Goal: Task Accomplishment & Management: Manage account settings

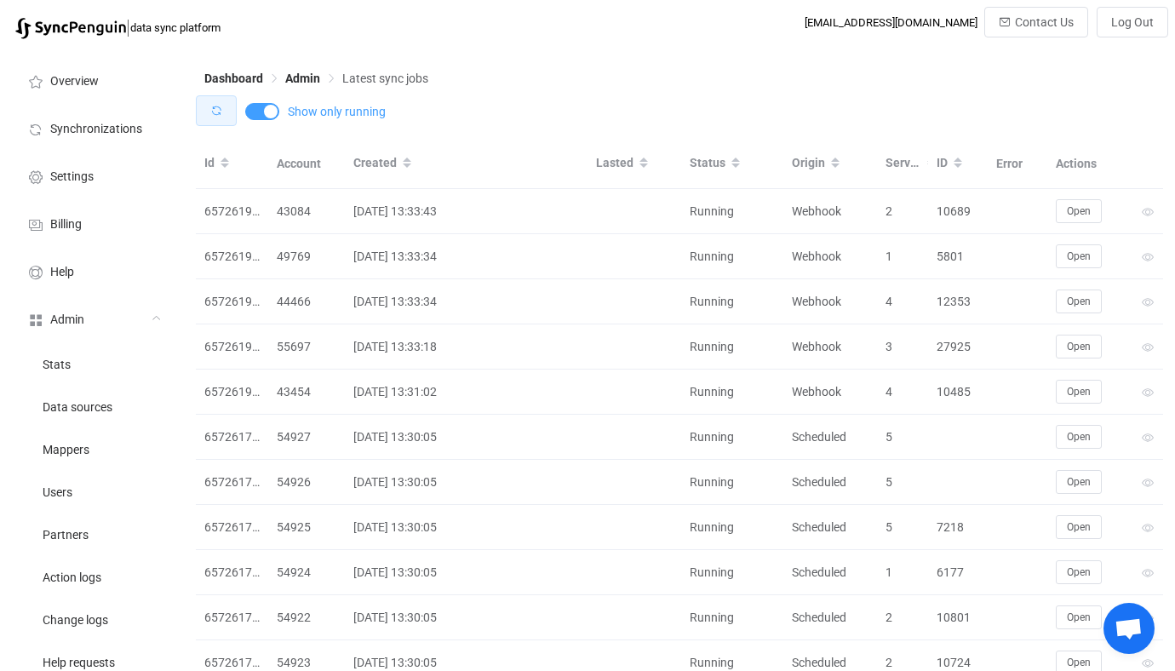
click at [223, 112] on button "button" at bounding box center [216, 110] width 41 height 31
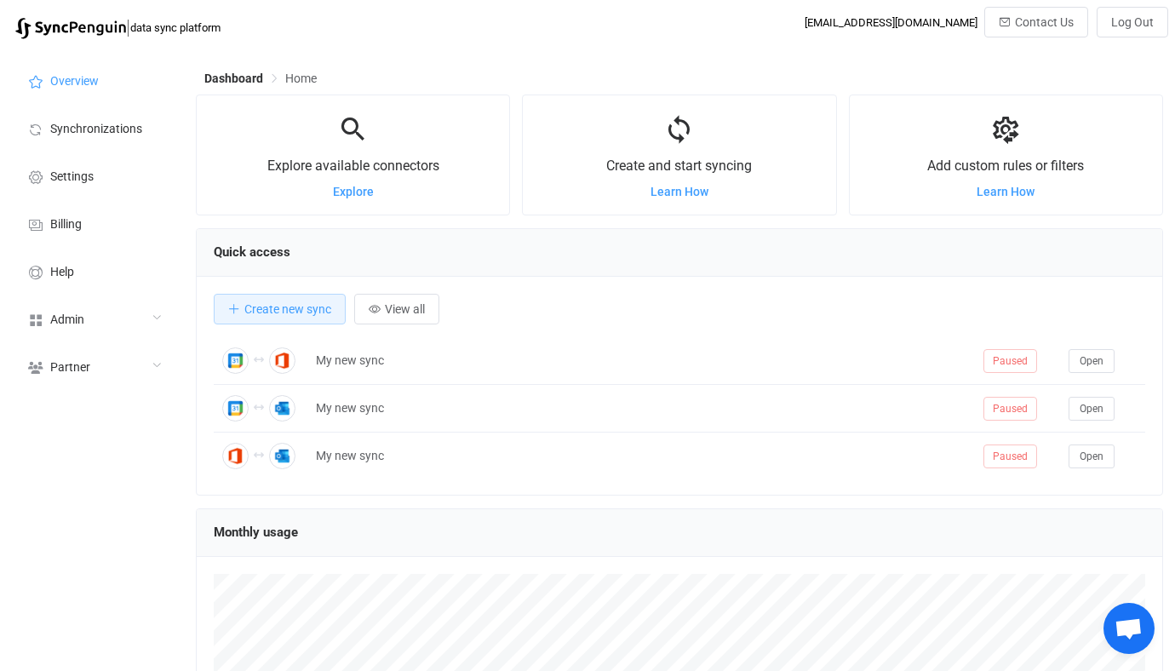
scroll to position [330, 967]
click at [132, 325] on div "Admin" at bounding box center [94, 319] width 170 height 48
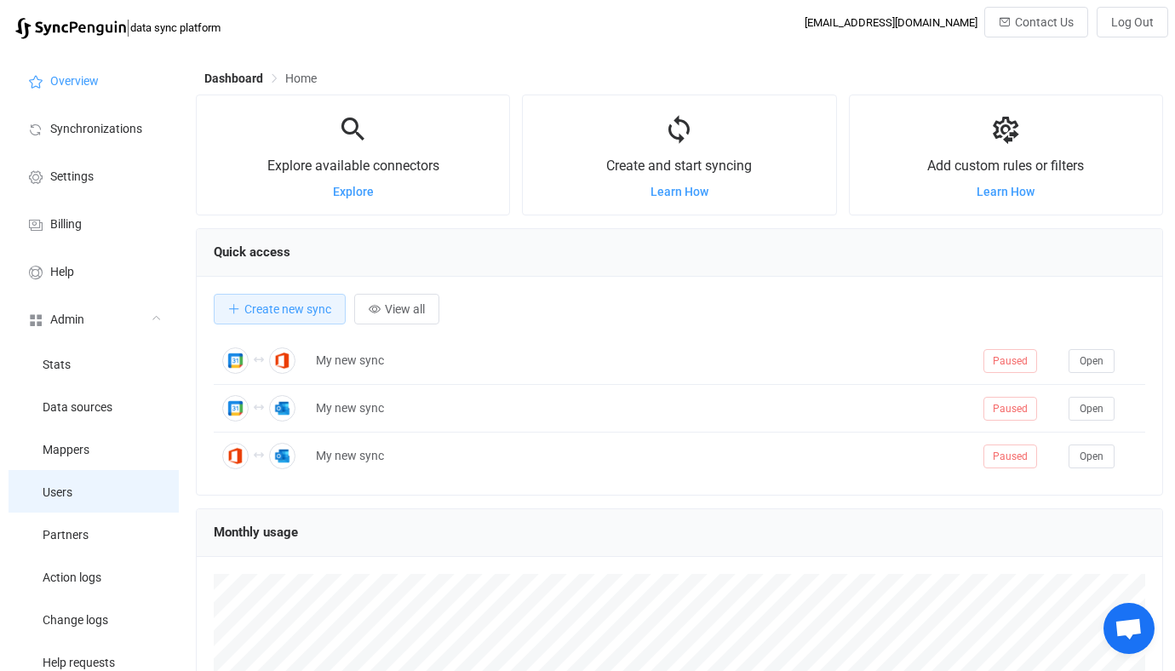
click at [73, 474] on li "Users" at bounding box center [94, 491] width 170 height 43
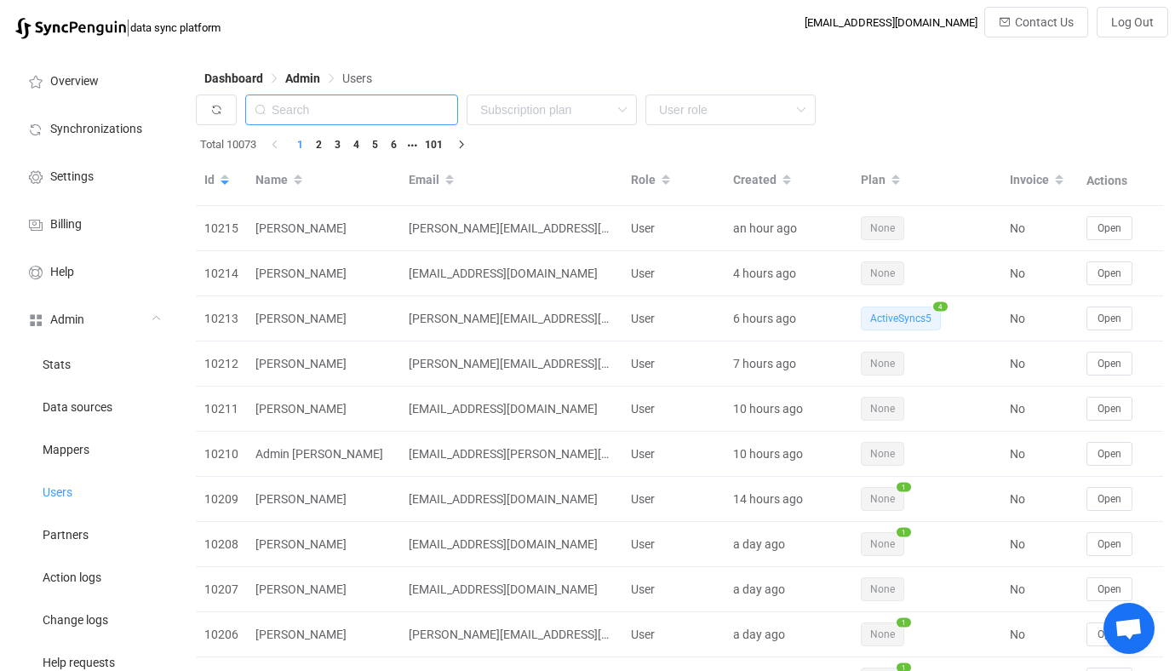
click at [381, 120] on input "text" at bounding box center [351, 109] width 213 height 31
paste input "cj@yndra.de"
type input "cj@yndra.de"
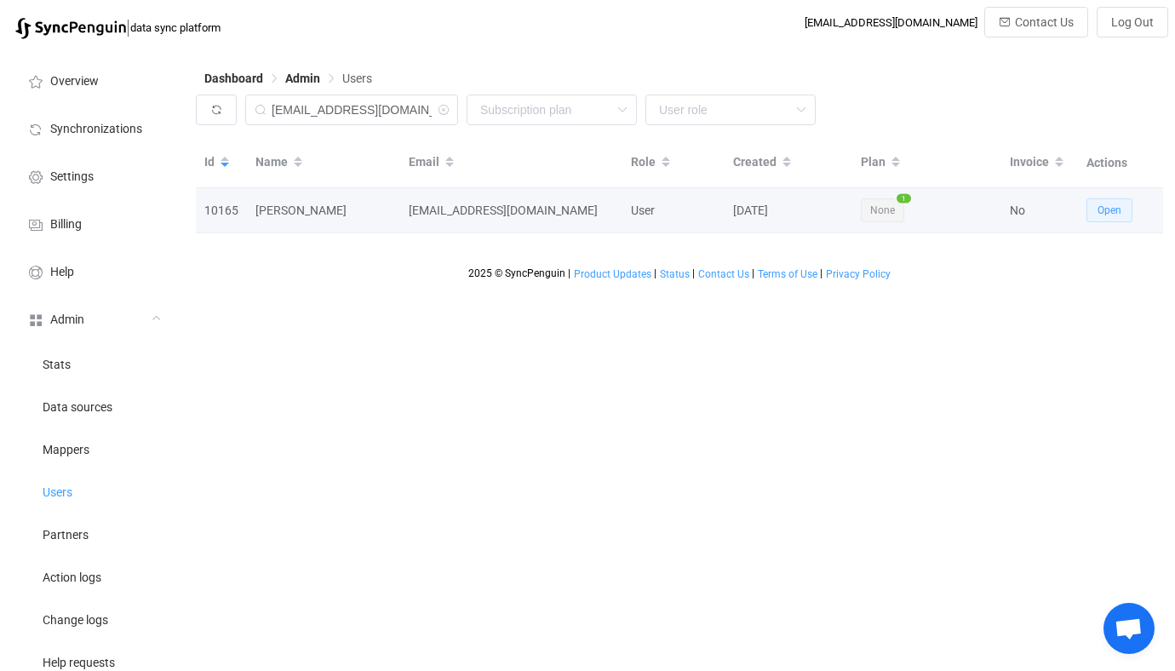
click at [1109, 212] on span "Open" at bounding box center [1109, 210] width 24 height 12
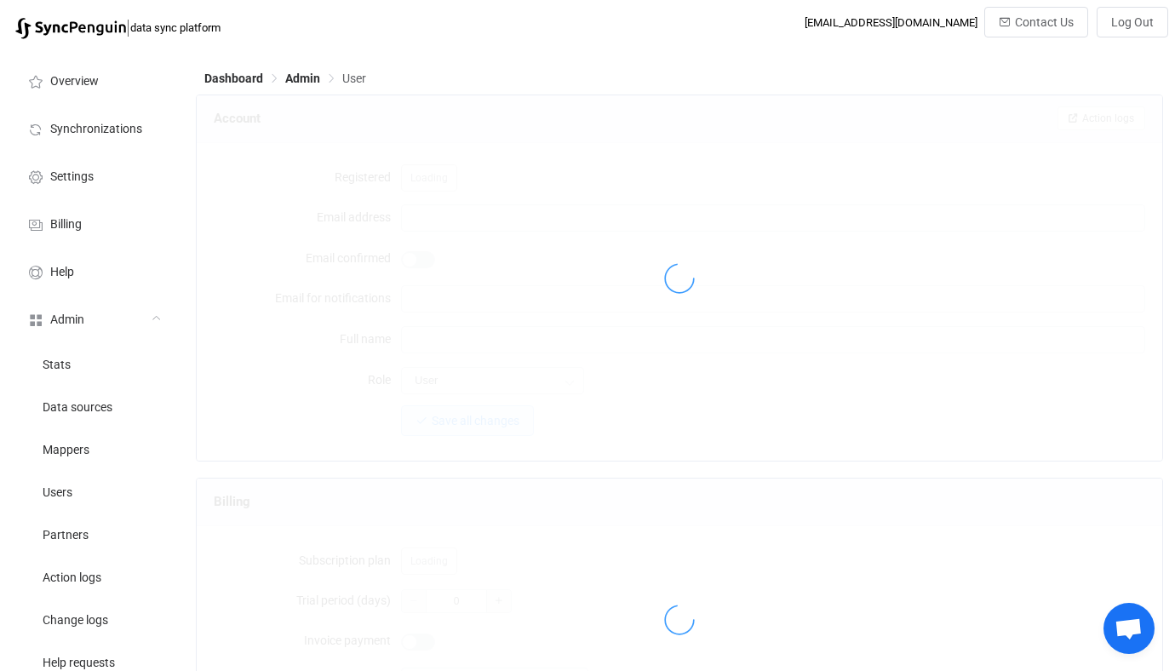
type input "[EMAIL_ADDRESS][DOMAIN_NAME]"
type input "[PERSON_NAME]"
type input "14"
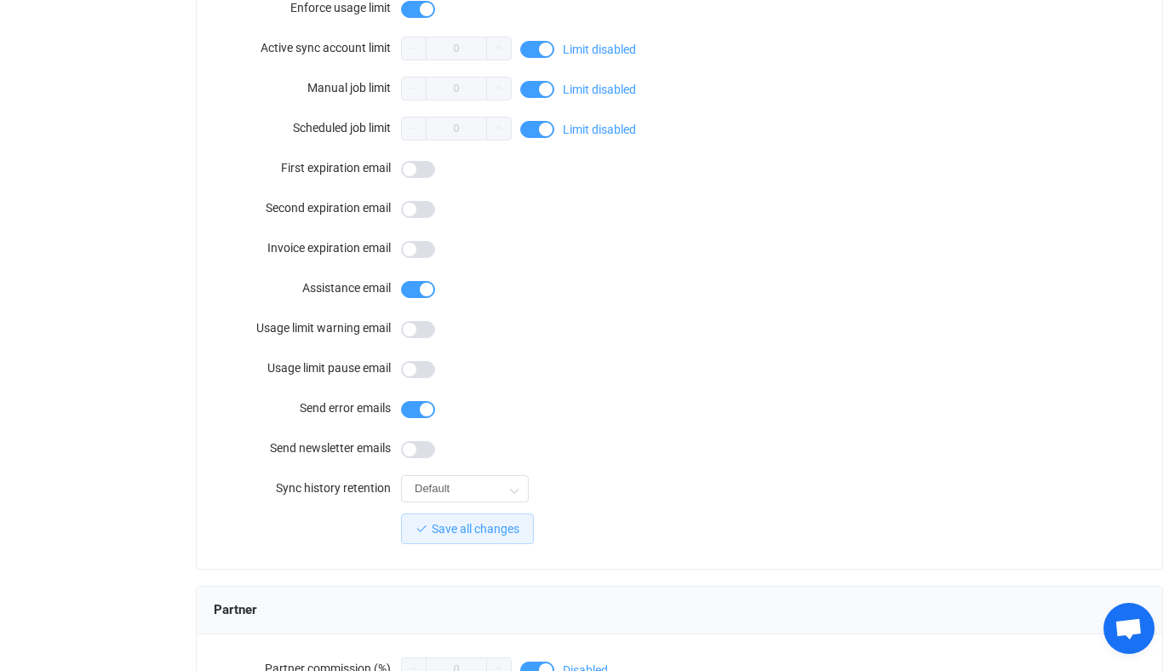
scroll to position [1483, 0]
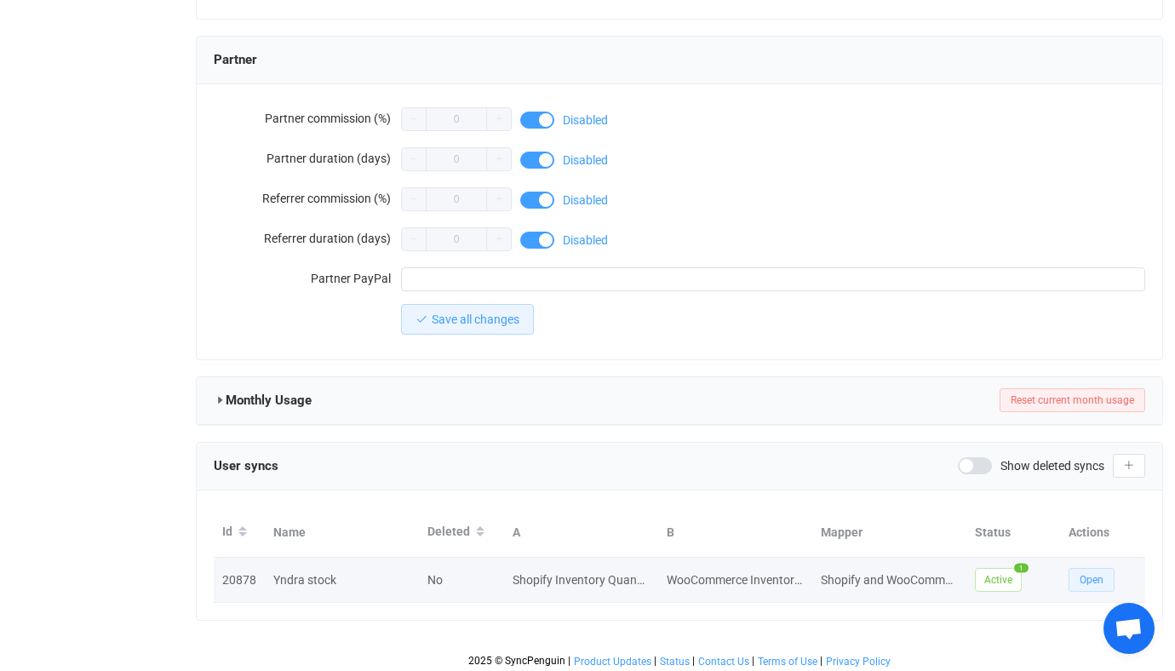
click at [1085, 574] on span "Open" at bounding box center [1091, 580] width 24 height 12
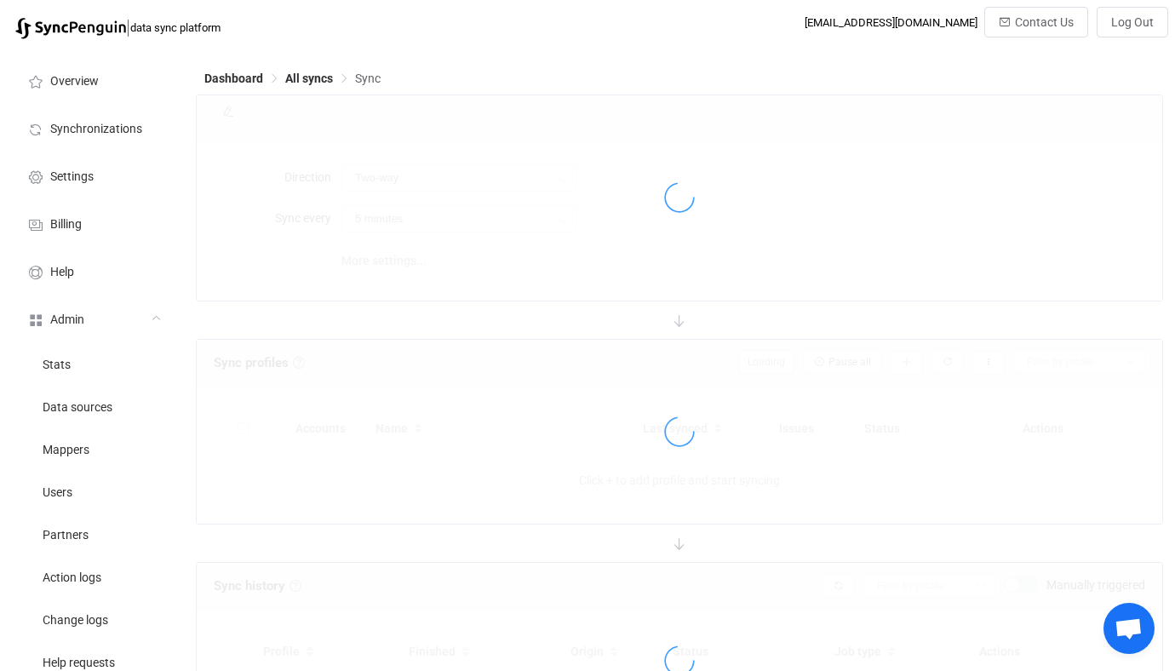
type input "Shopify → WooCommerce"
type input "10 minutes"
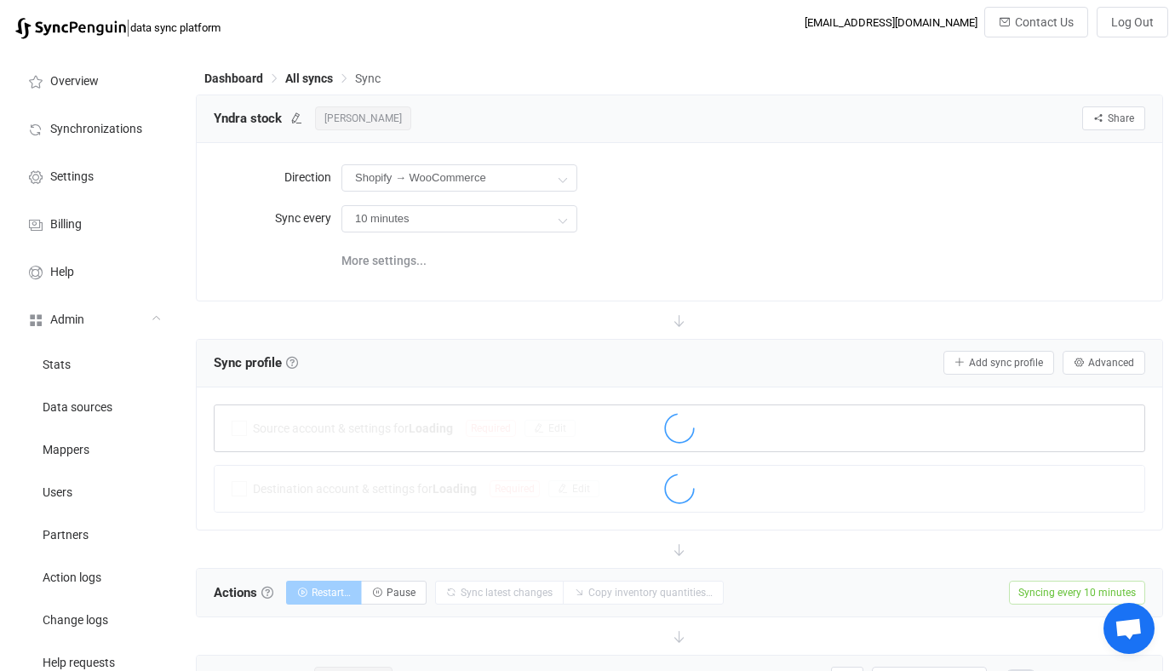
scroll to position [426, 0]
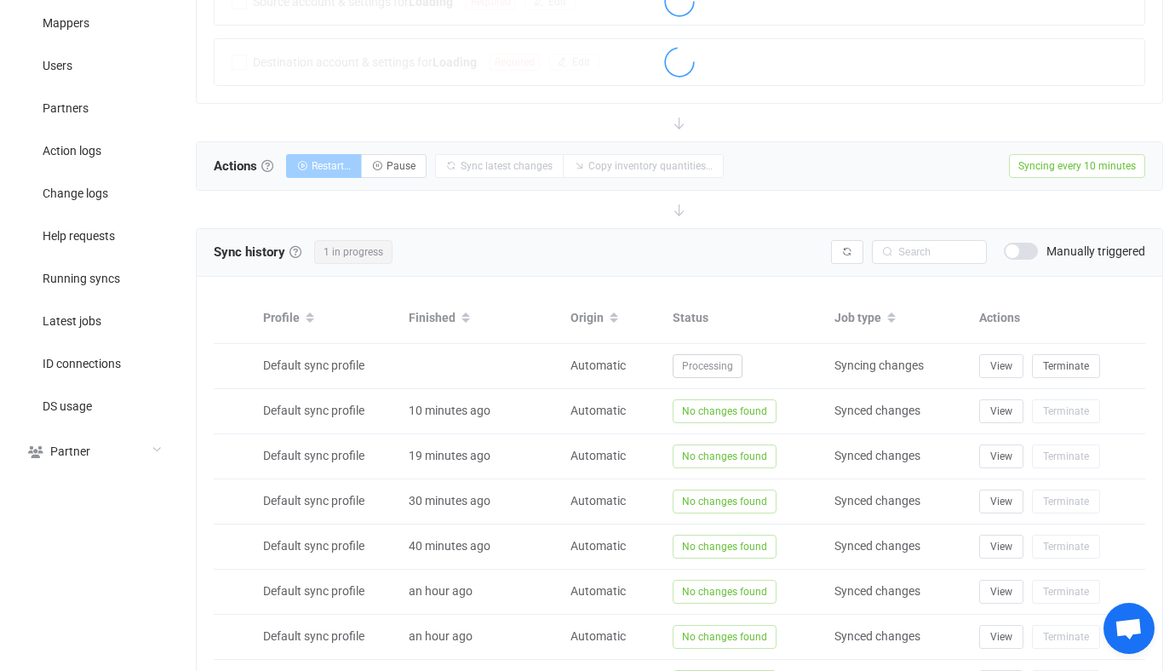
click at [1023, 255] on span at bounding box center [1021, 251] width 34 height 17
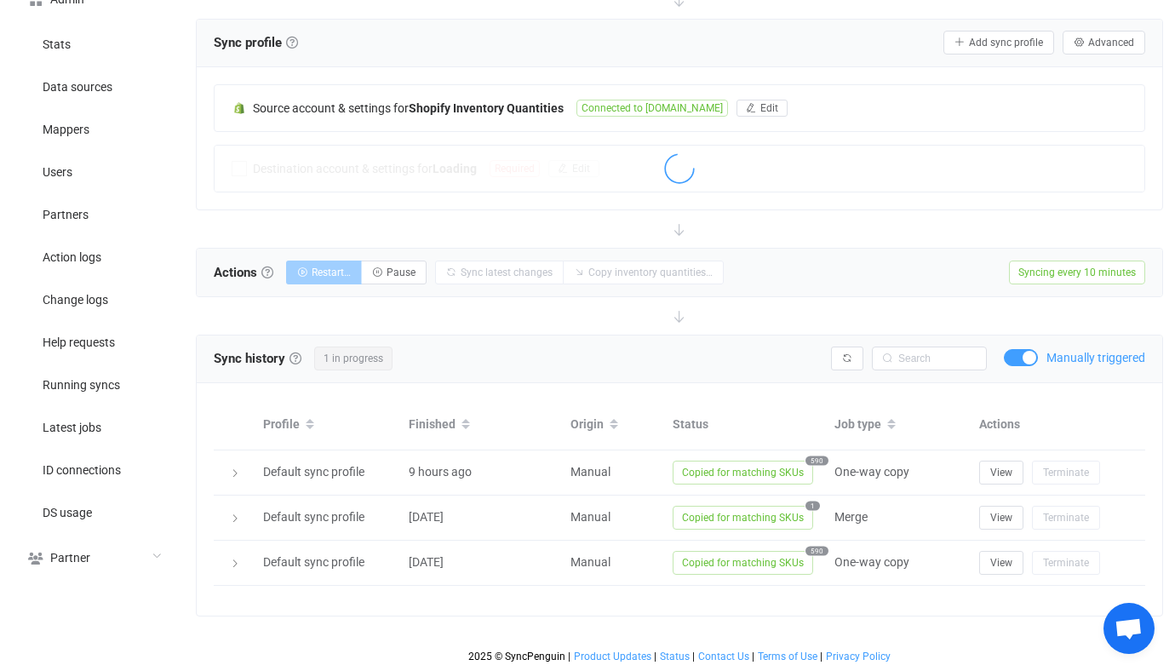
scroll to position [318, 0]
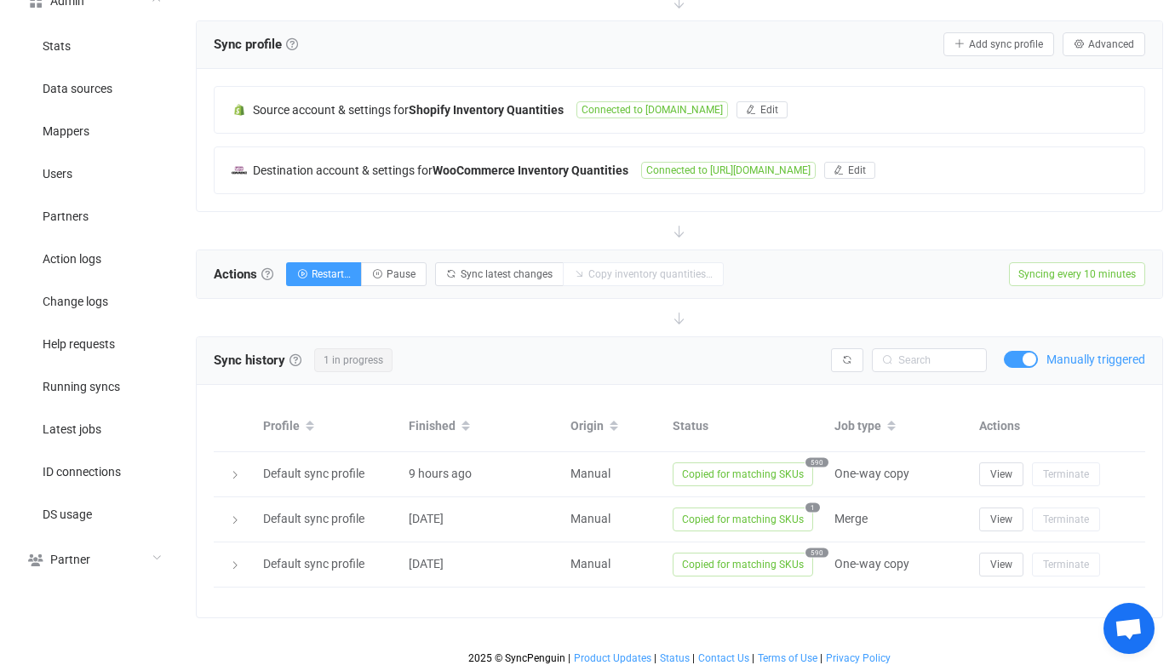
click at [1041, 359] on div "Manually triggered" at bounding box center [1074, 359] width 141 height 17
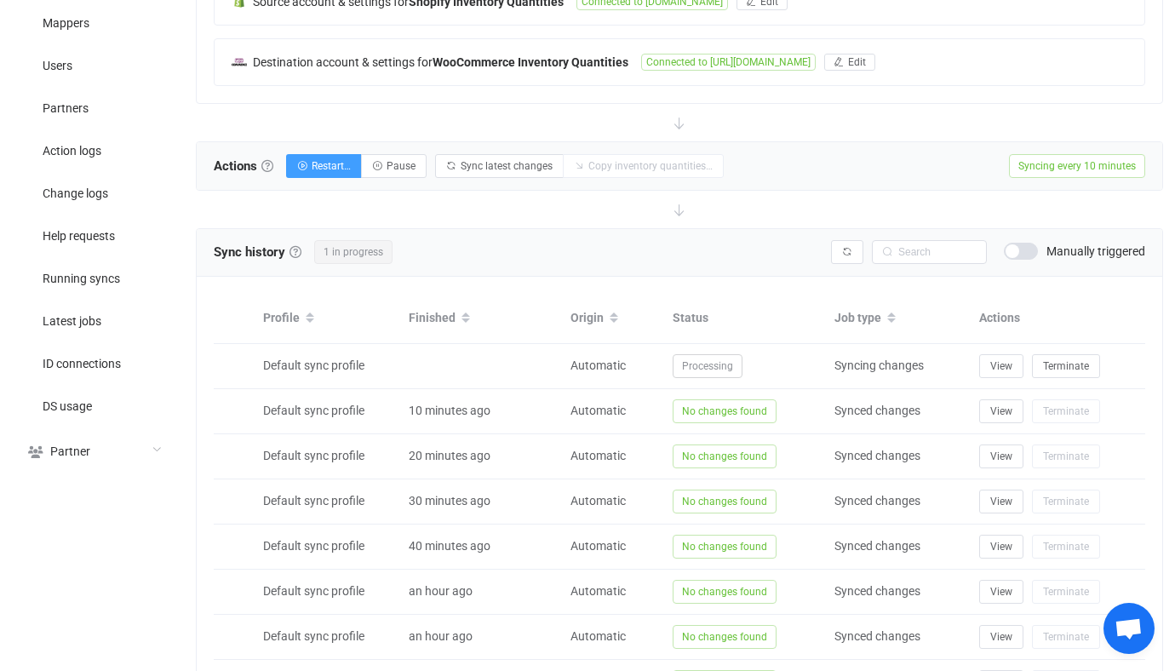
scroll to position [656, 0]
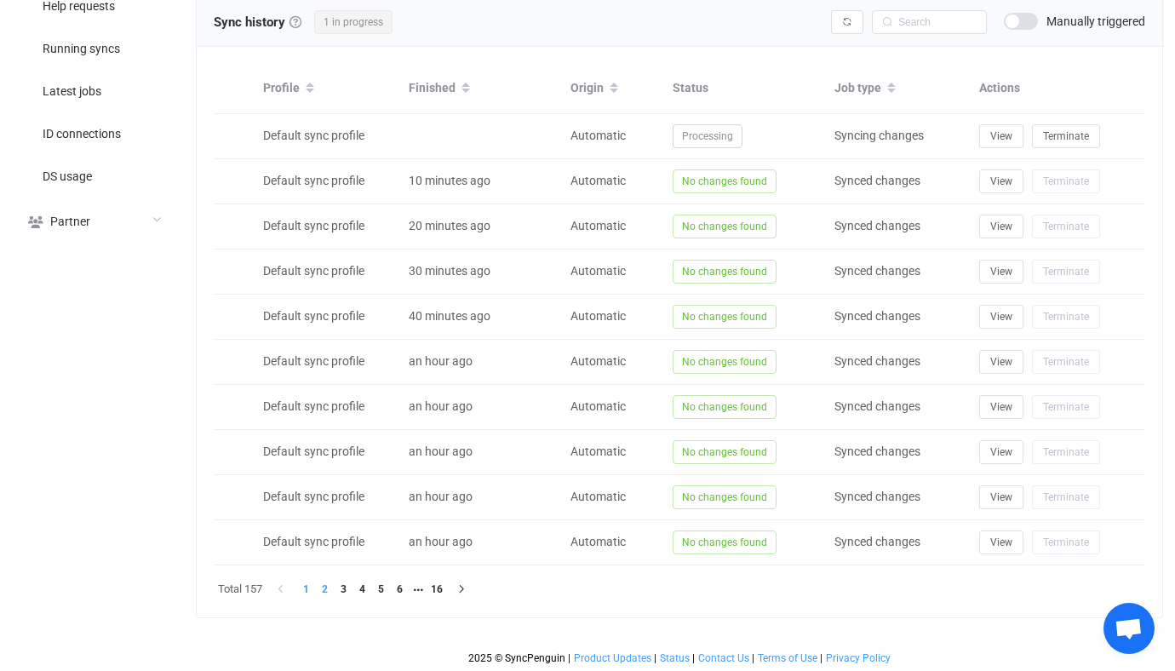
click at [326, 583] on li "2" at bounding box center [324, 589] width 19 height 19
click at [347, 584] on li "3" at bounding box center [343, 589] width 19 height 19
click at [365, 585] on li "4" at bounding box center [361, 589] width 19 height 19
click at [386, 583] on li "5" at bounding box center [380, 589] width 19 height 19
click at [370, 588] on div "Sync history History Sync history All sync executions are recorded in the sync …" at bounding box center [679, 308] width 967 height 620
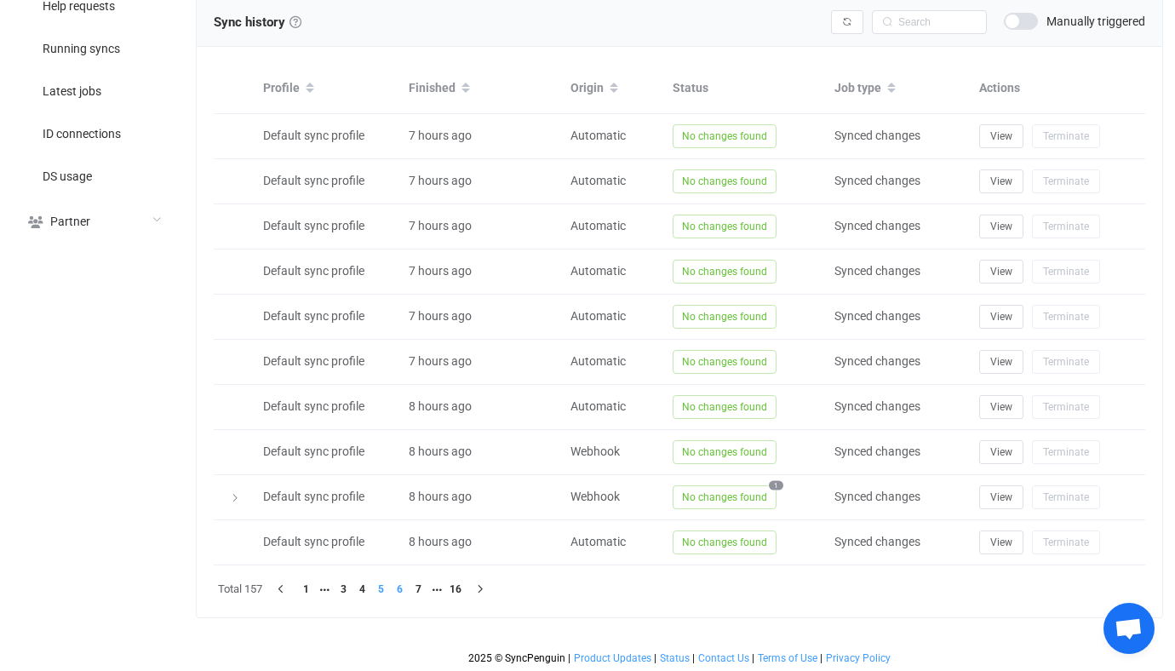
click at [409, 580] on li "6" at bounding box center [399, 589] width 19 height 19
click at [420, 583] on li "8" at bounding box center [418, 589] width 19 height 19
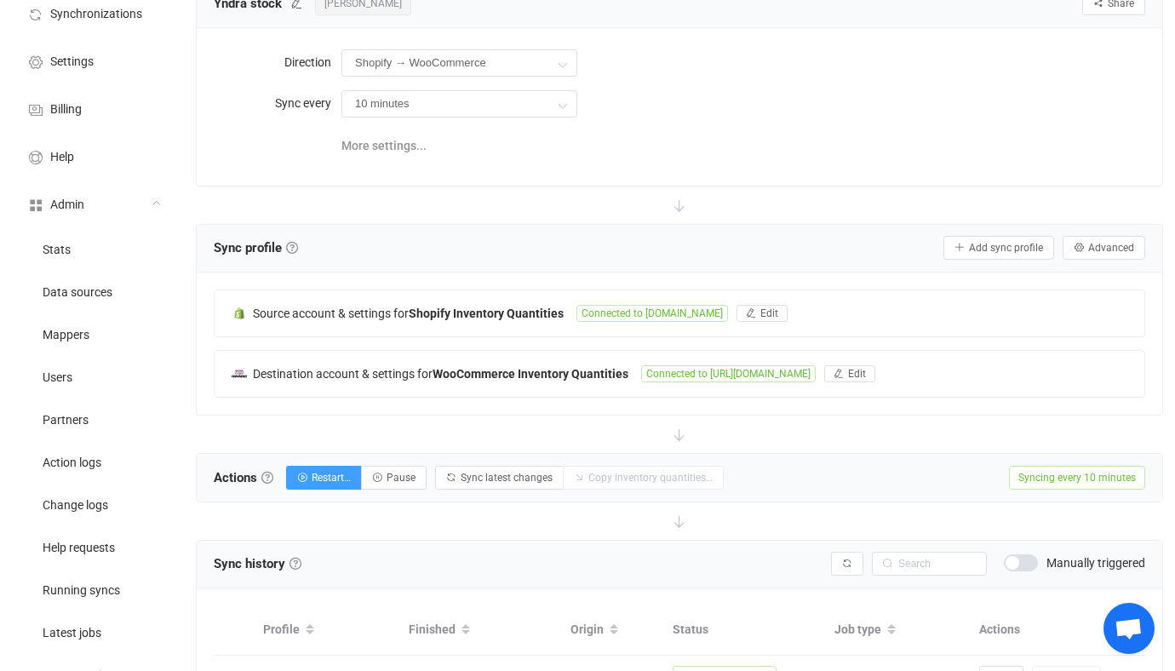
scroll to position [0, 0]
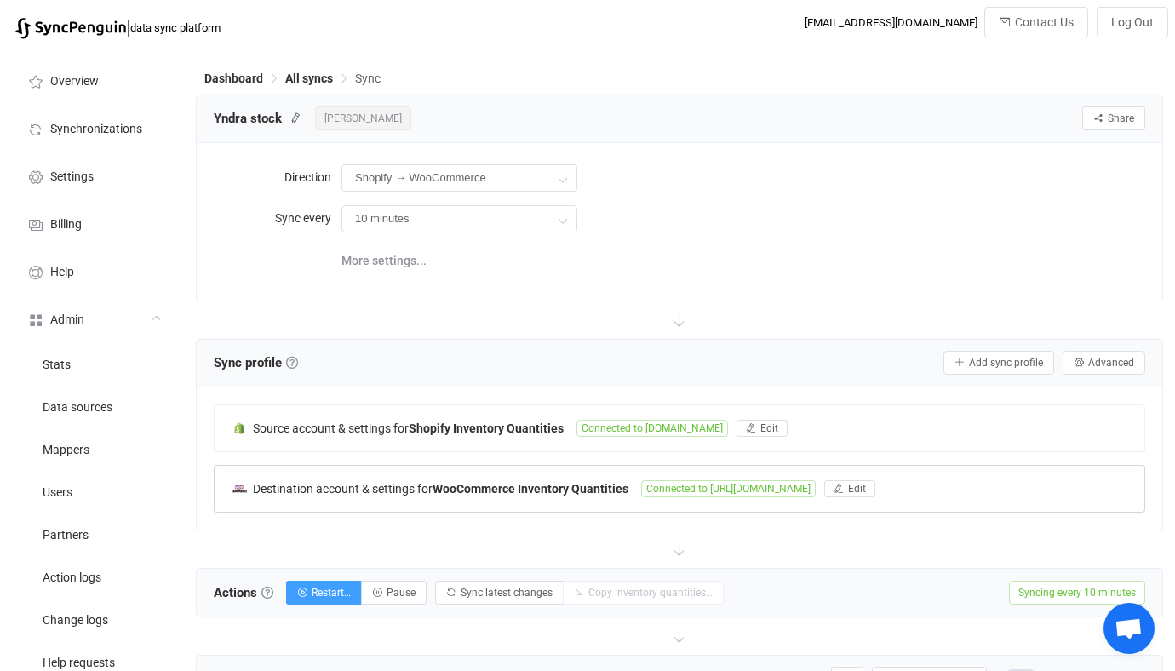
click at [631, 480] on div "Destination account & settings for WooCommerce Inventory Quantities" at bounding box center [436, 487] width 409 height 15
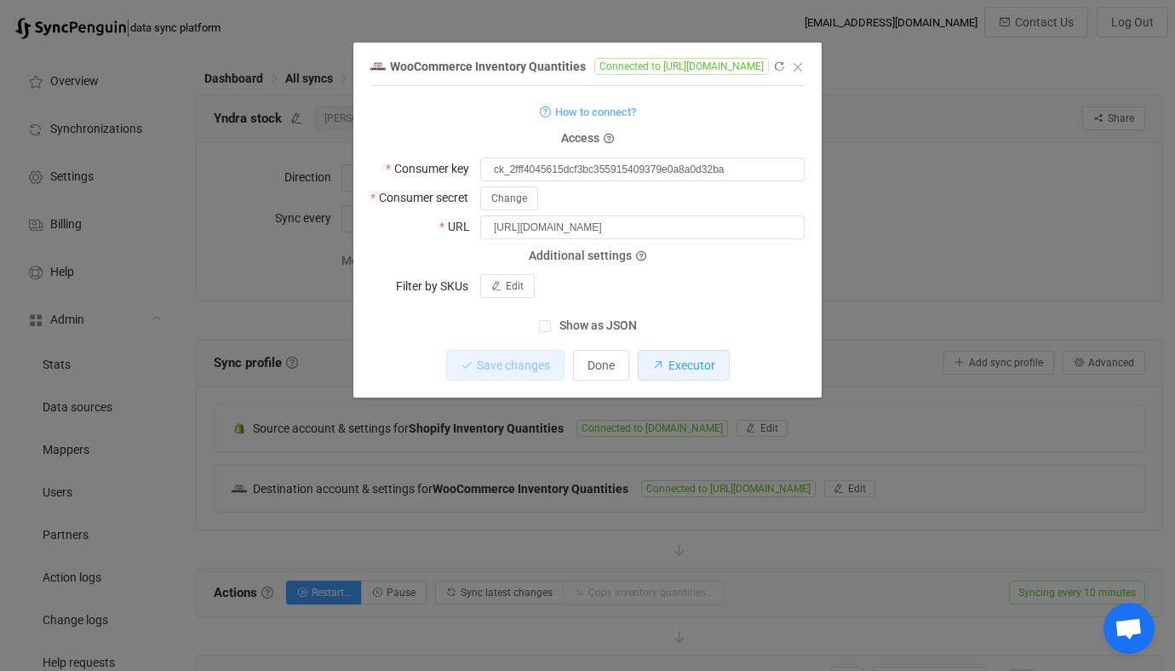
click at [673, 356] on button "Executor" at bounding box center [684, 365] width 92 height 31
click at [650, 419] on div "WooCommerce Inventory Quantities Connected to https://yndra.de 1 { { "consumerK…" at bounding box center [587, 335] width 1175 height 671
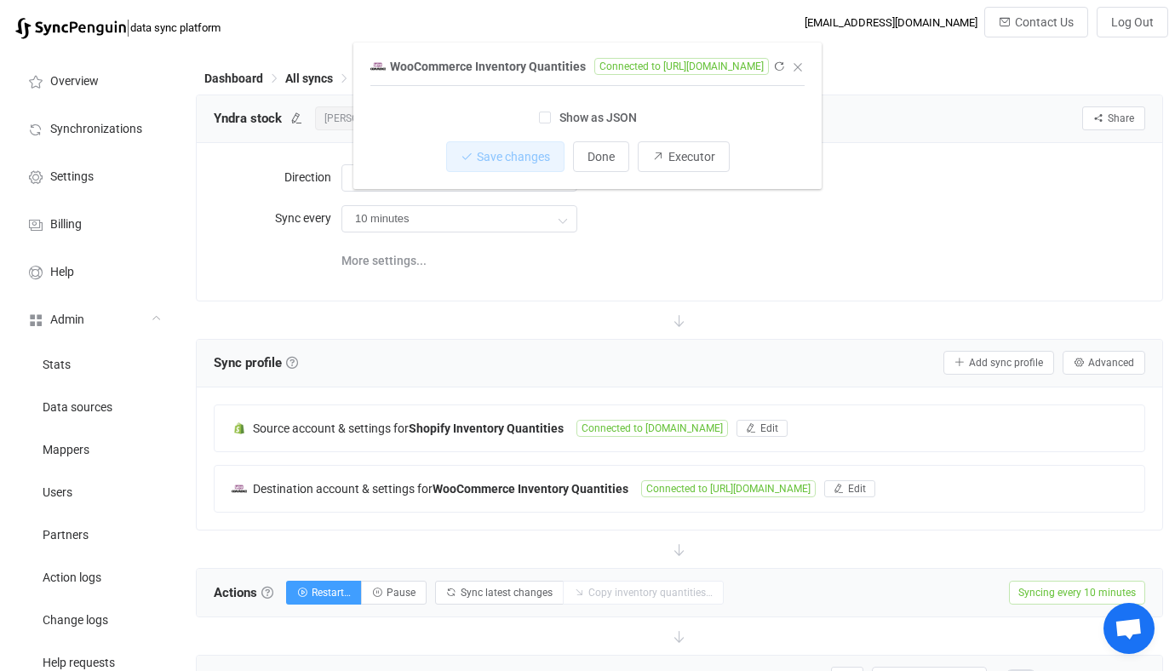
scroll to position [656, 0]
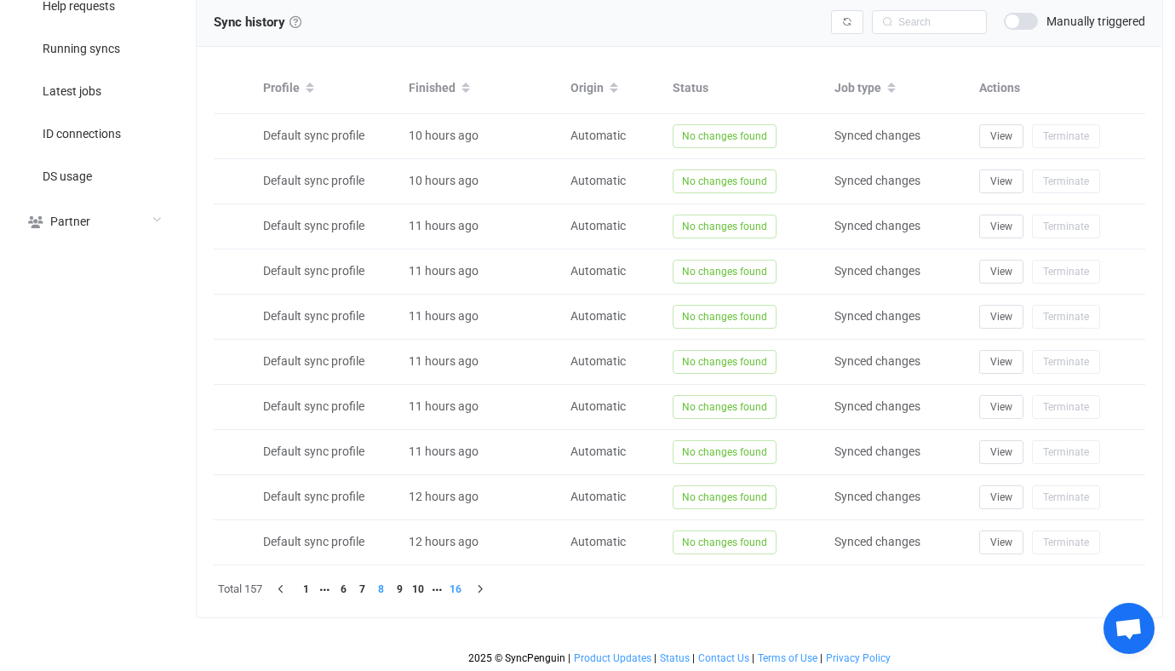
click at [457, 585] on li "16" at bounding box center [455, 589] width 19 height 19
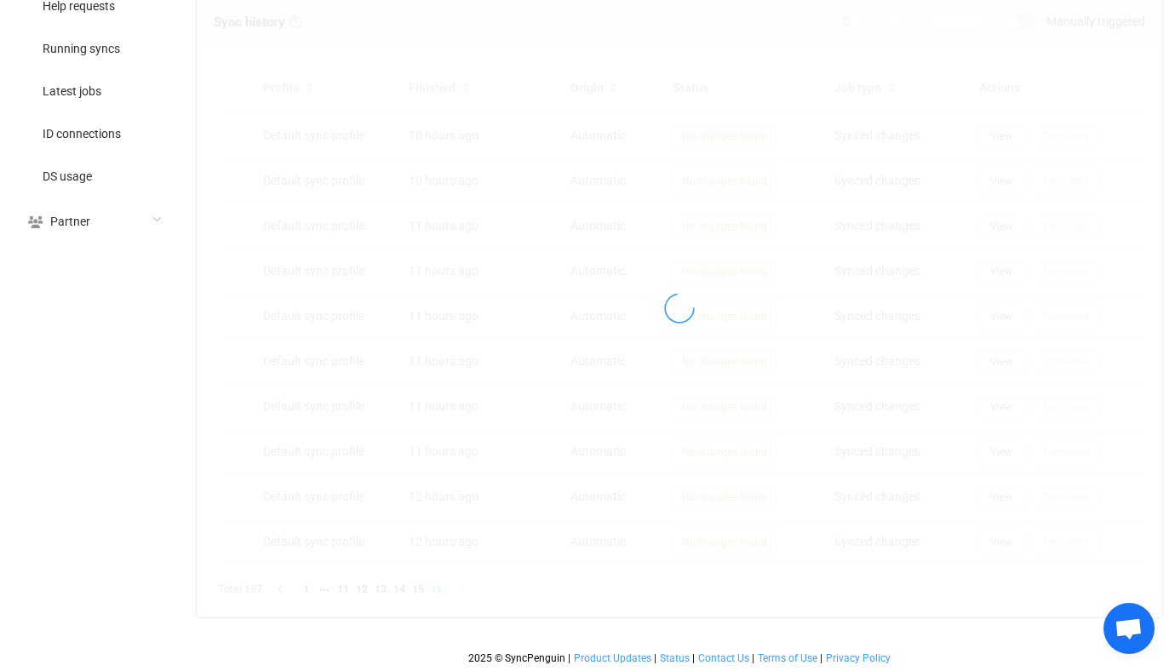
scroll to position [521, 0]
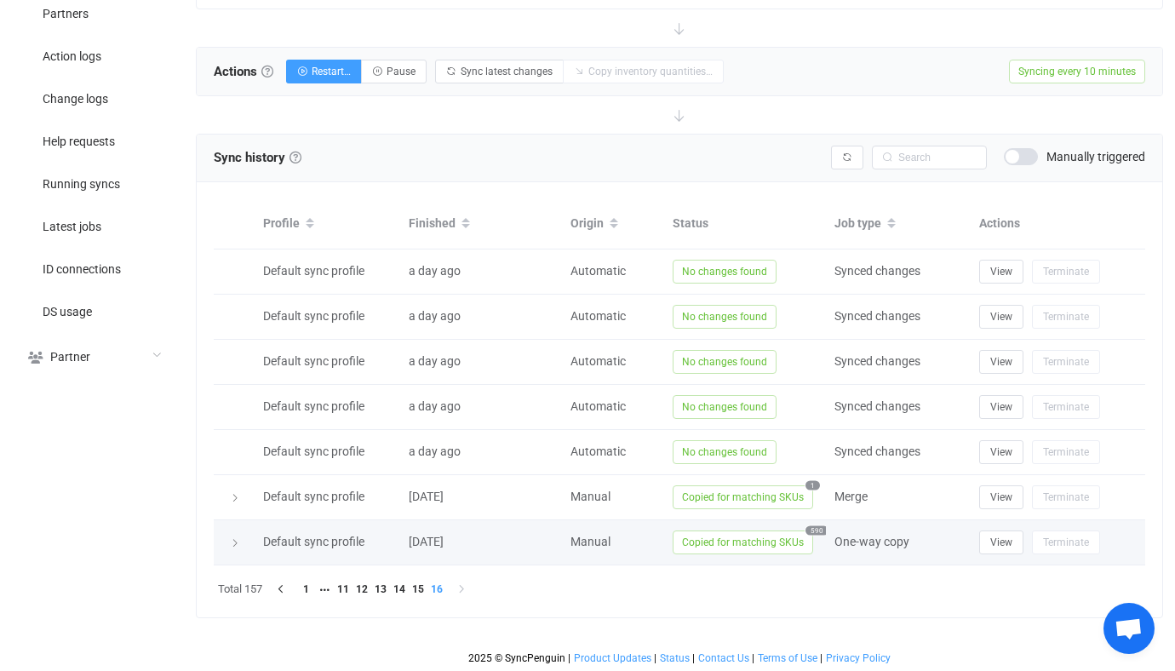
click at [742, 540] on span "Copied for matching SKUs" at bounding box center [743, 542] width 140 height 24
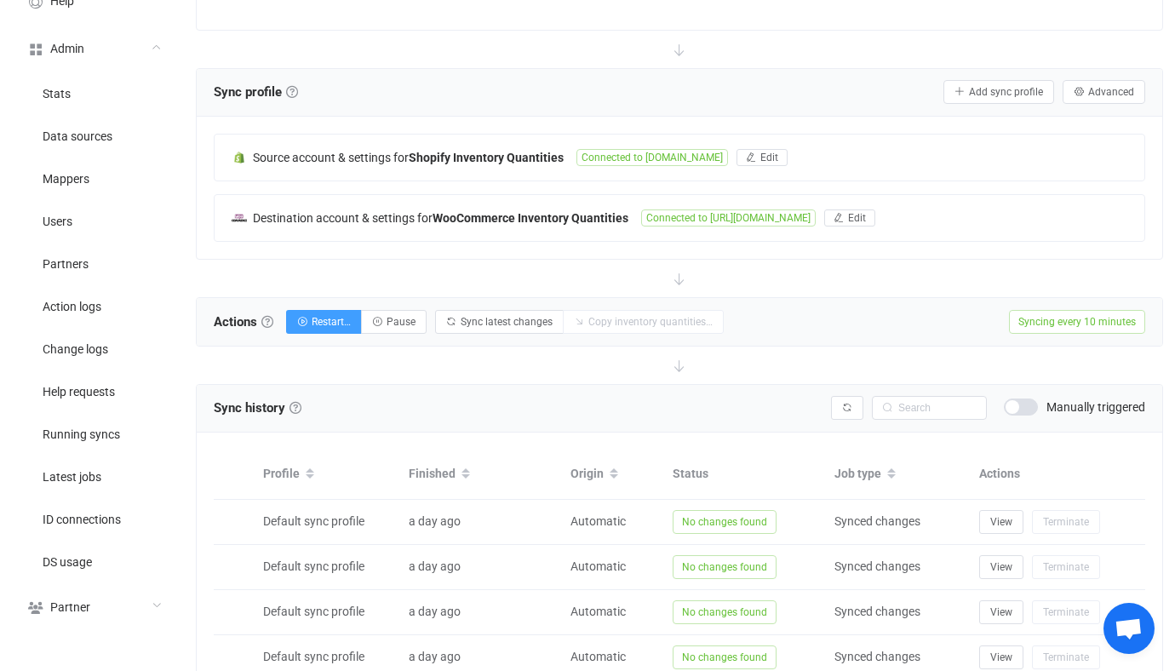
scroll to position [90, 0]
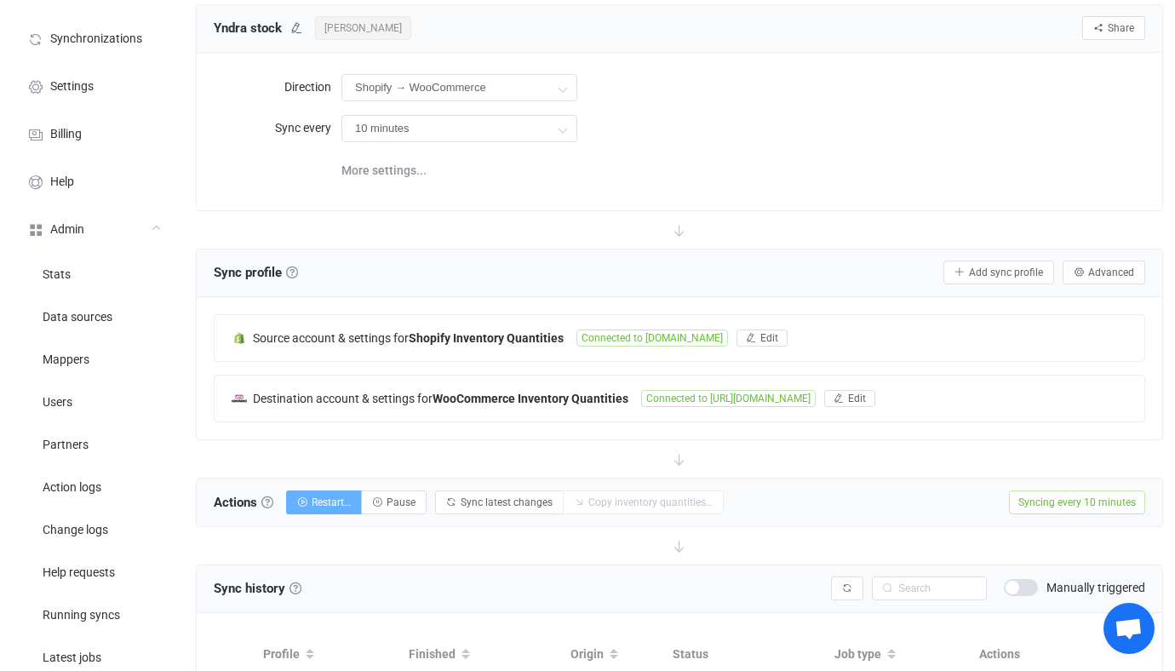
click at [339, 500] on span "Restart…" at bounding box center [331, 502] width 39 height 12
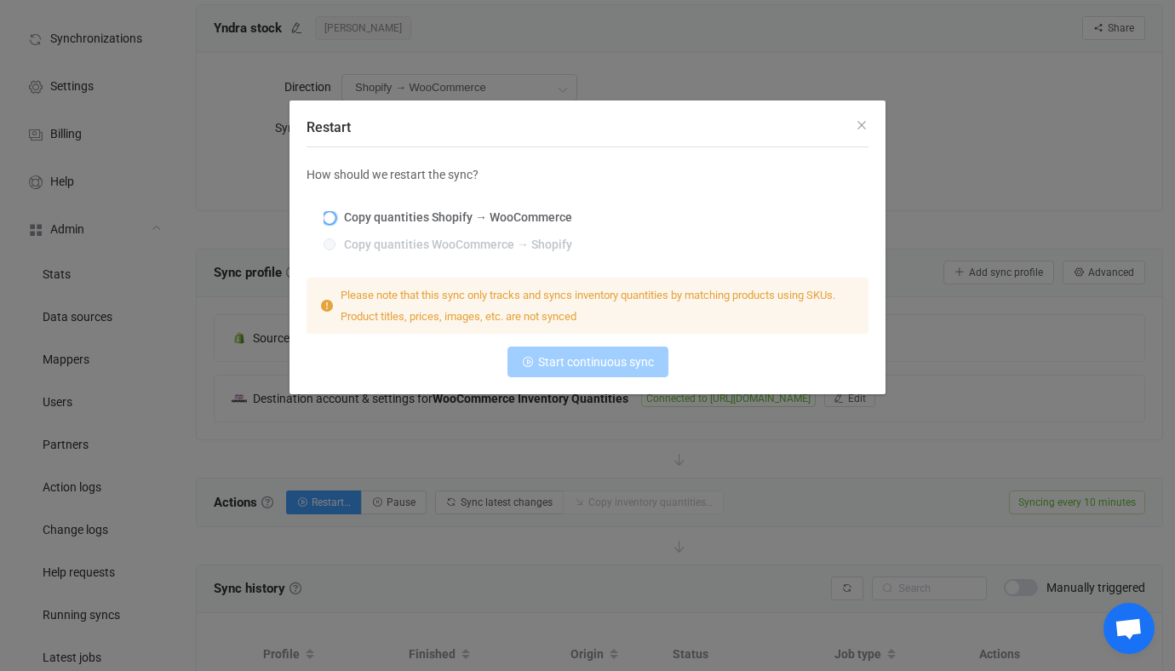
click at [443, 215] on span "Copy quantities Shopify → WooCommerce" at bounding box center [453, 217] width 237 height 14
click at [335, 215] on input "Copy quantities Shopify → WooCommerce" at bounding box center [329, 219] width 12 height 14
radio input "true"
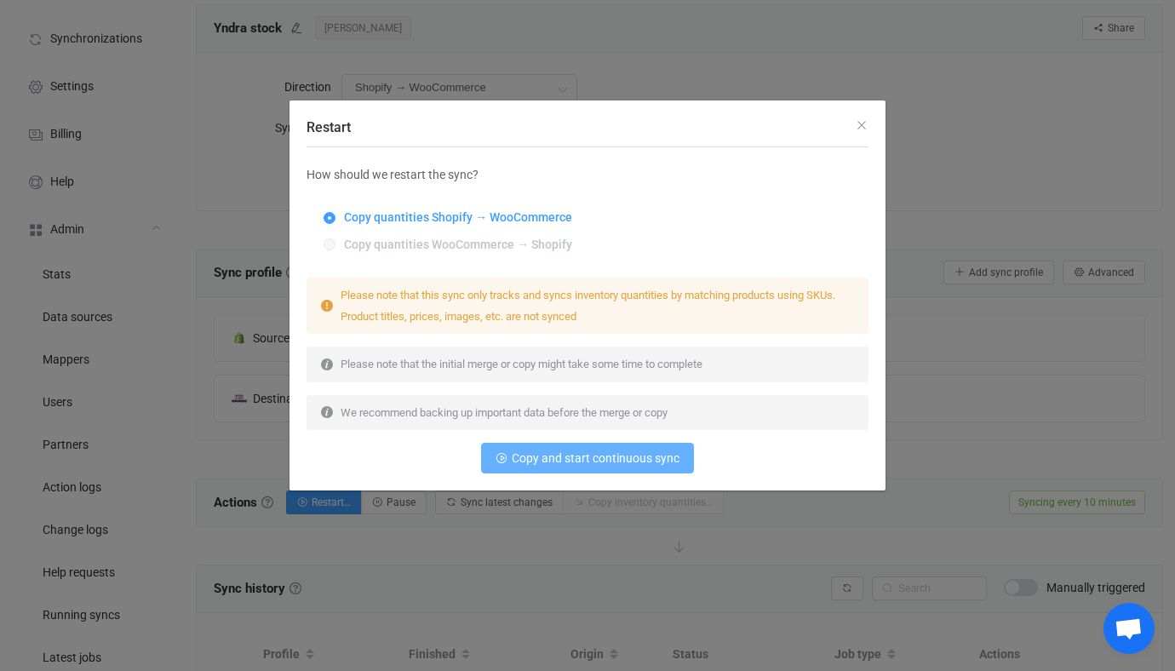
click at [531, 467] on button "Copy and start continuous sync" at bounding box center [587, 458] width 213 height 31
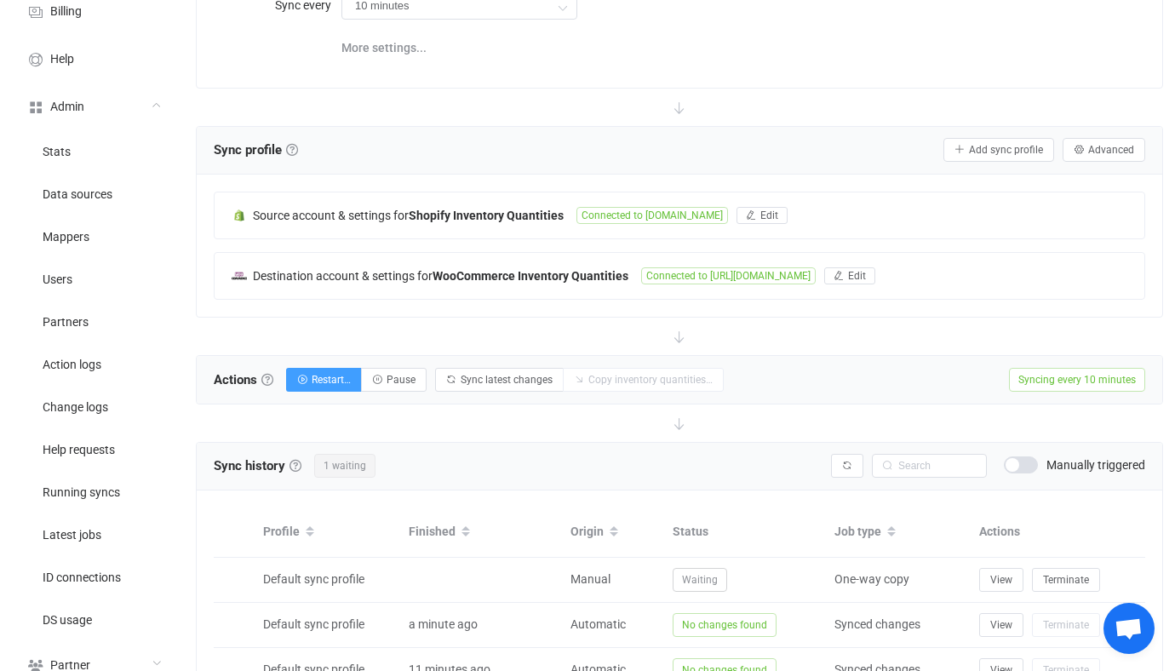
scroll to position [384, 0]
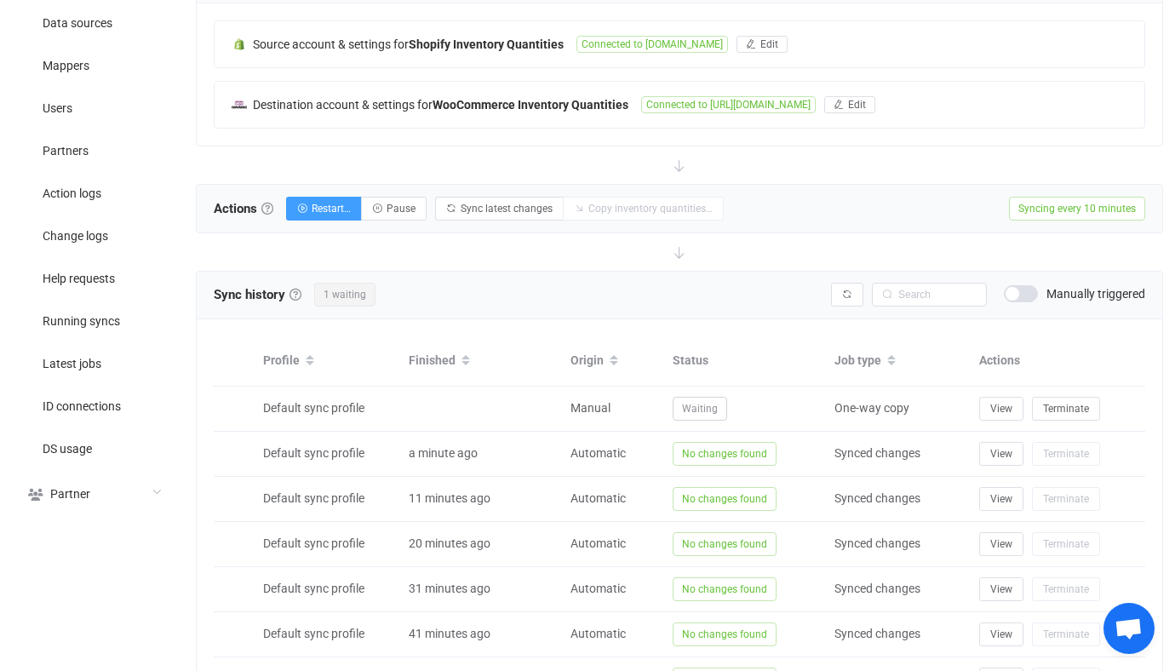
drag, startPoint x: 827, startPoint y: 309, endPoint x: 835, endPoint y: 306, distance: 8.9
click at [835, 307] on div "Sync history History Sync history All sync executions are recorded in the sync …" at bounding box center [679, 296] width 965 height 48
click at [857, 266] on div "Yndra stock Christina Jacobsen Share Sync sharing Direction Shopify → WooCommer…" at bounding box center [679, 300] width 967 height 1179
click at [832, 297] on button "button" at bounding box center [847, 295] width 32 height 24
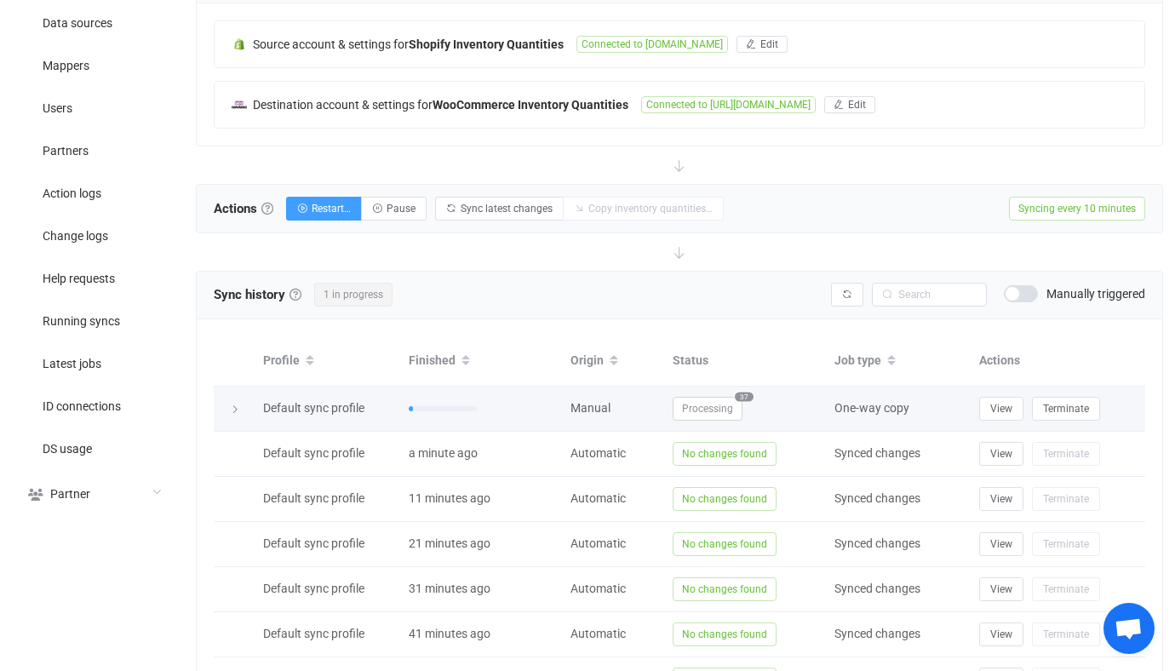
click at [724, 397] on span "Processing" at bounding box center [708, 409] width 70 height 24
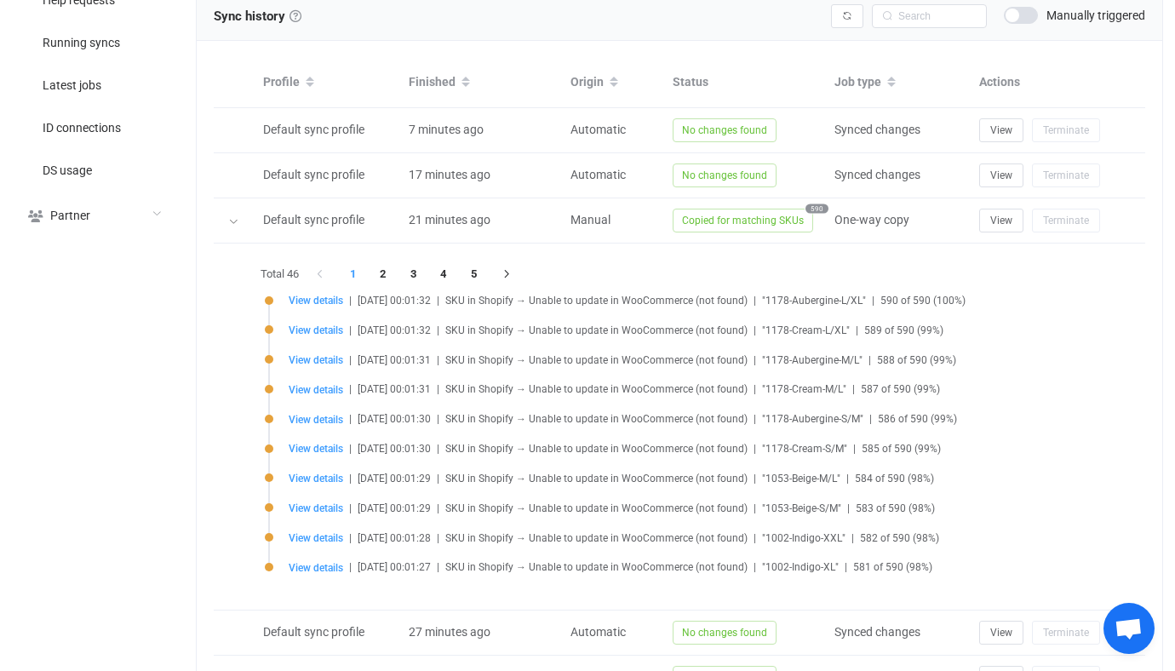
scroll to position [659, 0]
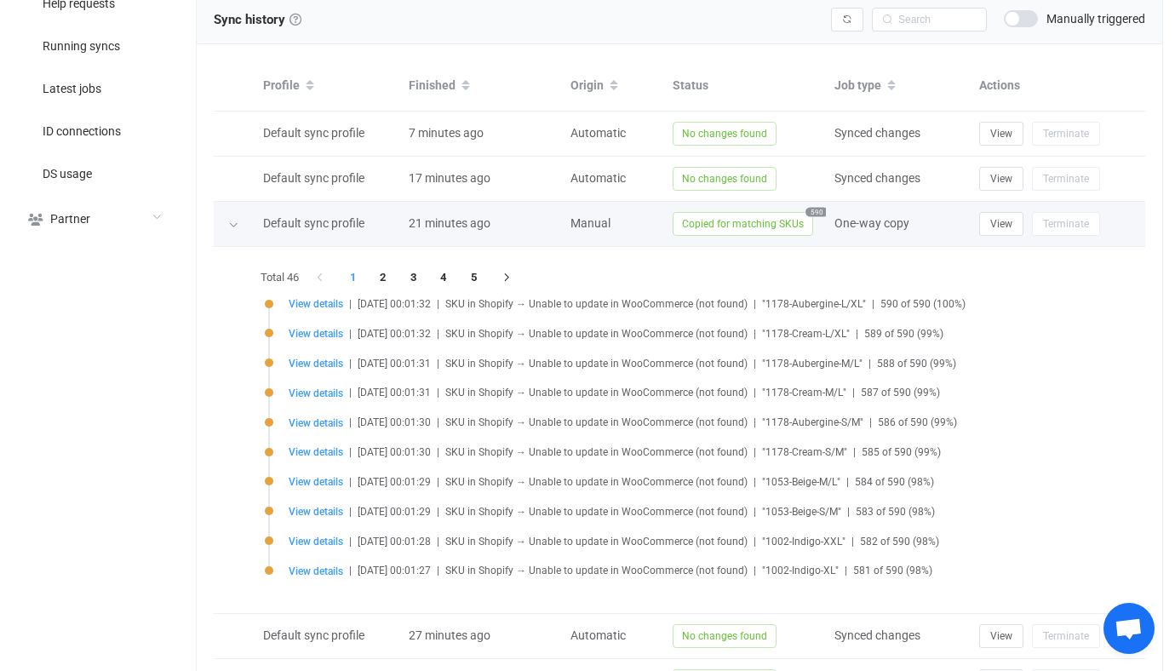
click at [238, 228] on div at bounding box center [234, 224] width 17 height 24
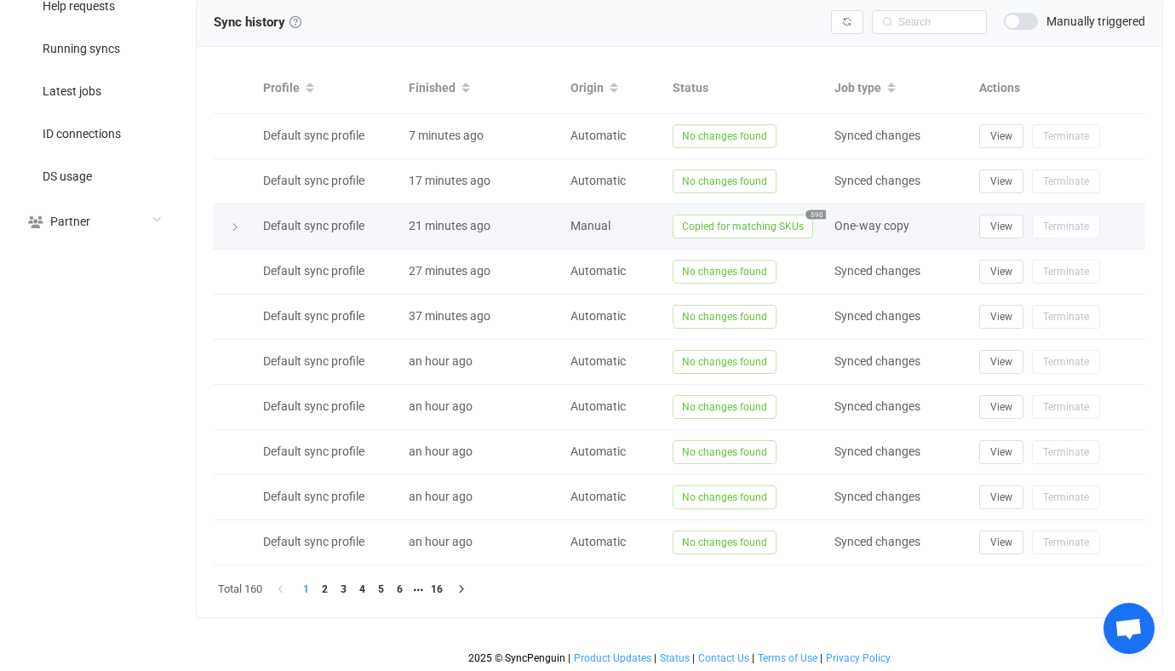
click at [707, 220] on span "Copied for matching SKUs" at bounding box center [743, 227] width 140 height 24
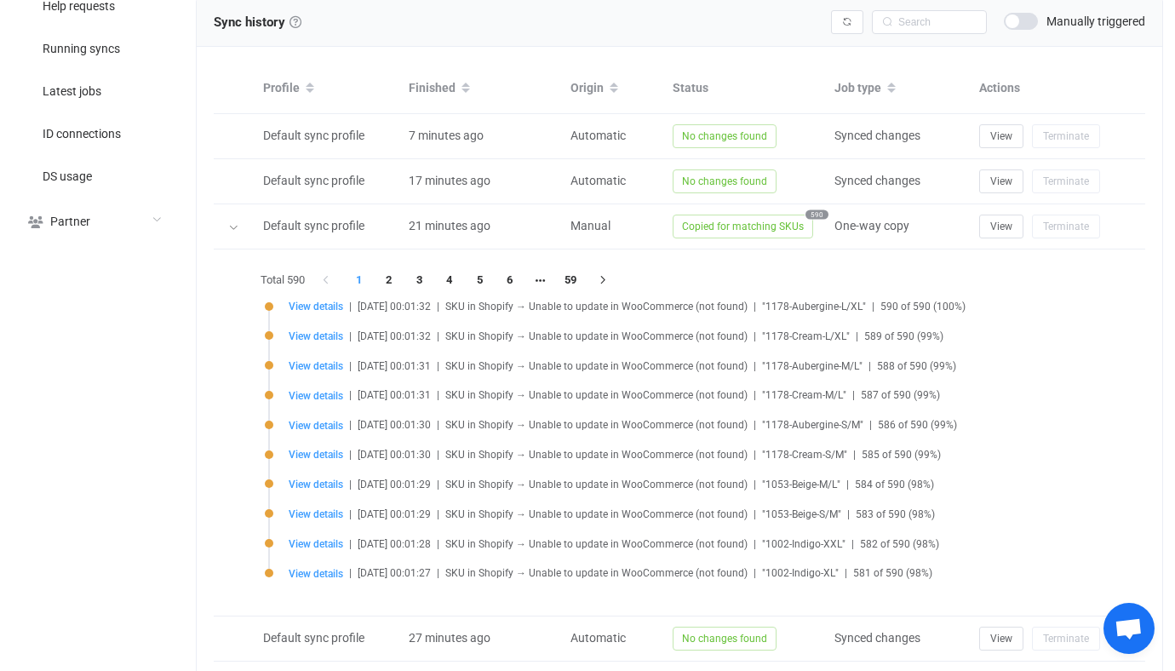
click at [312, 359] on span "View details" at bounding box center [316, 365] width 54 height 13
click at [313, 359] on span "View details" at bounding box center [316, 365] width 54 height 13
click at [314, 359] on span "View details" at bounding box center [316, 365] width 54 height 13
click at [321, 360] on span "View details" at bounding box center [316, 366] width 54 height 12
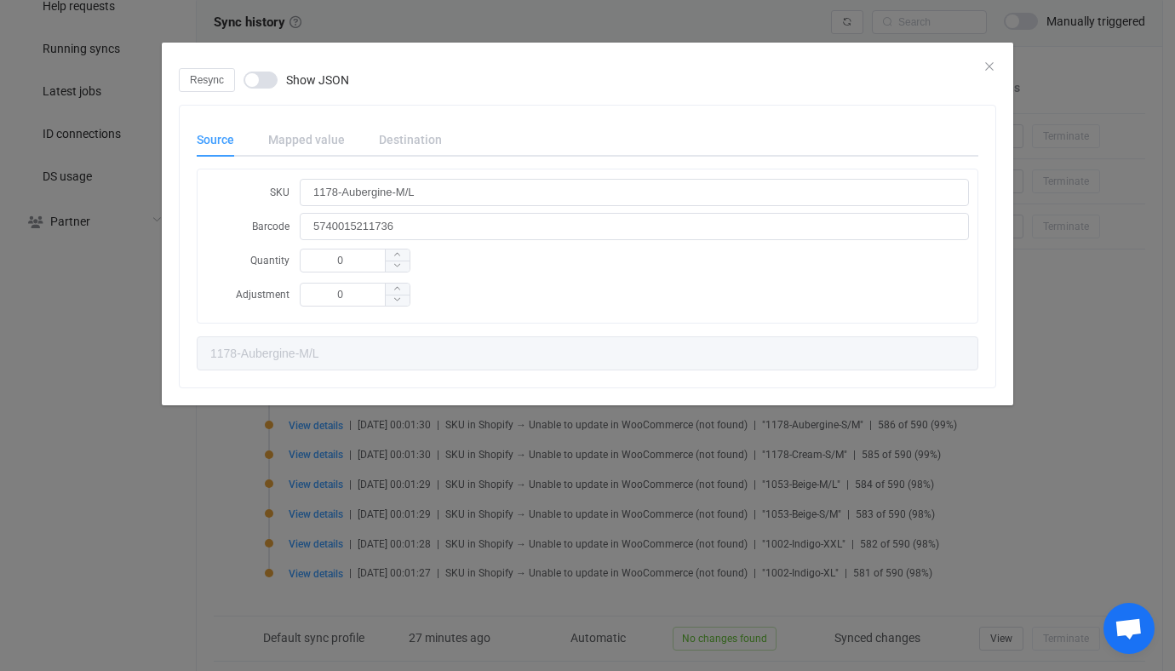
click at [530, 470] on div "Resync Show JSON Source Mapped value Destination SKU 1178-Aubergine-M/L Barcode…" at bounding box center [587, 335] width 1175 height 671
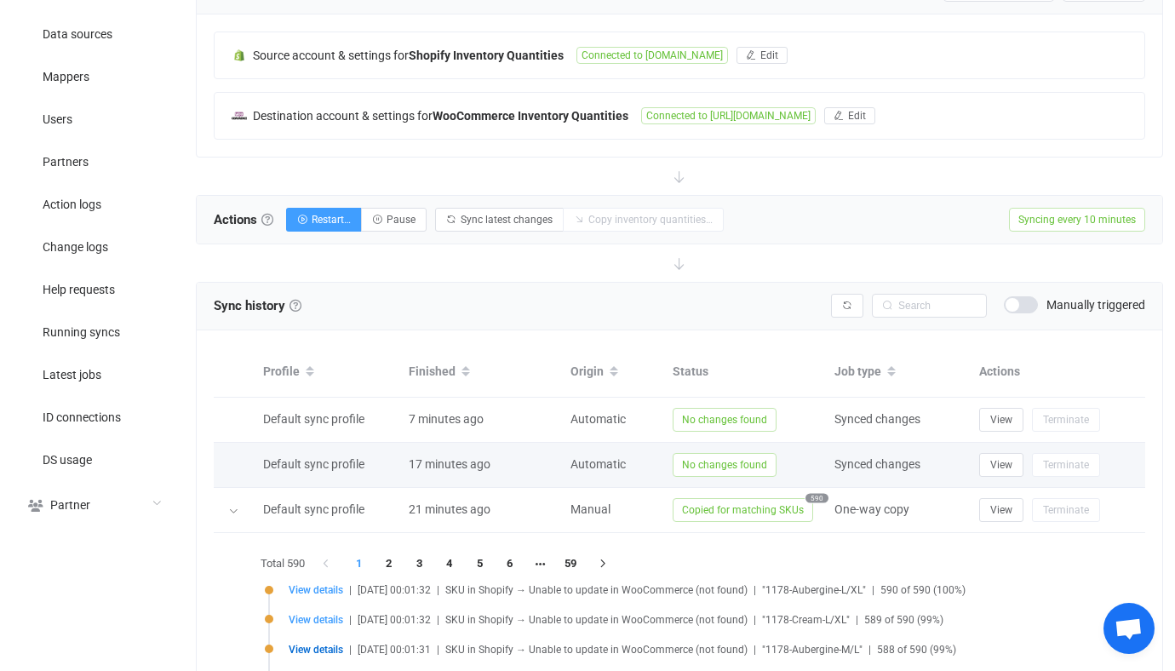
scroll to position [306, 0]
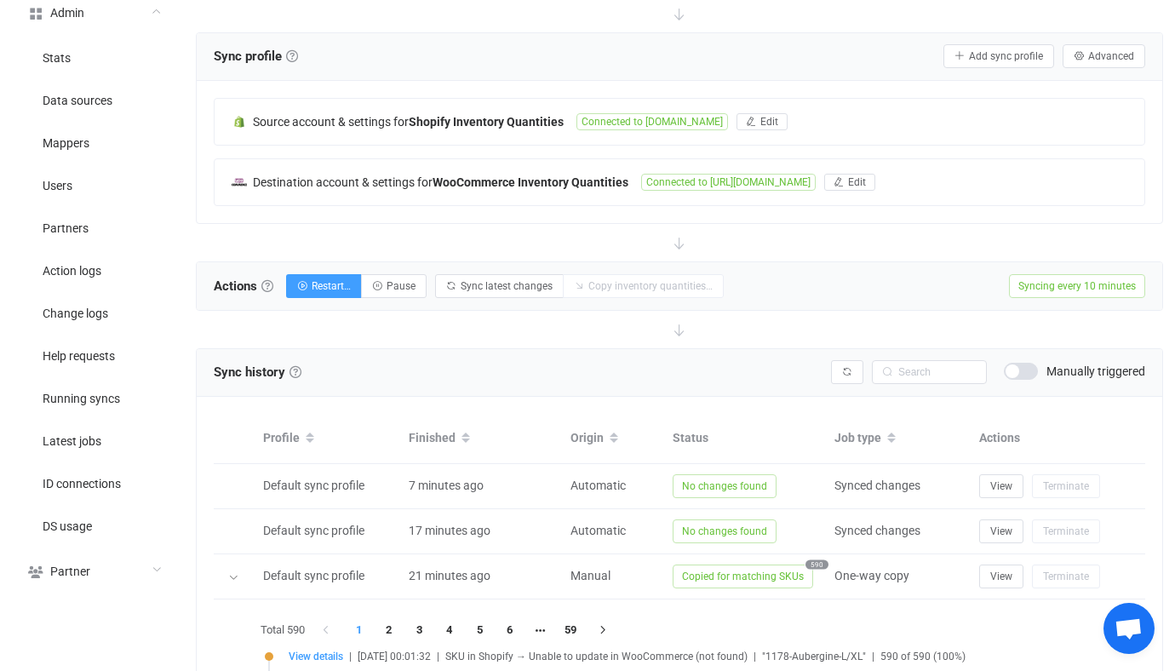
click at [663, 154] on div "Source account & settings for Shopify Inventory Quantities Connected to fuzawoo…" at bounding box center [679, 152] width 931 height 108
click at [655, 185] on span "Connected to https://yndra.de" at bounding box center [728, 182] width 175 height 17
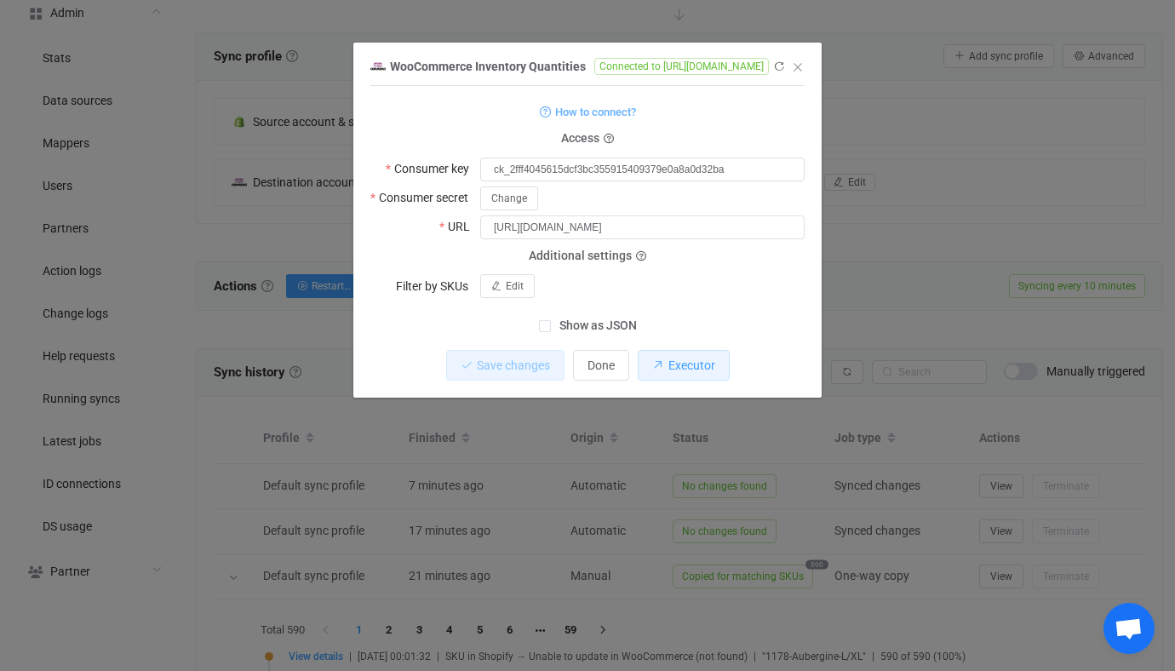
click at [690, 352] on button "Executor" at bounding box center [684, 365] width 92 height 31
click at [591, 548] on div "WooCommerce Inventory Quantities Connected to https://yndra.de 1 { { "consumerK…" at bounding box center [587, 335] width 1175 height 671
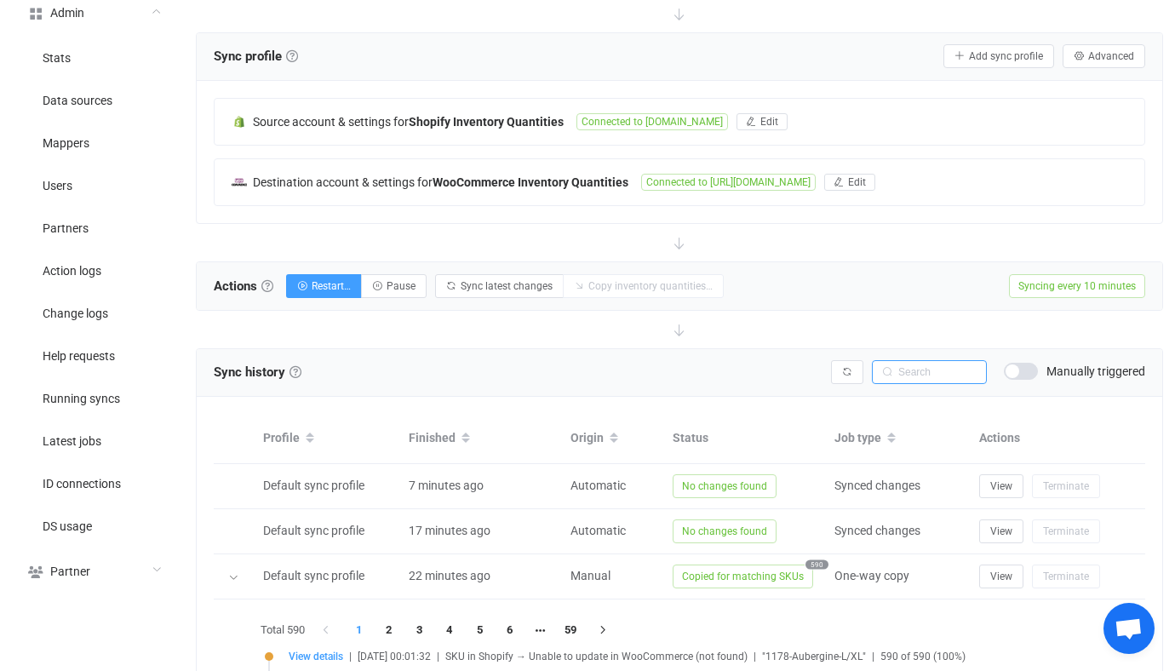
click at [925, 369] on input "text" at bounding box center [929, 372] width 115 height 24
paste input "123F-76"
type input "123F-76"
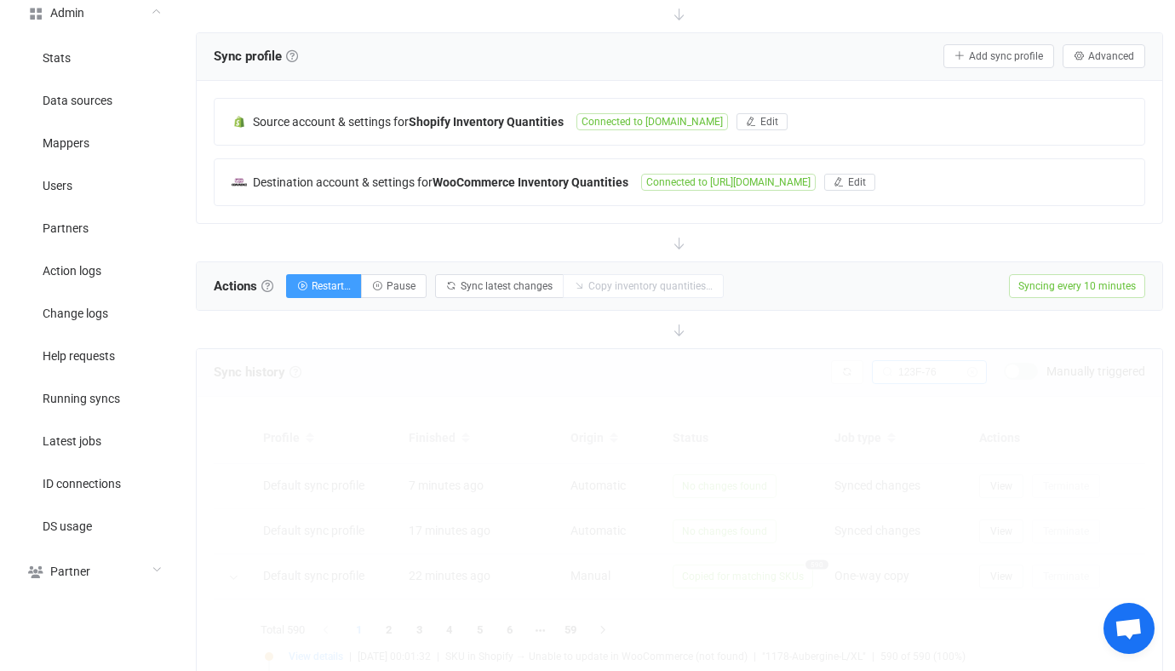
scroll to position [238, 0]
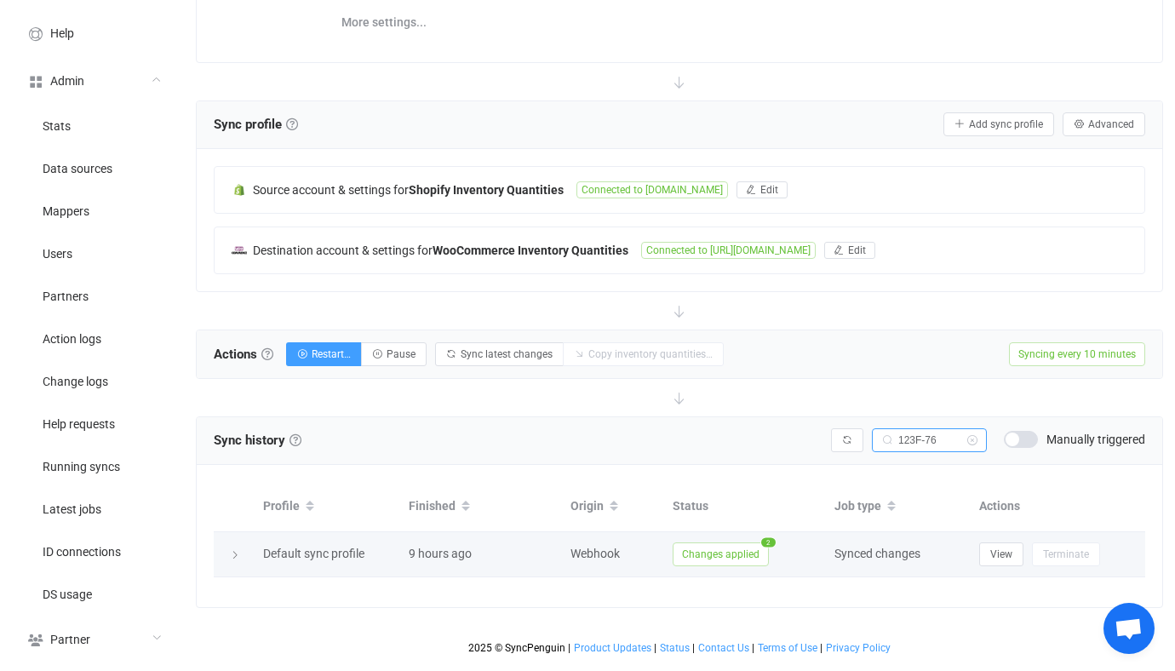
click at [734, 553] on span "Changes applied" at bounding box center [721, 554] width 96 height 24
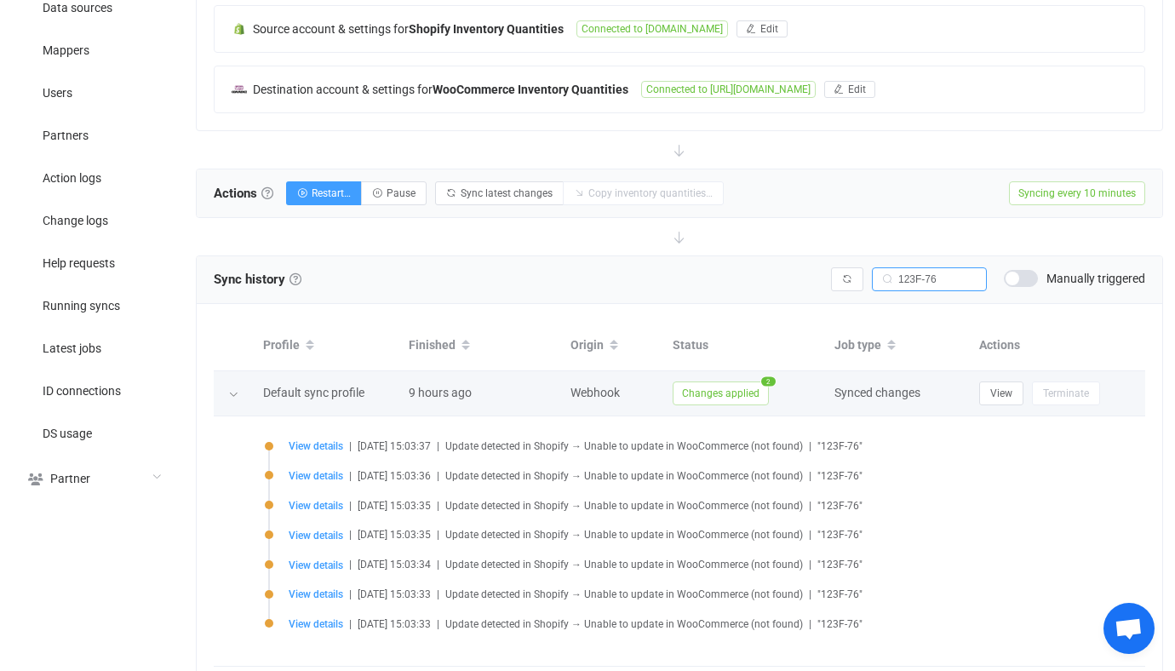
scroll to position [479, 0]
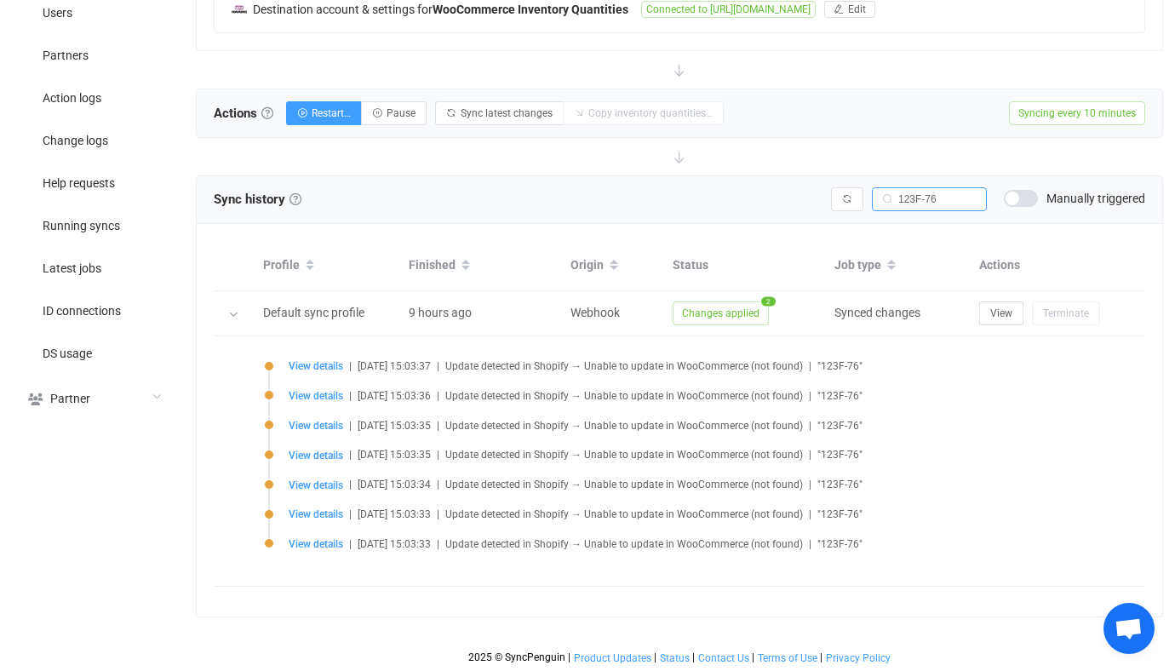
click at [866, 188] on div "Syncing issues 123F-76 Manually triggered" at bounding box center [988, 199] width 314 height 24
click at [862, 188] on button "button" at bounding box center [847, 199] width 32 height 24
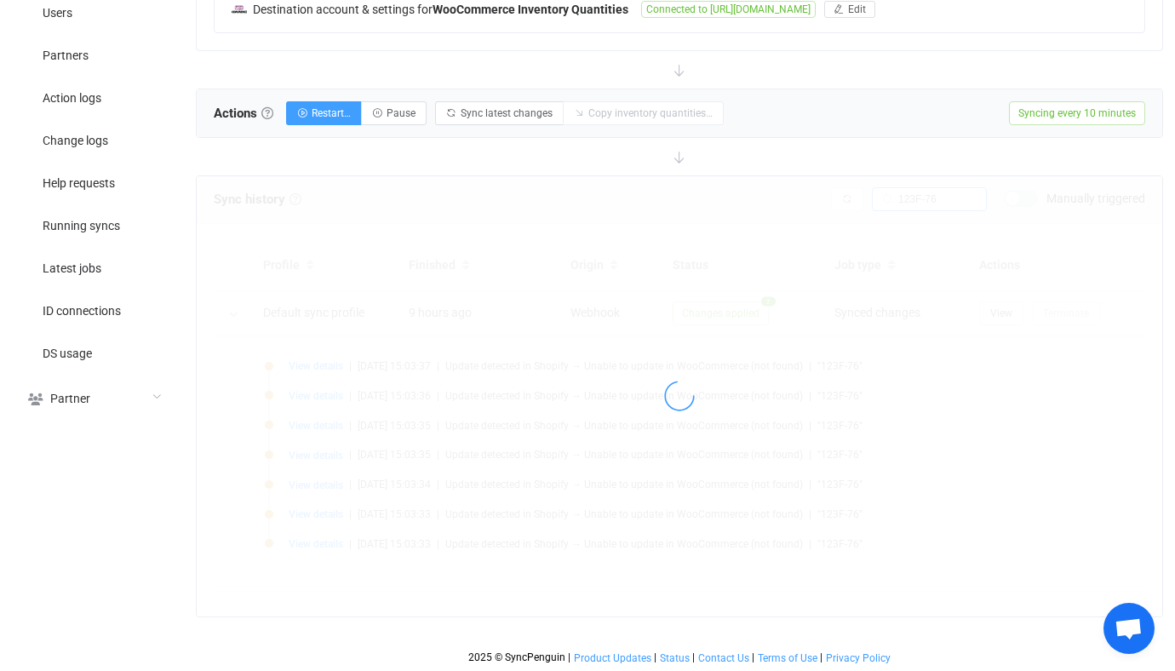
click at [856, 188] on div at bounding box center [679, 396] width 965 height 441
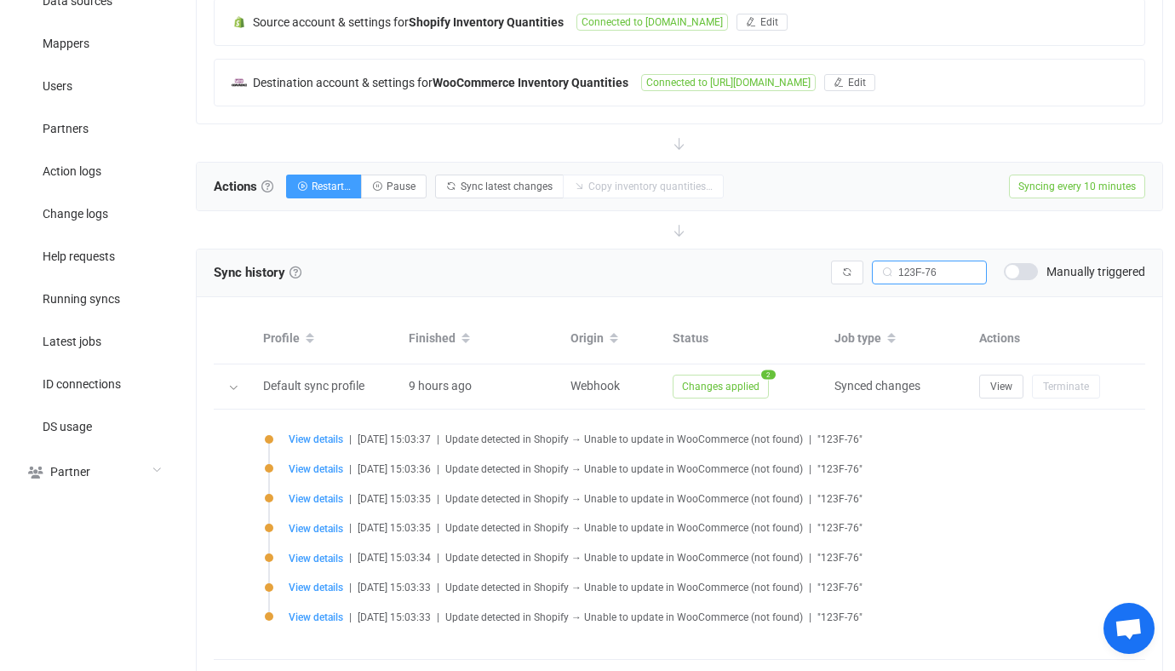
scroll to position [405, 0]
click at [649, 34] on div "Source account & settings for Shopify Inventory Quantities Connected to fuzawoo…" at bounding box center [680, 23] width 930 height 46
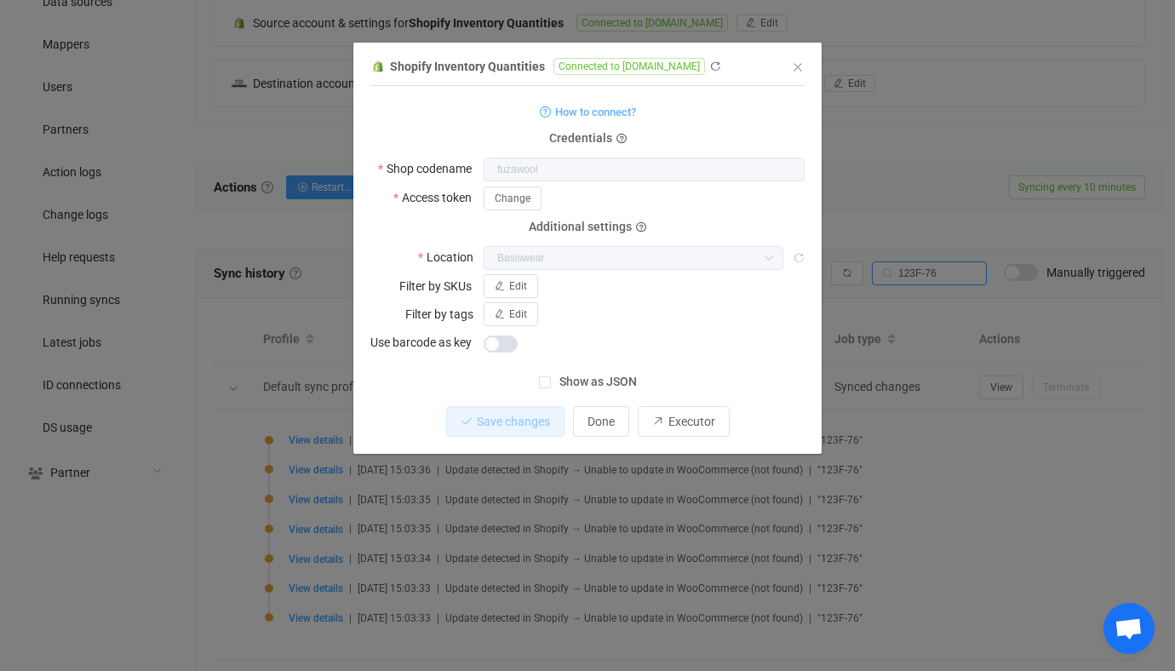
click at [985, 355] on div "Shopify Inventory Quantities Connected to fuzawool.myshopify.com 1 { { "shopNam…" at bounding box center [587, 335] width 1175 height 671
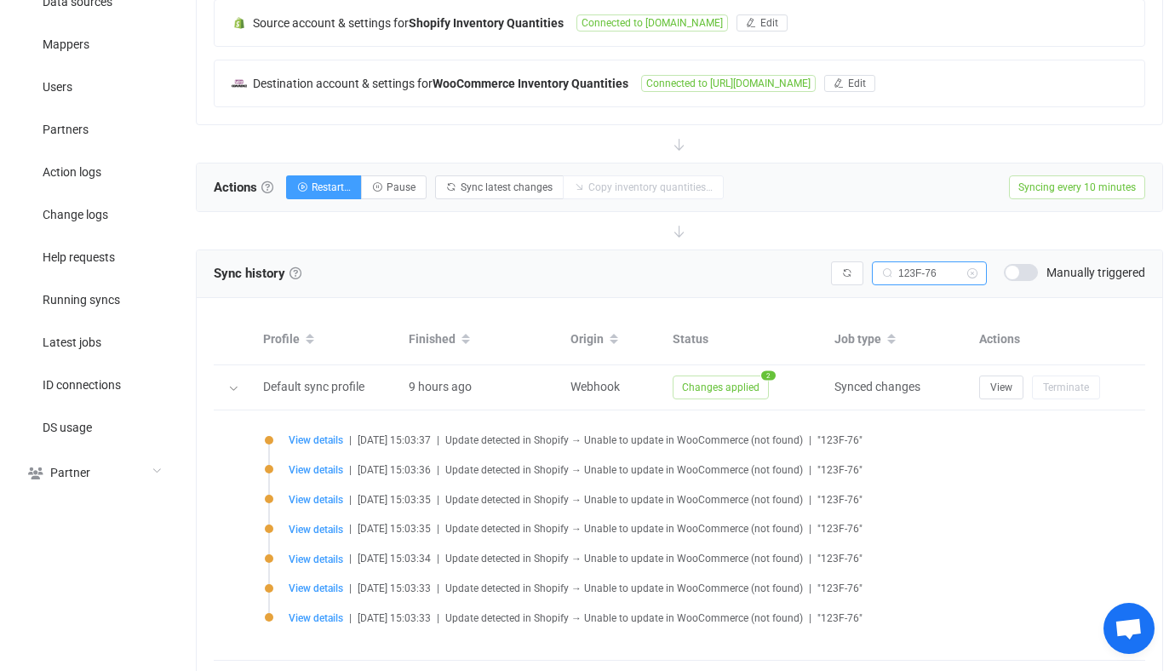
click at [976, 276] on icon at bounding box center [971, 273] width 21 height 24
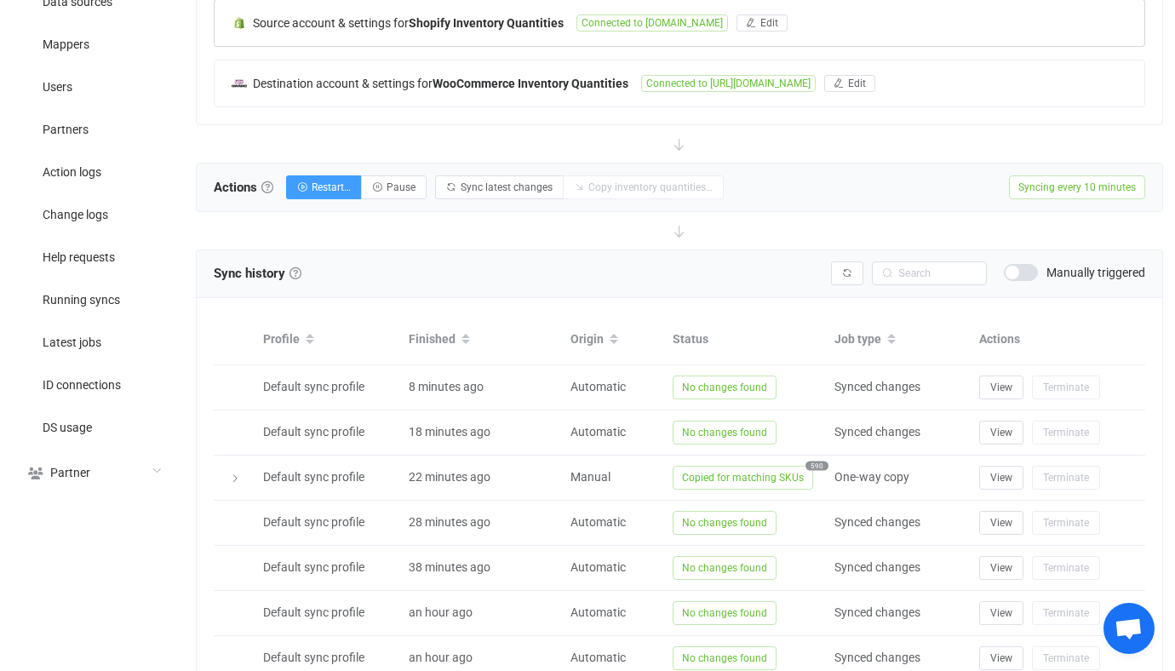
click at [546, 10] on div "Source account & settings for Shopify Inventory Quantities Connected to fuzawoo…" at bounding box center [680, 23] width 930 height 46
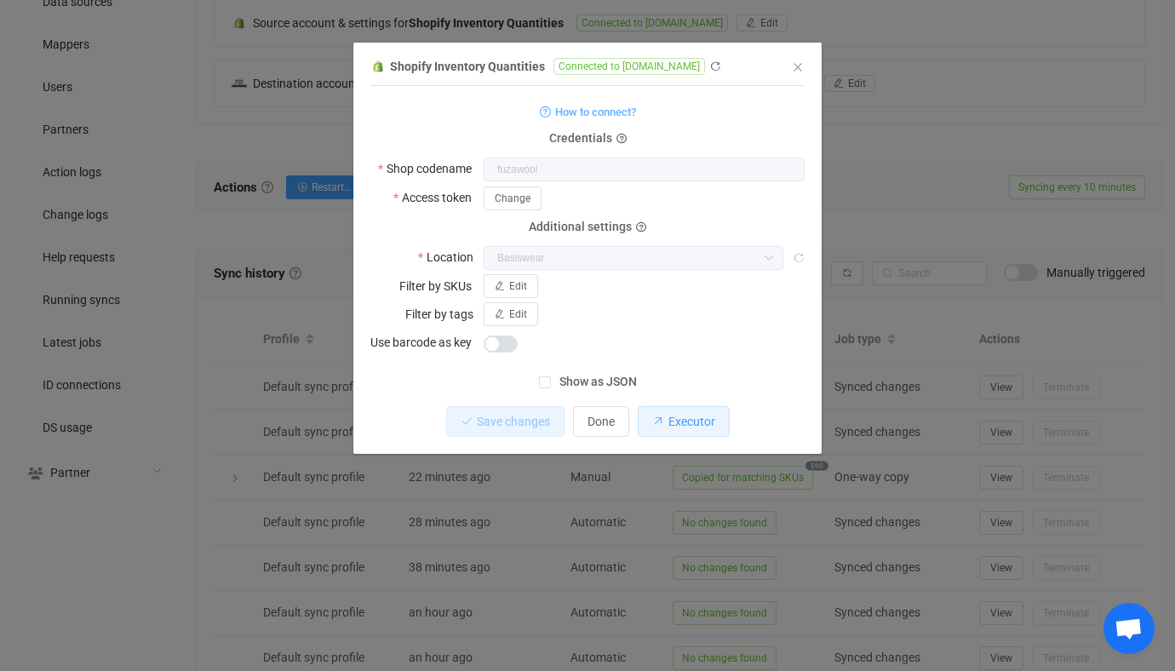
click at [653, 428] on button "Executor" at bounding box center [684, 421] width 92 height 31
click at [821, 295] on div "Shopify Inventory Quantities Connected to fuzawool.myshopify.com 1 { { "shopNam…" at bounding box center [587, 335] width 1175 height 671
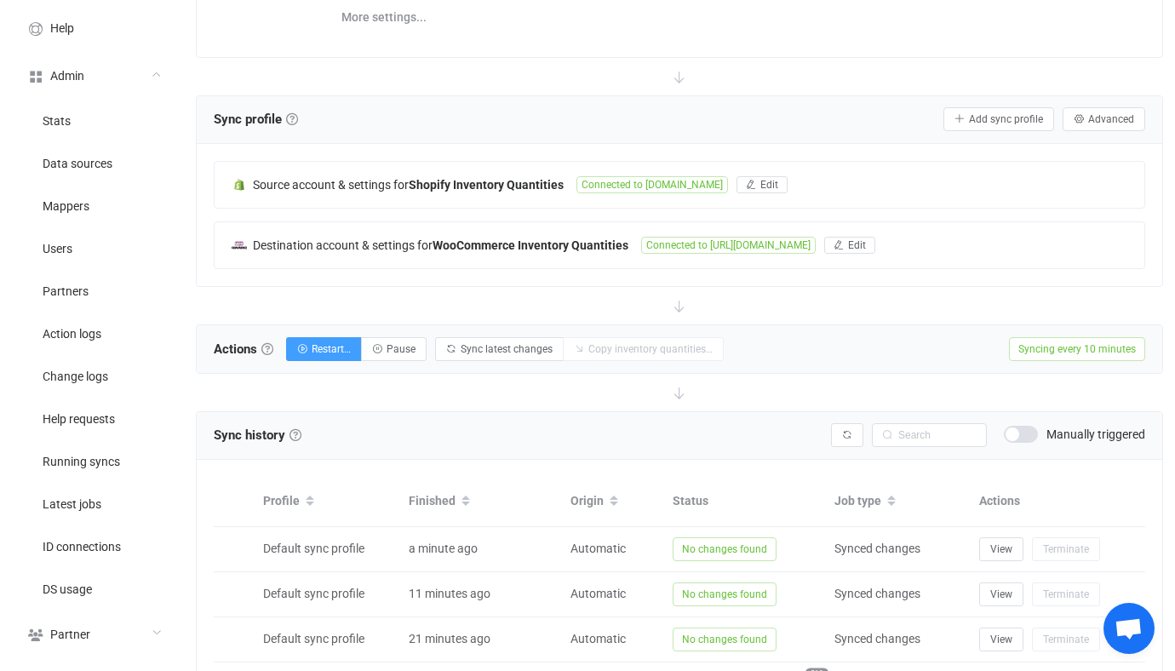
scroll to position [122, 0]
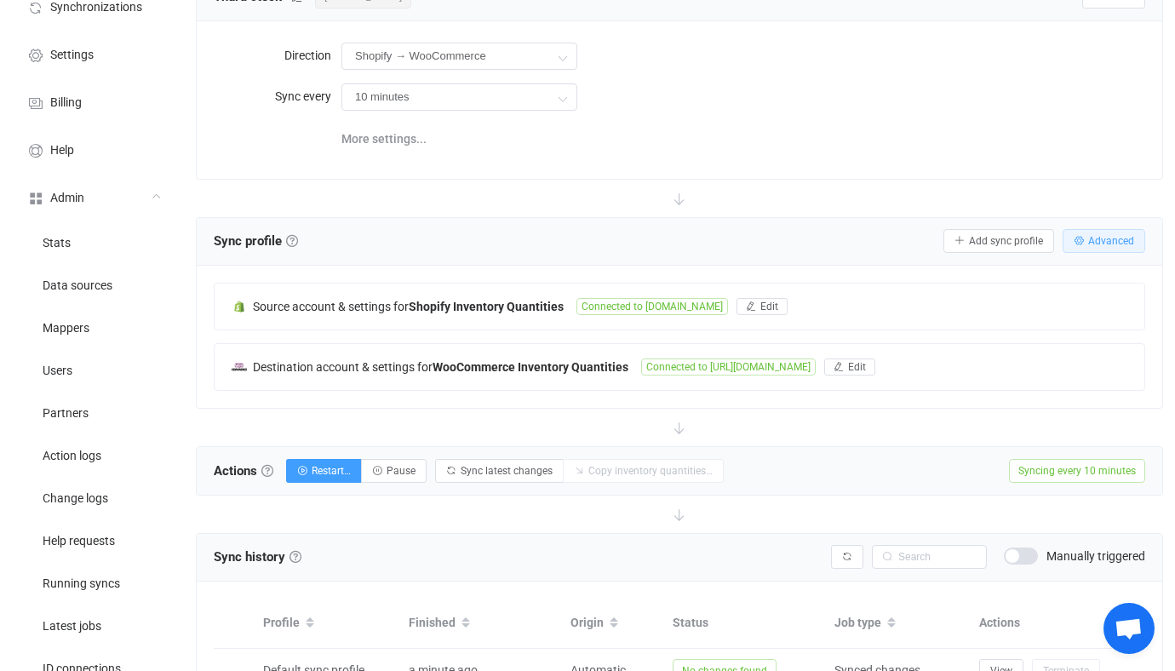
click at [1109, 232] on button "Advanced" at bounding box center [1103, 241] width 83 height 24
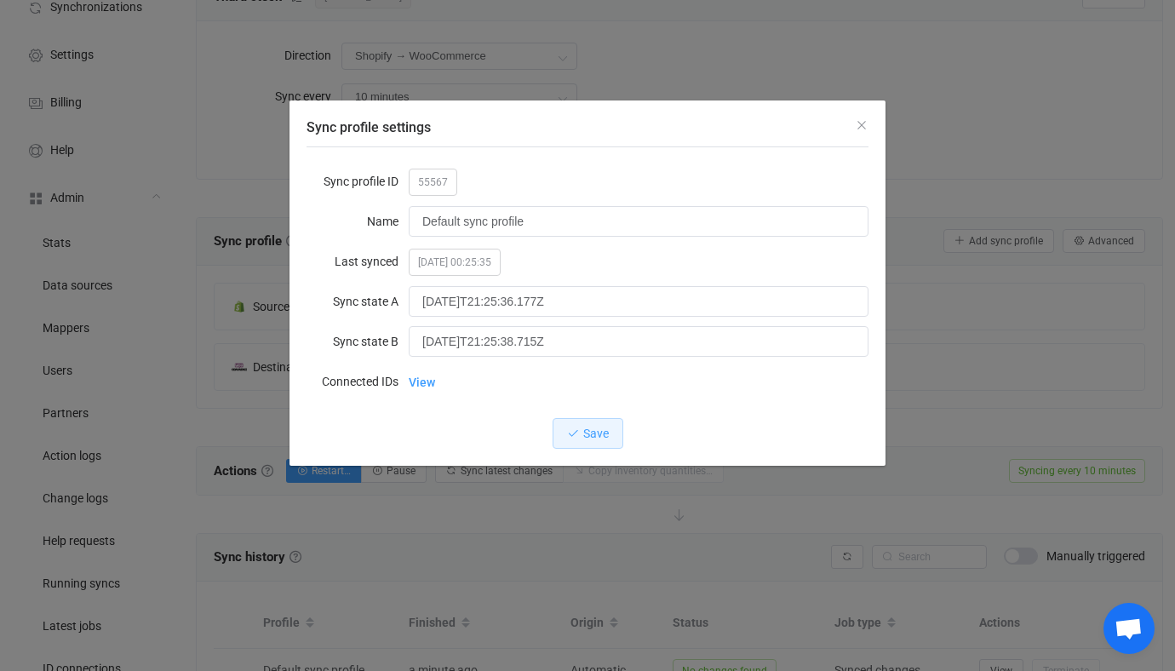
click at [419, 175] on span "55567" at bounding box center [433, 182] width 49 height 27
copy span "55567"
click at [194, 311] on div "Sync profile settings Sync profile ID 55567 Name Default sync profile Last sync…" at bounding box center [587, 335] width 1175 height 671
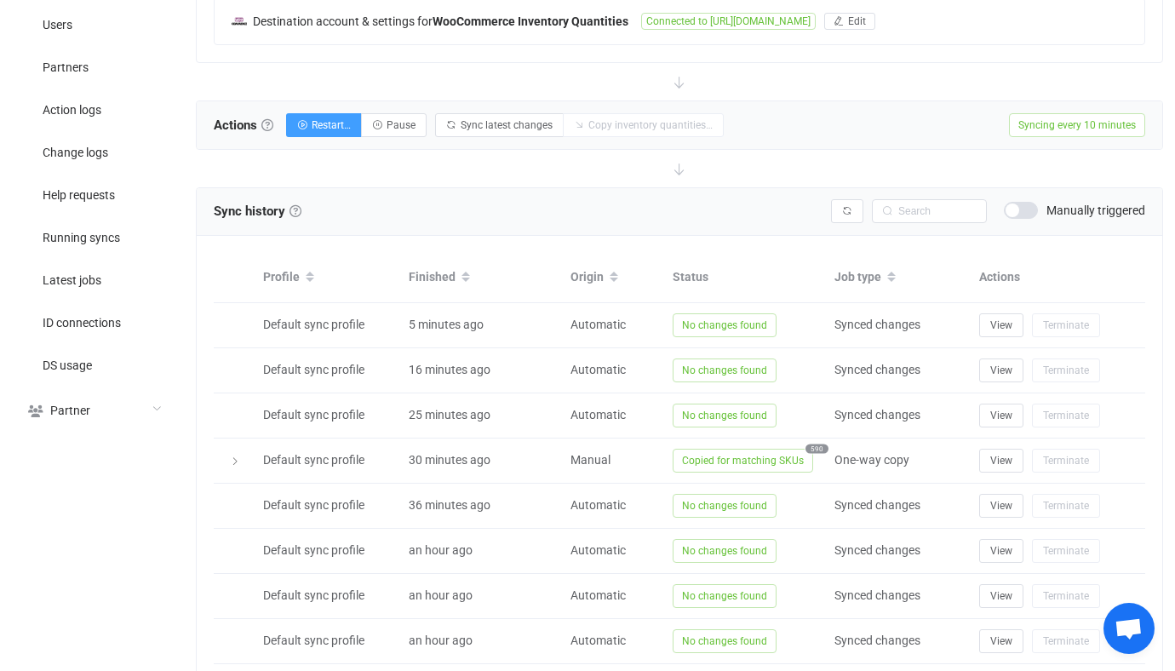
scroll to position [564, 0]
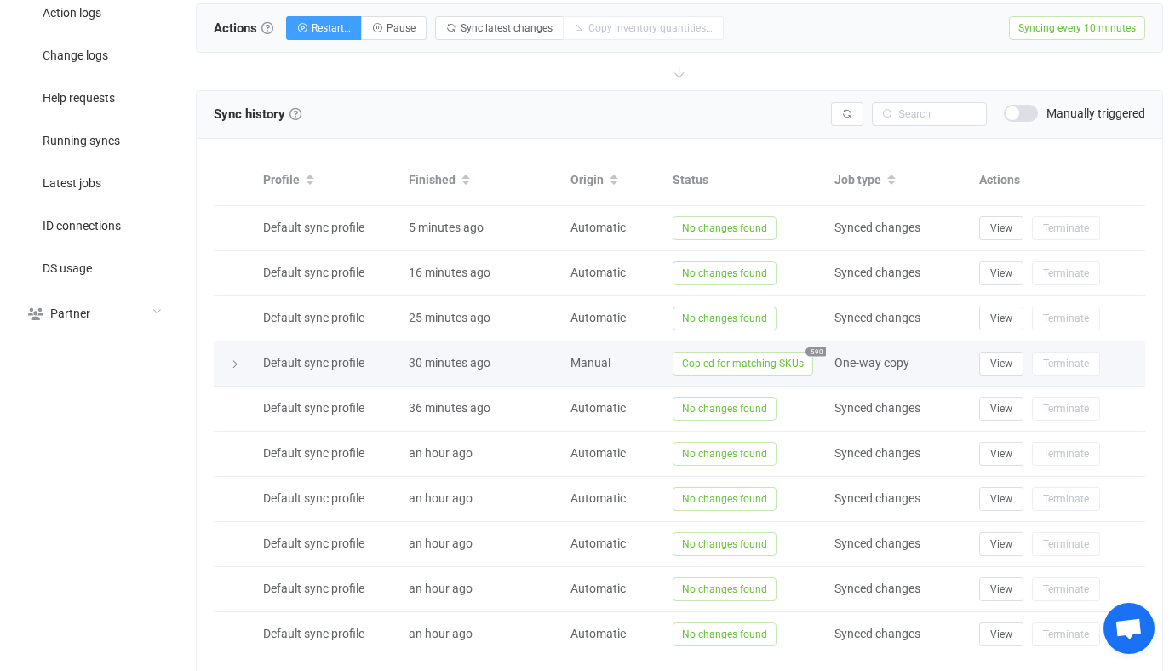
click at [702, 367] on span "Copied for matching SKUs" at bounding box center [743, 364] width 140 height 24
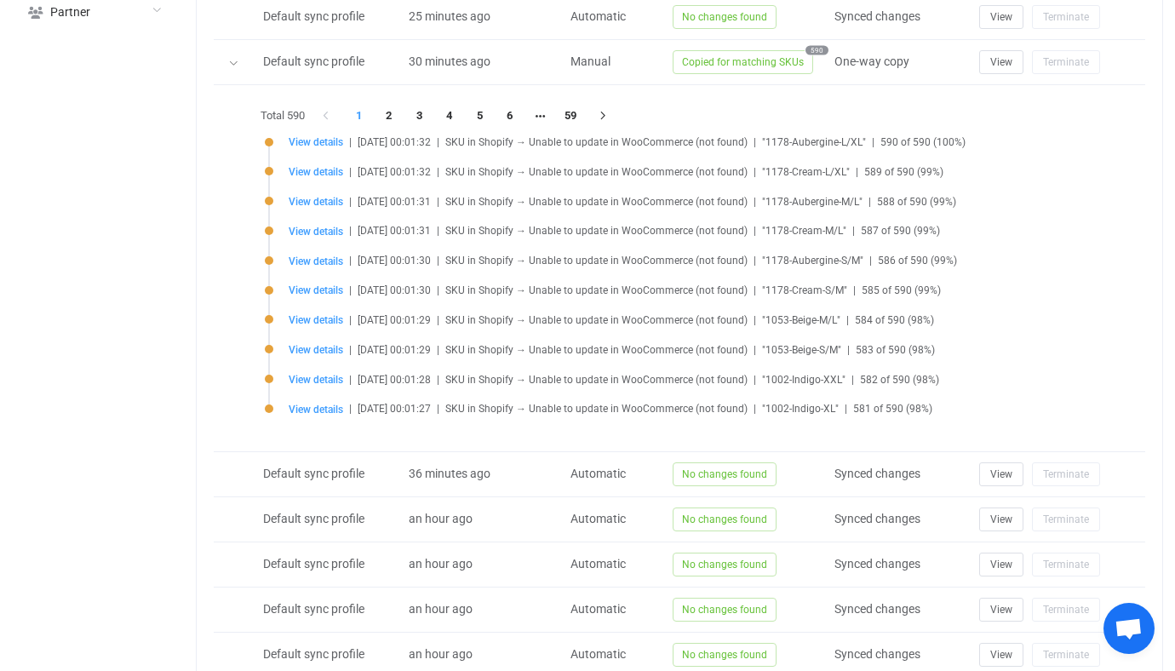
scroll to position [868, 0]
drag, startPoint x: 179, startPoint y: 317, endPoint x: 272, endPoint y: 215, distance: 137.4
click at [203, 312] on div "Overview Synchronizations Settings Billing Help Admin Stats Data sources Mapper…" at bounding box center [587, 3] width 1175 height 1648
click at [444, 123] on div "Total 590 1 2 3 4 5 6 59" at bounding box center [679, 113] width 846 height 27
click at [446, 119] on li "4" at bounding box center [449, 113] width 31 height 24
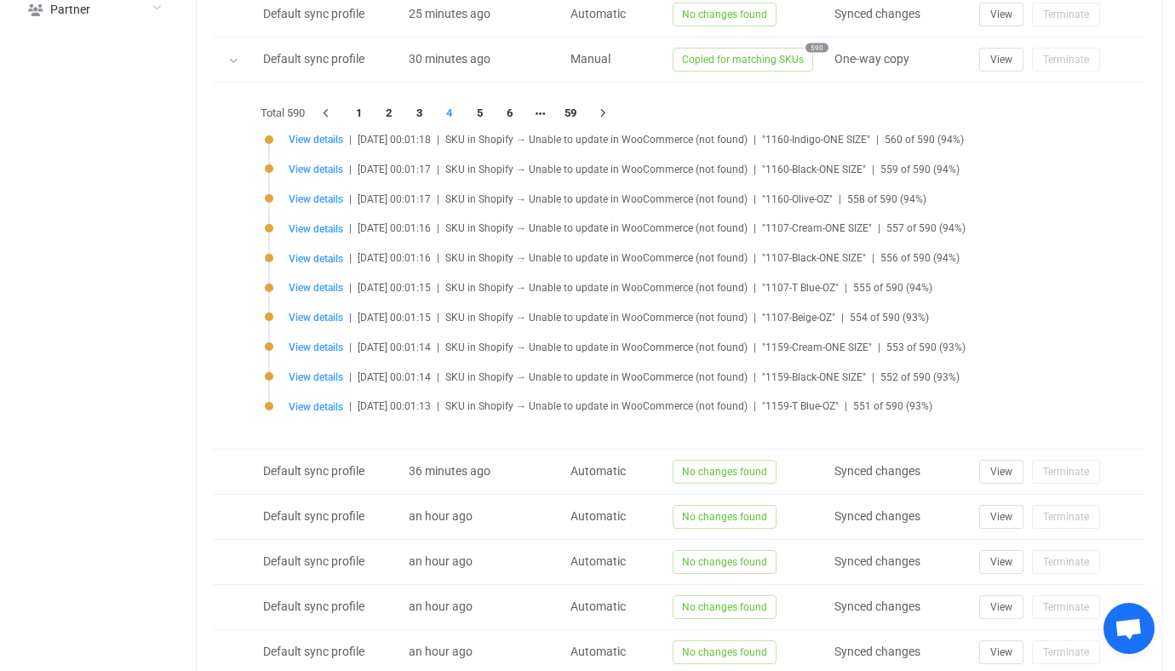
click at [315, 242] on li "View details | 2025-08-16 00:01:16 | SKU in Shopify → Unable to update in WooCo…" at bounding box center [684, 239] width 838 height 30
click at [315, 229] on span "View details" at bounding box center [316, 229] width 54 height 12
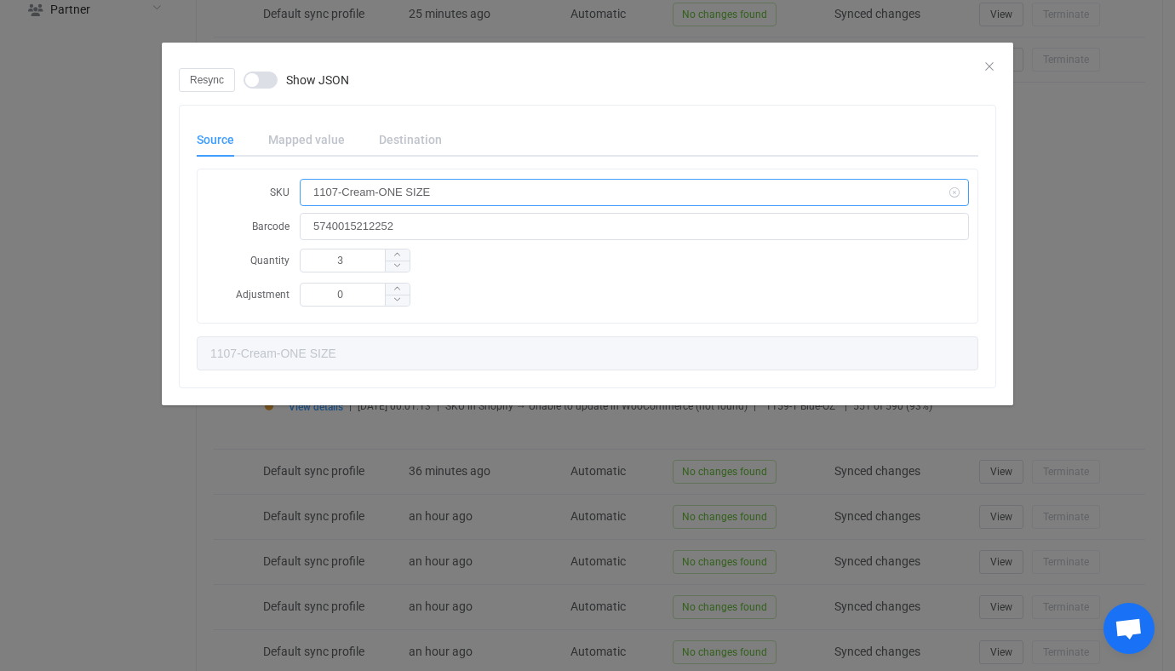
click at [412, 180] on input "1107-Cream-ONE SIZE" at bounding box center [634, 192] width 669 height 27
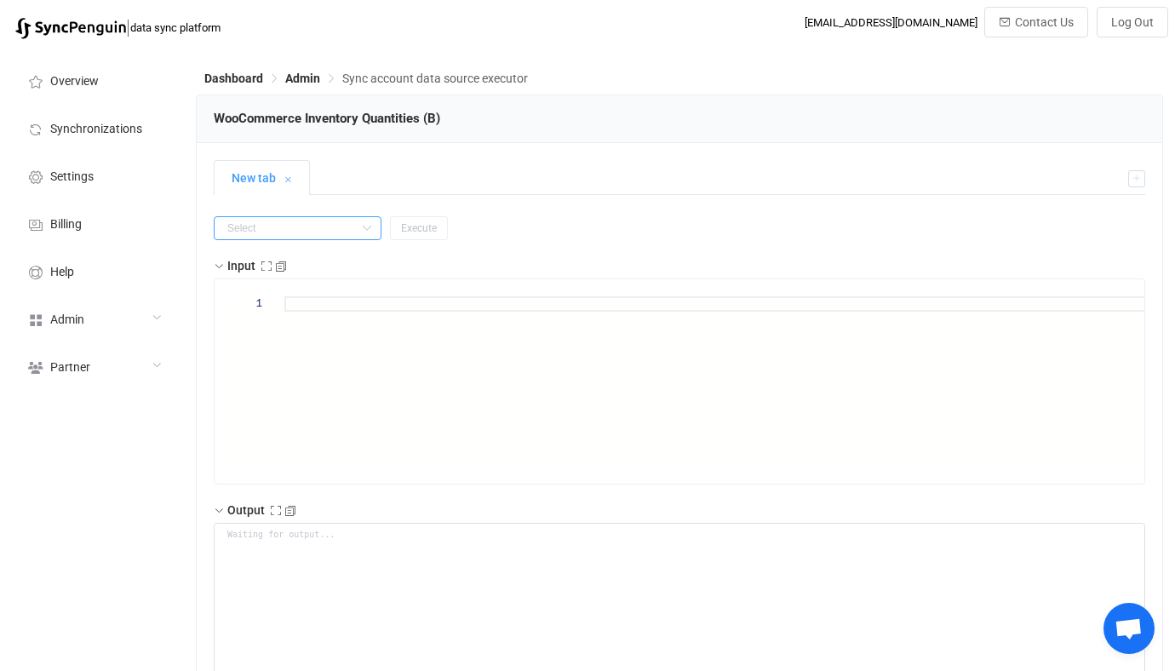
click at [318, 228] on input "text" at bounding box center [298, 228] width 168 height 24
click at [295, 325] on li "getAll" at bounding box center [287, 328] width 145 height 29
type input "getAll"
click at [402, 234] on button "Execute" at bounding box center [419, 228] width 58 height 24
type textarea "{ "statusCode": 200, "output": { "nextSync": "2025-08-15T20:55:43.162Z", "entri…"
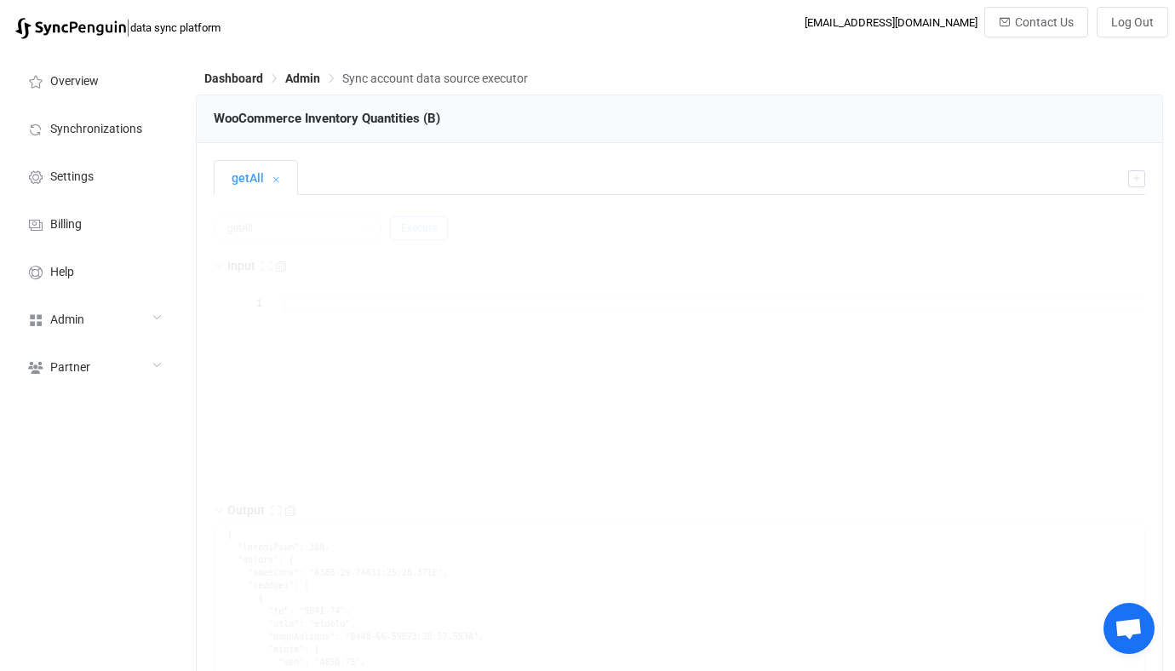
type textarea "Output saved to the file"
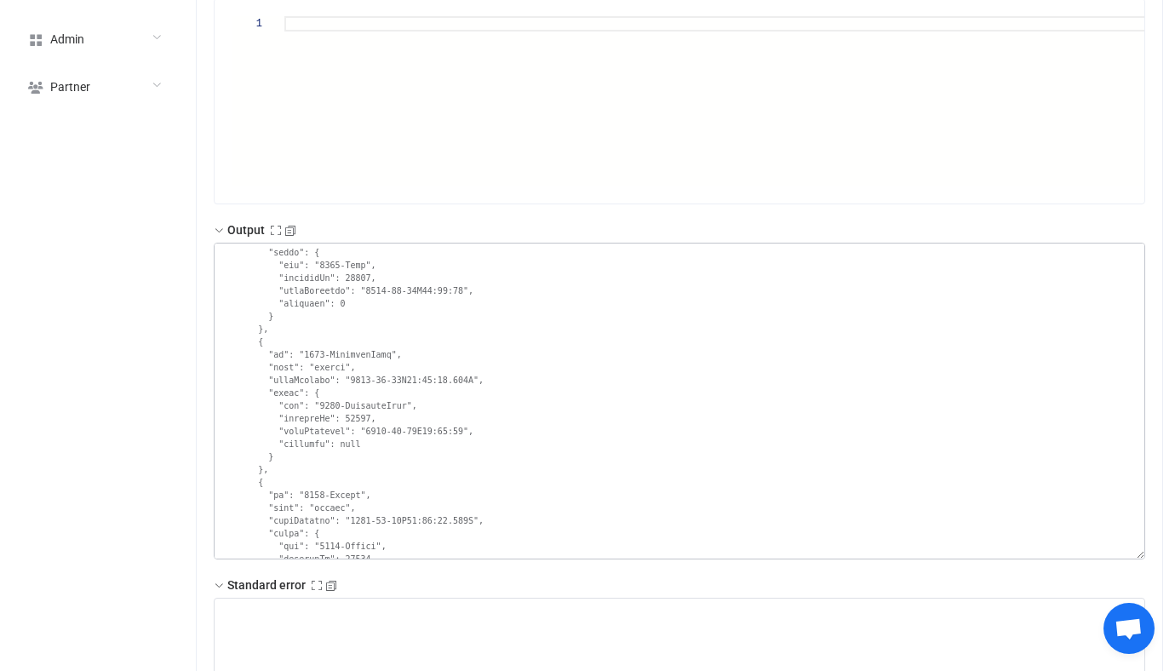
scroll to position [2800, 0]
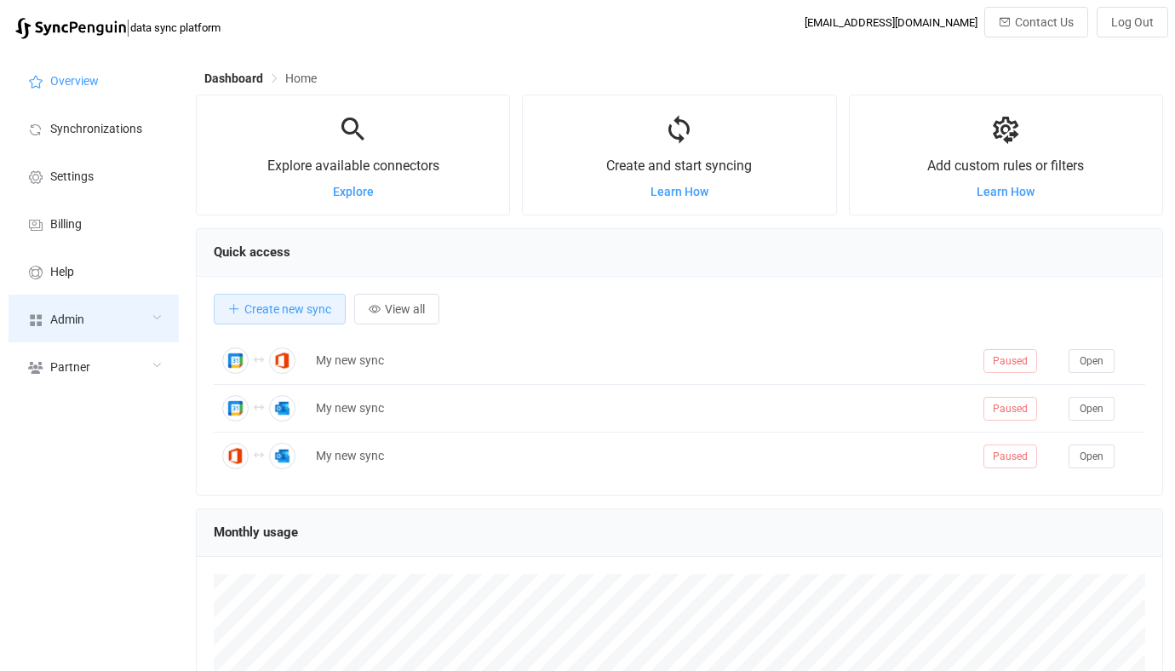
click at [131, 339] on div "Admin" at bounding box center [94, 319] width 170 height 48
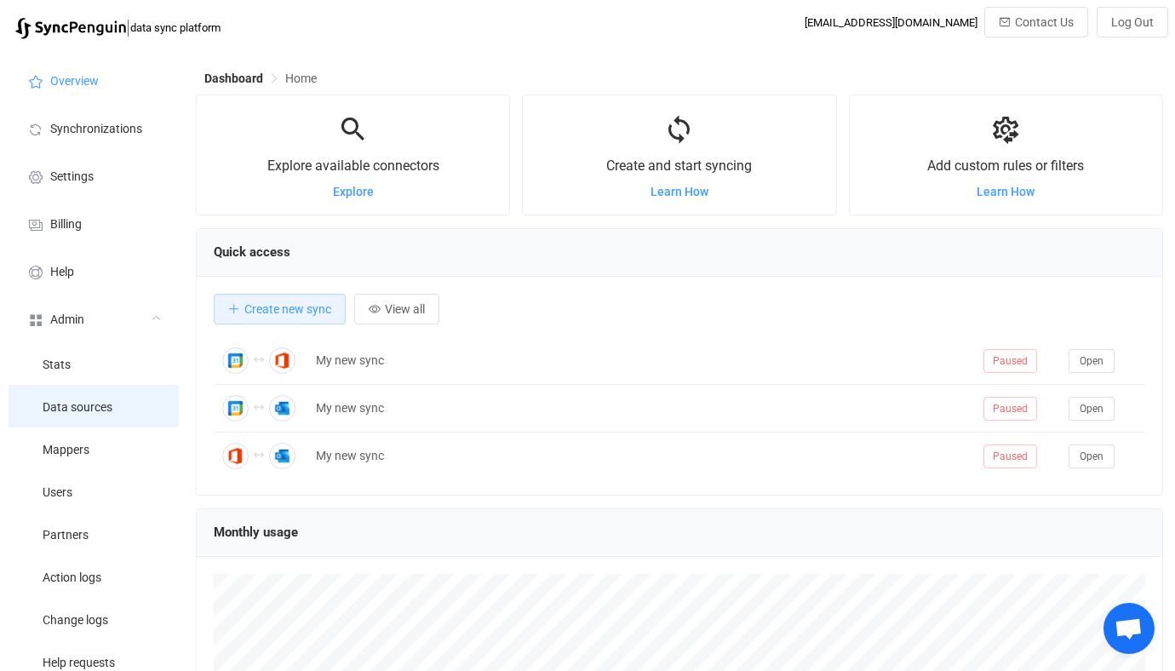
drag, startPoint x: 129, startPoint y: 338, endPoint x: 129, endPoint y: 396, distance: 57.9
click at [129, 338] on div "Admin" at bounding box center [94, 319] width 170 height 48
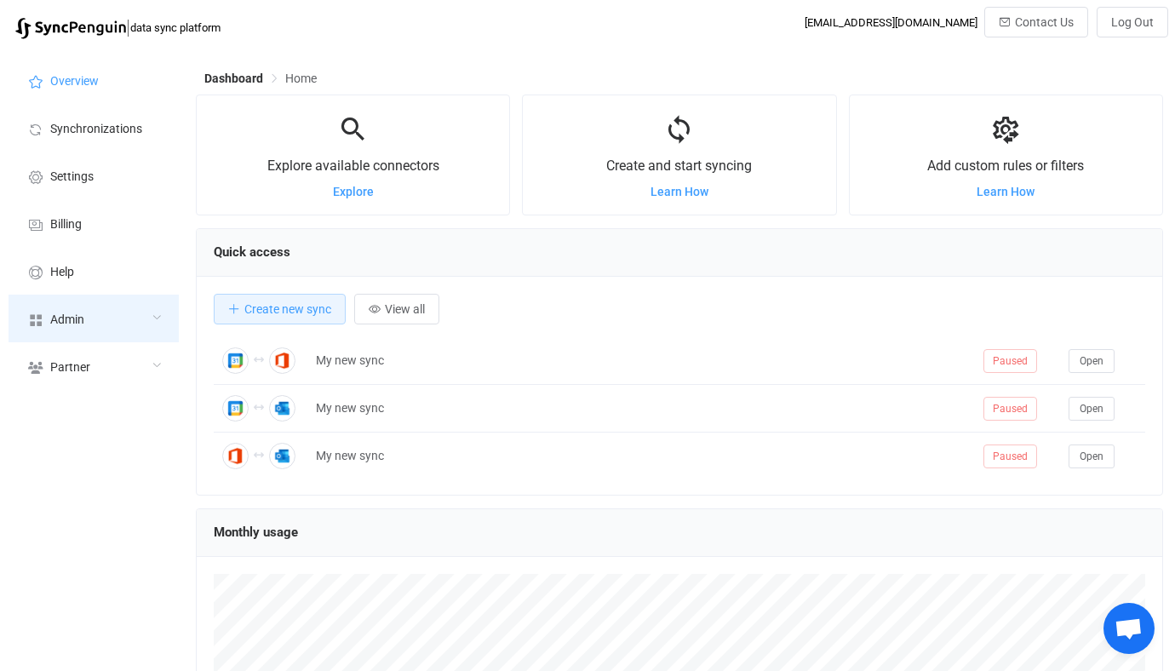
click at [118, 323] on div "Admin" at bounding box center [94, 319] width 170 height 48
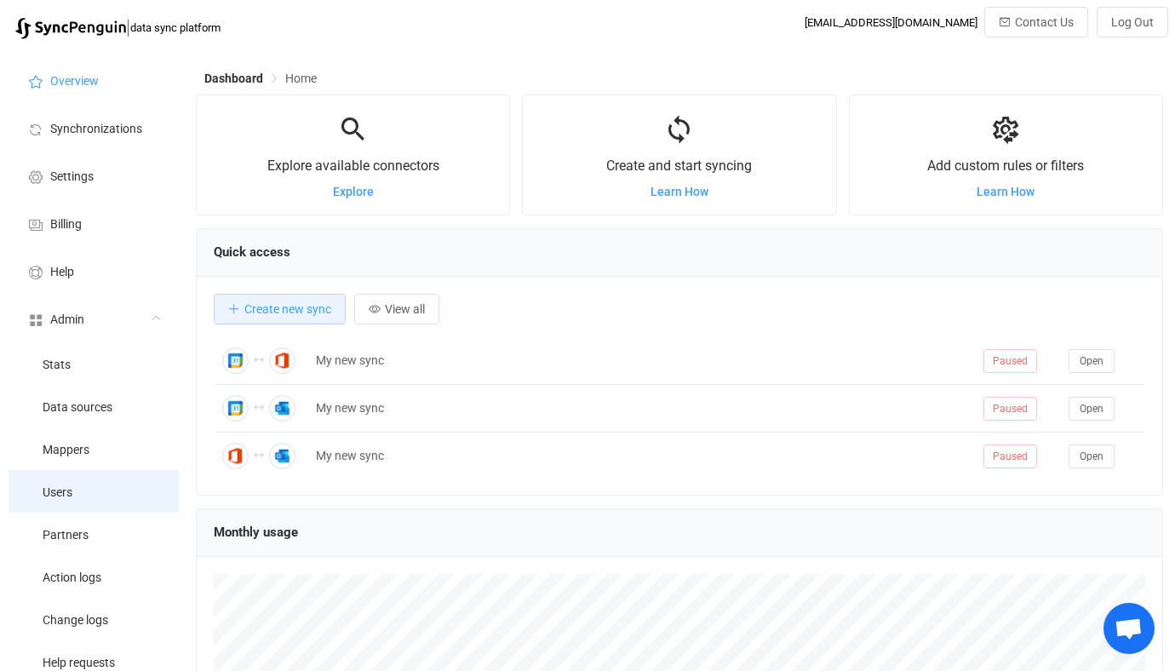
click at [84, 478] on li "Users" at bounding box center [94, 491] width 170 height 43
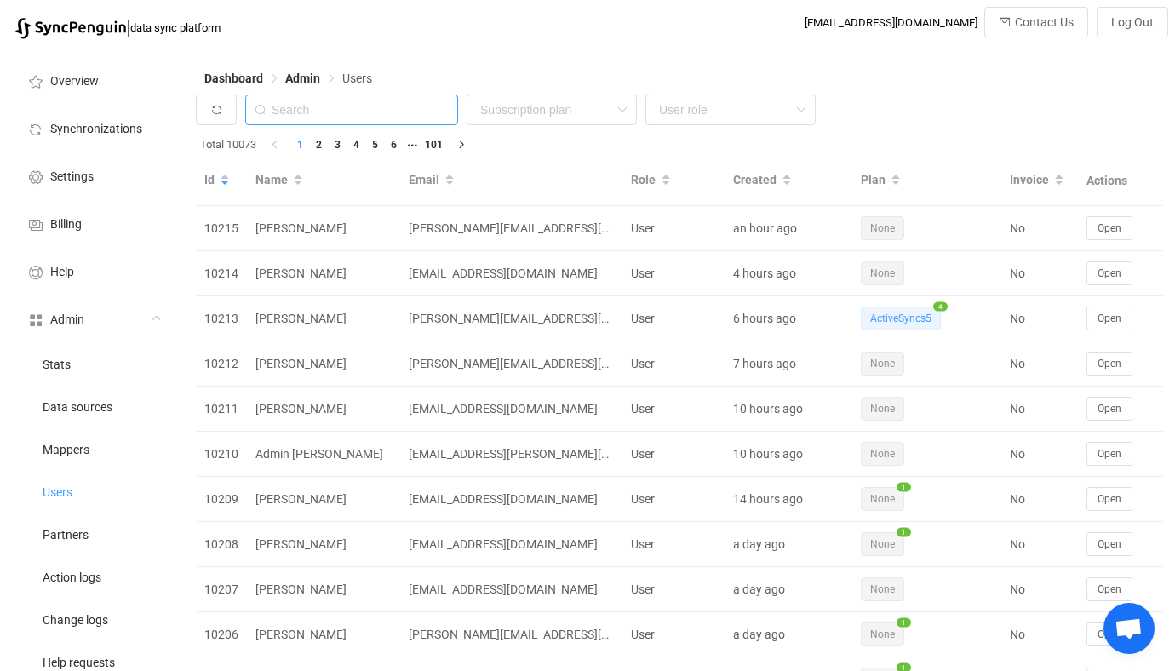
click at [381, 96] on input "text" at bounding box center [351, 109] width 213 height 31
paste input "[EMAIL_ADDRESS][DOMAIN_NAME]"
type input "[EMAIL_ADDRESS][DOMAIN_NAME]"
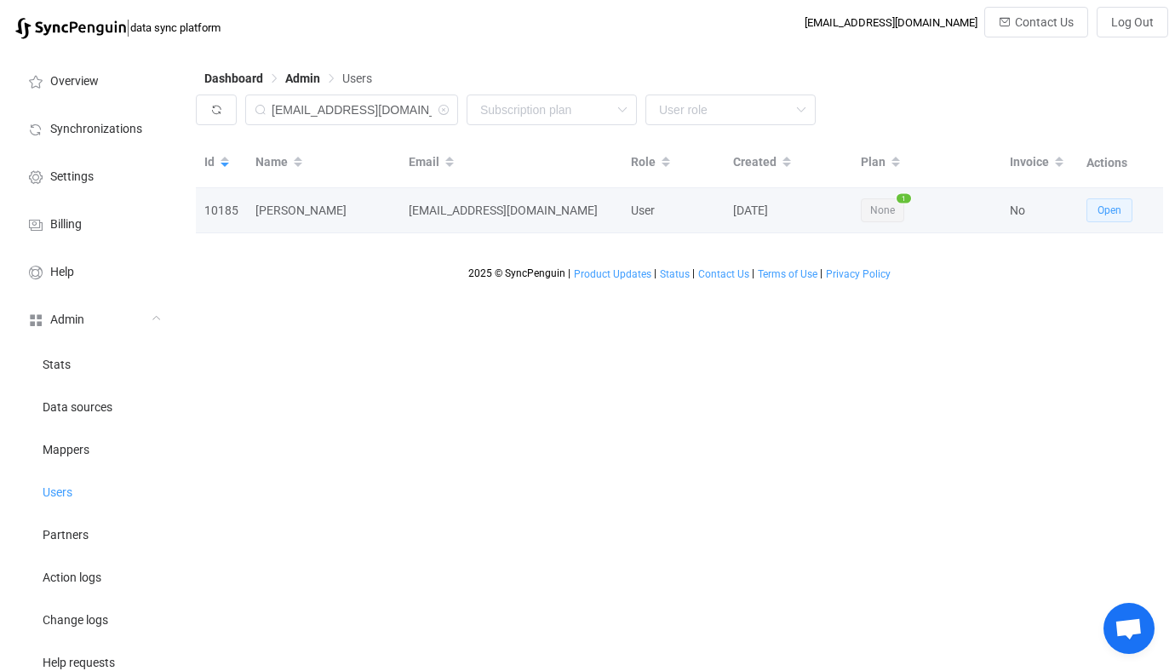
click at [1101, 213] on span "Open" at bounding box center [1109, 210] width 24 height 12
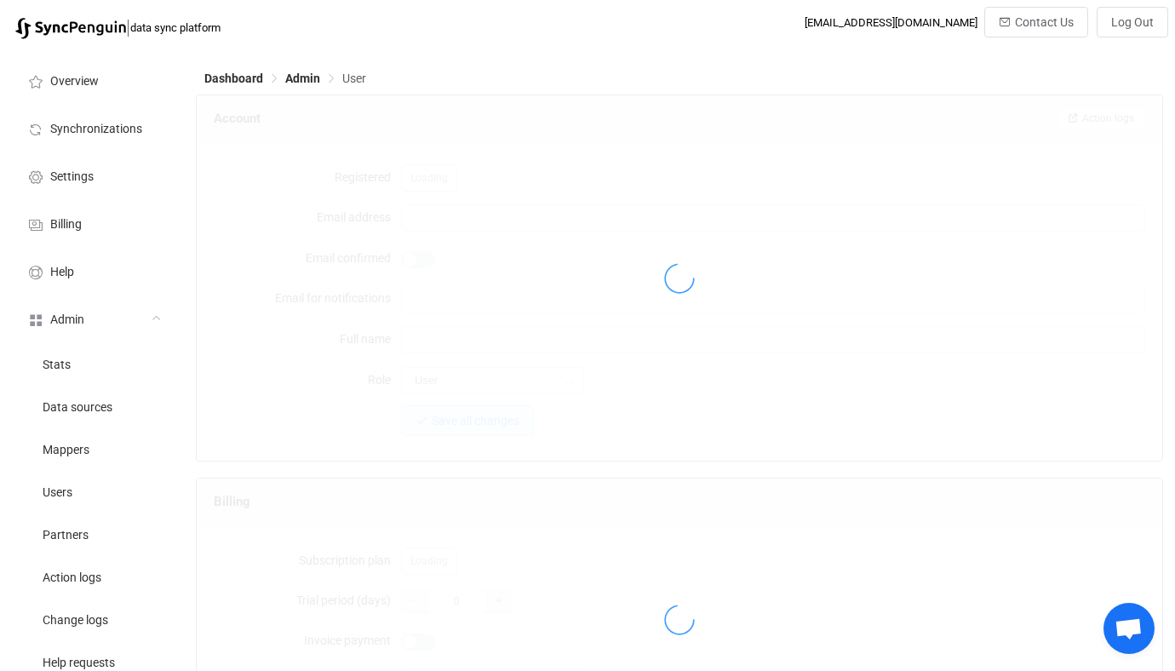
type input "[EMAIL_ADDRESS][DOMAIN_NAME]"
type input "[PERSON_NAME]"
type input "14"
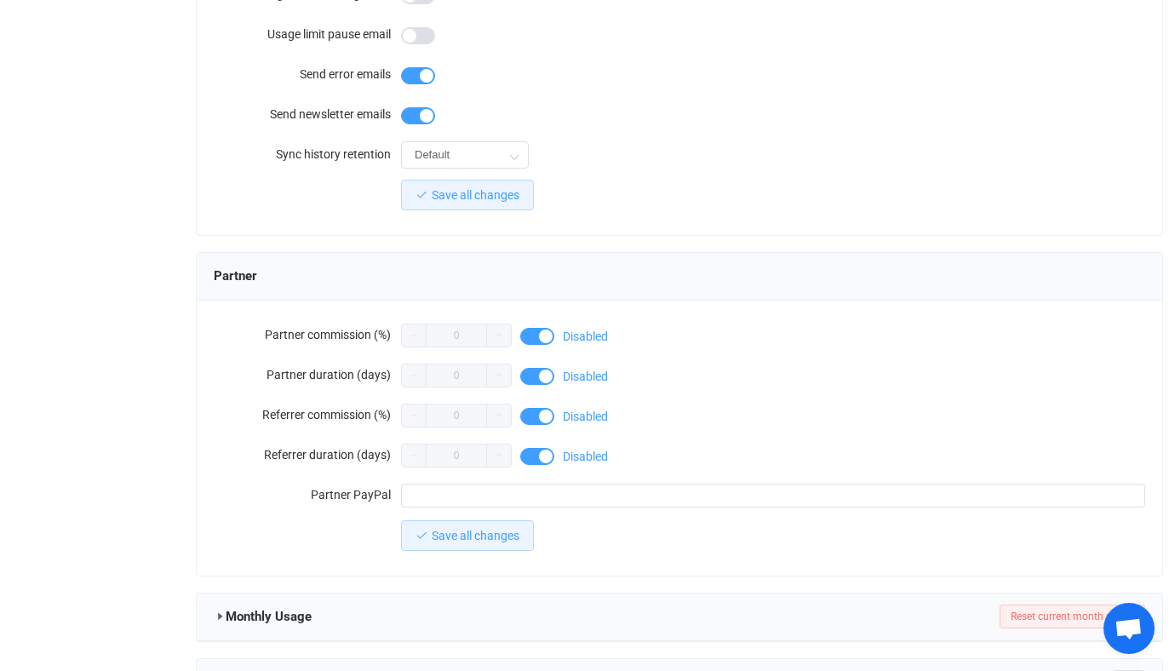
scroll to position [1483, 0]
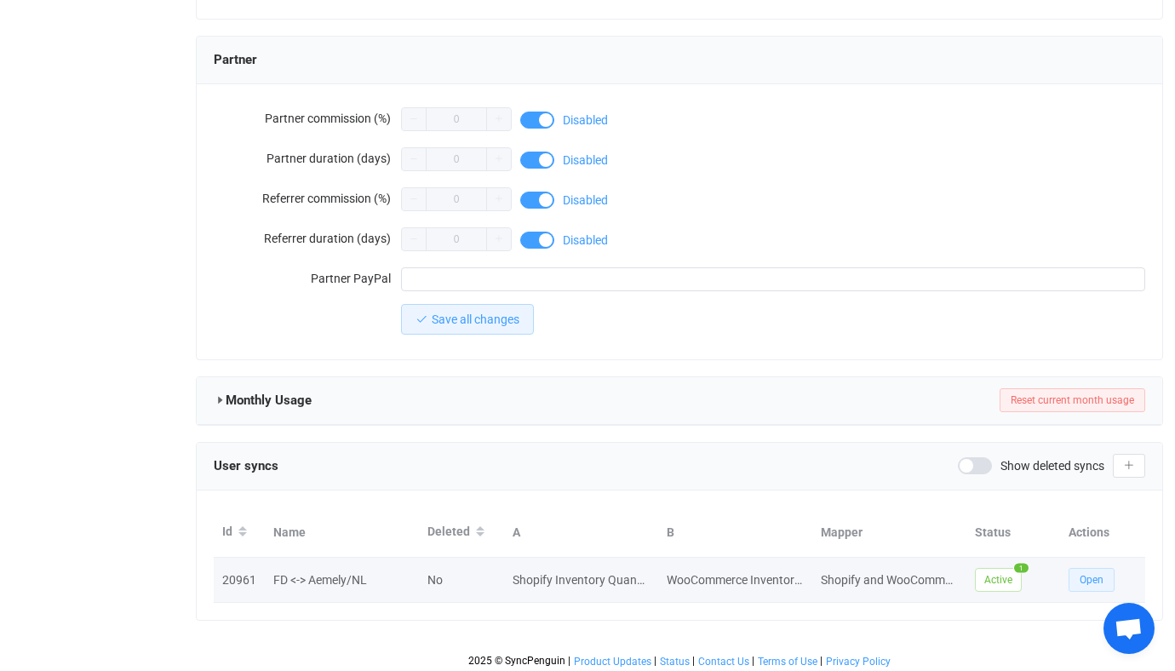
click at [1084, 578] on span "Open" at bounding box center [1091, 580] width 24 height 12
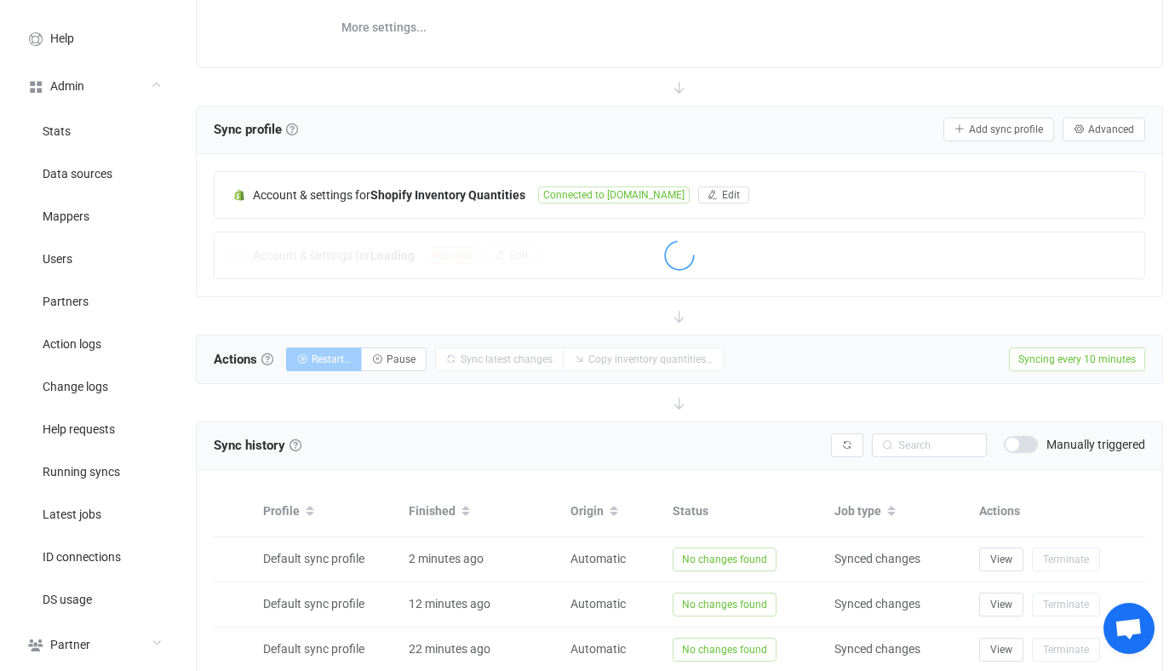
scroll to position [80, 0]
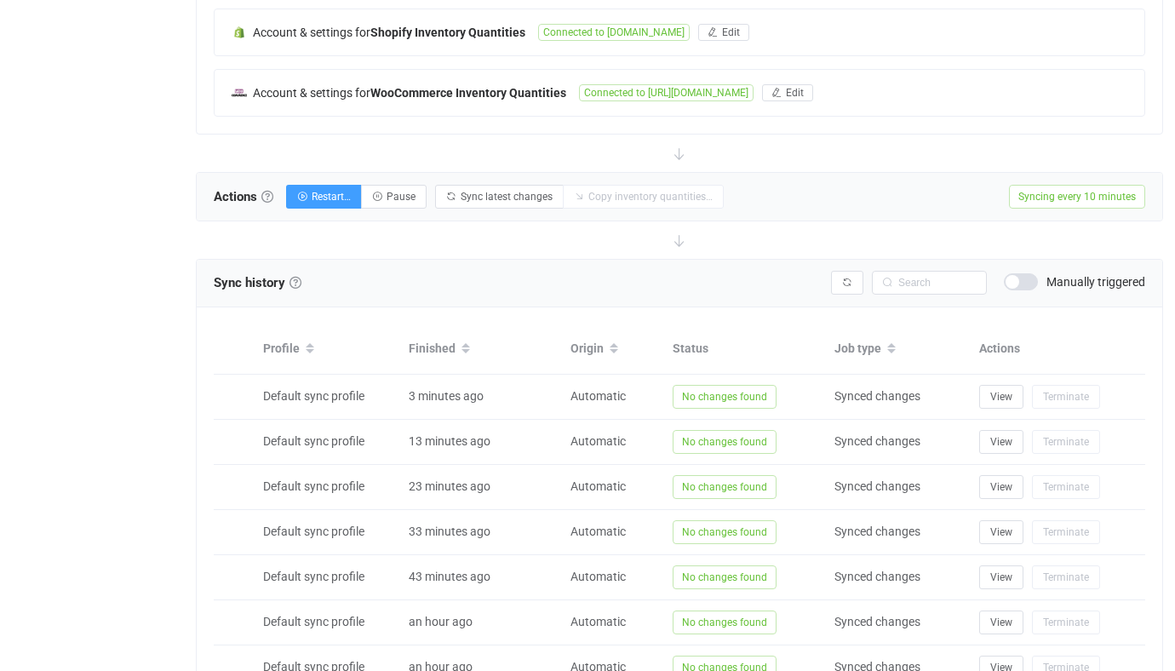
scroll to position [428, 0]
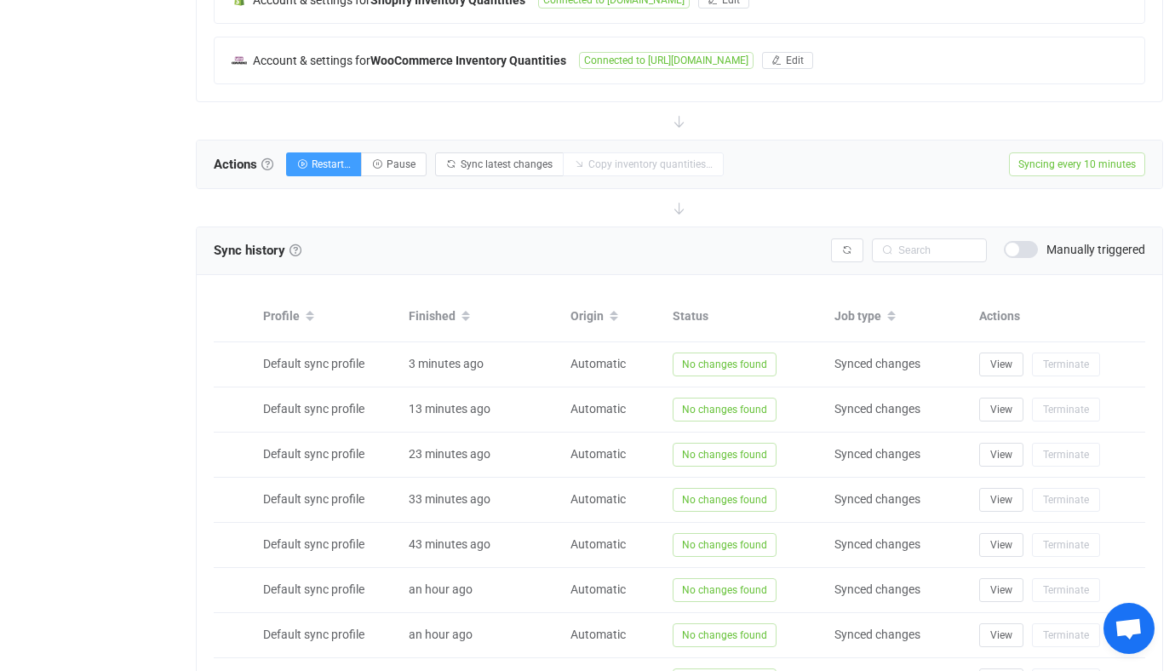
click at [1017, 251] on span at bounding box center [1021, 249] width 34 height 17
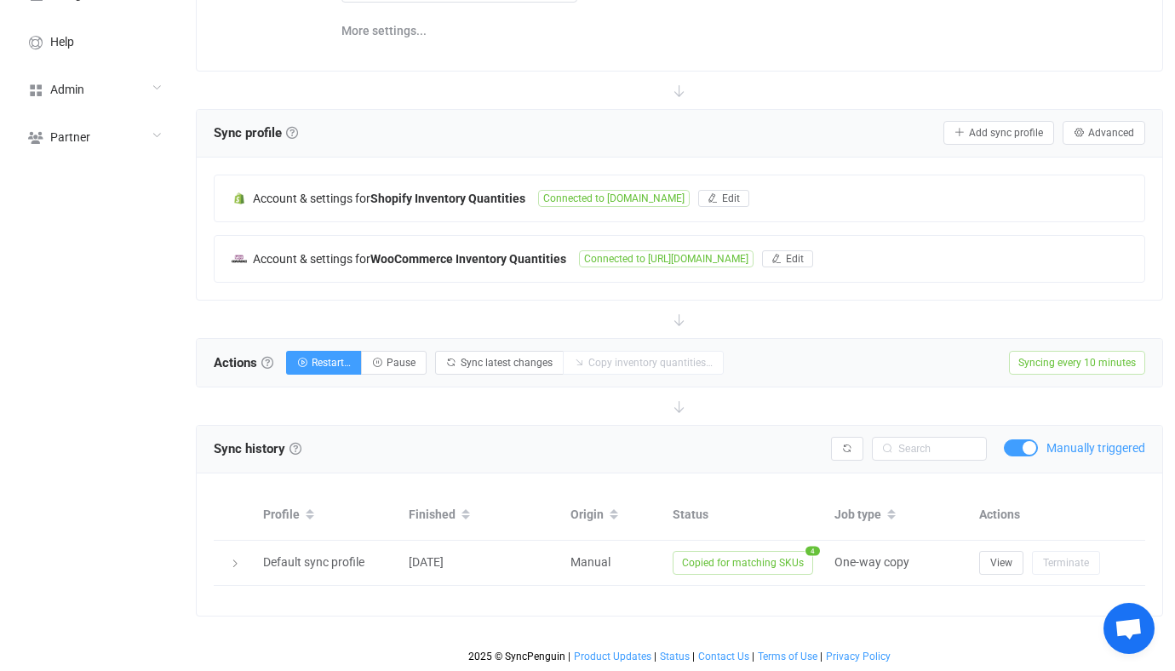
scroll to position [228, 0]
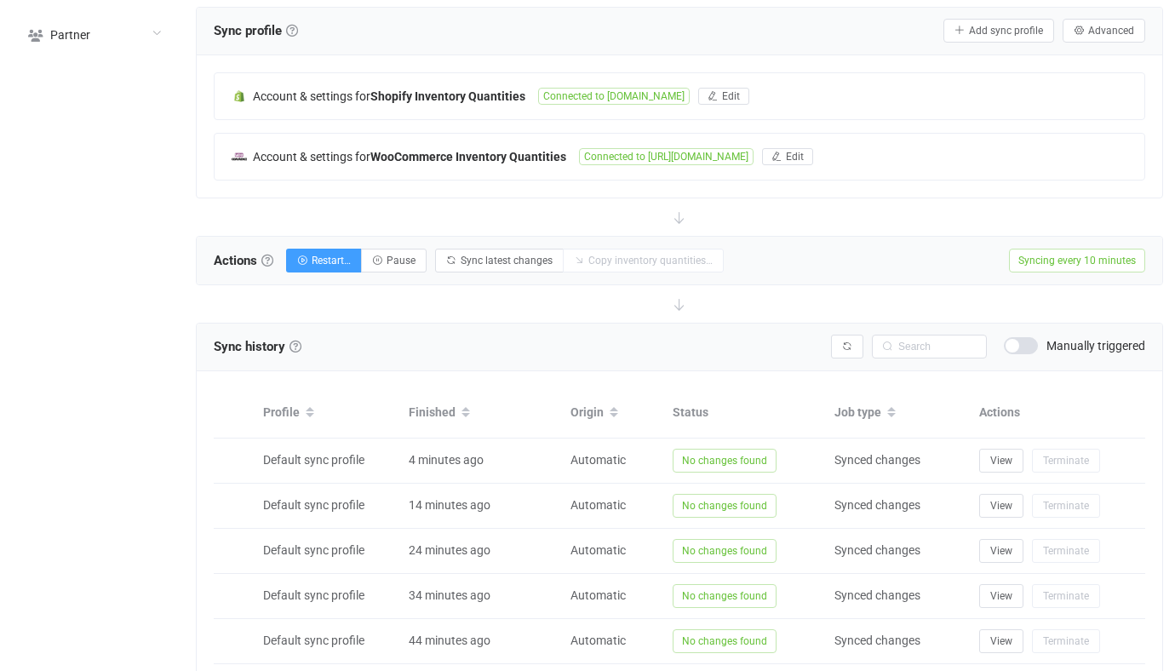
scroll to position [598, 0]
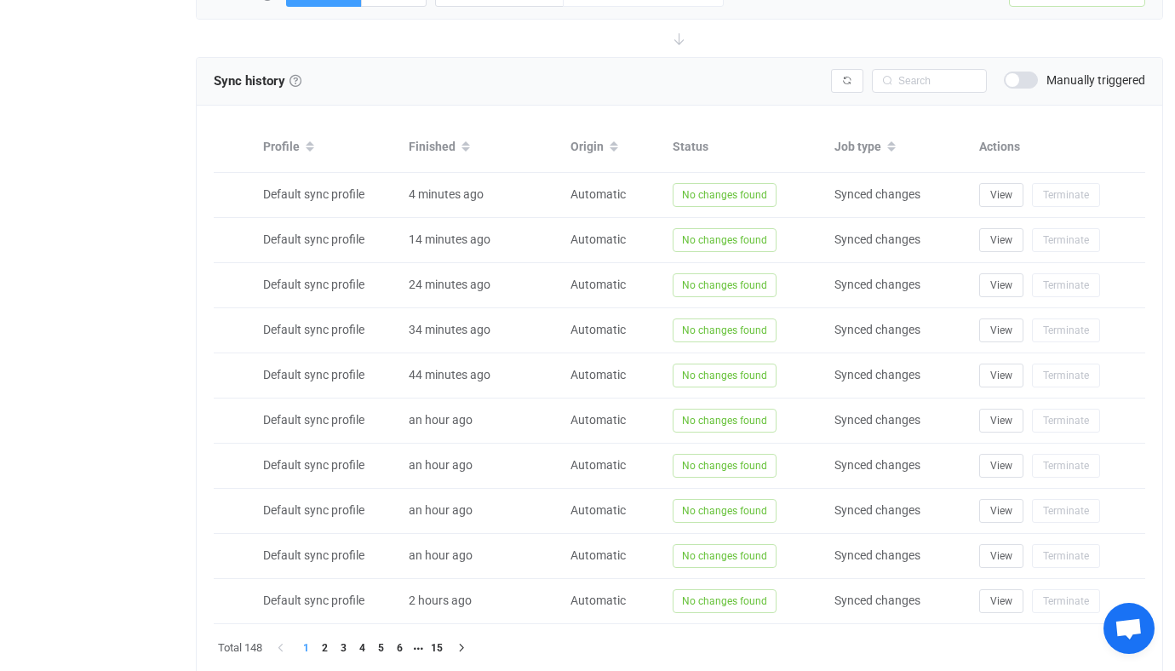
click at [1025, 79] on span at bounding box center [1021, 80] width 34 height 17
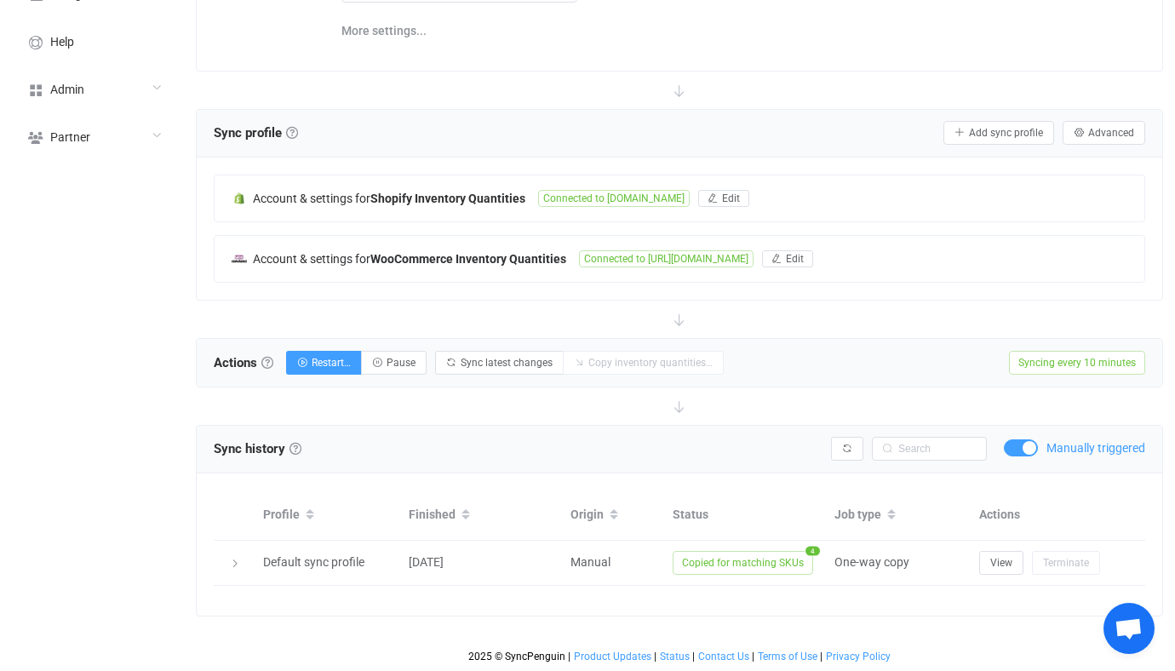
scroll to position [228, 0]
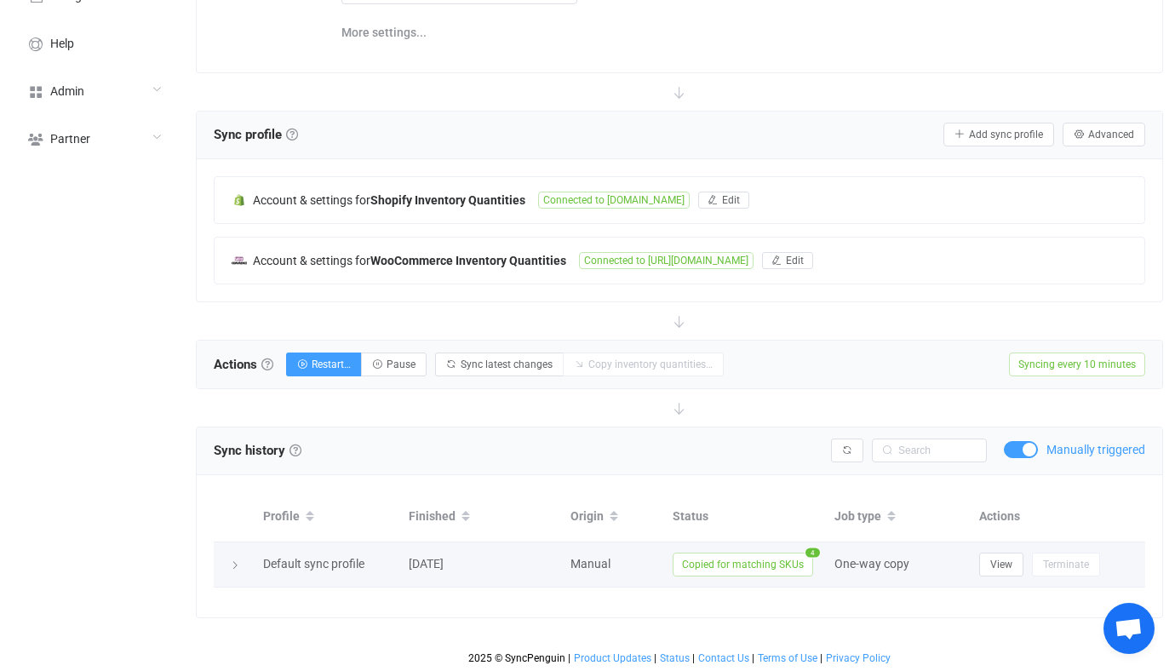
click at [715, 568] on span "Copied for matching SKUs" at bounding box center [743, 564] width 140 height 24
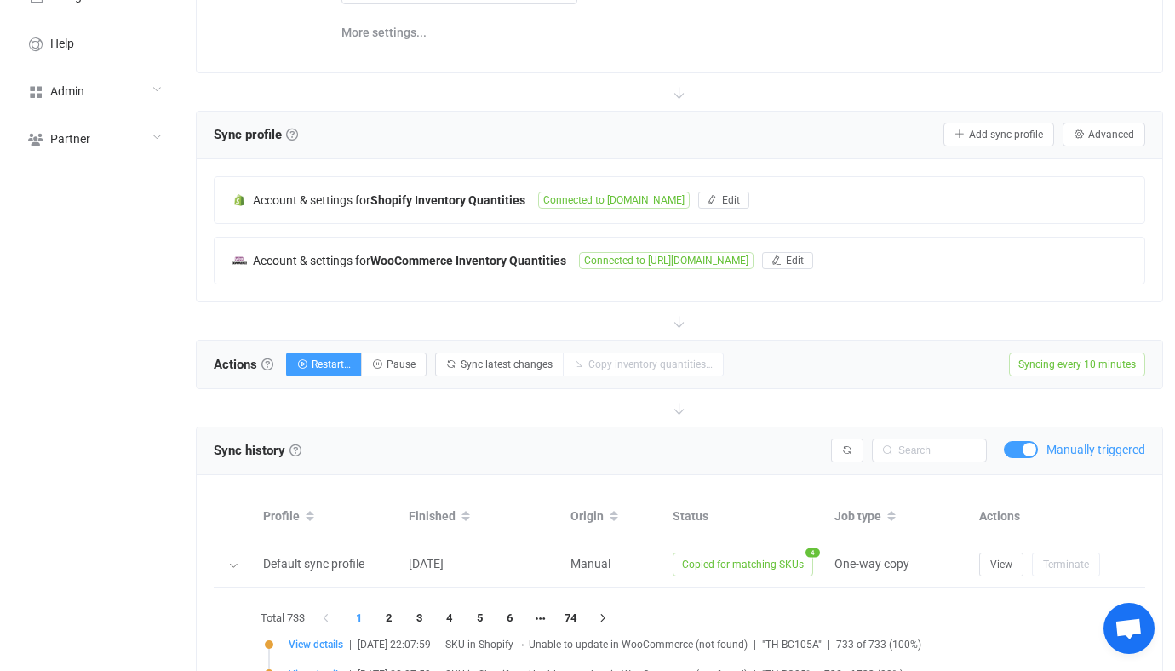
scroll to position [405, 0]
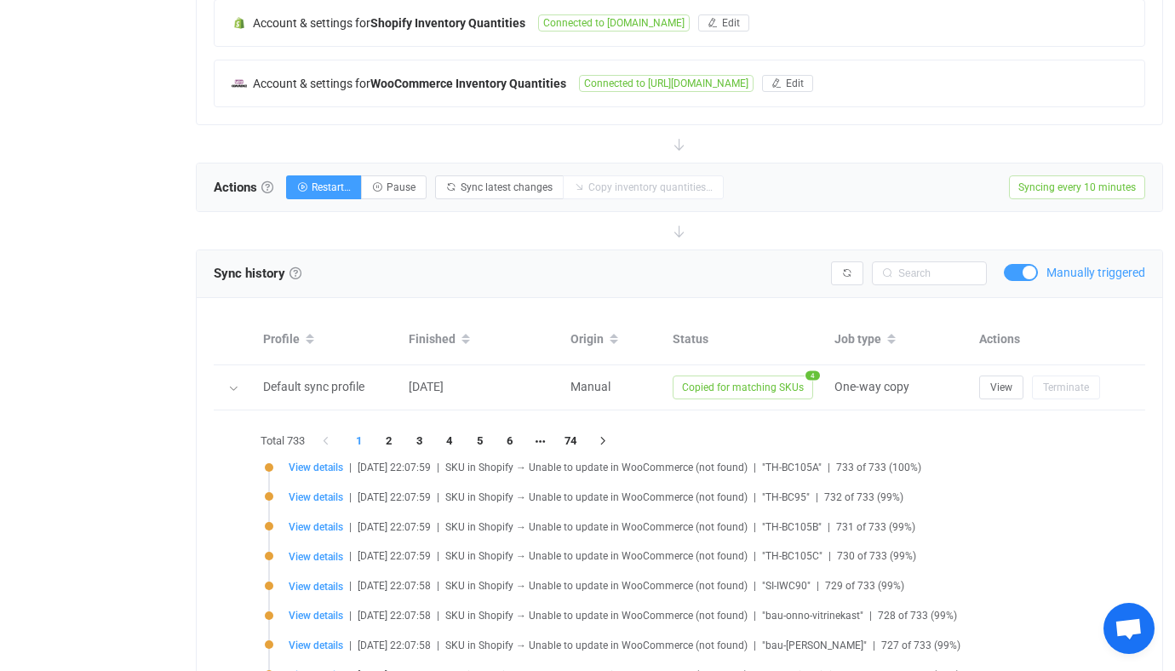
click at [507, 552] on span "SKU in Shopify → Unable to update in WooCommerce (not found)" at bounding box center [596, 556] width 302 height 12
copy span "Shopify"
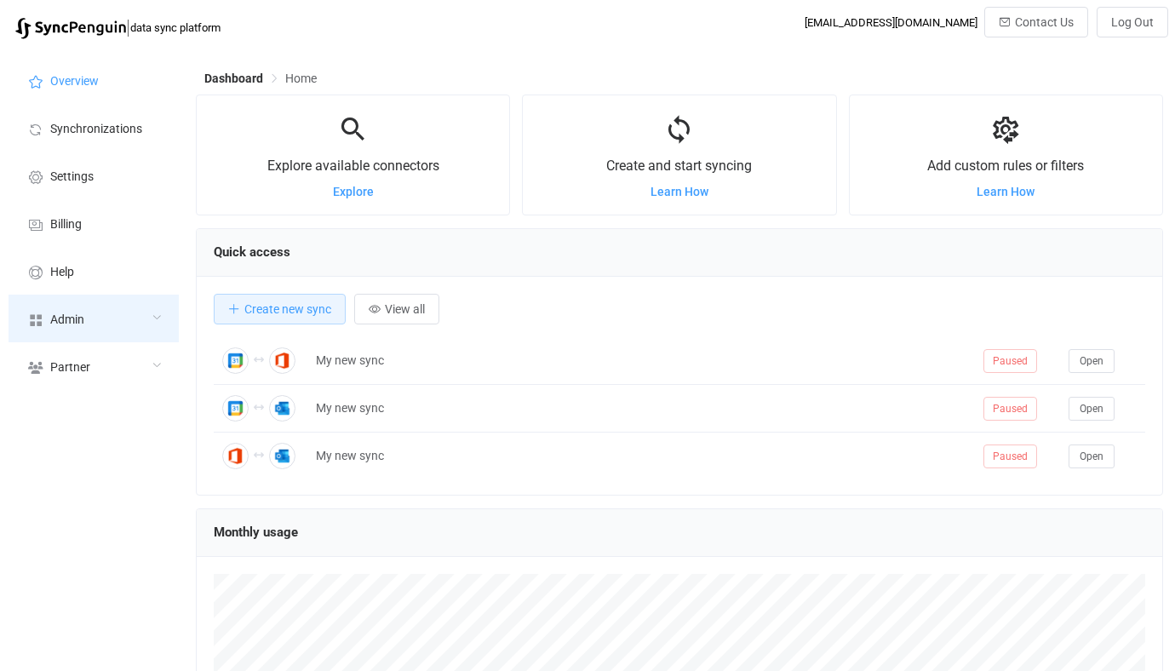
click at [112, 325] on div "Admin" at bounding box center [94, 319] width 170 height 48
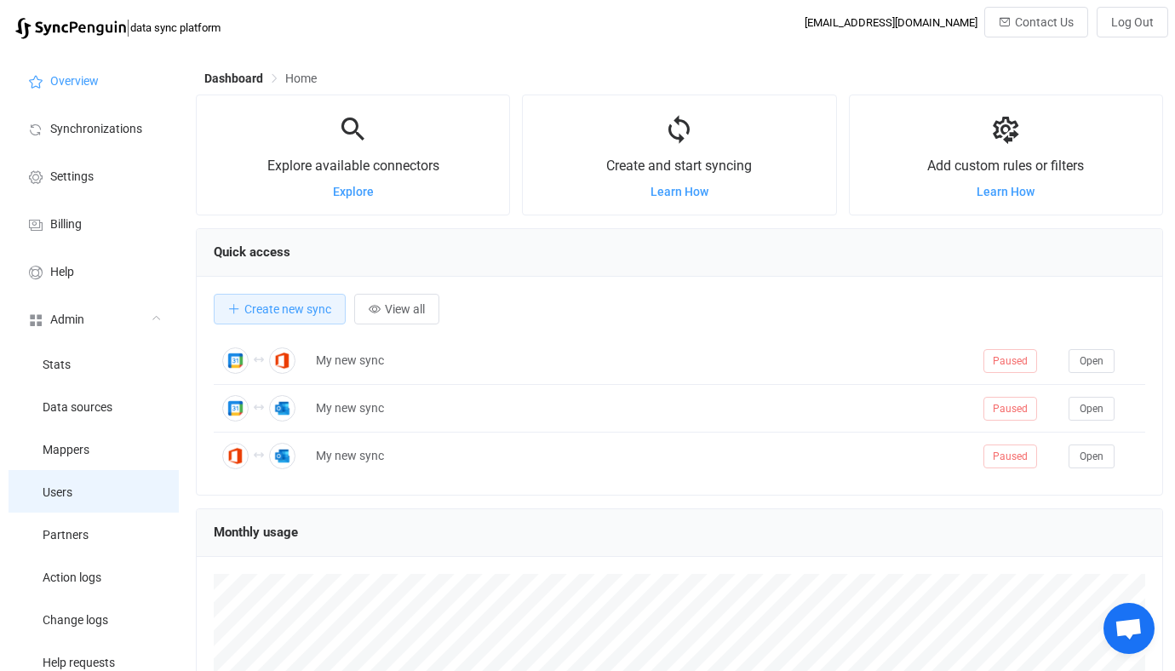
click at [87, 501] on li "Users" at bounding box center [94, 491] width 170 height 43
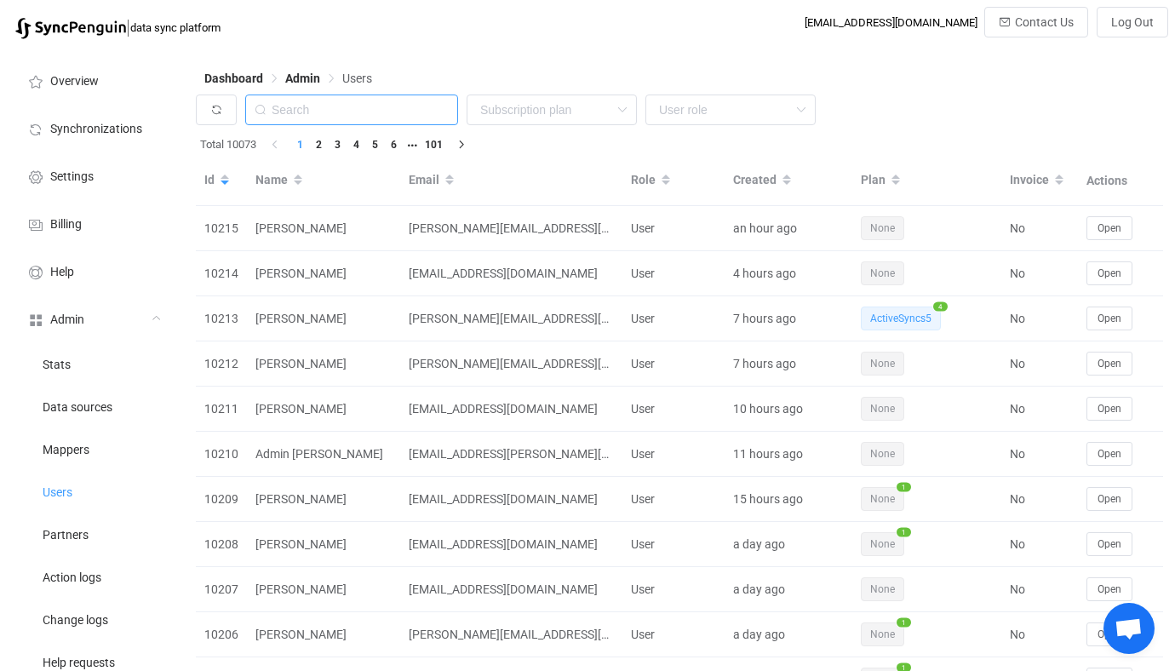
click at [371, 112] on input "text" at bounding box center [351, 109] width 213 height 31
paste input "eric.byers@fcp-nsn.gov"
type input "eric.byers@fcp-nsn.gov"
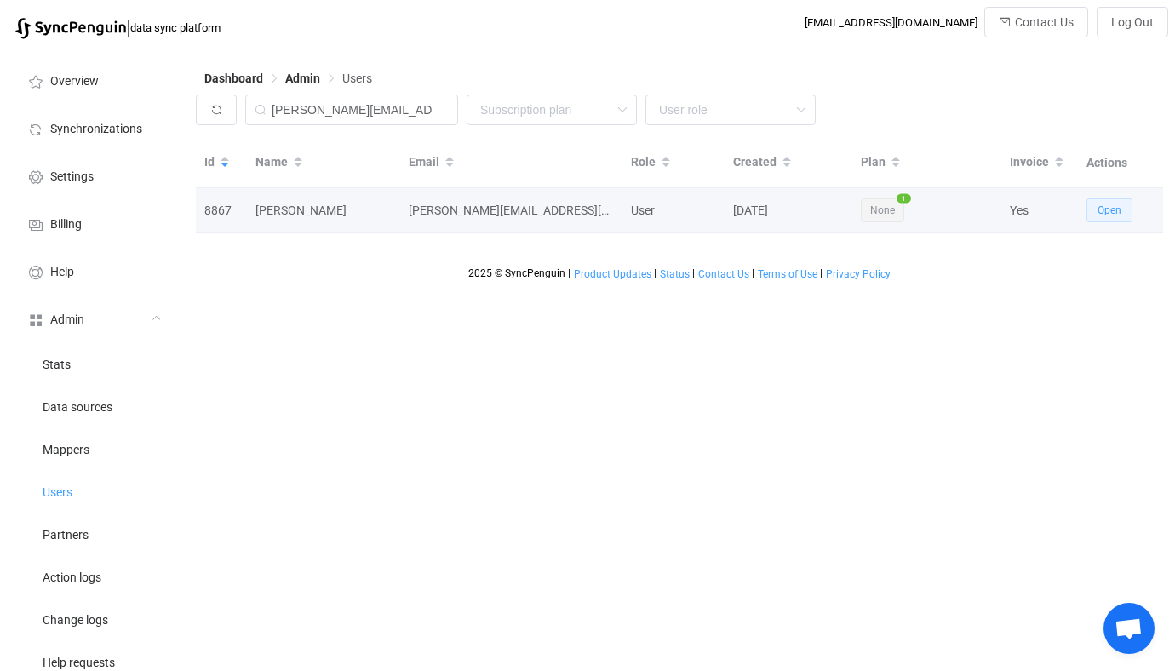
click at [1108, 204] on span "Open" at bounding box center [1109, 210] width 24 height 12
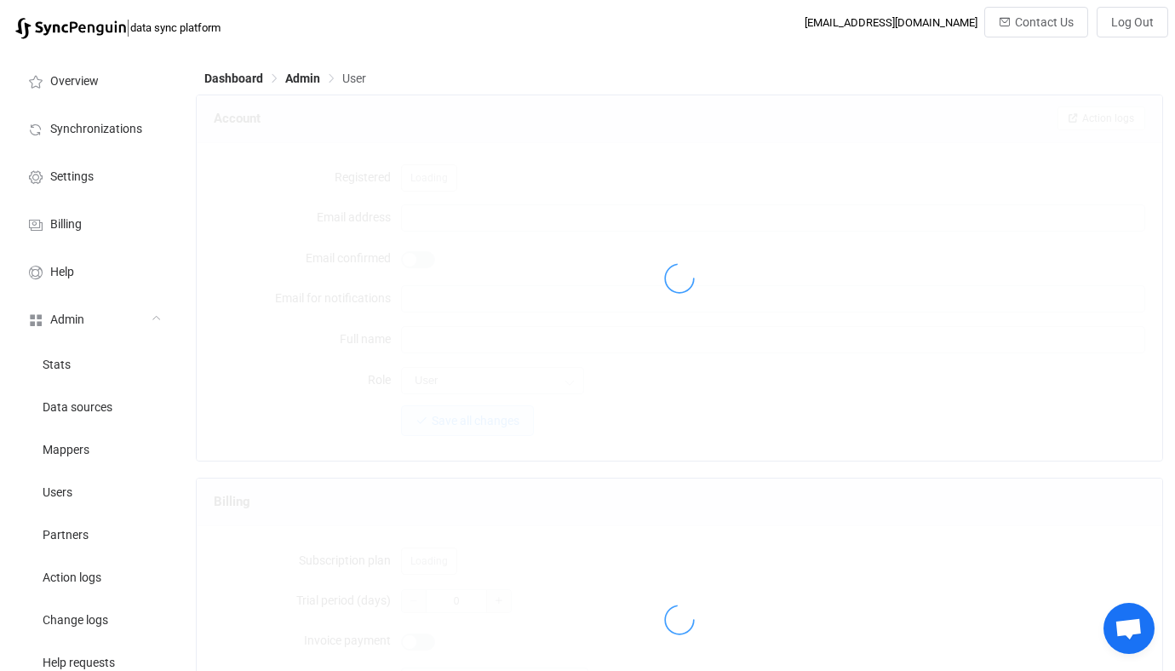
type input "eric.byers@fcp-nsn.gov"
type input "Eric Byers"
type input "14"
type input "2026-02-28"
type input "50"
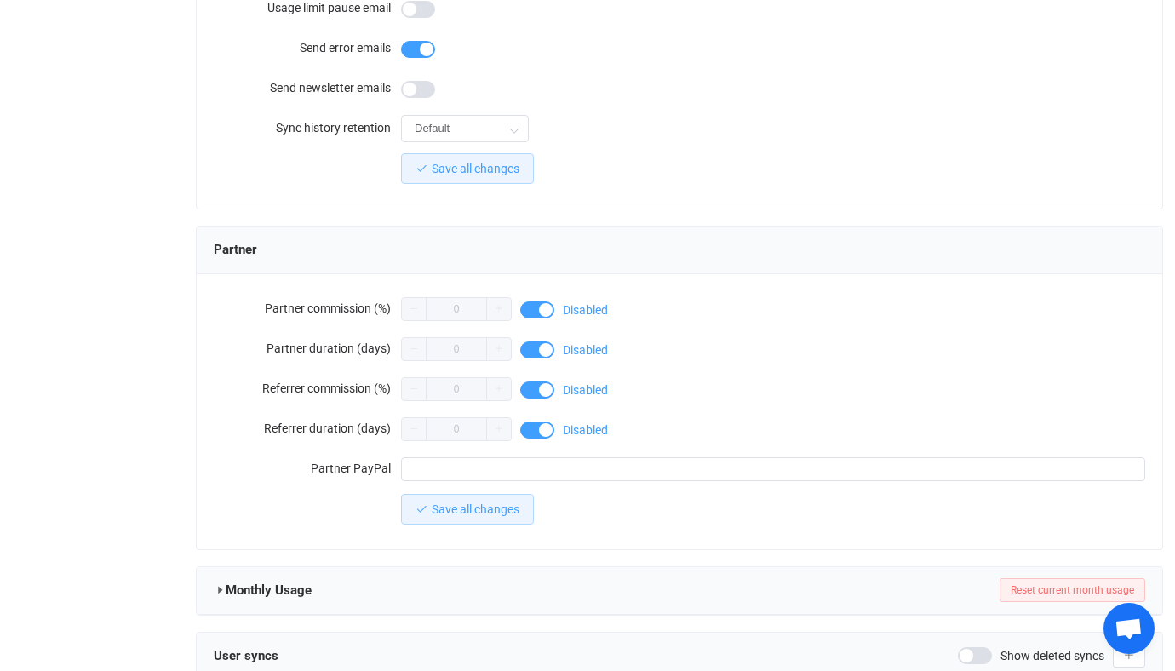
scroll to position [1483, 0]
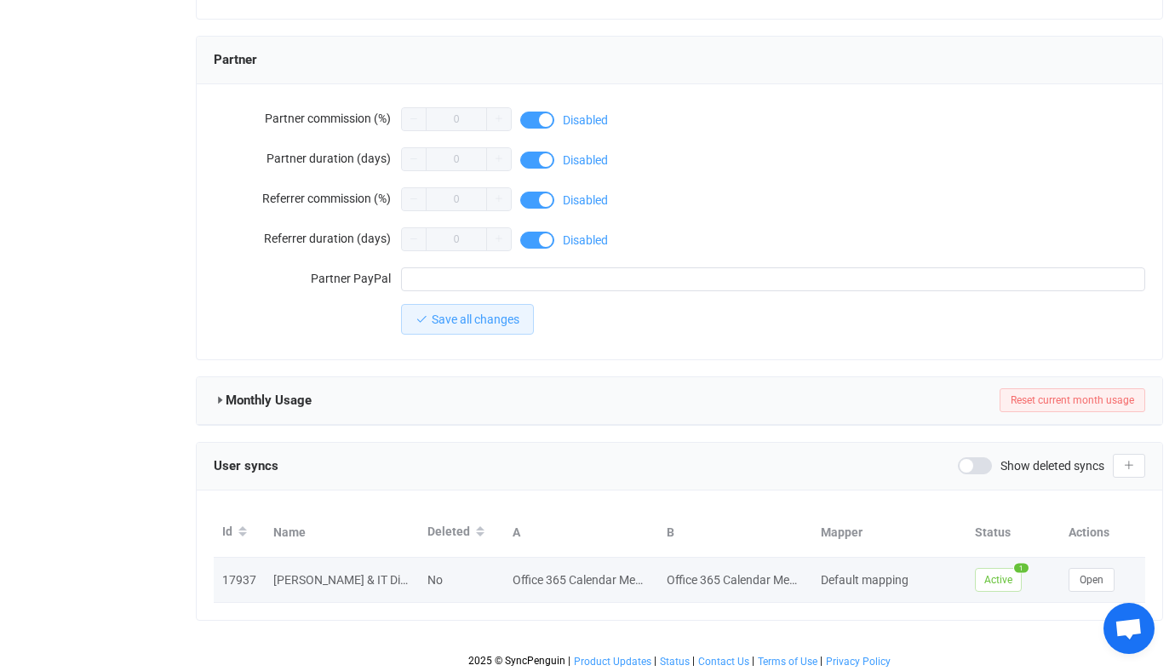
click at [1123, 578] on div "Open" at bounding box center [1102, 580] width 85 height 24
click at [1086, 574] on span "Open" at bounding box center [1091, 580] width 24 height 12
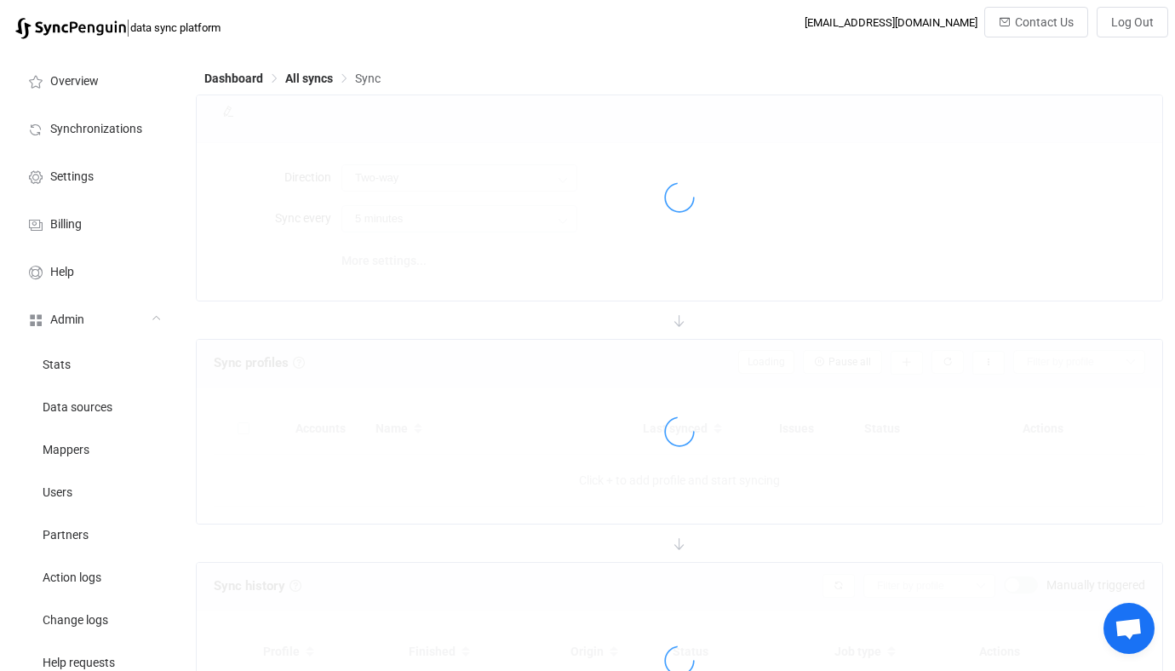
type input "10 minutes"
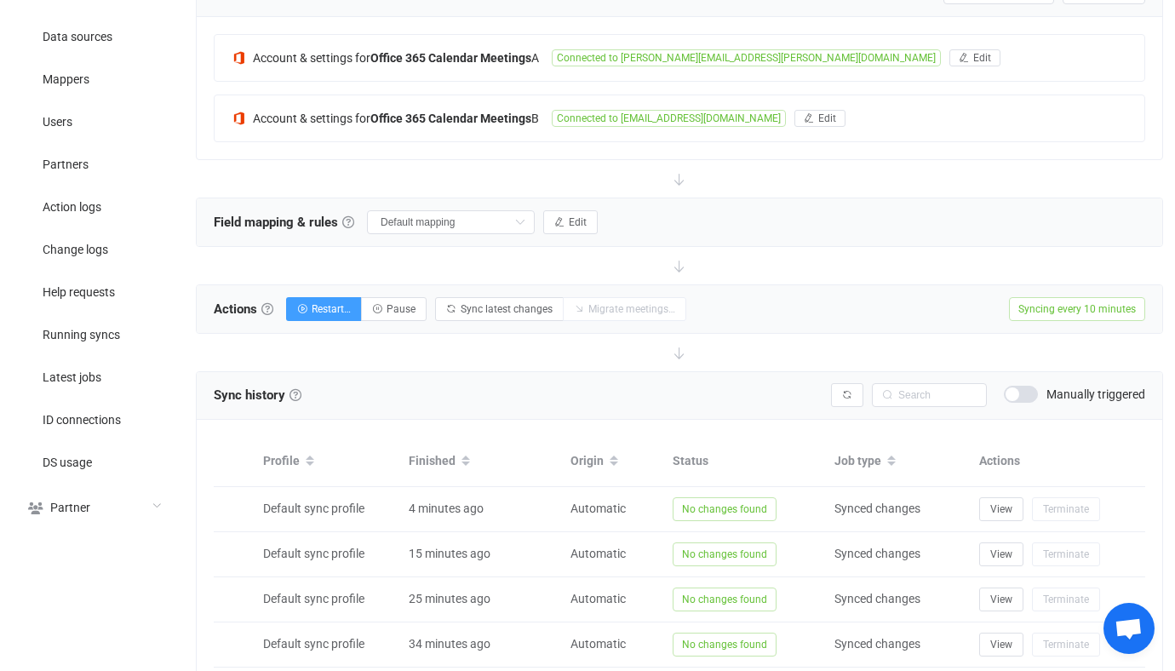
scroll to position [386, 0]
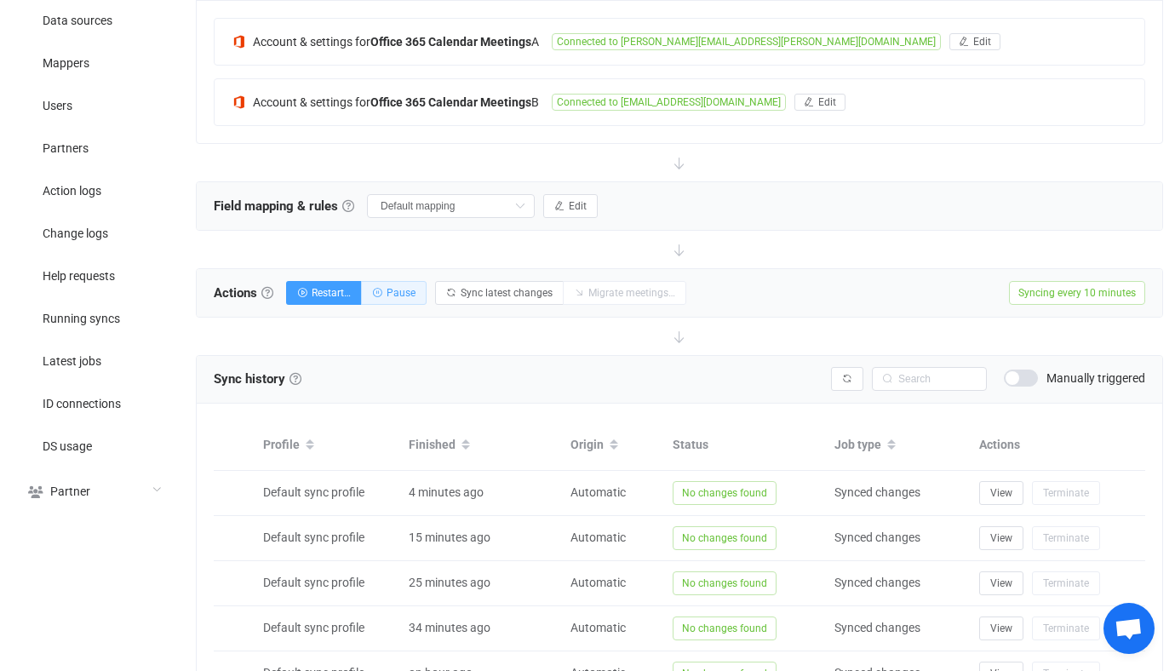
click at [412, 287] on span "Pause" at bounding box center [400, 293] width 29 height 12
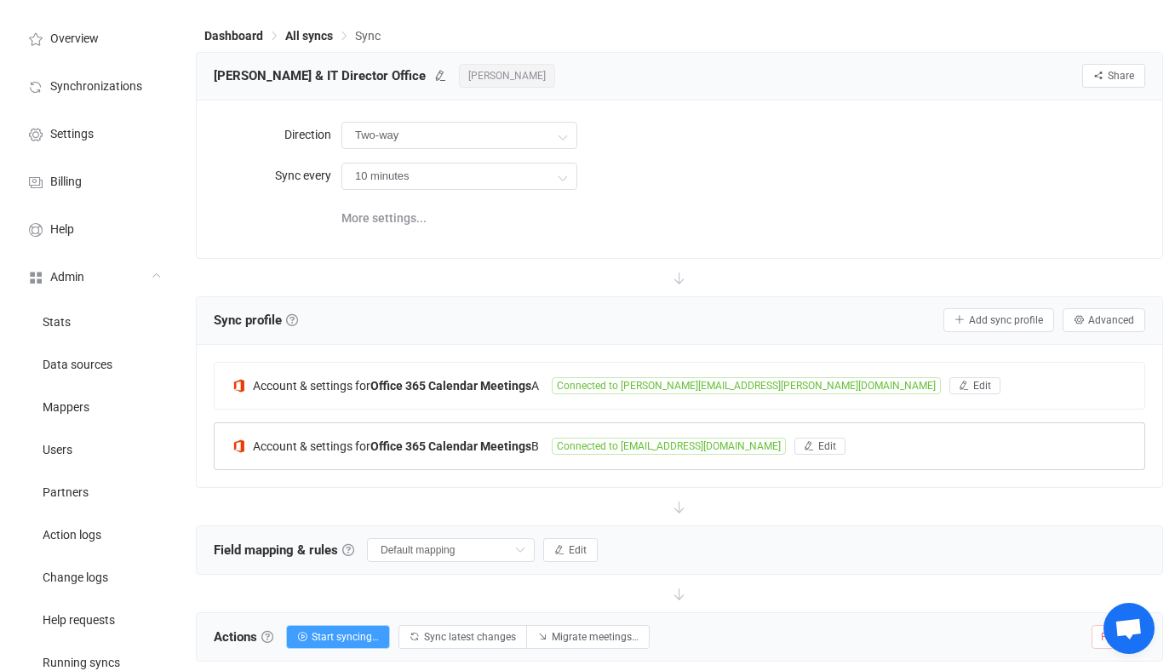
scroll to position [0, 0]
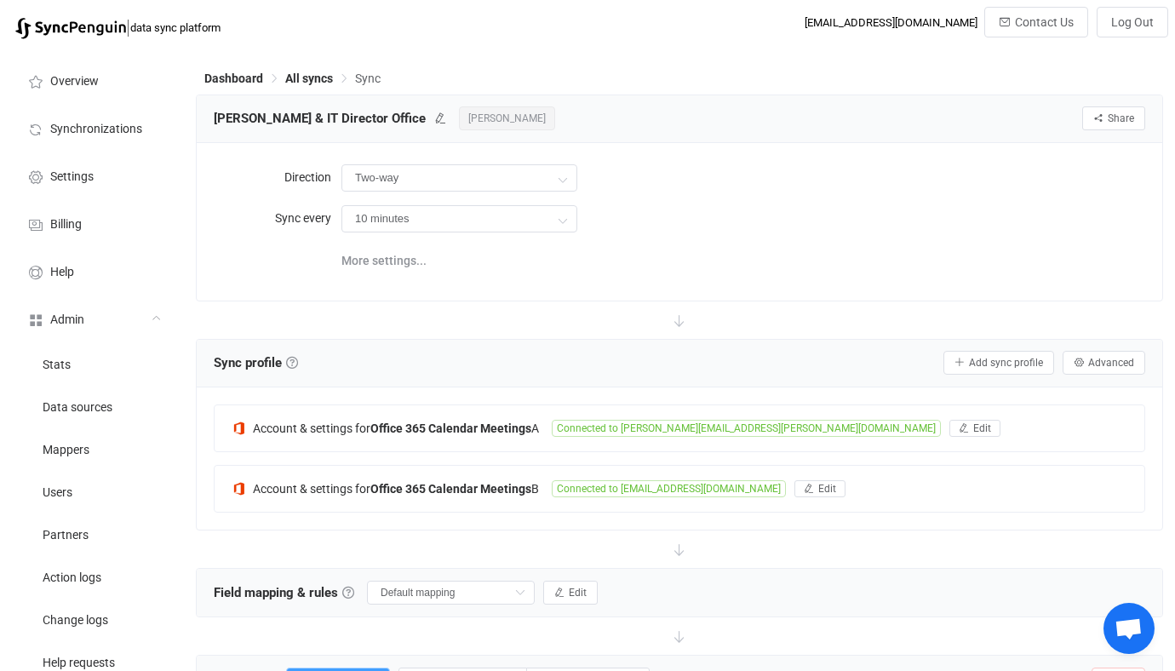
click at [459, 111] on span "Eric Byers" at bounding box center [507, 118] width 96 height 24
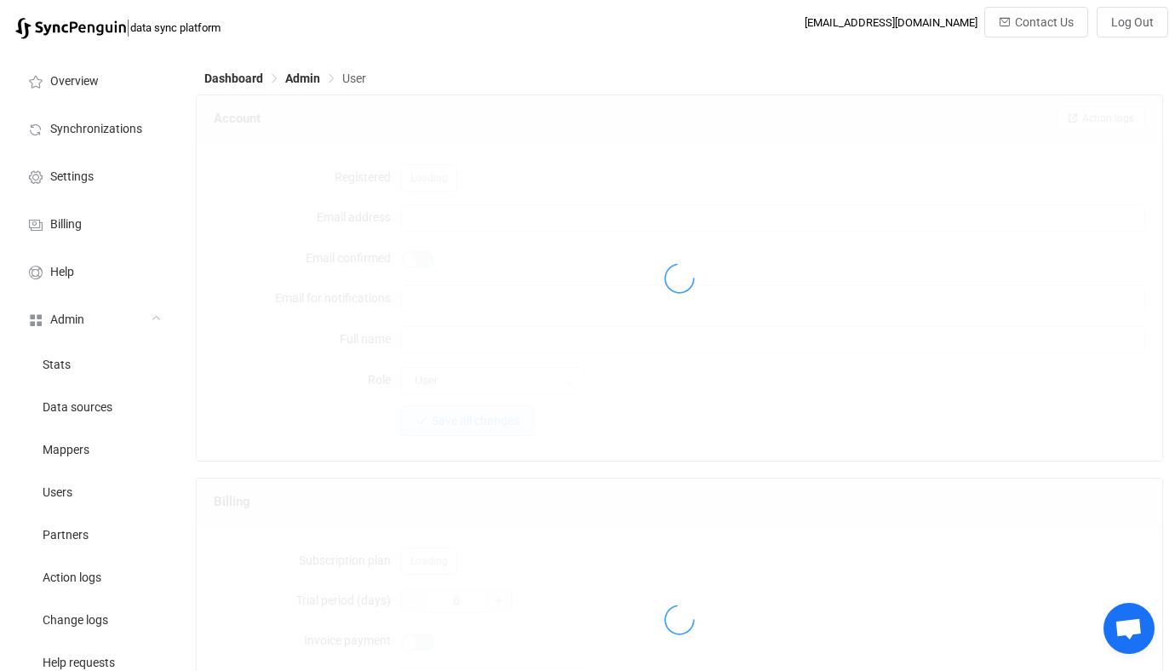
type input "eric.byers@fcp-nsn.gov"
type input "Eric Byers"
type input "14"
type input "2026-02-28"
type input "50"
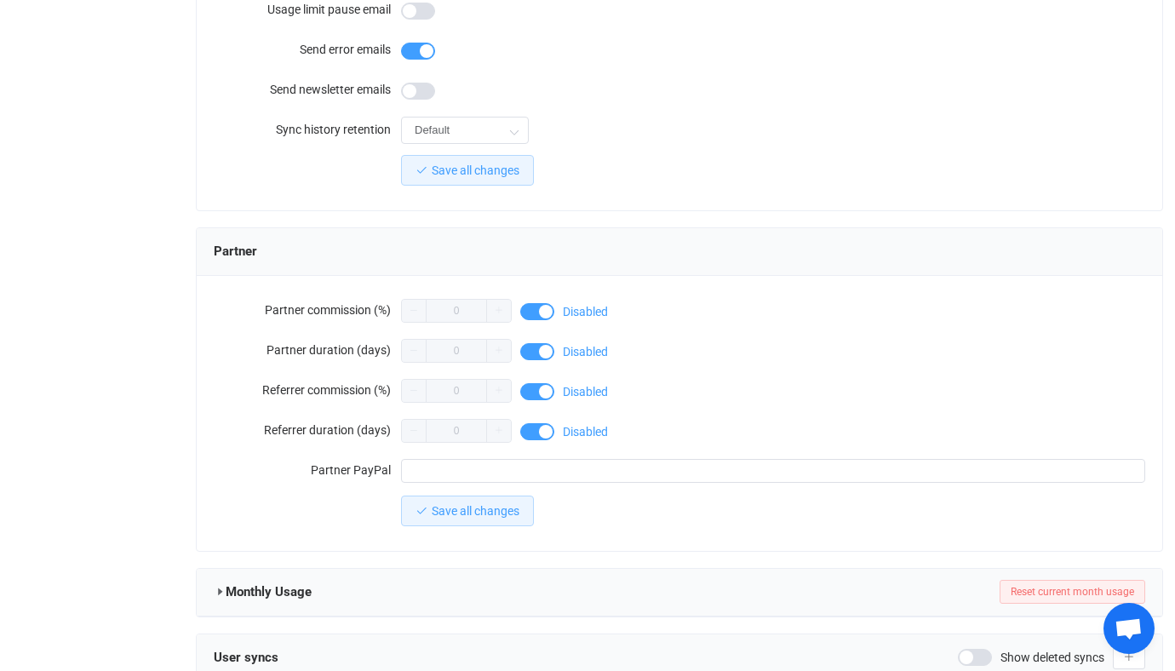
scroll to position [1483, 0]
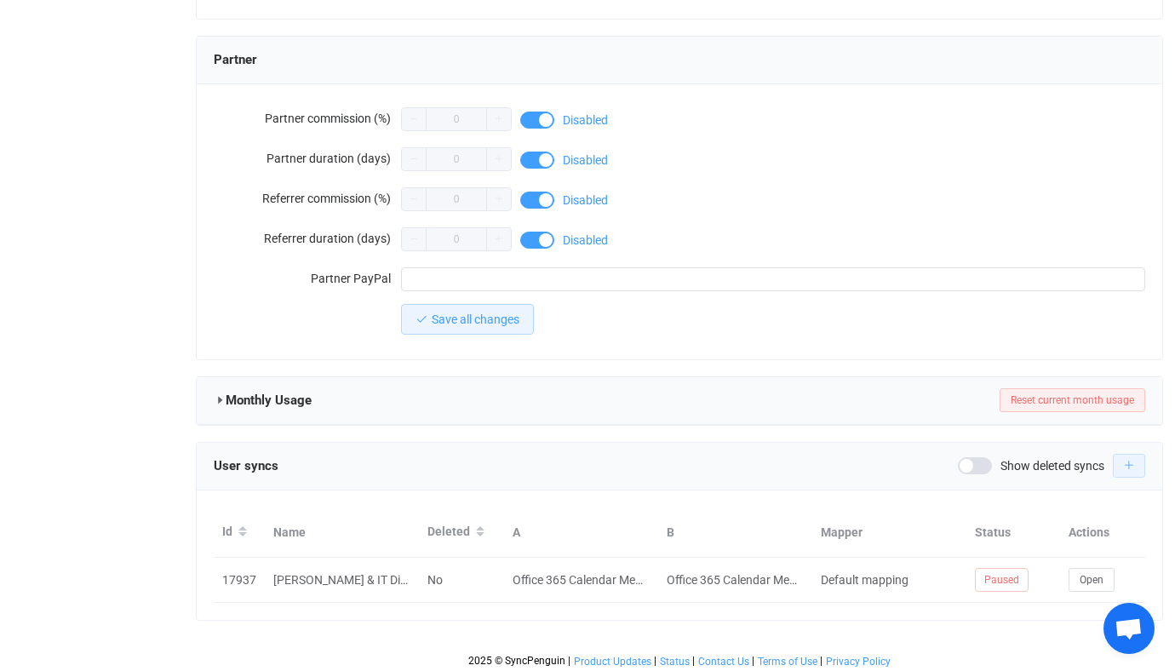
click at [1124, 461] on icon "button" at bounding box center [1129, 466] width 10 height 10
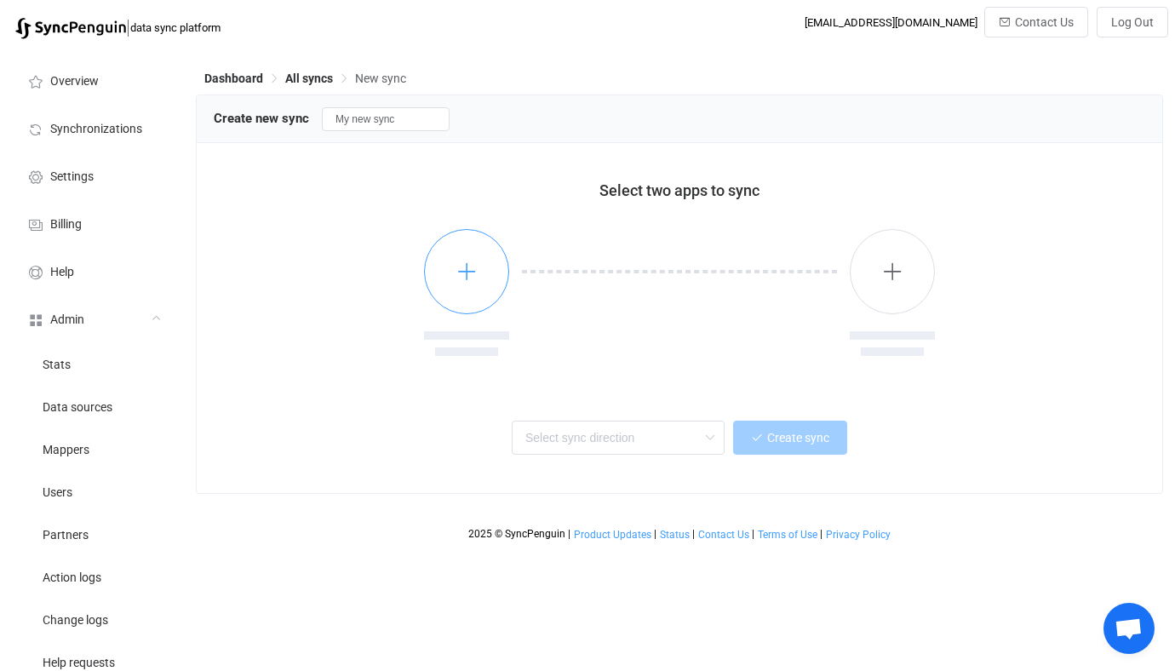
click at [456, 266] on icon "button" at bounding box center [466, 270] width 21 height 21
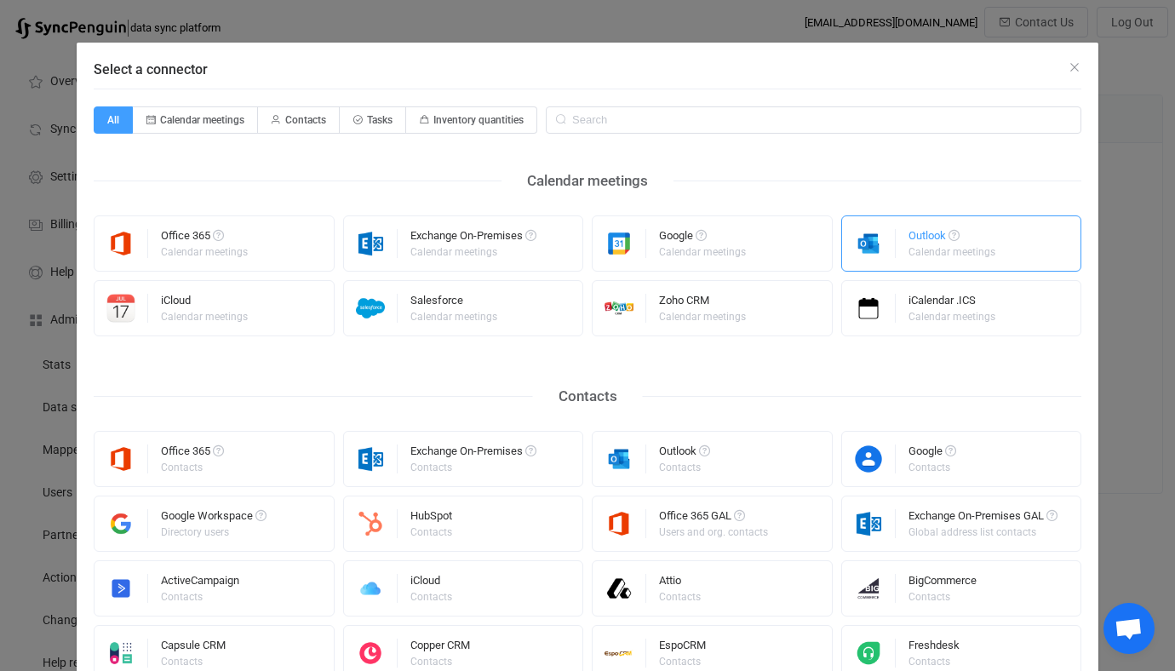
click at [884, 259] on div "Select a connector" at bounding box center [869, 243] width 54 height 54
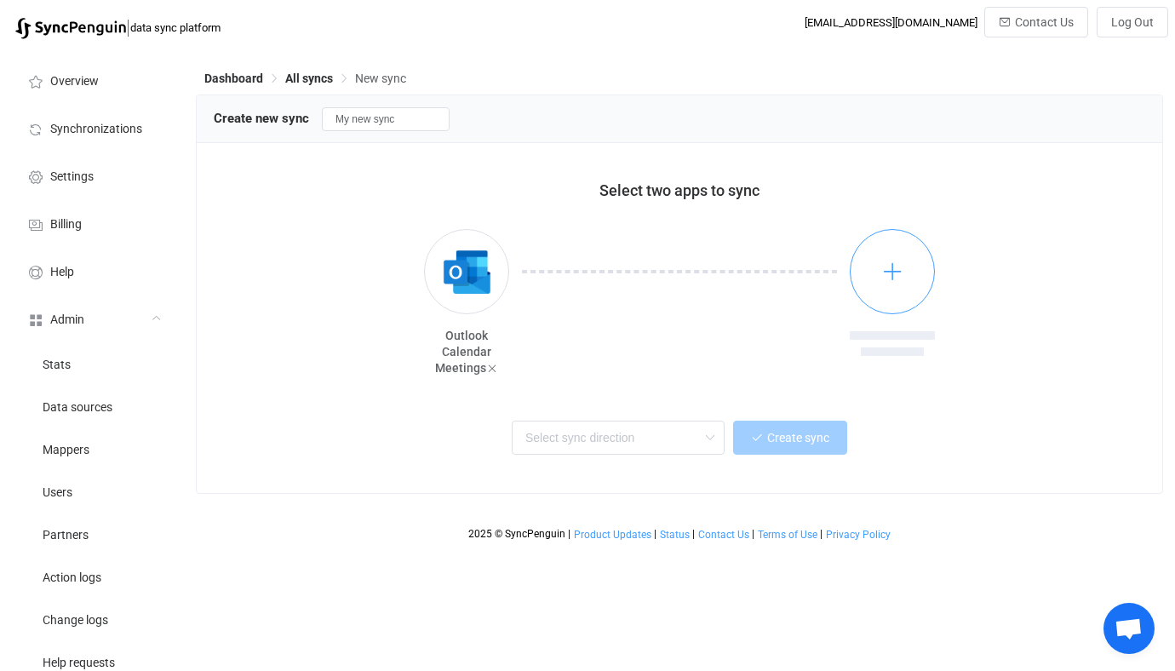
click at [901, 283] on button "button" at bounding box center [892, 271] width 85 height 85
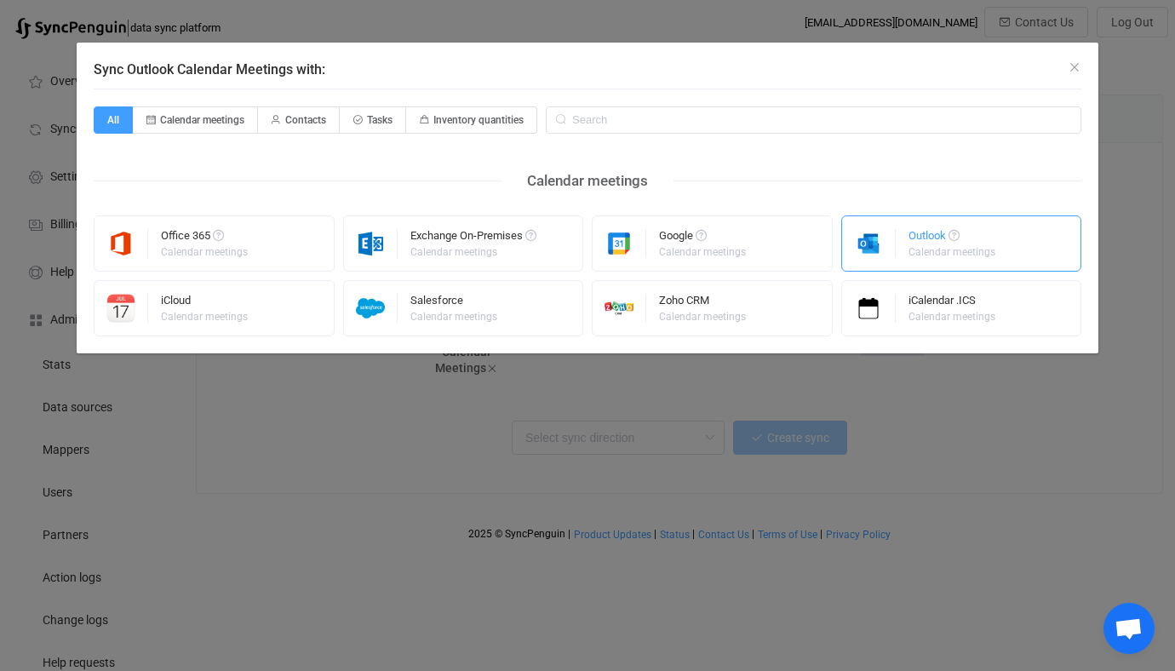
click at [895, 255] on img "Sync Outlook Calendar Meetings with:" at bounding box center [869, 243] width 54 height 29
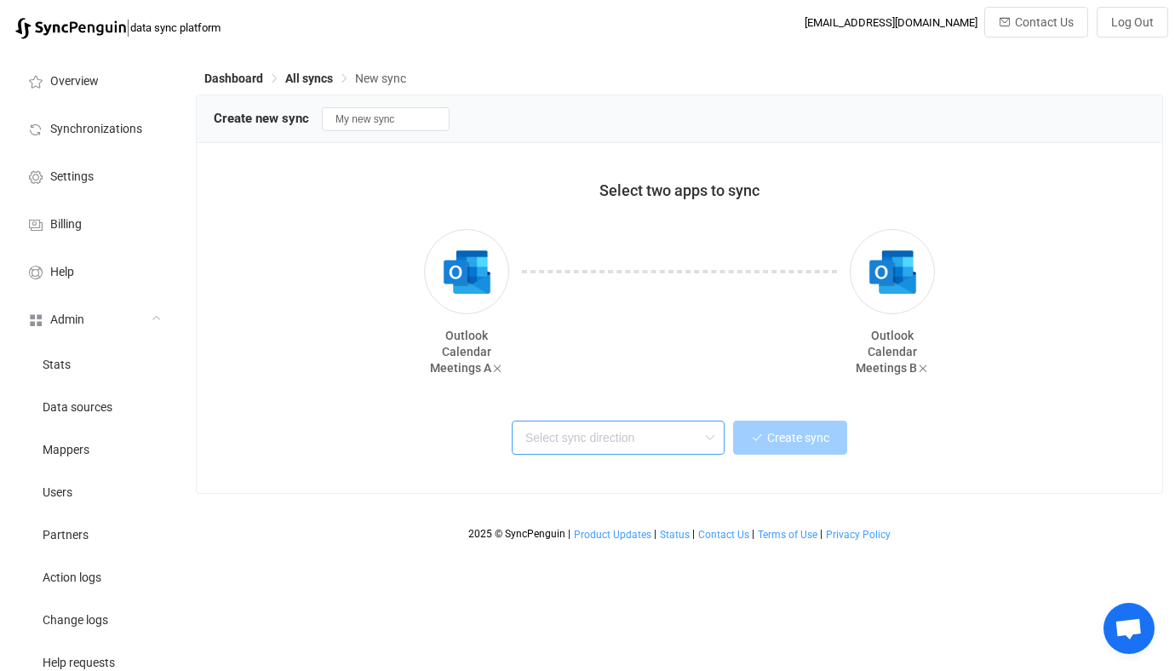
click at [613, 449] on input "text" at bounding box center [618, 438] width 213 height 34
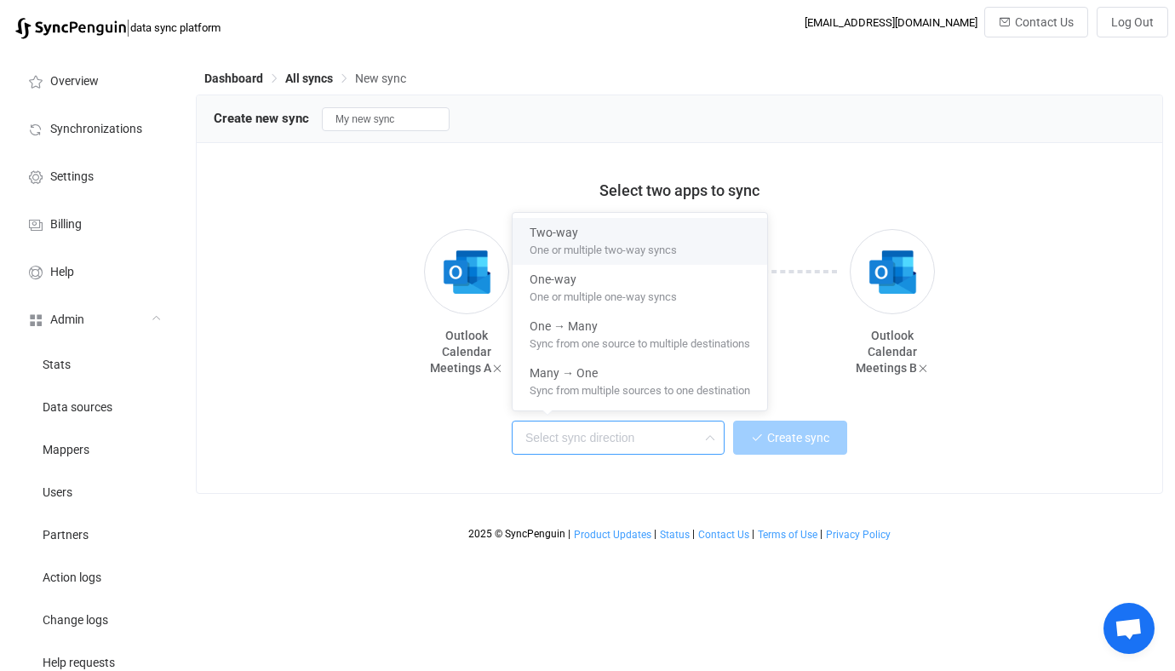
click at [662, 241] on span "One or multiple two-way syncs" at bounding box center [603, 247] width 147 height 19
type input "Two-way"
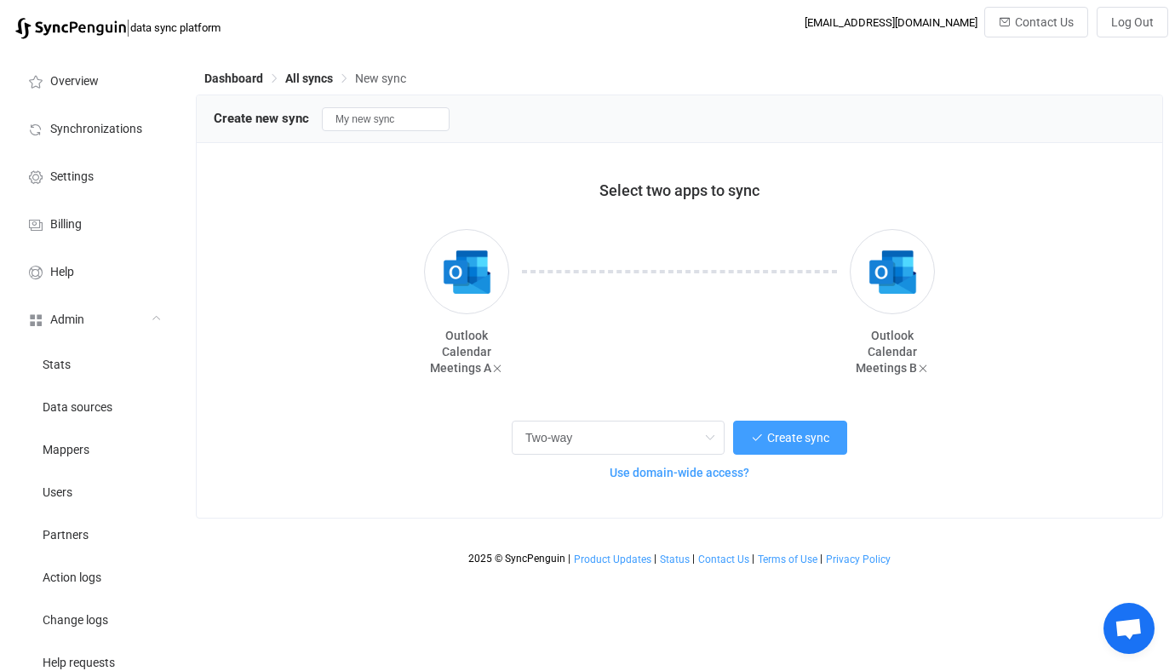
click at [702, 473] on span "Use domain-wide access?" at bounding box center [680, 473] width 140 height 14
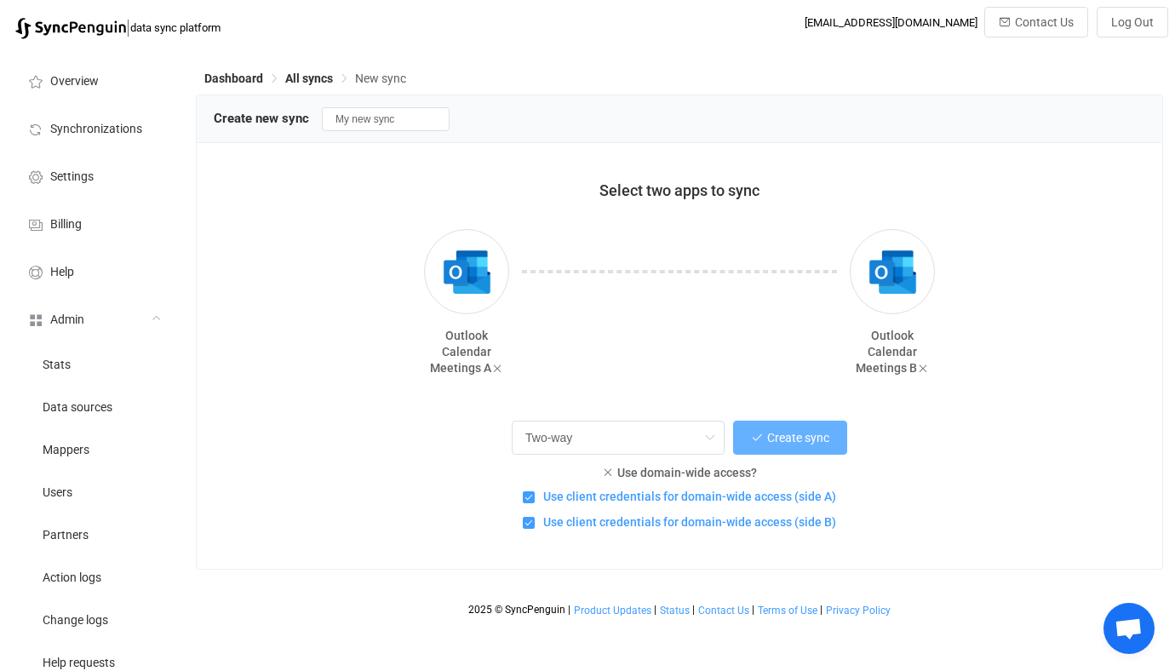
click at [794, 429] on button "Create sync" at bounding box center [790, 438] width 114 height 34
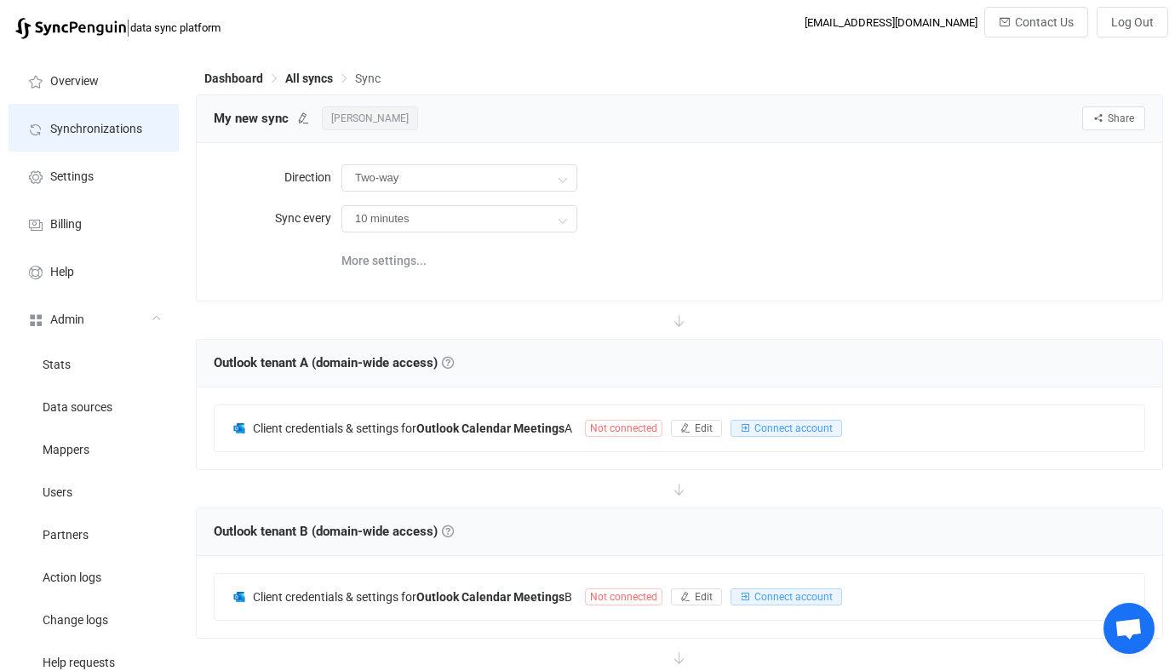
click at [131, 131] on span "Synchronizations" at bounding box center [96, 130] width 92 height 14
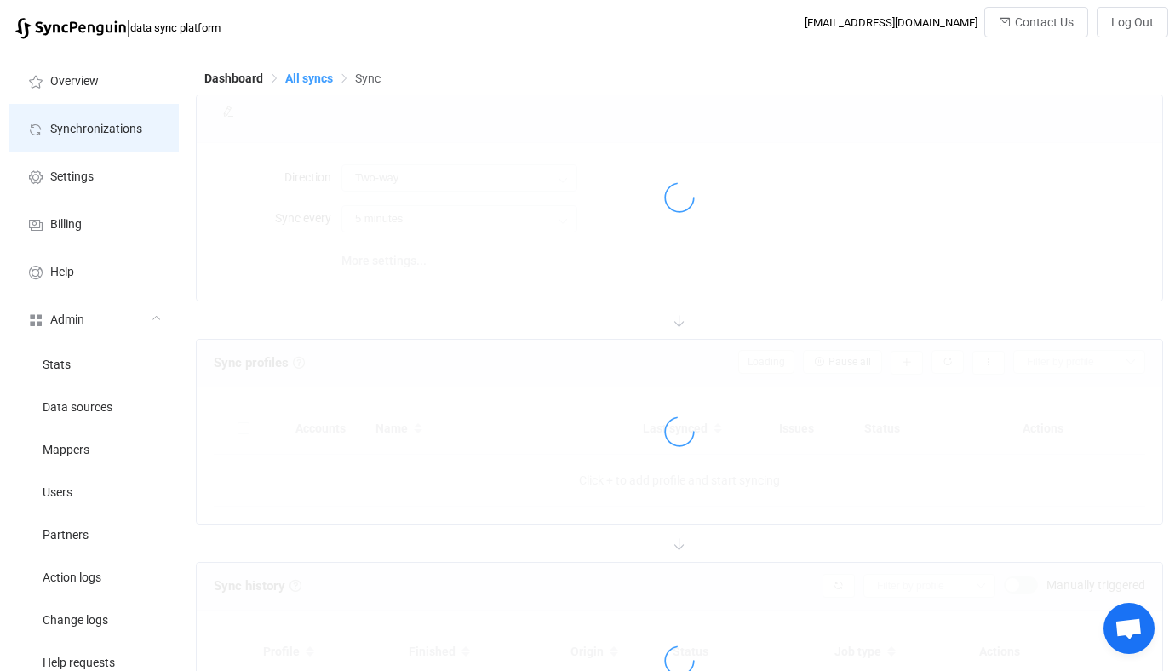
type input "10 minutes"
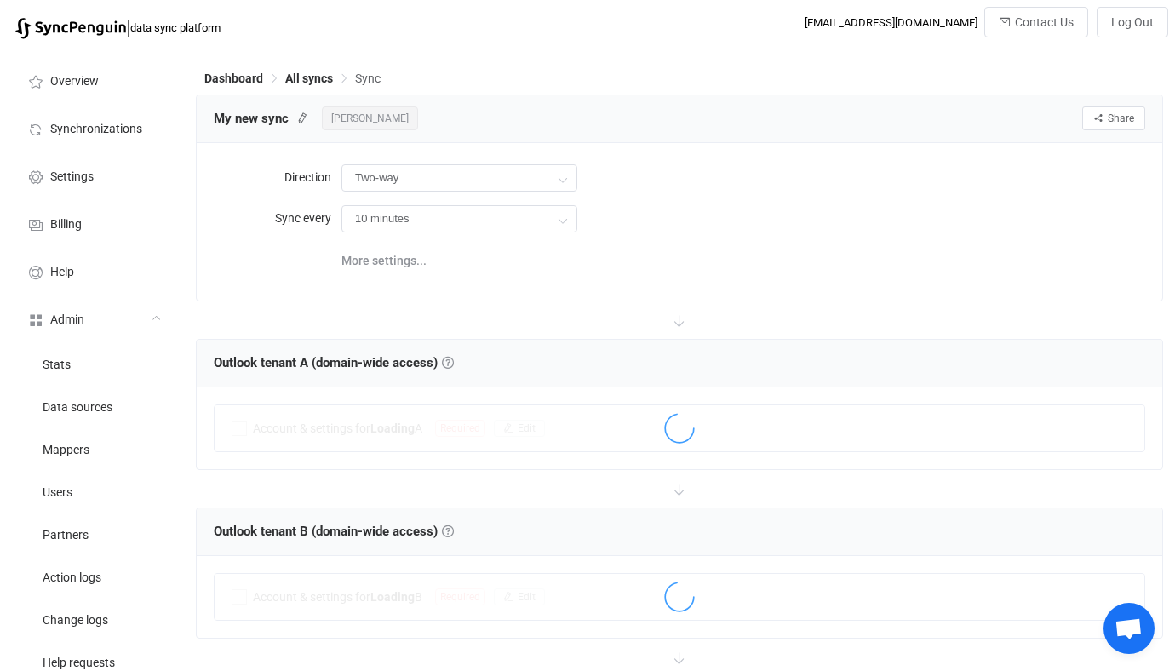
click at [343, 124] on span "Eric Byers" at bounding box center [370, 118] width 96 height 24
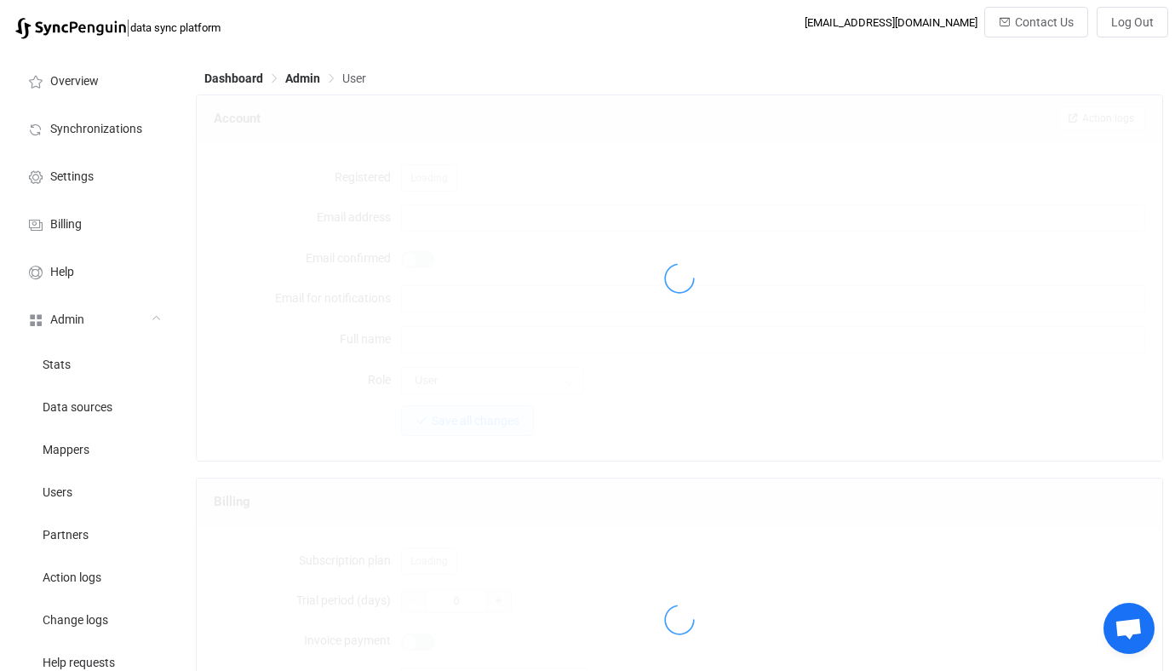
type input "eric.byers@fcp-nsn.gov"
type input "Eric Byers"
type input "14"
type input "2026-02-28"
type input "50"
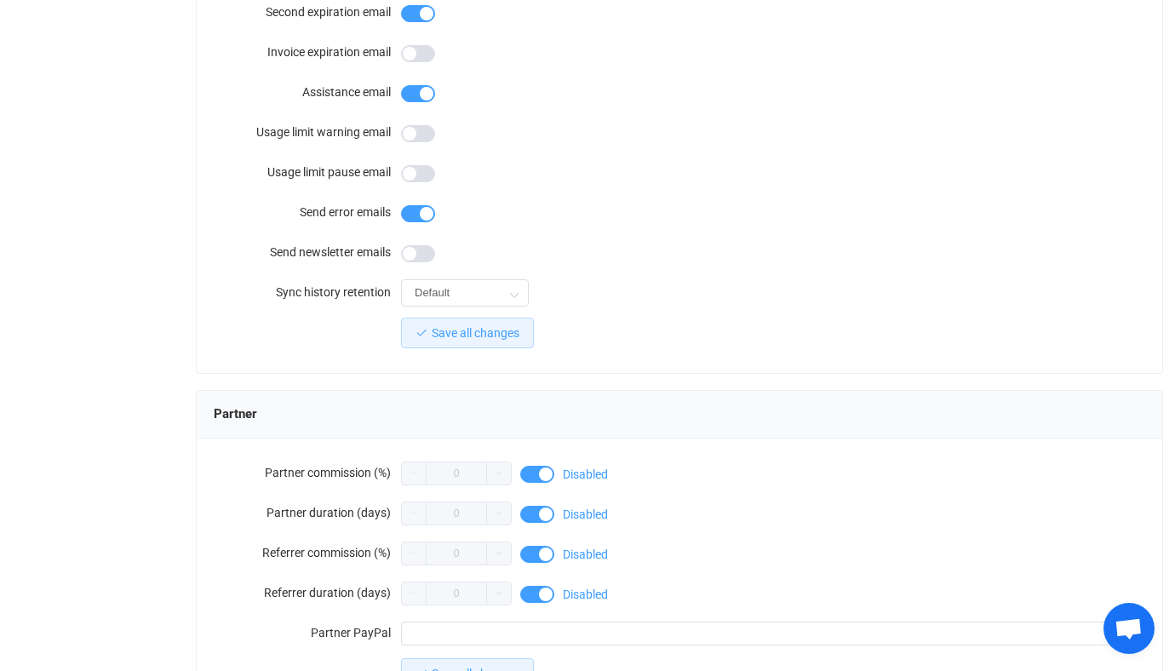
scroll to position [1528, 0]
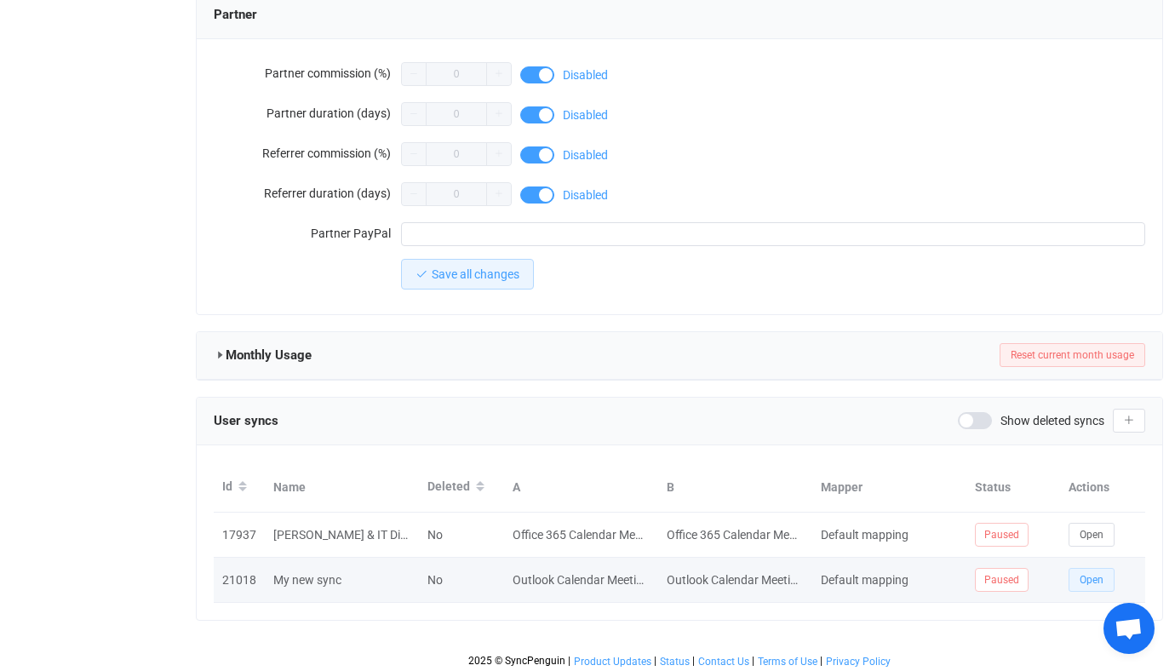
click at [1090, 575] on span "Open" at bounding box center [1091, 580] width 24 height 12
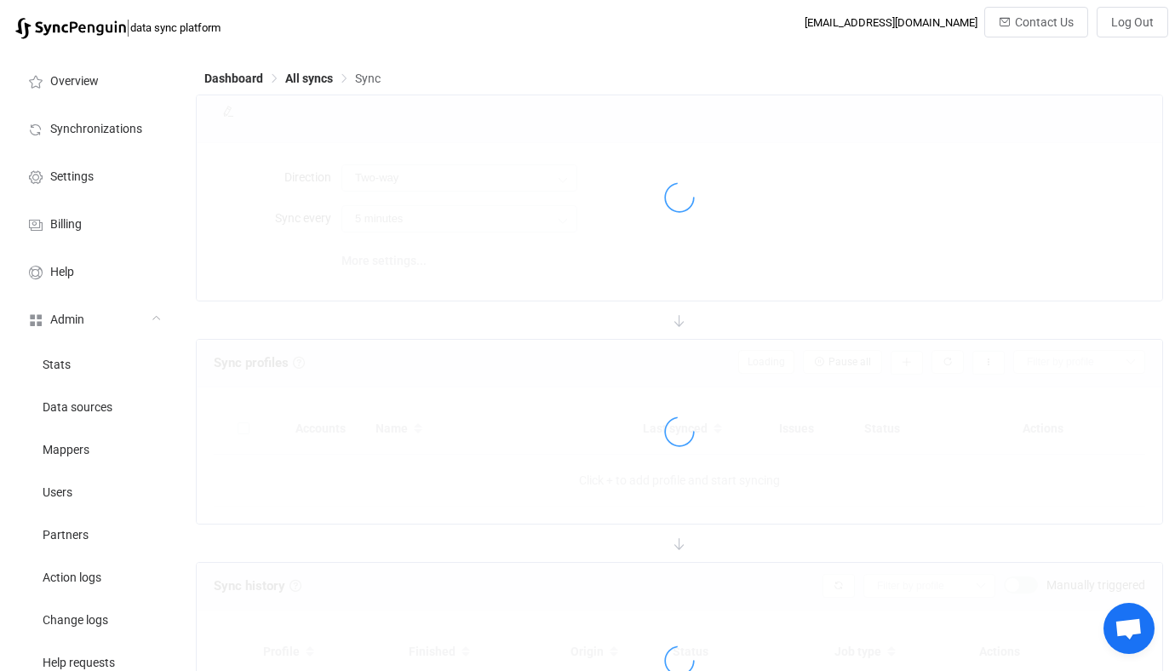
type input "10 minutes"
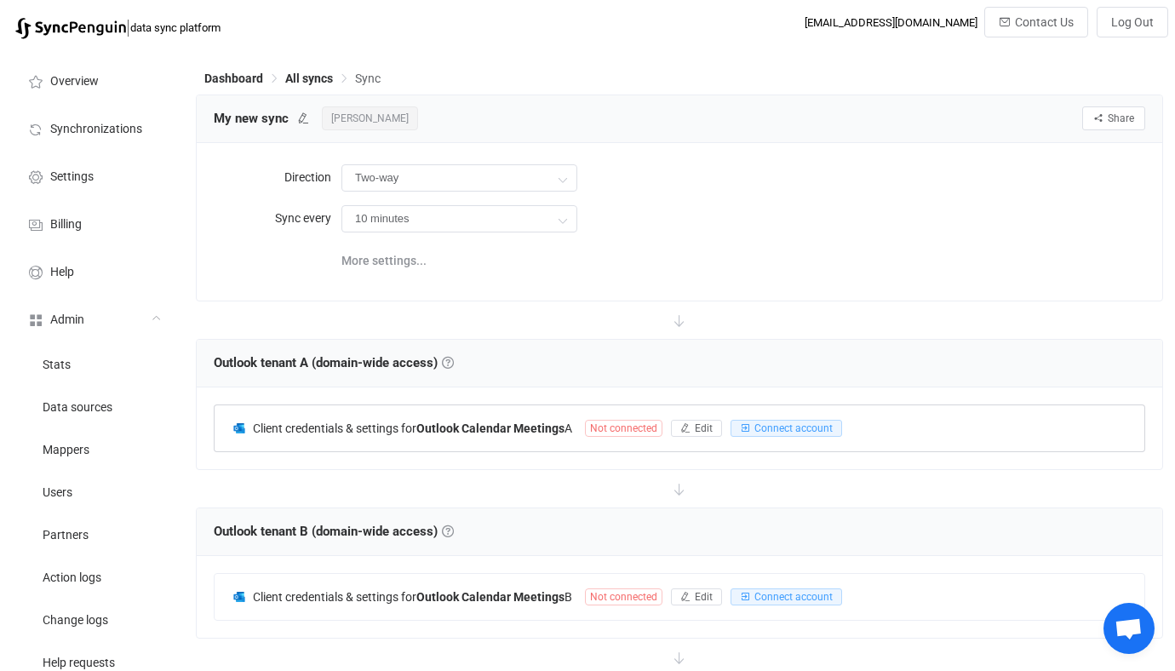
click at [604, 434] on div "Client credentials & settings for Outlook Calendar Meetings A Not connected Edi…" at bounding box center [680, 428] width 930 height 46
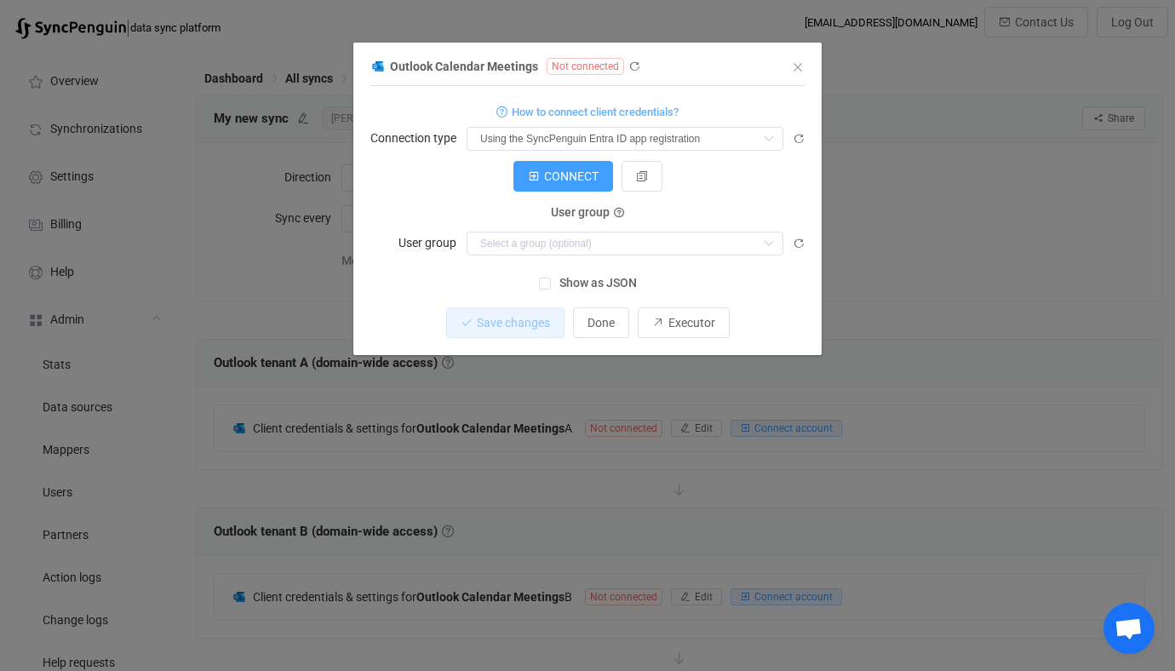
click at [369, 432] on div "Outlook Calendar Meetings Not connected 1 { { "connectionType": "default" } Sta…" at bounding box center [587, 335] width 1175 height 671
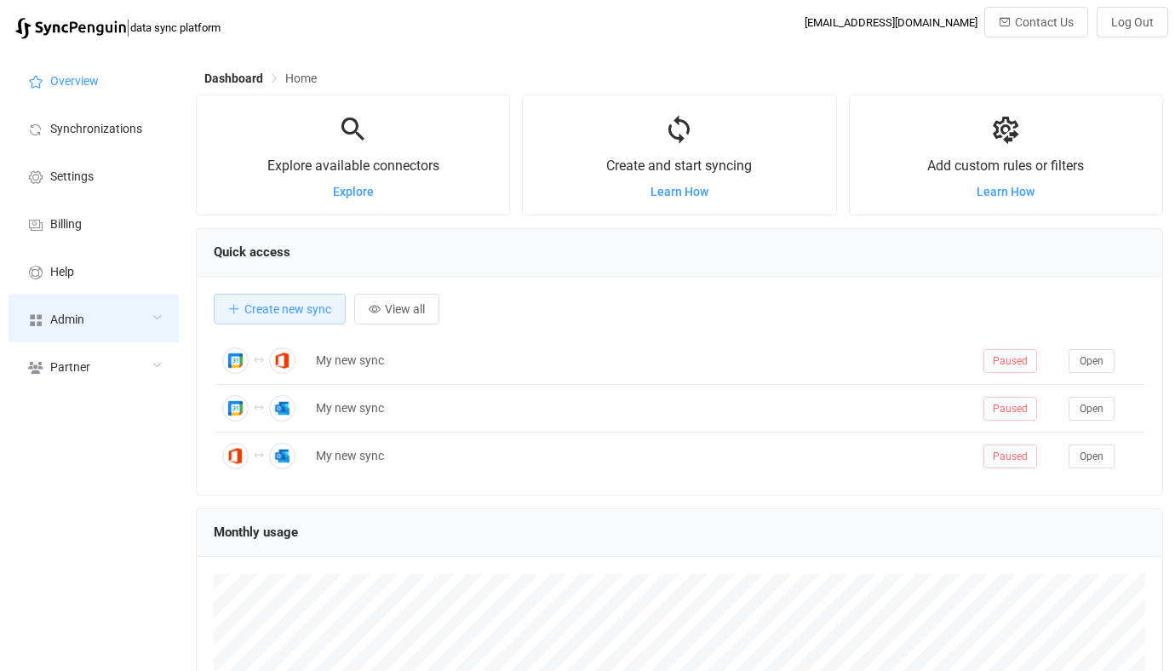
scroll to position [330, 967]
click at [137, 300] on div "Admin" at bounding box center [94, 319] width 170 height 48
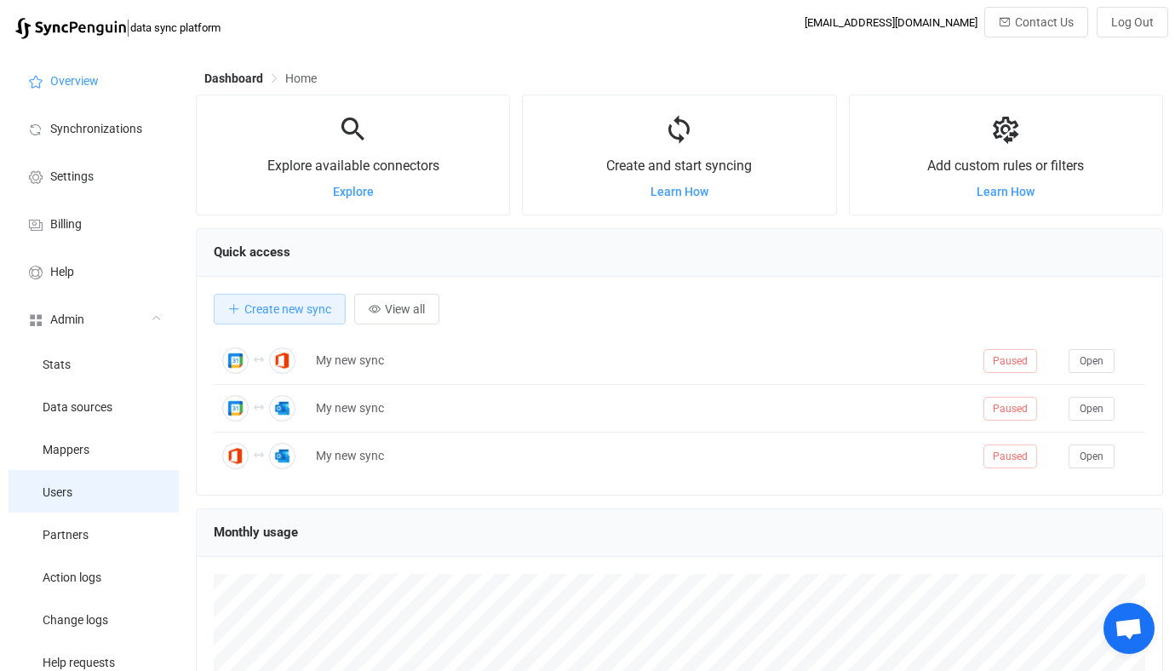
click at [116, 501] on li "Users" at bounding box center [94, 491] width 170 height 43
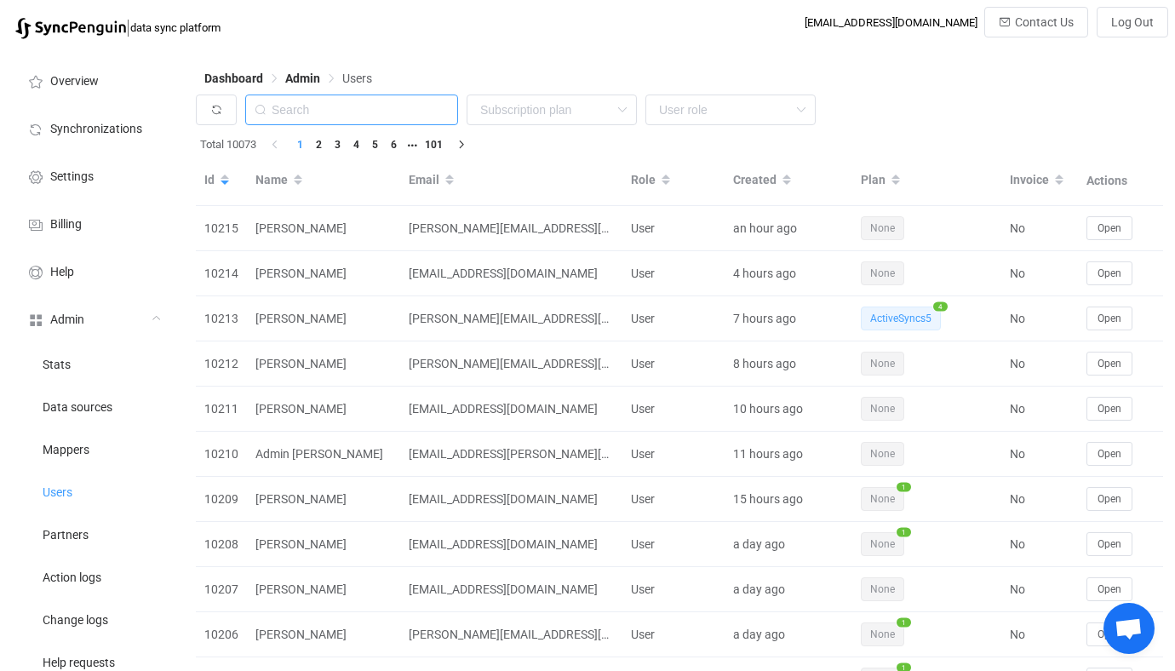
click at [381, 114] on input "text" at bounding box center [351, 109] width 213 height 31
paste input "christopher@ap-its.com"
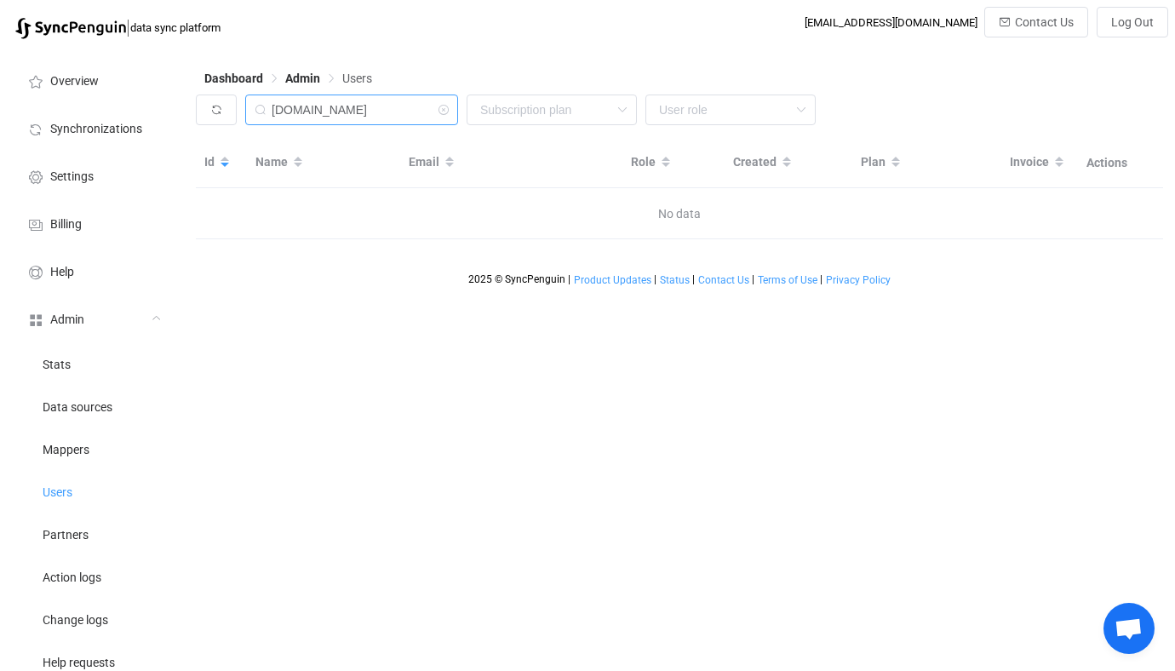
type input "ap-its.com"
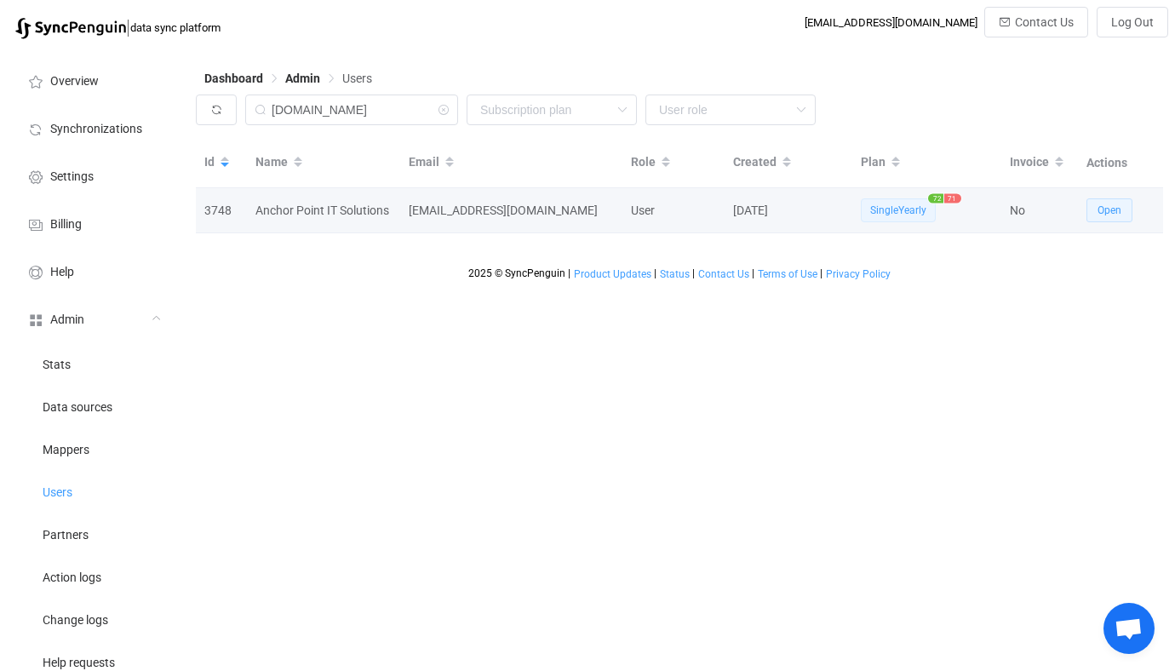
click at [1127, 205] on button "Open" at bounding box center [1109, 210] width 46 height 24
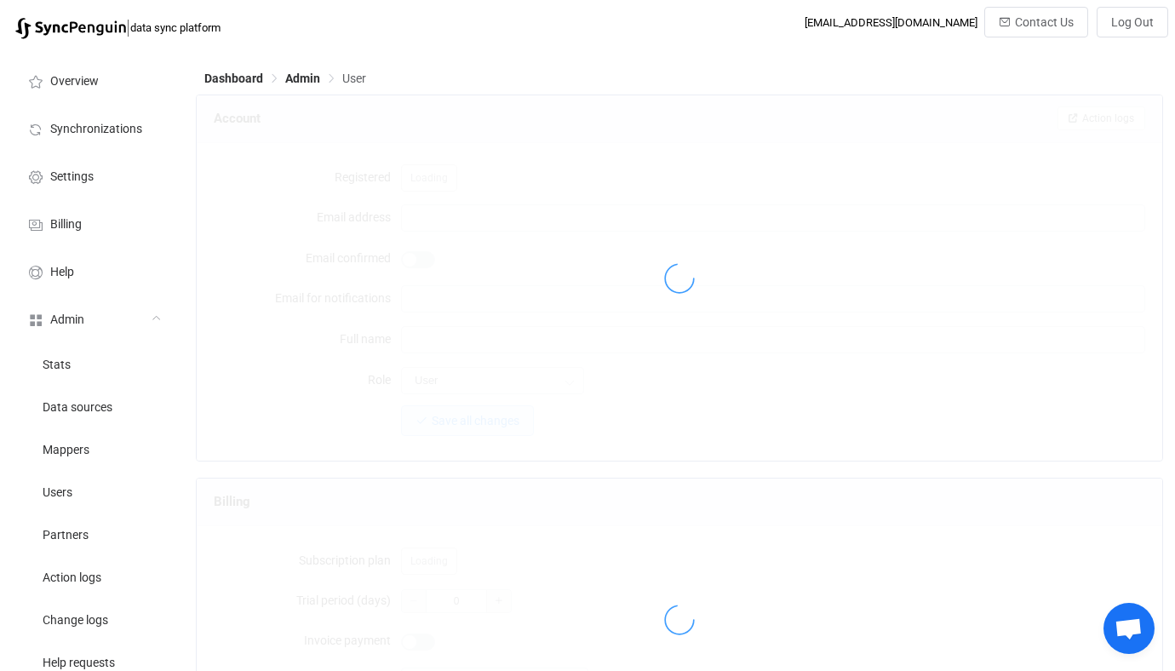
type input "vendor@ap-its.com"
type input "Anchor Point IT Solutions"
type input "14"
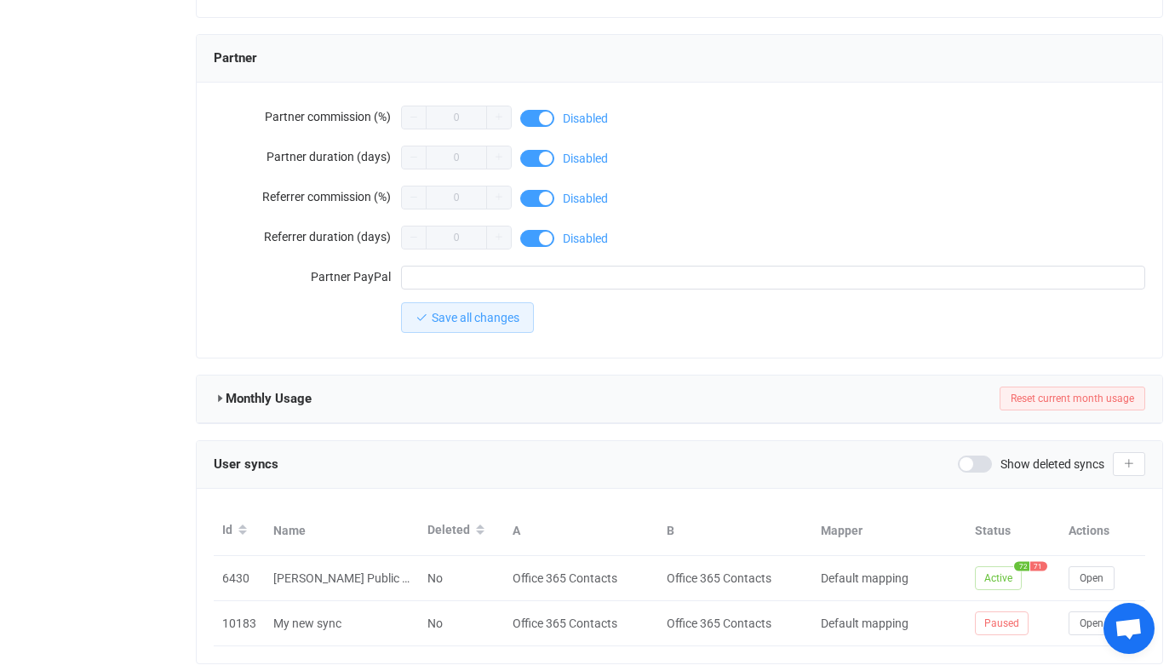
scroll to position [1528, 0]
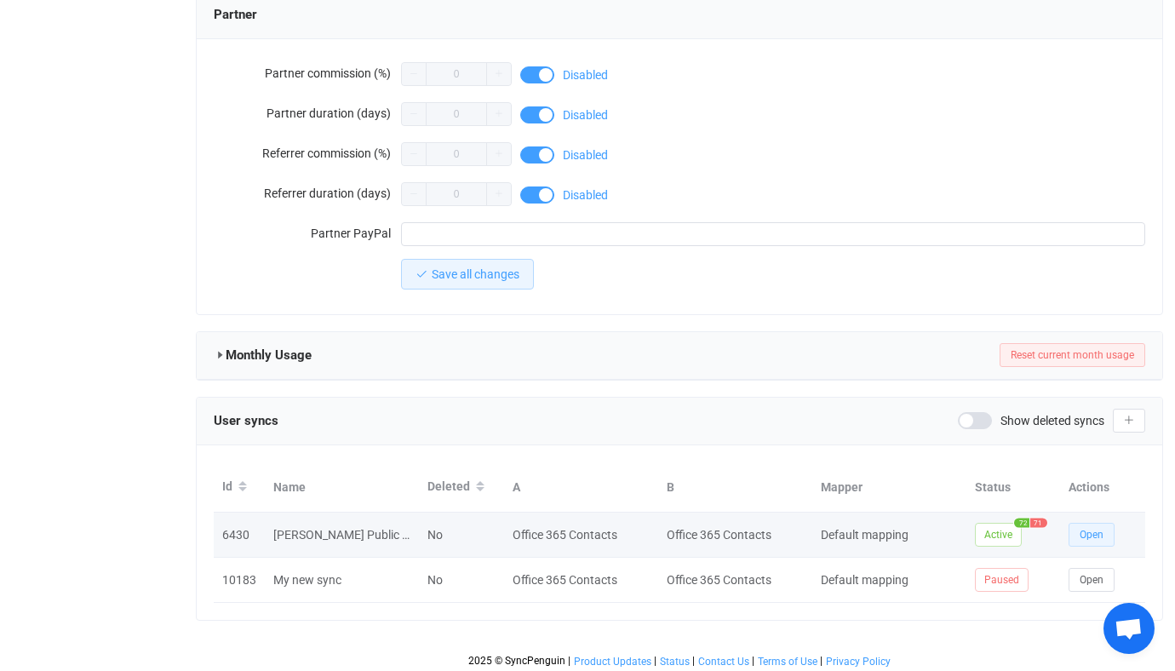
click at [1105, 539] on button "Open" at bounding box center [1091, 535] width 46 height 24
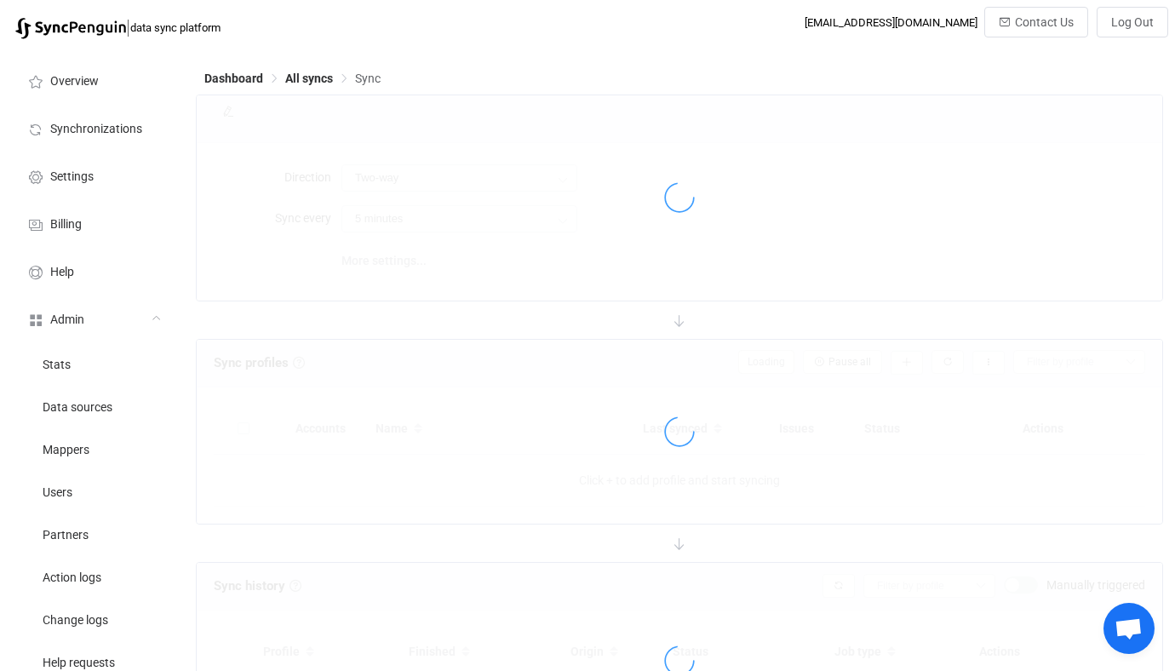
type input "A → B (one to many)"
type input "24 hours"
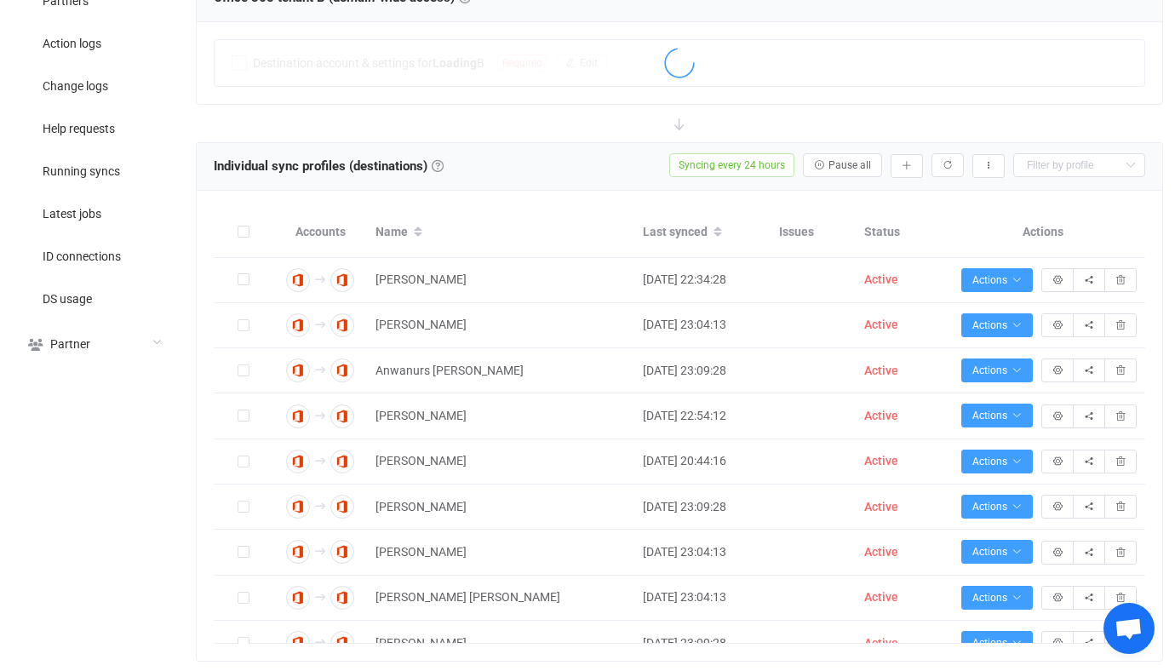
scroll to position [284, 0]
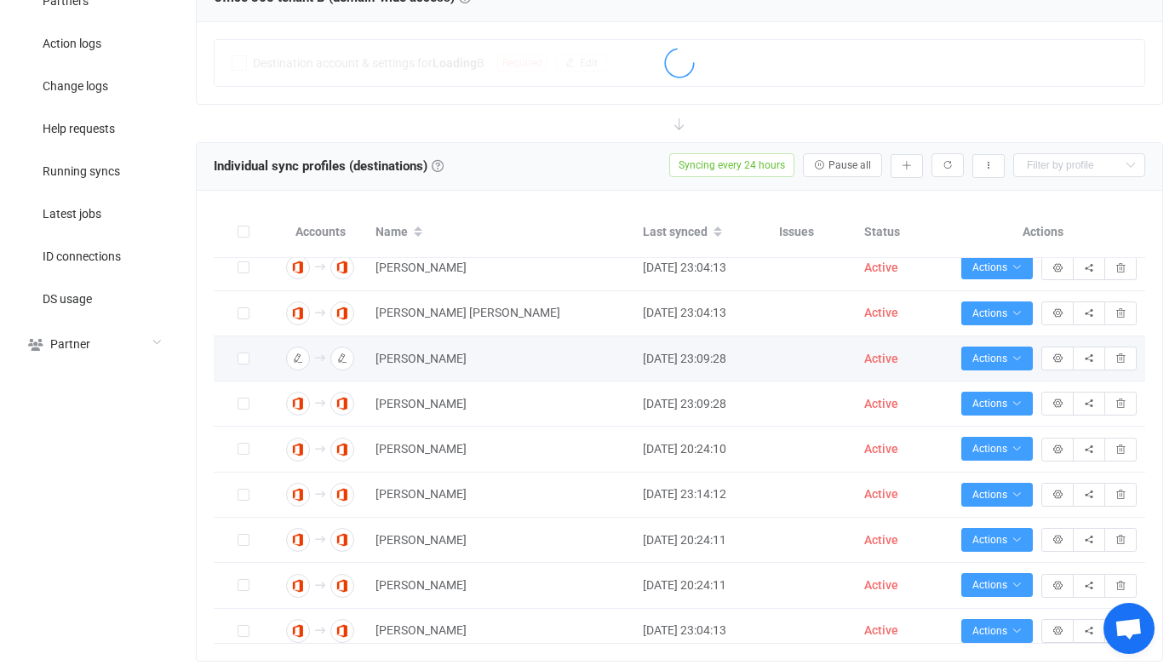
click at [869, 358] on span "Active" at bounding box center [881, 359] width 34 height 14
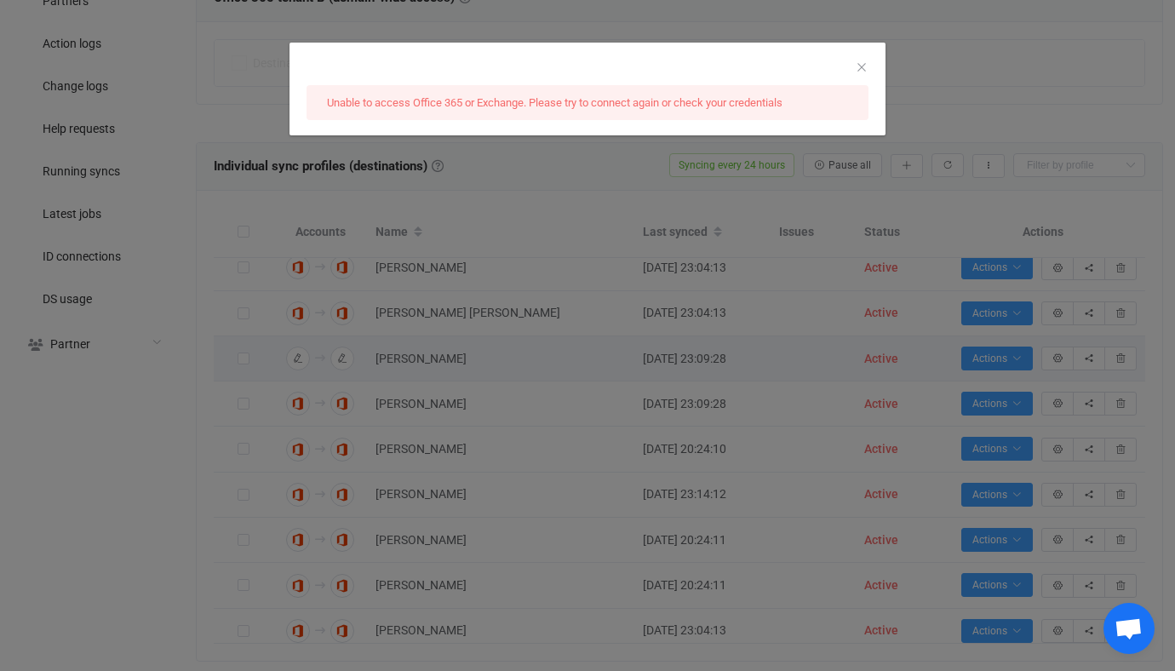
click at [659, 407] on div "Unable to access Office 365 or Exchange. Please try to connect again or check y…" at bounding box center [587, 335] width 1175 height 671
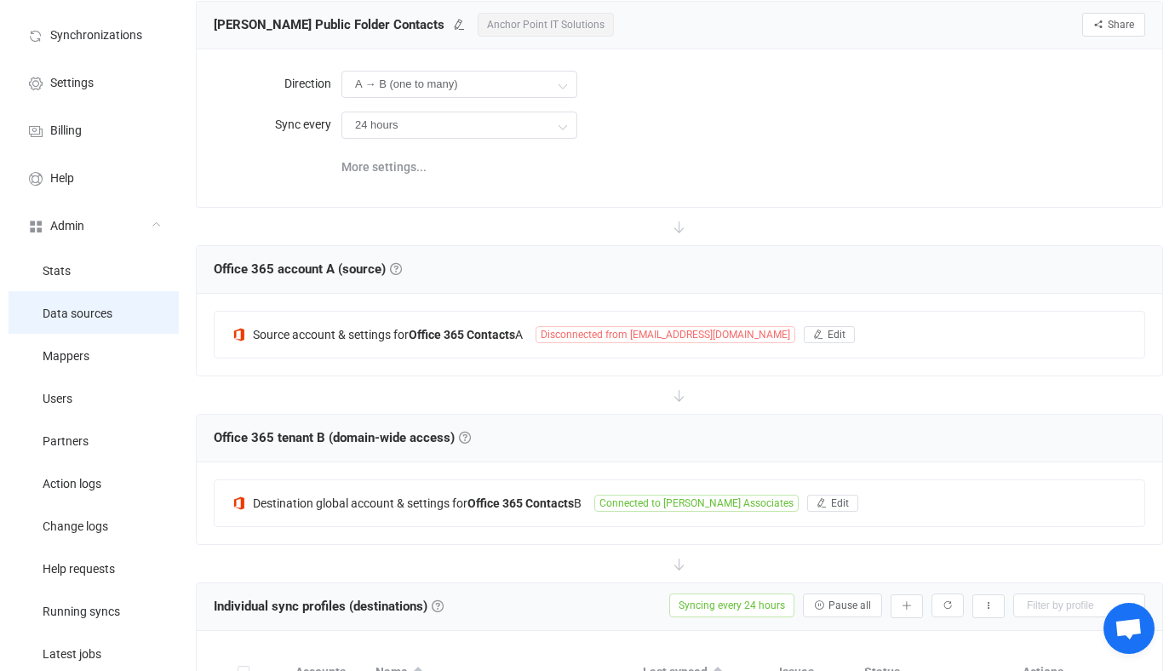
scroll to position [94, 0]
click at [377, 321] on div "Source account & settings for Office 365 Contacts A Disconnected from apadmin@b…" at bounding box center [680, 334] width 930 height 46
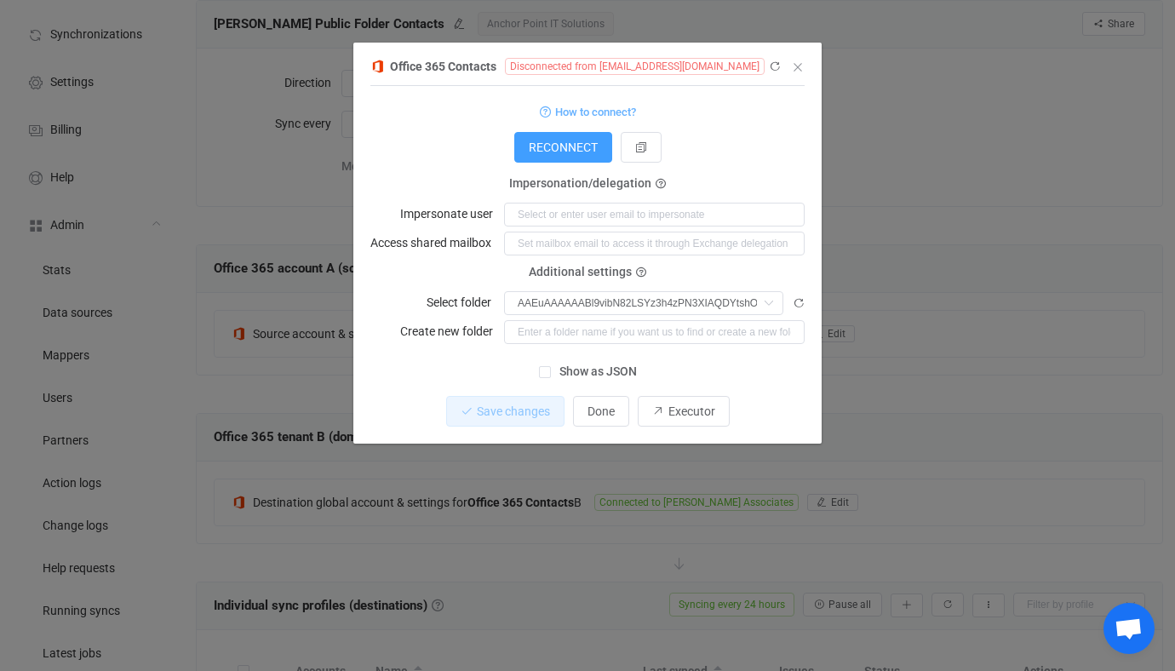
click at [304, 325] on div "Office 365 Contacts Disconnected from apadmin@buildallen.com 1 { { "refreshToke…" at bounding box center [587, 335] width 1175 height 671
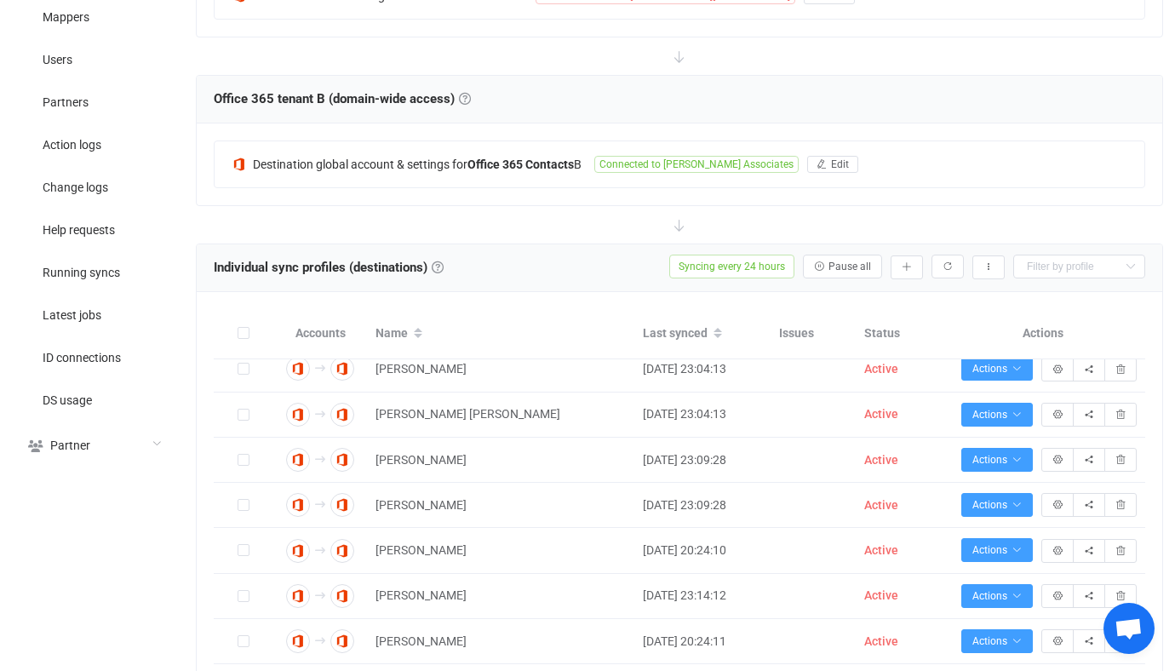
scroll to position [603, 0]
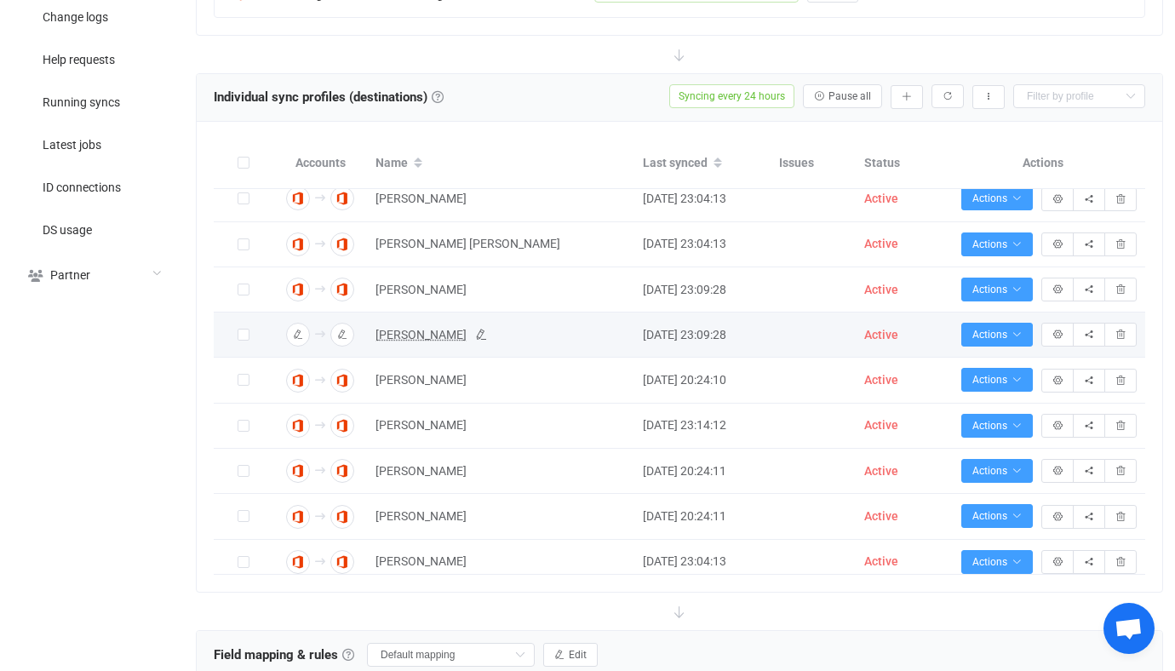
click at [401, 340] on span "Austin Keffer" at bounding box center [420, 335] width 91 height 20
type input "Austin Keffer"
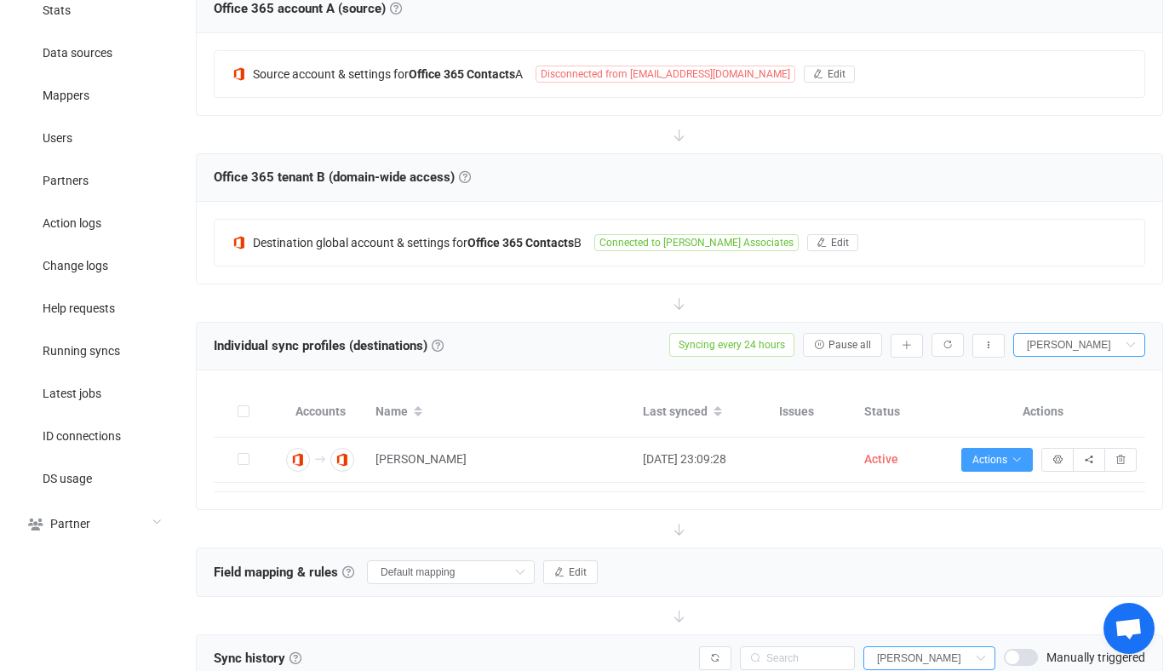
scroll to position [0, 0]
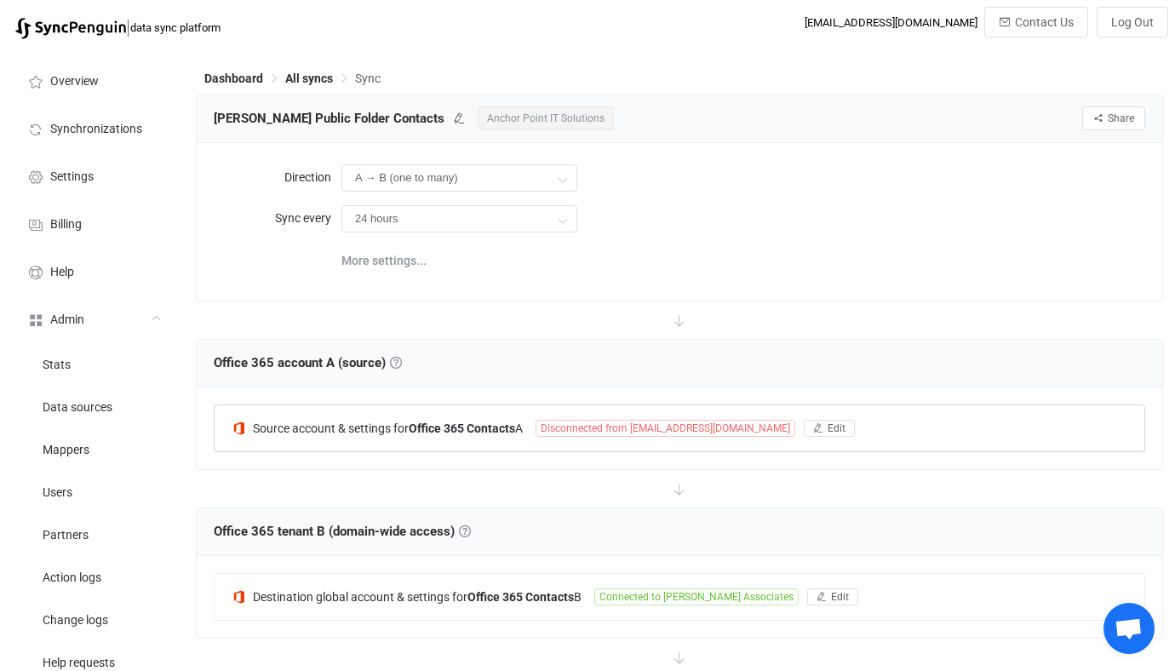
click at [493, 444] on div "Source account & settings for Office 365 Contacts A Disconnected from apadmin@b…" at bounding box center [680, 428] width 930 height 46
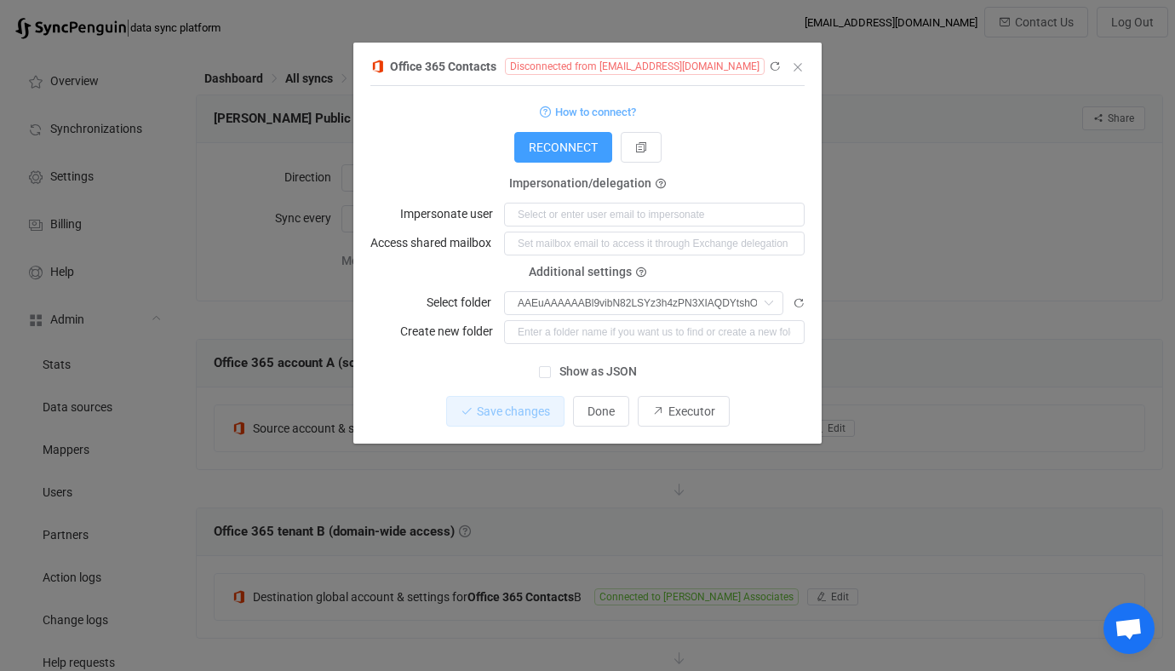
click at [623, 370] on span "Show as JSON" at bounding box center [594, 372] width 86 height 16
click at [551, 366] on input "Show as JSON" at bounding box center [551, 366] width 0 height 0
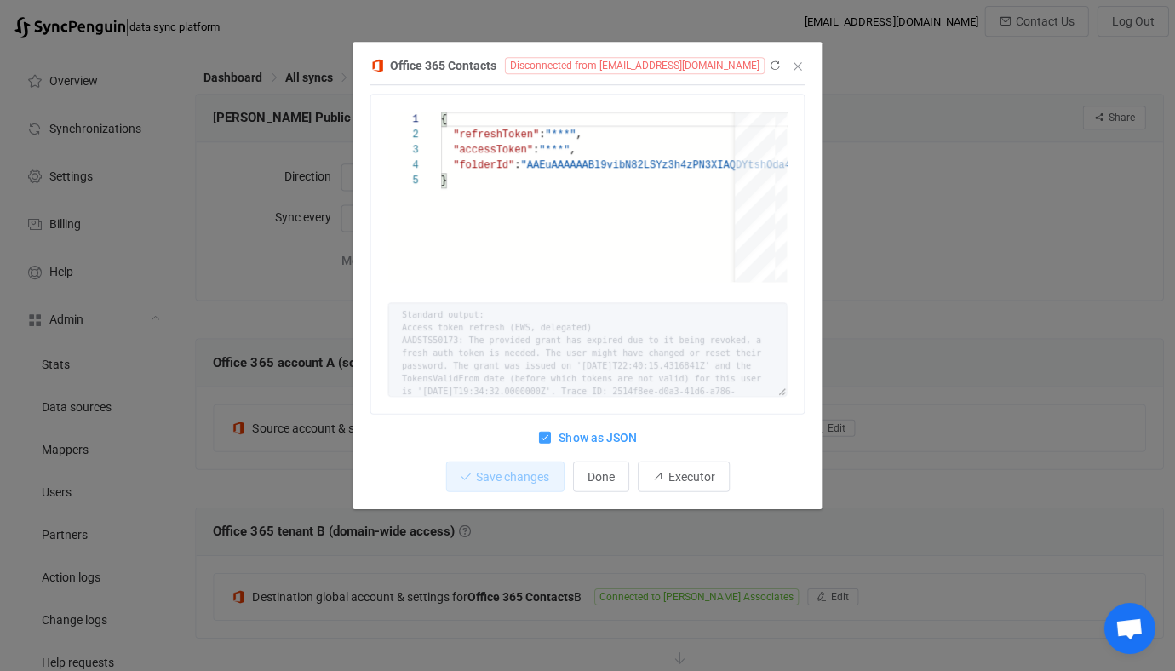
scroll to position [16, 0]
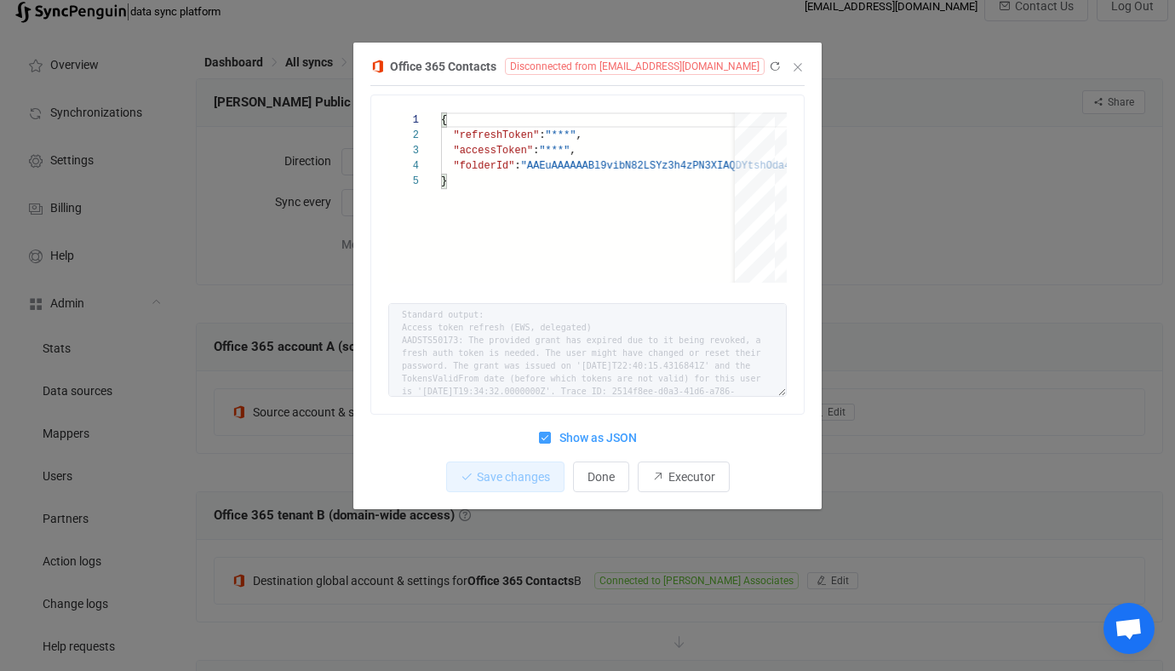
click at [611, 435] on span "Show as JSON" at bounding box center [594, 438] width 86 height 16
click at [551, 432] on input "Show as JSON" at bounding box center [551, 432] width 0 height 0
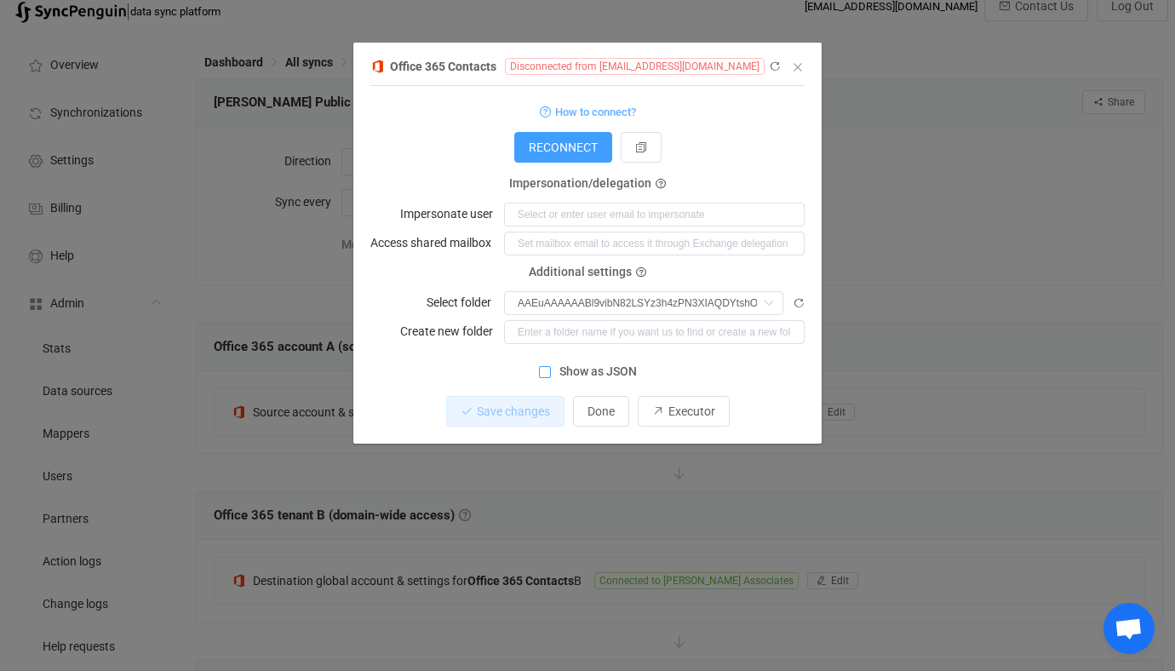
click at [441, 175] on form "How to connect? Connection type Connection type Using an impersonation account …" at bounding box center [587, 221] width 434 height 243
click at [271, 268] on div "Office 365 Contacts Disconnected from apadmin@buildallen.com 1 { { "refreshToke…" at bounding box center [587, 335] width 1175 height 671
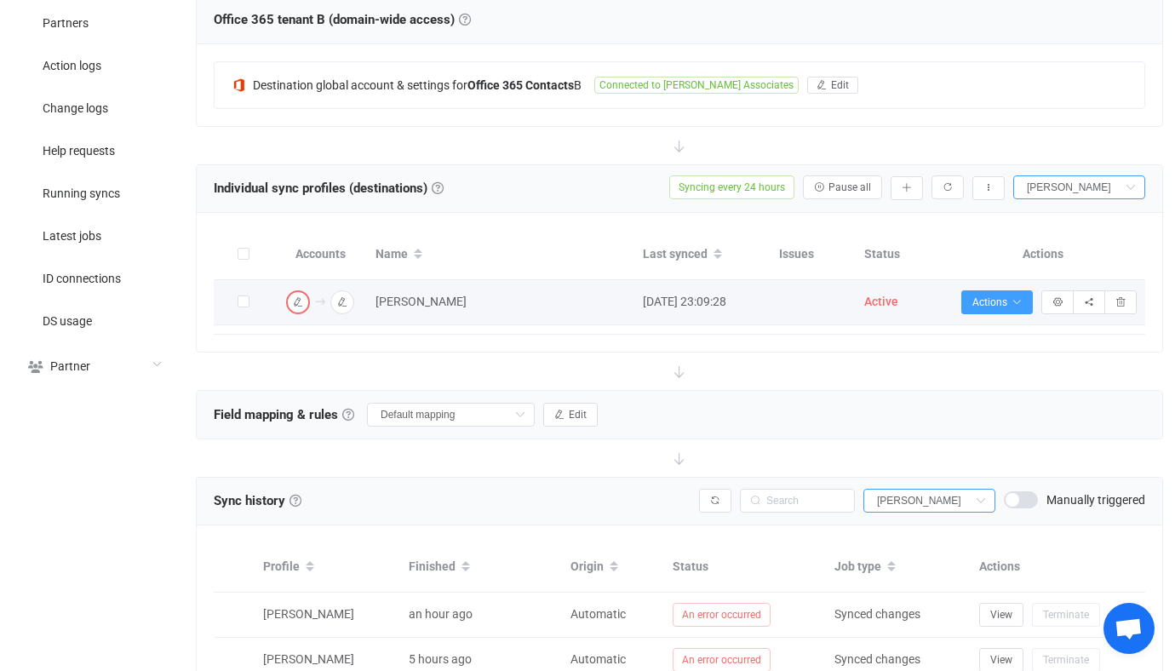
scroll to position [506, 0]
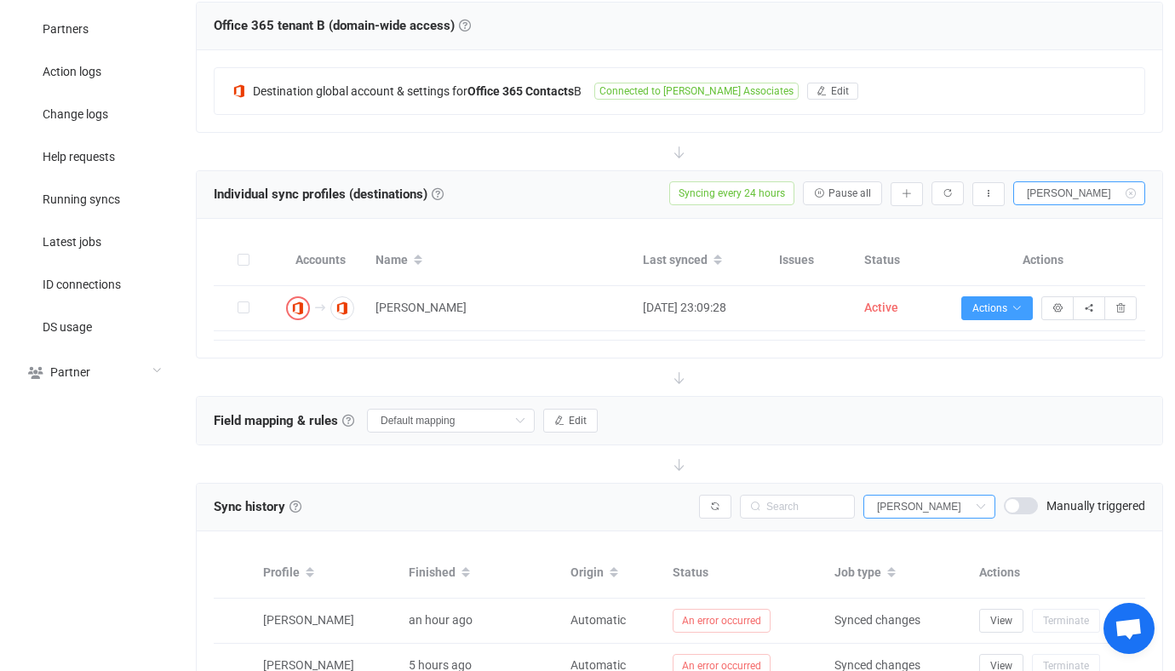
click at [1121, 182] on icon at bounding box center [1129, 193] width 21 height 24
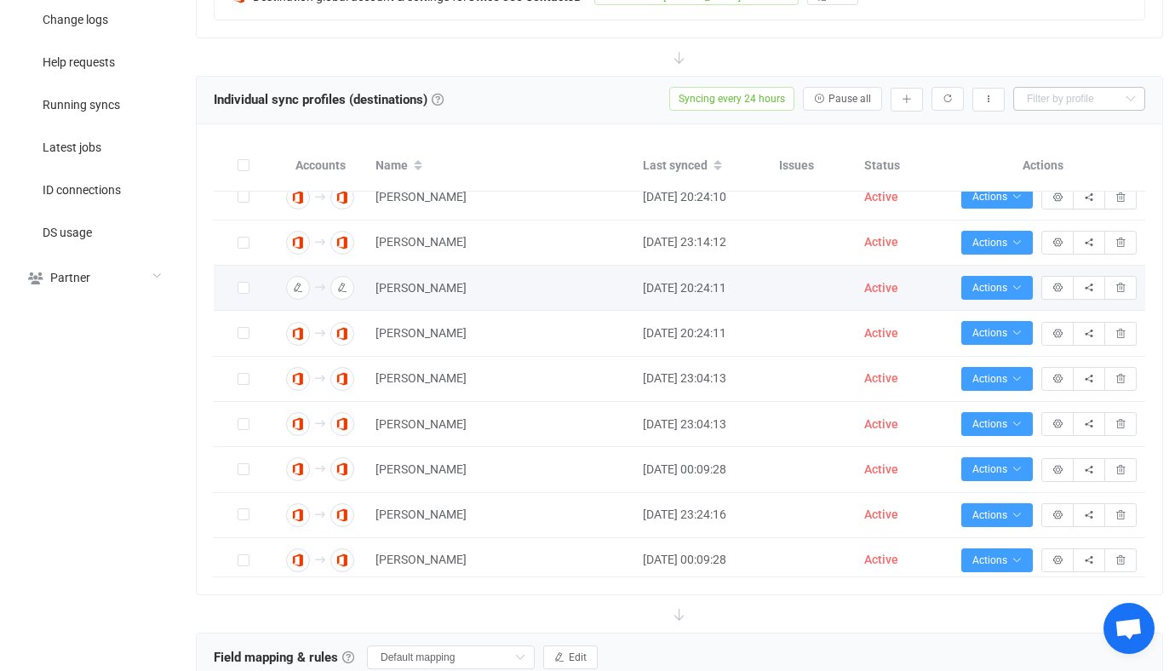
scroll to position [0, 0]
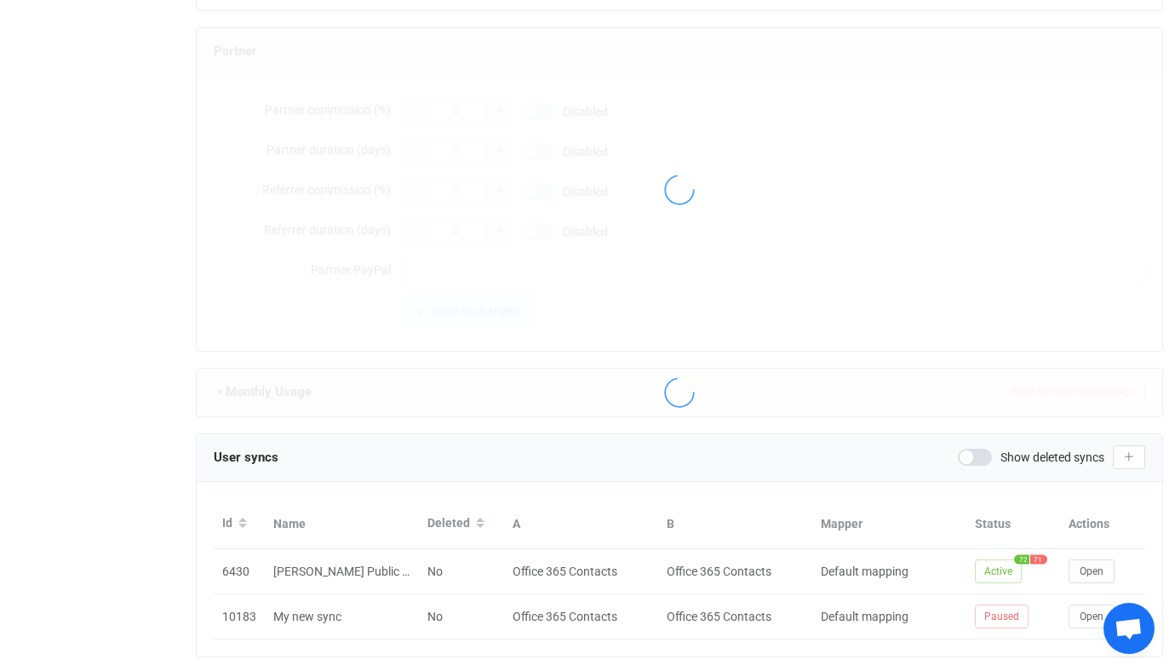
scroll to position [1493, 0]
type input "vendor@ap-its.com"
type input "Anchor Point IT Solutions"
type input "14"
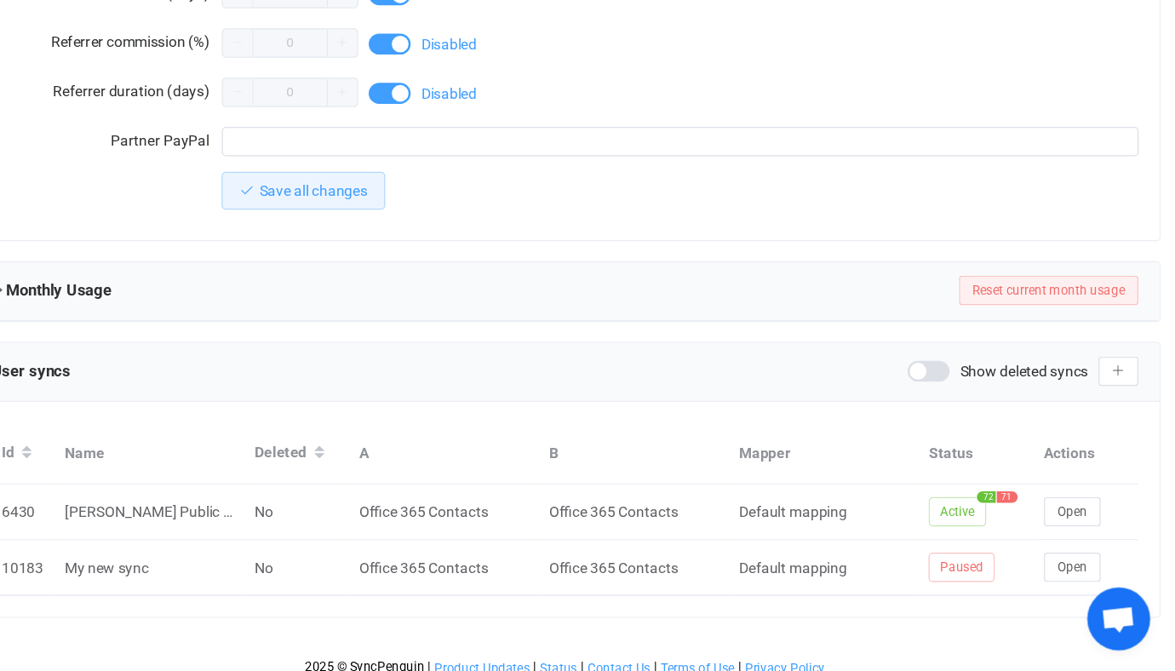
scroll to position [1528, 0]
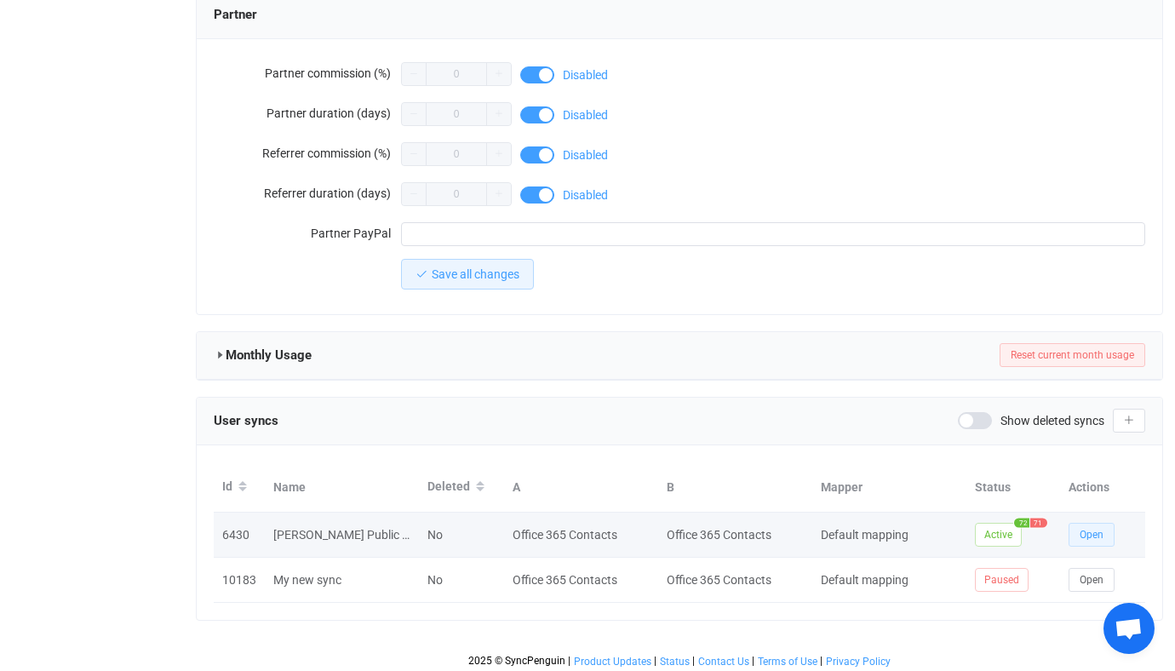
click at [1082, 535] on button "Open" at bounding box center [1091, 535] width 46 height 24
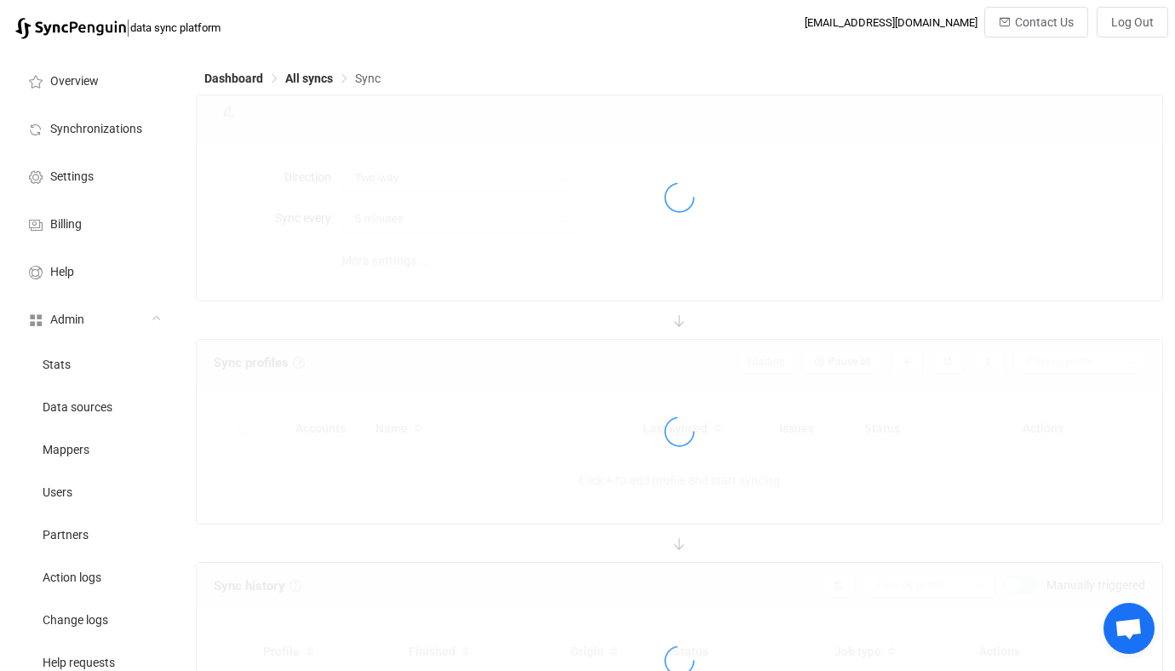
type input "A → B (one to many)"
type input "24 hours"
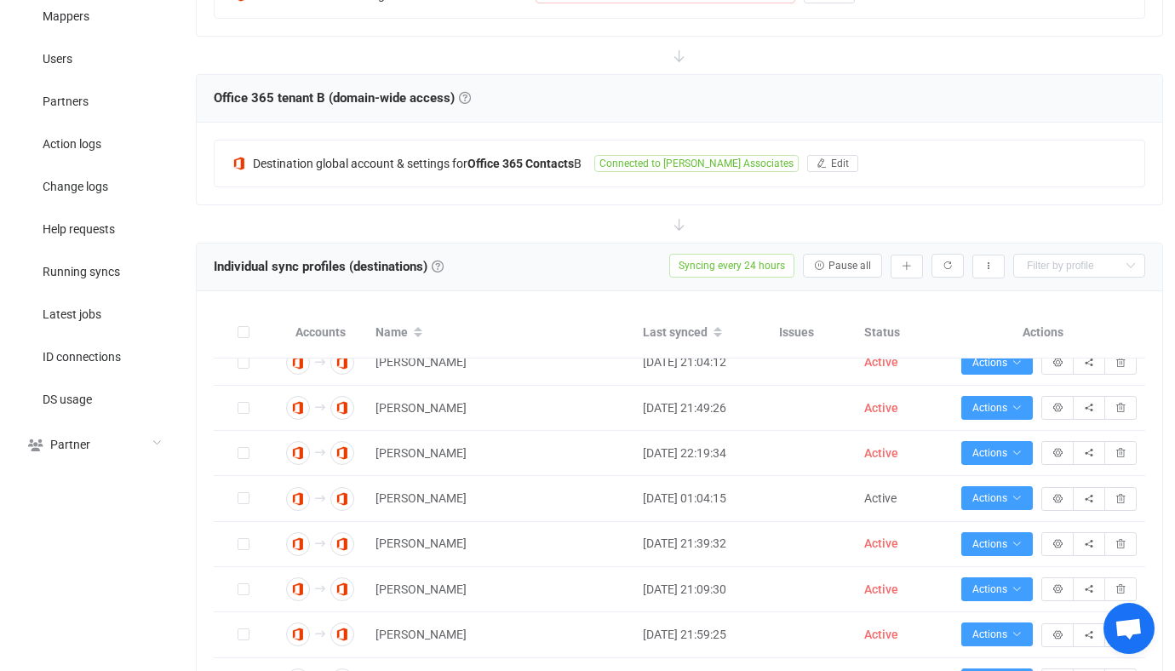
scroll to position [761, 0]
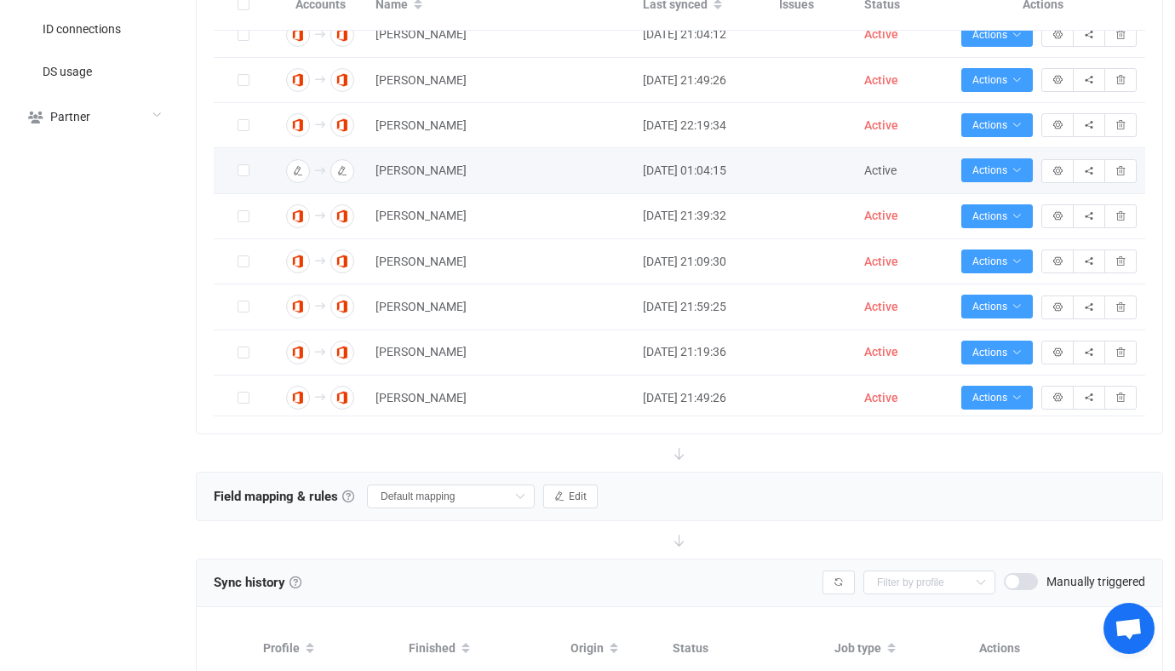
click at [387, 189] on td "Sam Reitz" at bounding box center [500, 170] width 267 height 45
click at [397, 180] on span "Sam Reitz" at bounding box center [420, 171] width 91 height 20
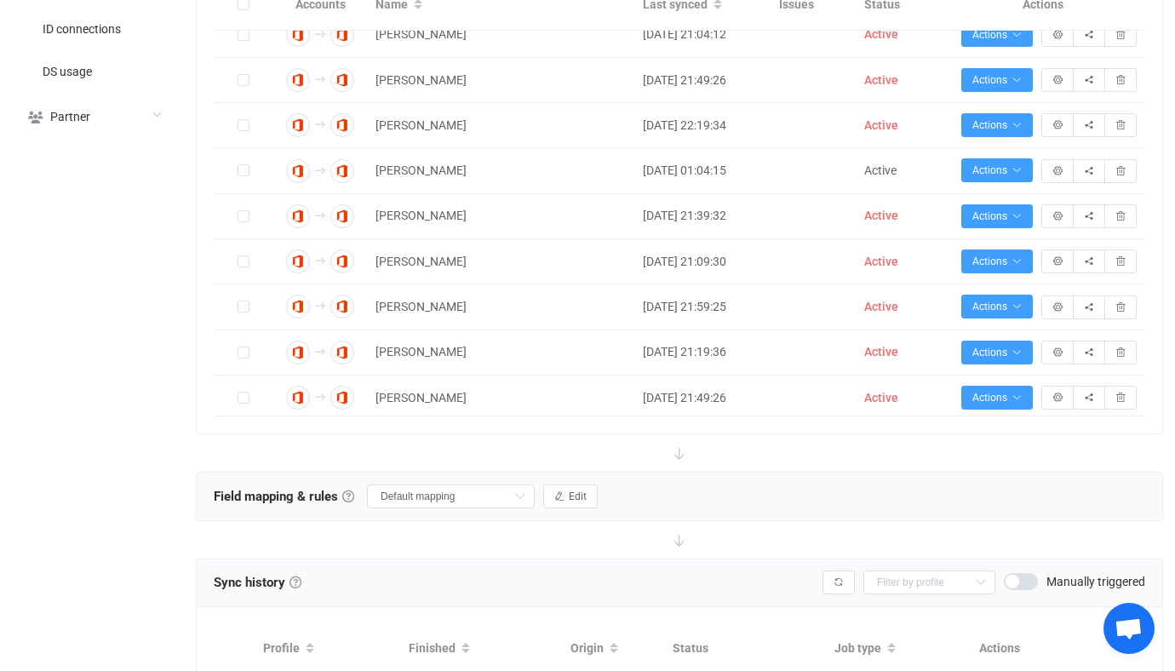
type input "Sam Reitz"
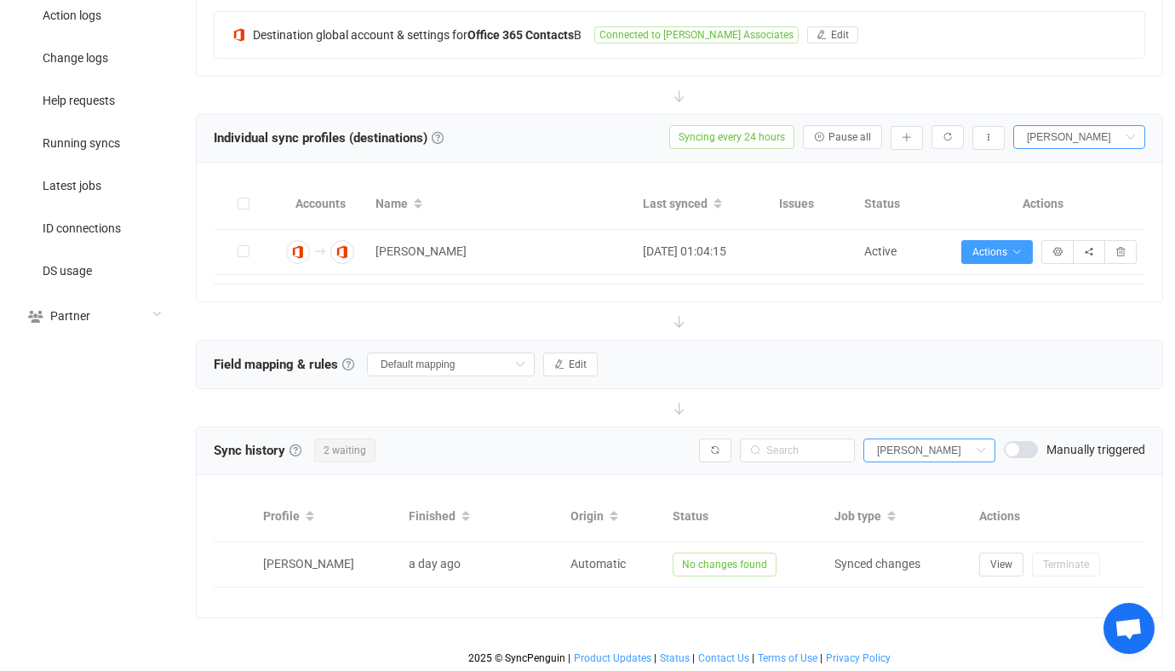
scroll to position [0, 0]
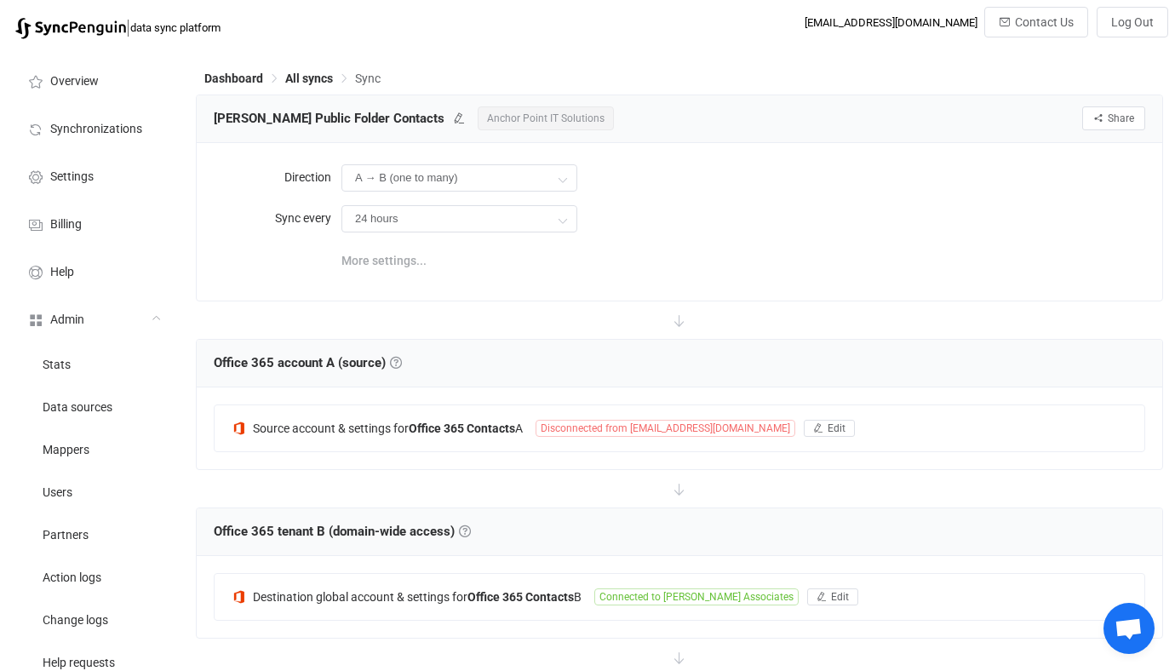
click at [415, 259] on span "More settings..." at bounding box center [383, 260] width 85 height 34
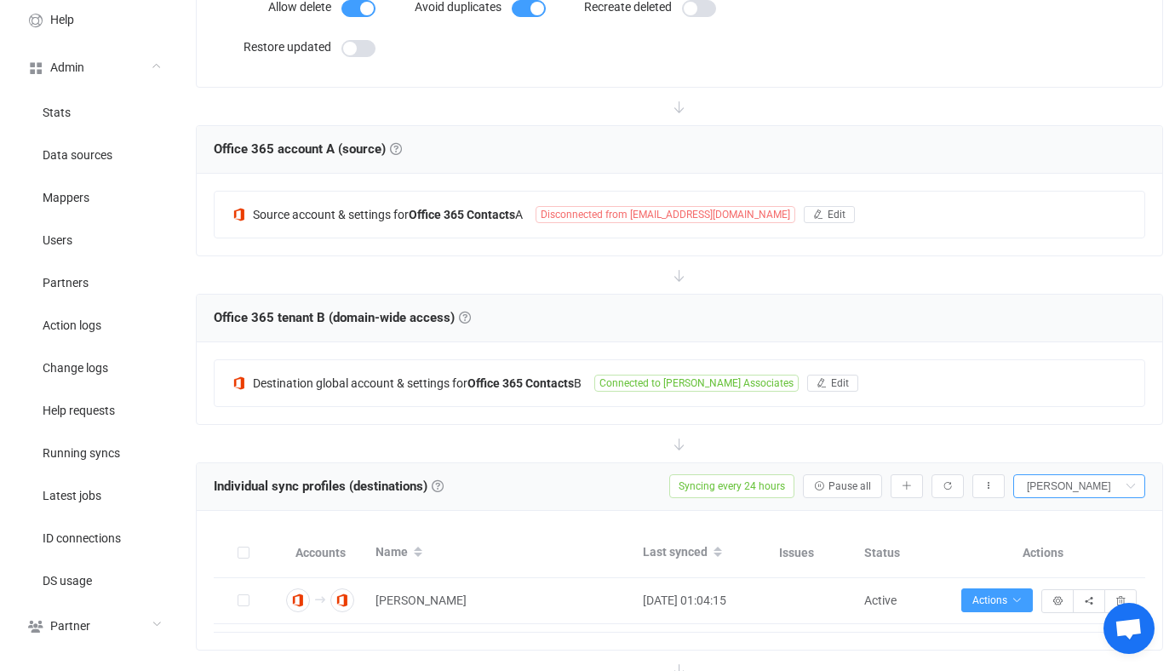
scroll to position [601, 0]
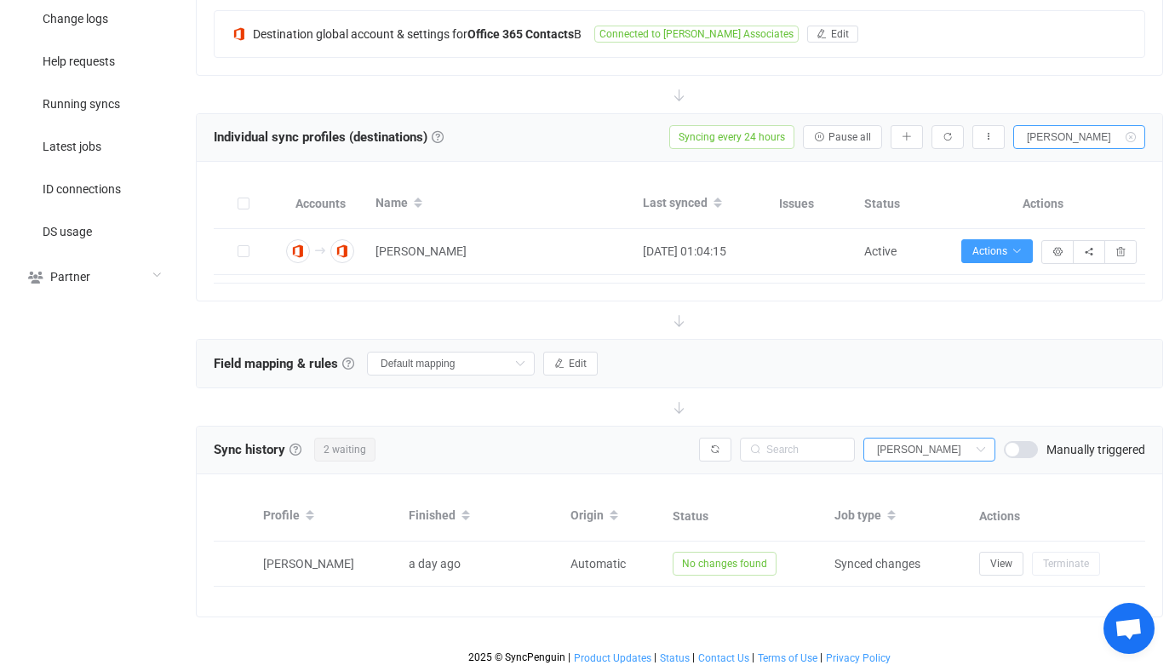
click at [1133, 131] on icon at bounding box center [1129, 137] width 21 height 24
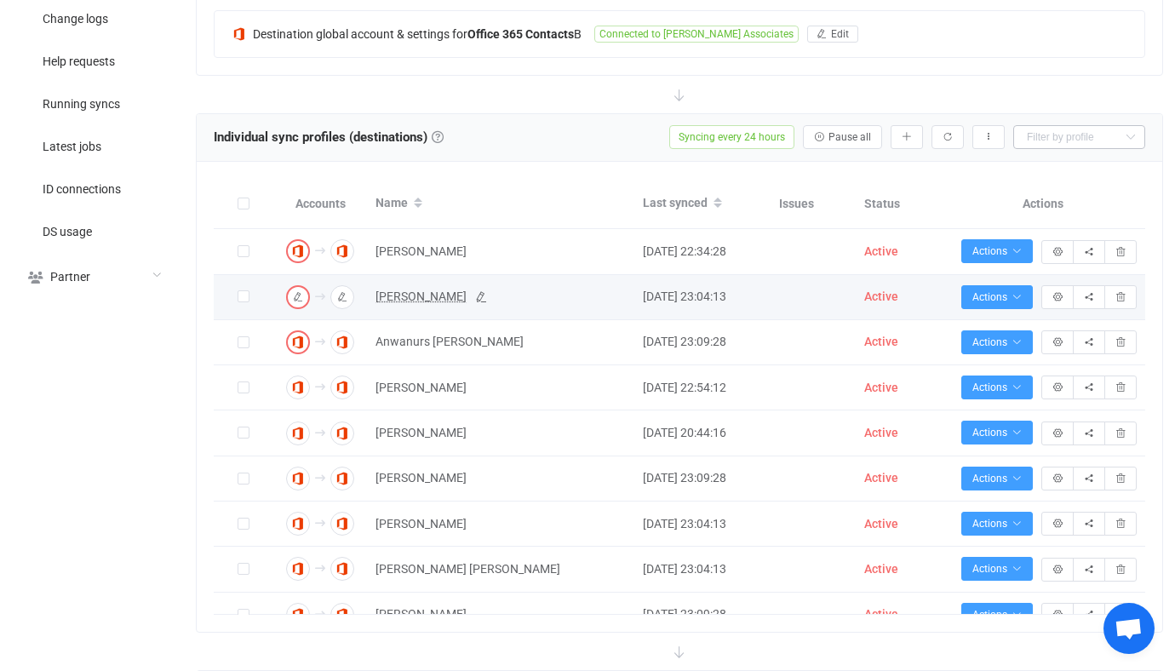
click at [407, 298] on span "Alain Iniguez" at bounding box center [420, 297] width 91 height 20
type input "Alain Iniguez"
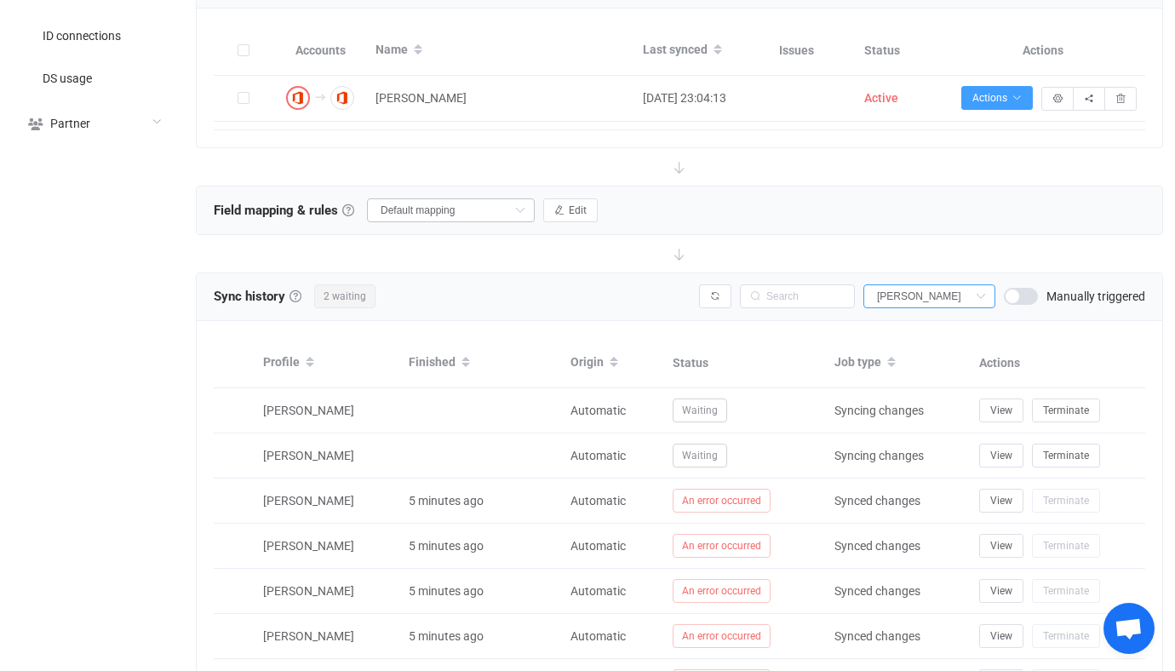
scroll to position [755, 0]
click at [717, 293] on icon "button" at bounding box center [715, 295] width 10 height 10
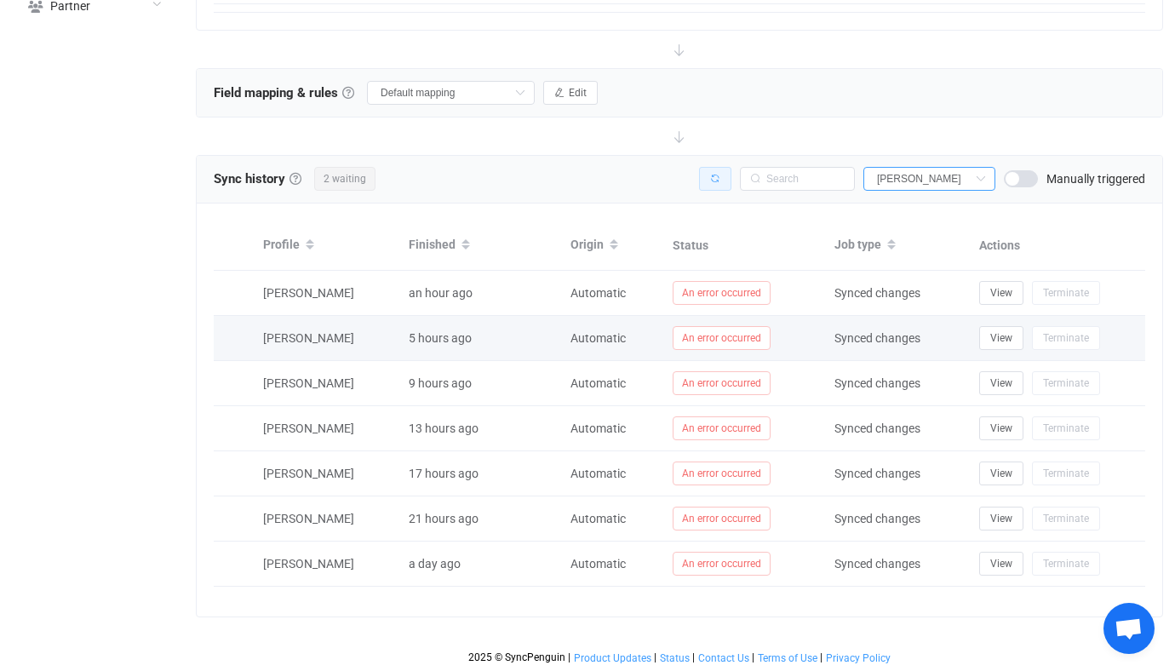
scroll to position [866, 0]
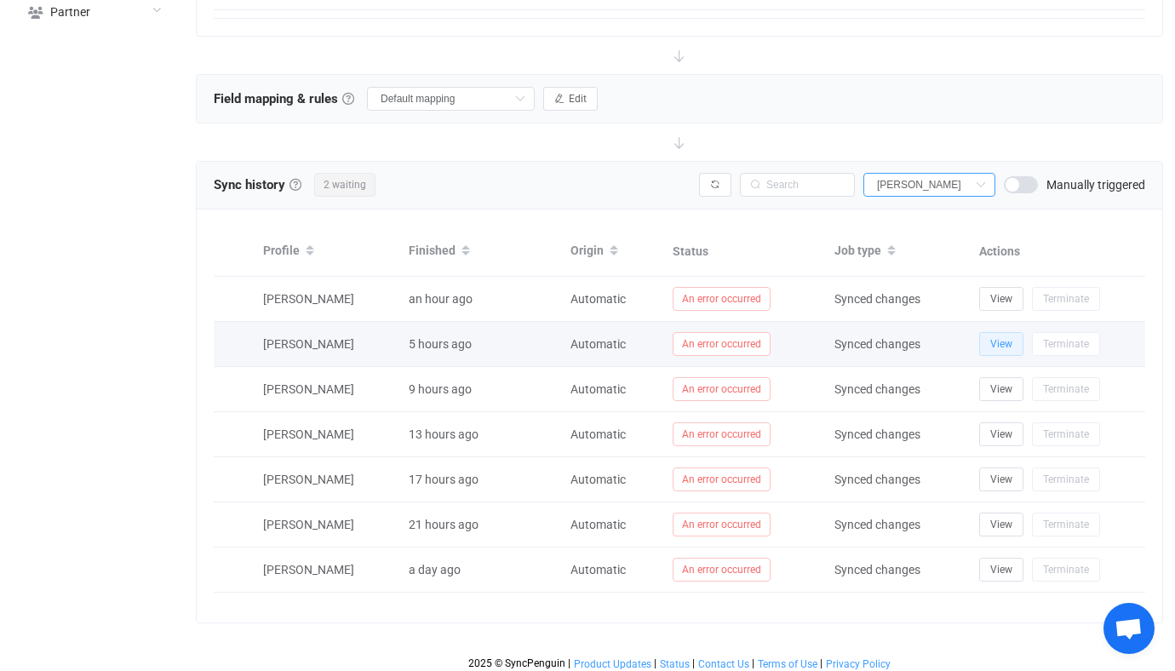
click at [1004, 329] on td "View Terminate" at bounding box center [1057, 344] width 175 height 45
click at [1003, 339] on span "View" at bounding box center [1001, 344] width 22 height 12
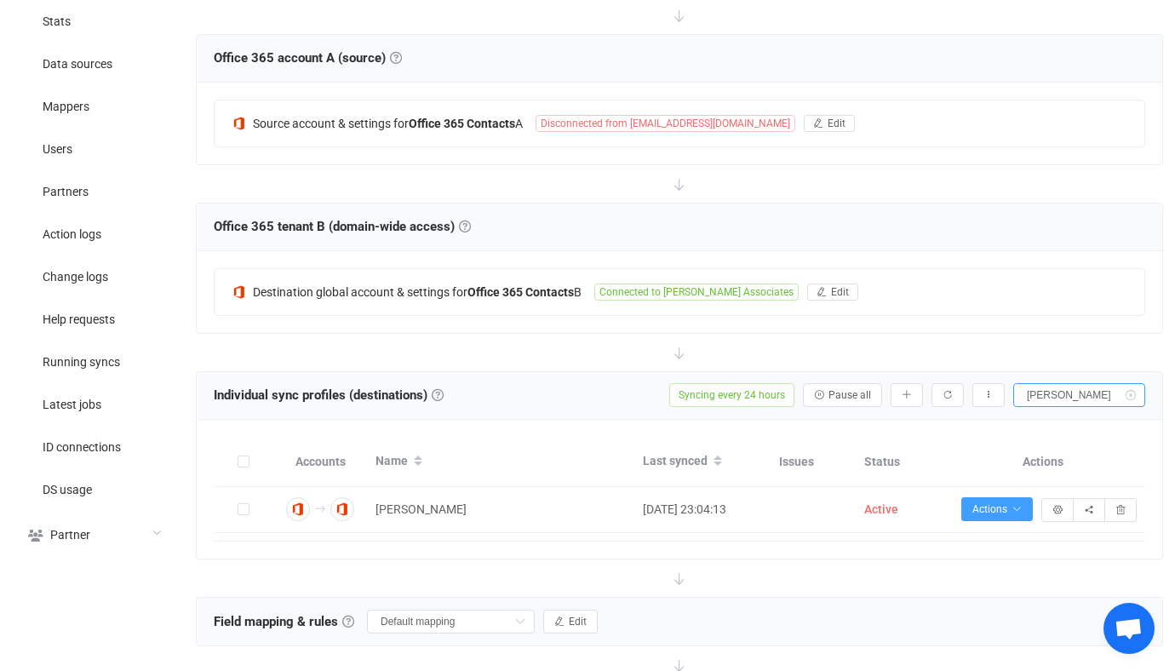
scroll to position [301, 0]
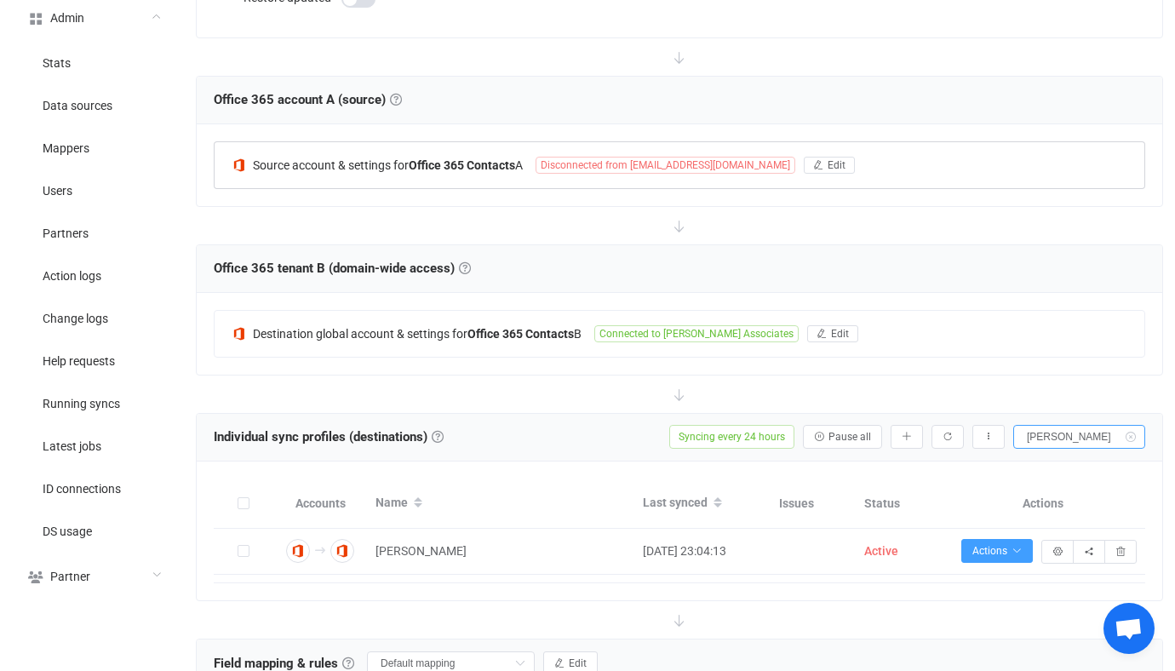
click at [542, 165] on span "Disconnected from apadmin@buildallen.com" at bounding box center [665, 165] width 260 height 17
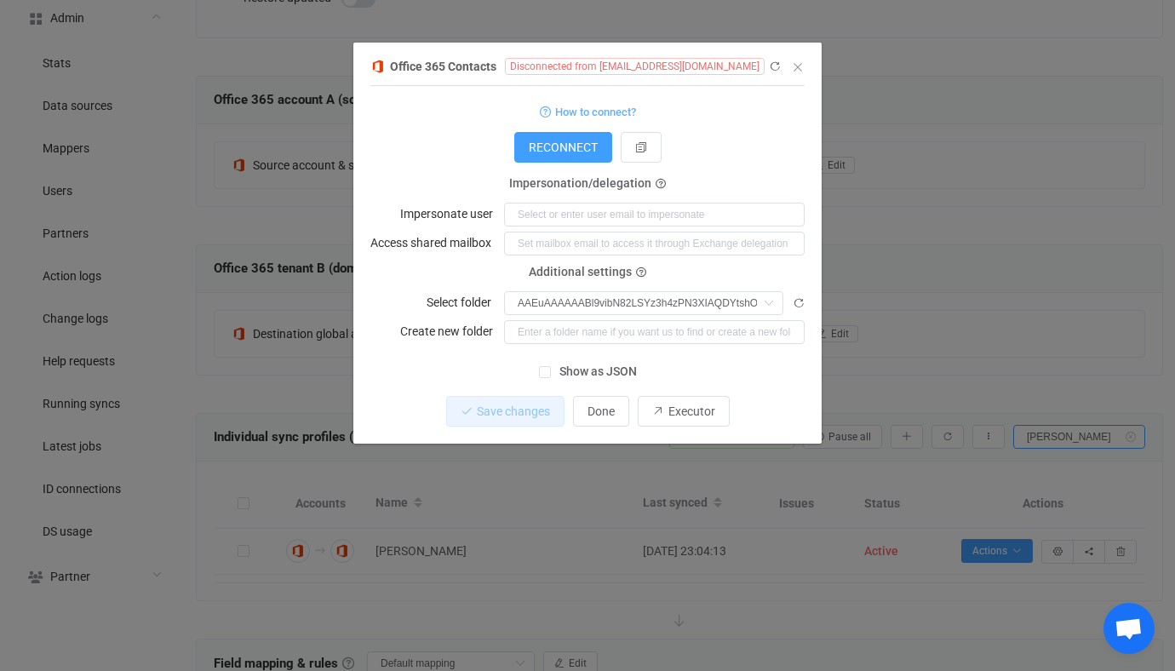
click at [621, 76] on div "Office 365 Contacts Disconnected from apadmin@buildallen.com" at bounding box center [578, 65] width 417 height 21
click at [621, 72] on span "Disconnected from apadmin@buildallen.com" at bounding box center [635, 66] width 260 height 17
drag, startPoint x: 621, startPoint y: 72, endPoint x: 706, endPoint y: 70, distance: 85.2
click at [706, 70] on span "Disconnected from apadmin@buildallen.com" at bounding box center [635, 66] width 260 height 17
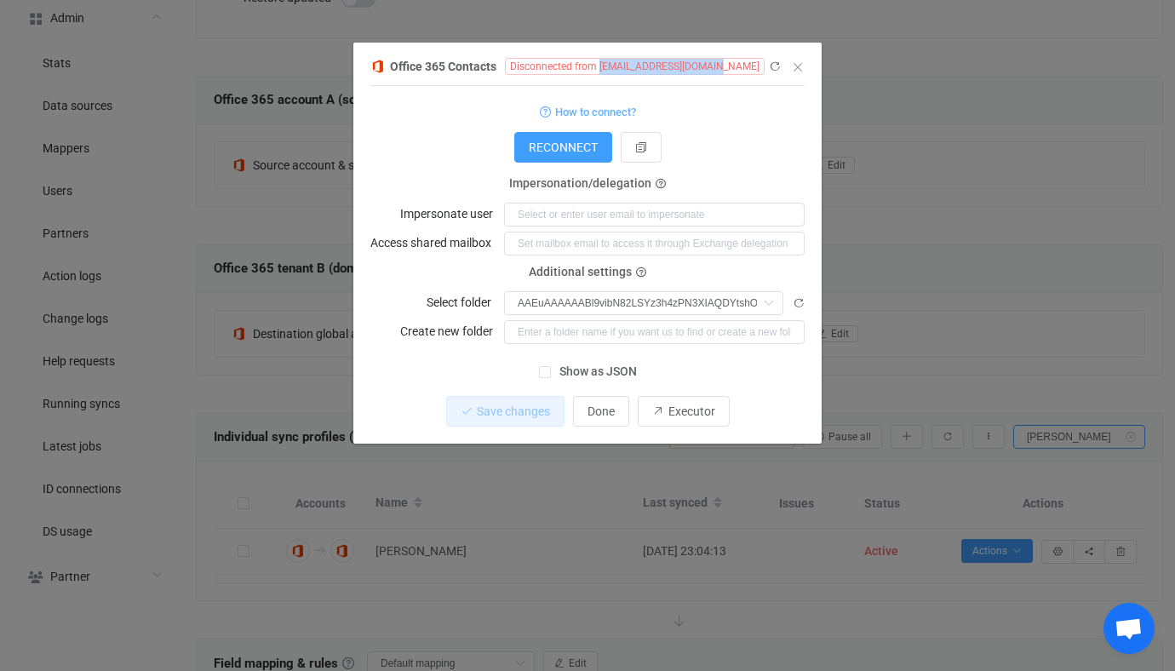
copy span "apadmin@buildallen.com"
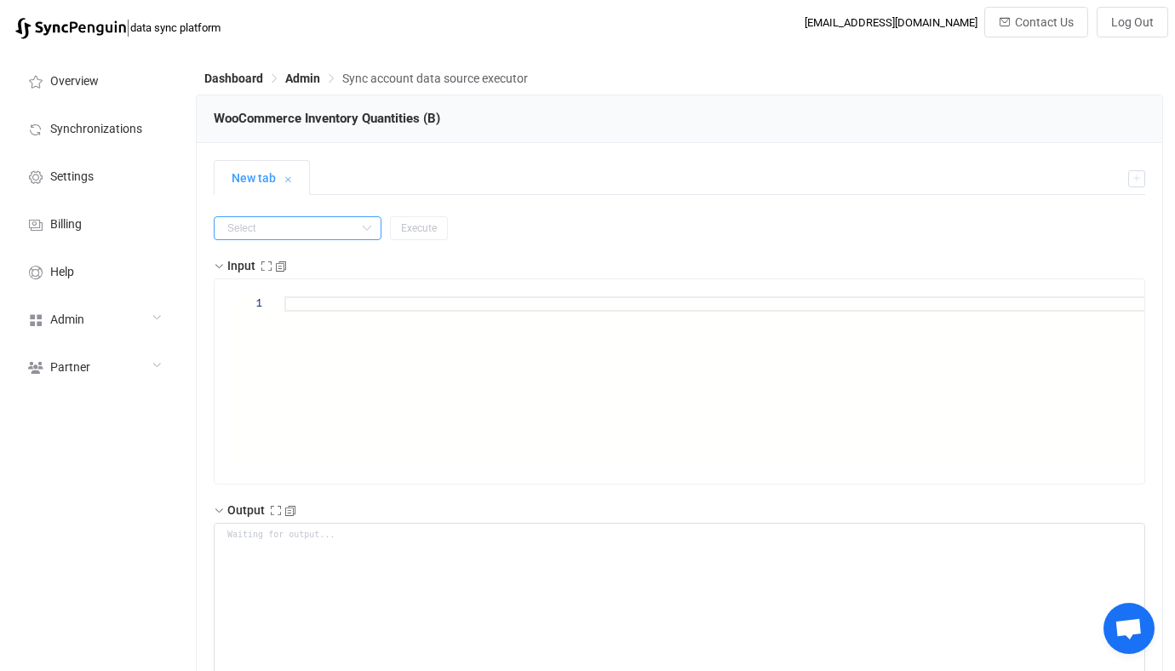
click at [295, 221] on input "text" at bounding box center [298, 228] width 168 height 24
click at [284, 338] on li "getAll" at bounding box center [287, 328] width 145 height 29
type input "getAll"
click at [390, 232] on button "Execute" at bounding box center [419, 228] width 58 height 24
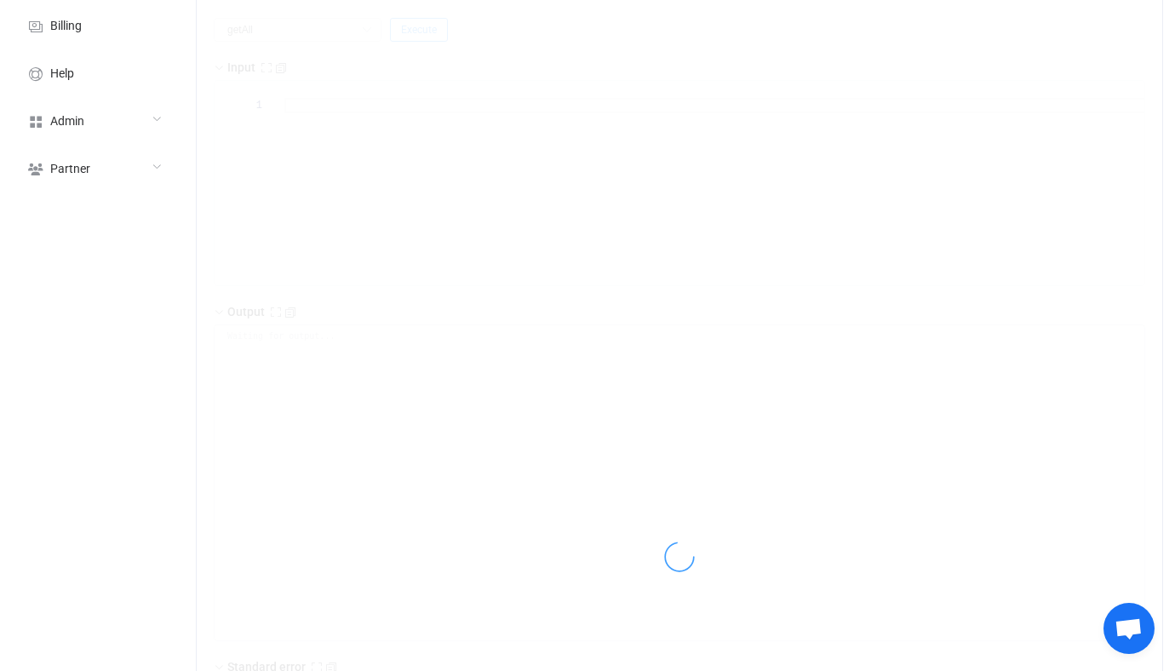
scroll to position [230, 0]
type textarea "{ "statusCode": 200, "output": { "nextSync": "[DATE]T21:22:58.130Z", "entries":…"
type textarea "Output saved to the file"
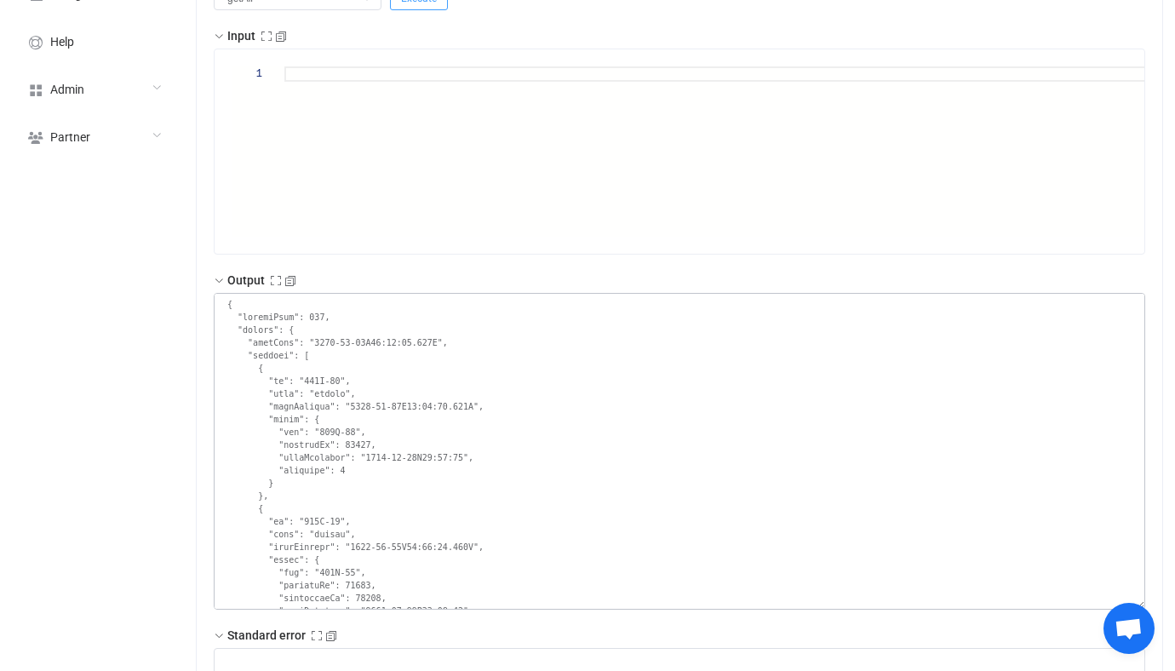
scroll to position [498, 0]
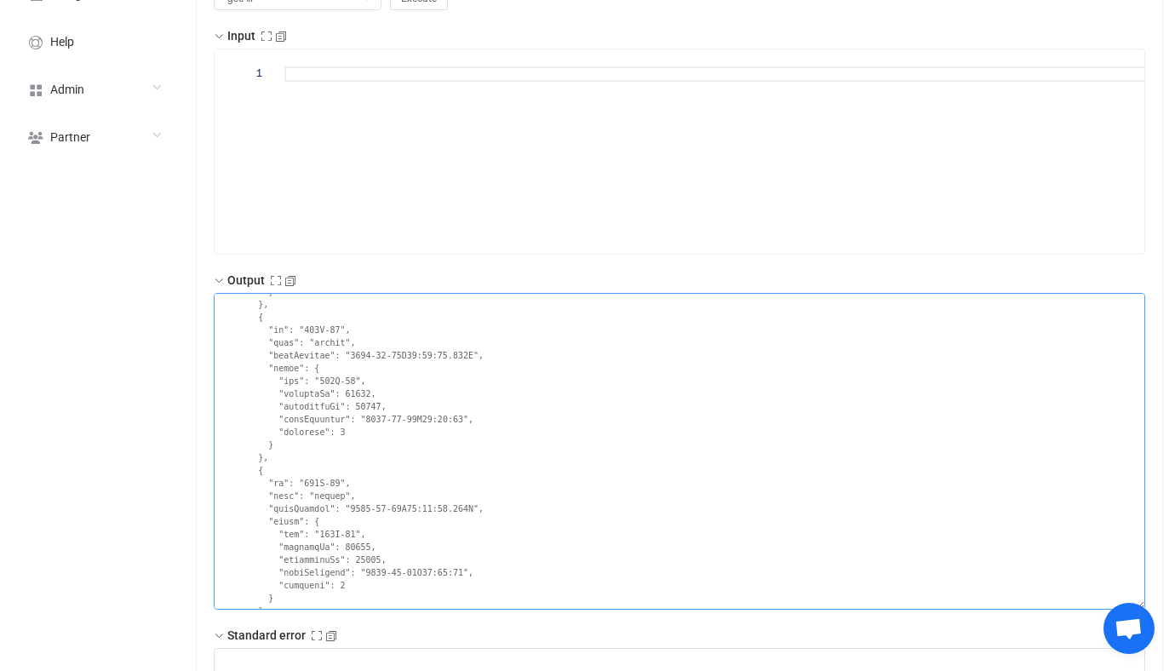
click at [320, 488] on textarea at bounding box center [679, 451] width 931 height 317
drag, startPoint x: 320, startPoint y: 488, endPoint x: 331, endPoint y: 488, distance: 11.1
click at [331, 488] on textarea at bounding box center [679, 451] width 931 height 317
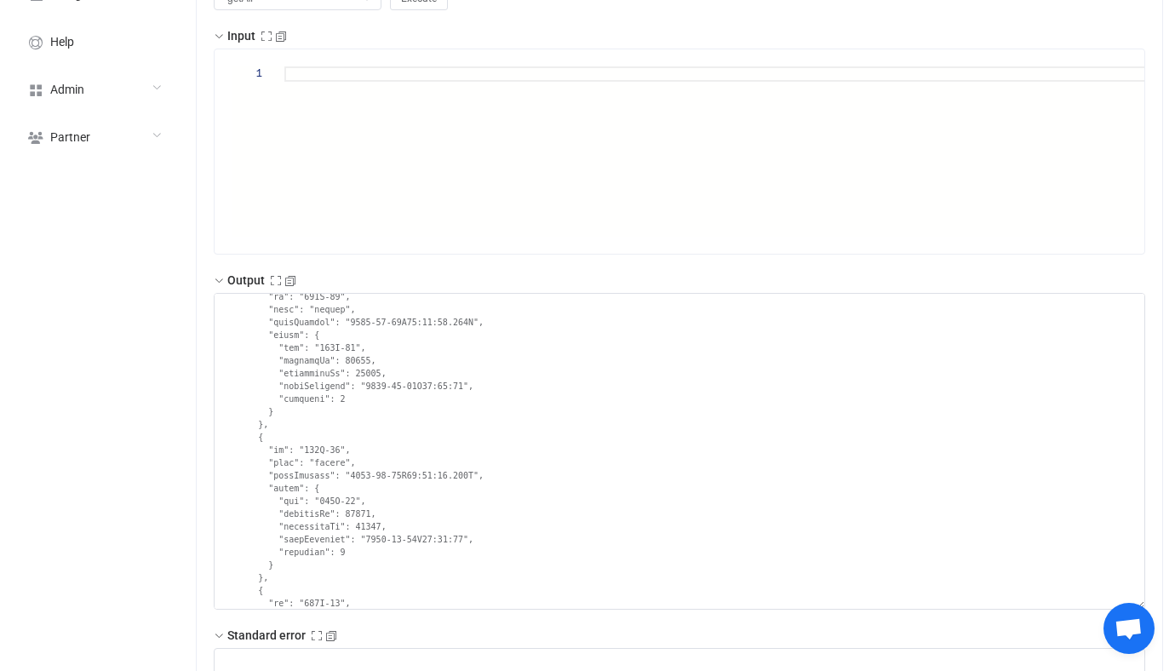
scroll to position [0, 0]
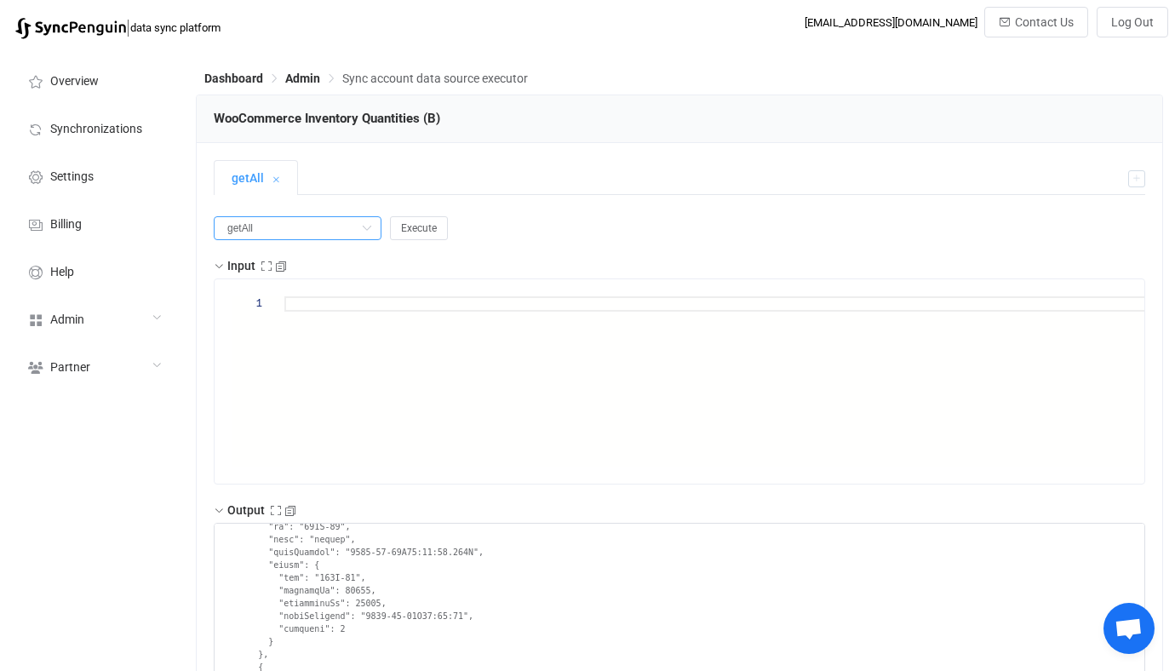
click at [287, 227] on input "getAll" at bounding box center [298, 228] width 168 height 24
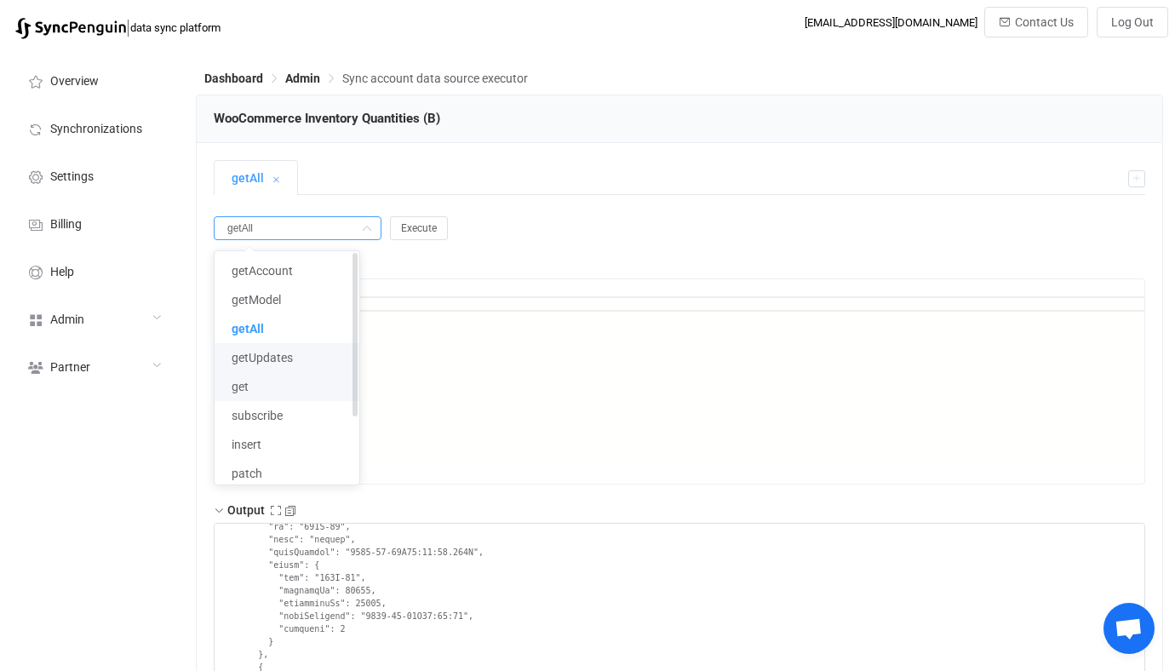
click at [274, 393] on li "get" at bounding box center [287, 386] width 145 height 29
type input "get"
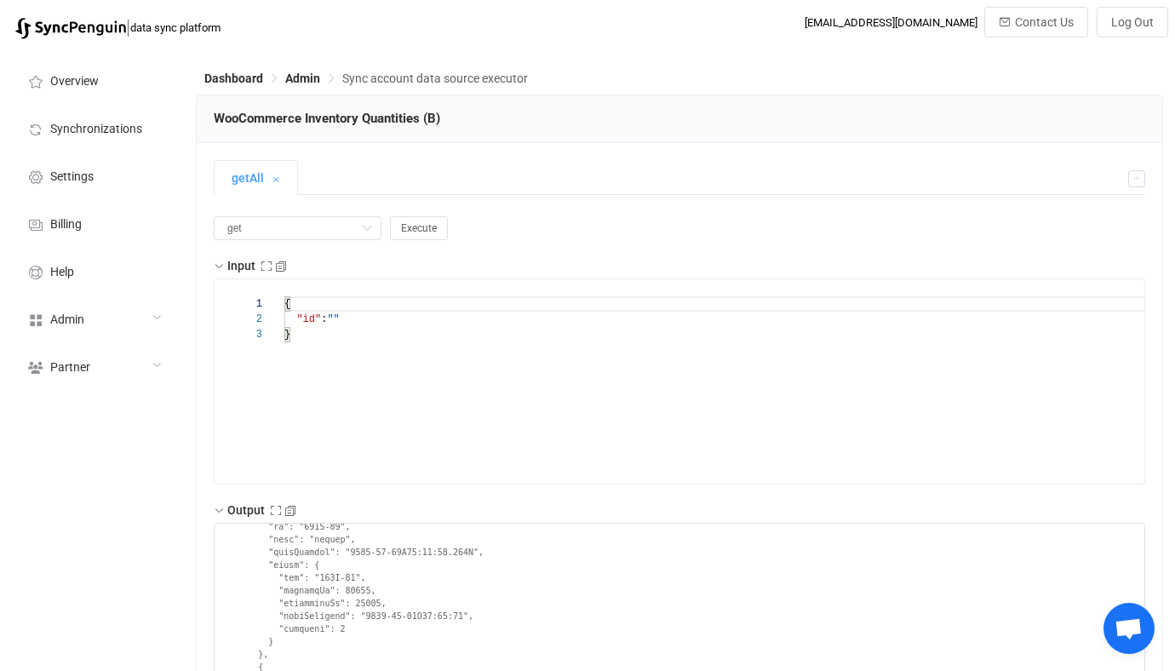
paste textarea "123F-76"
type textarea "{ "id": "123F-76" }"
click at [403, 228] on span "Execute" at bounding box center [419, 228] width 36 height 12
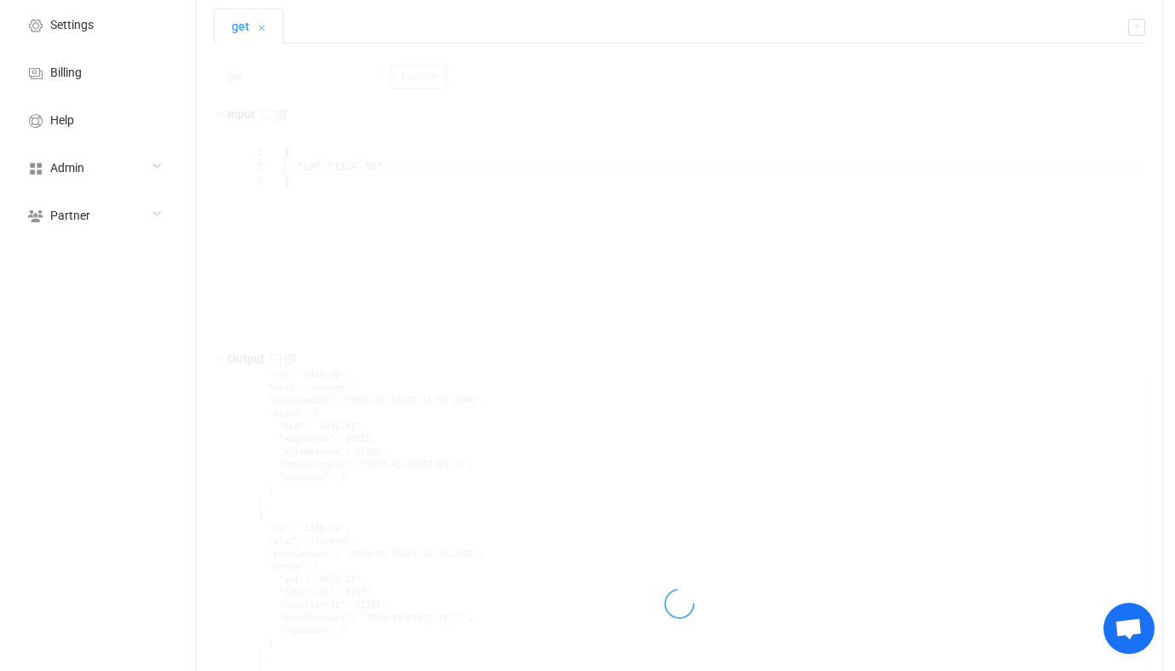
scroll to position [220, 0]
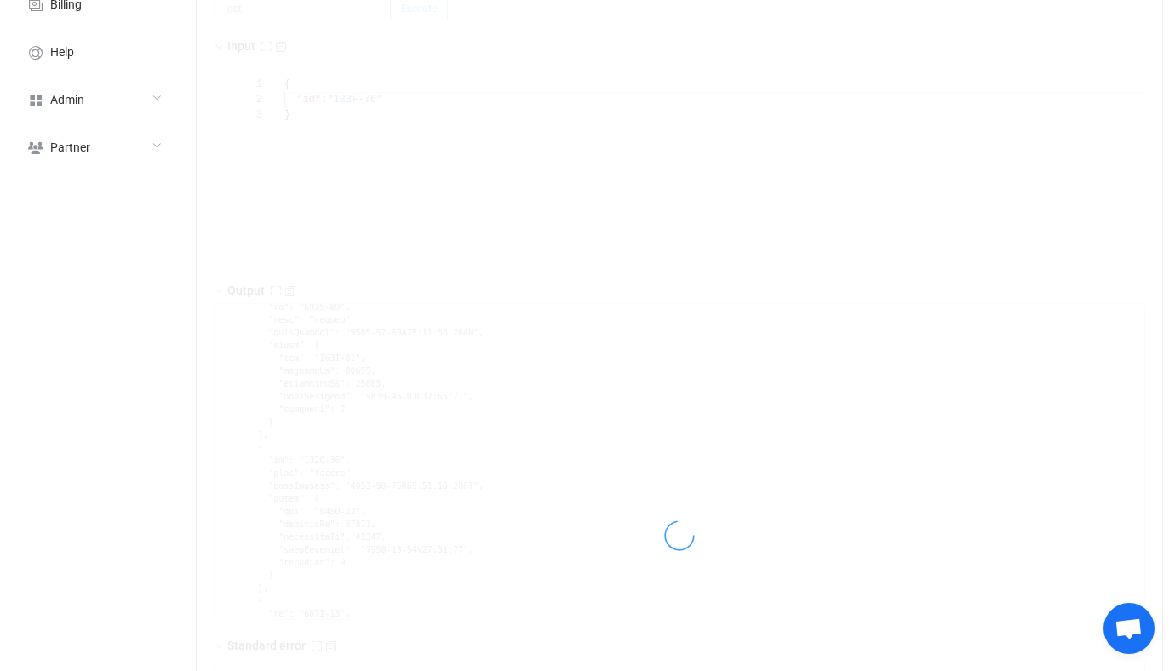
type textarea "{ "statusCode": 200, "output": { "value": { "sku": "123F-76", "quantity": 1, "p…"
type textarea "Output saved to the file"
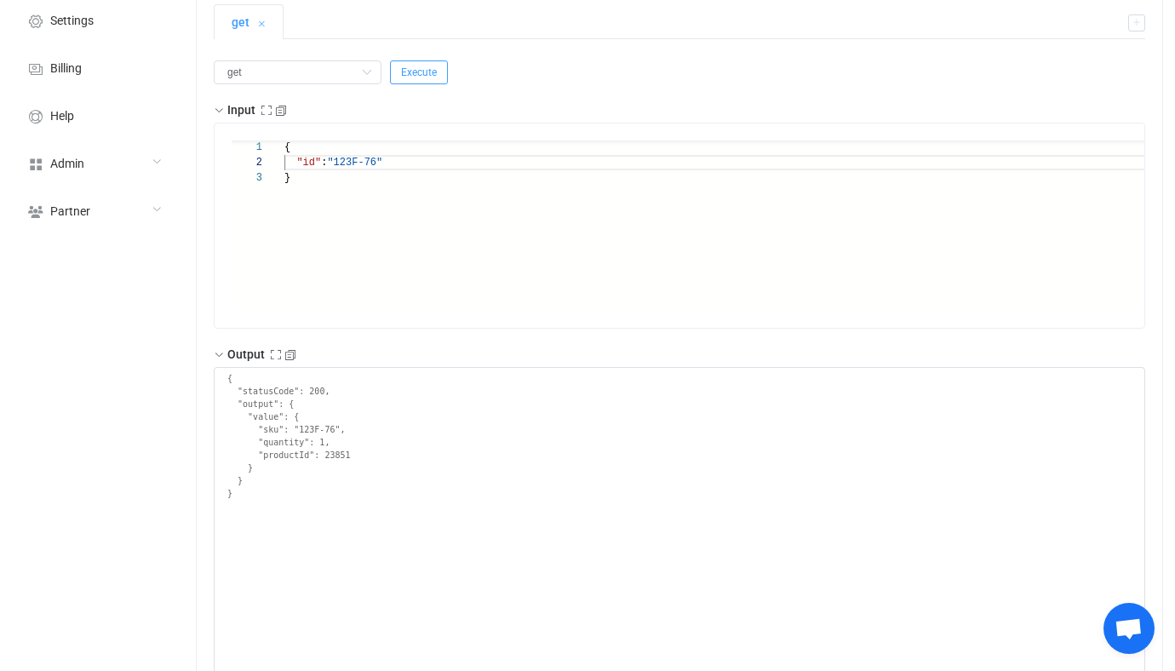
scroll to position [150, 0]
click at [356, 81] on icon at bounding box center [366, 78] width 21 height 24
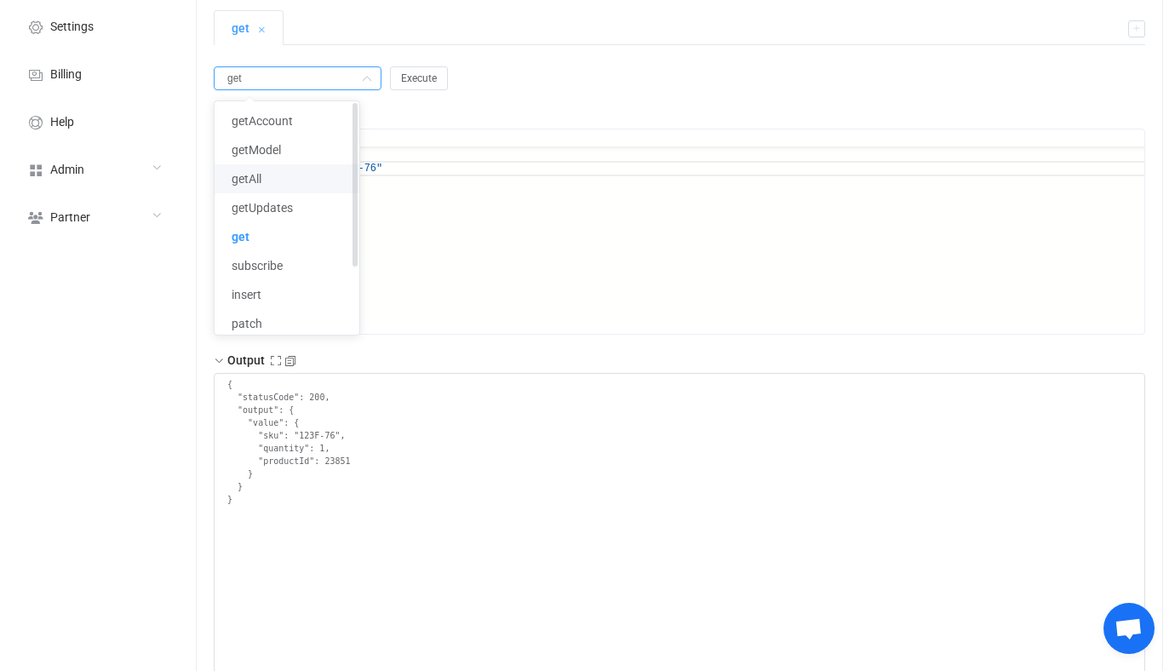
click at [324, 172] on li "getAll" at bounding box center [287, 178] width 145 height 29
type input "getAll"
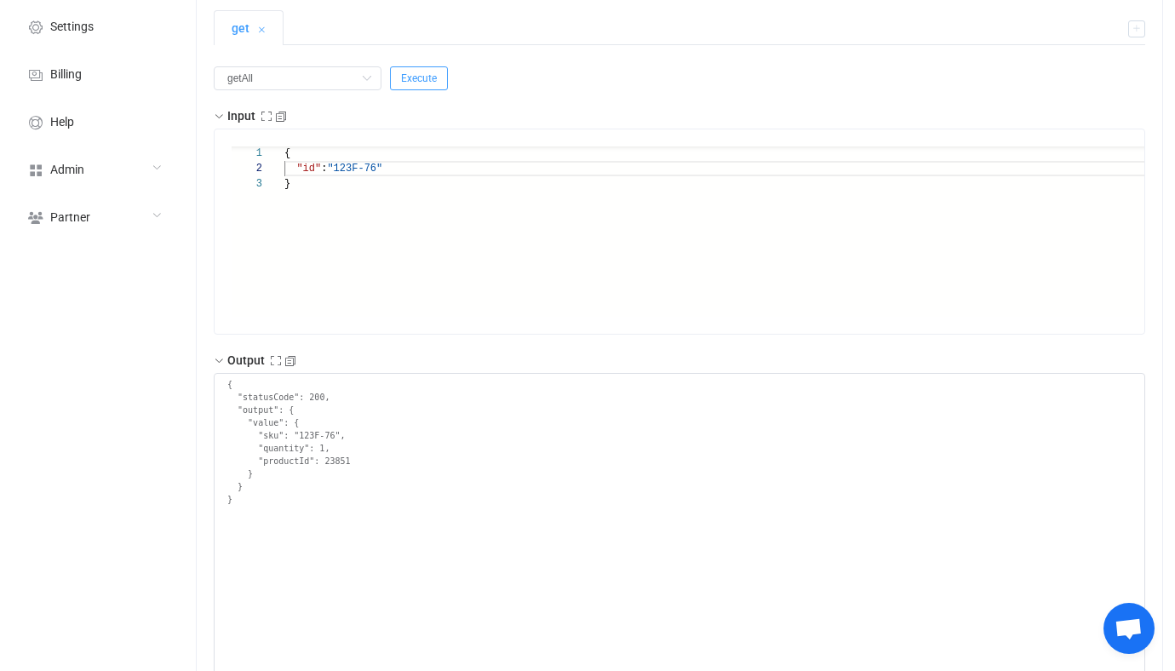
click at [401, 76] on span "Execute" at bounding box center [419, 78] width 36 height 12
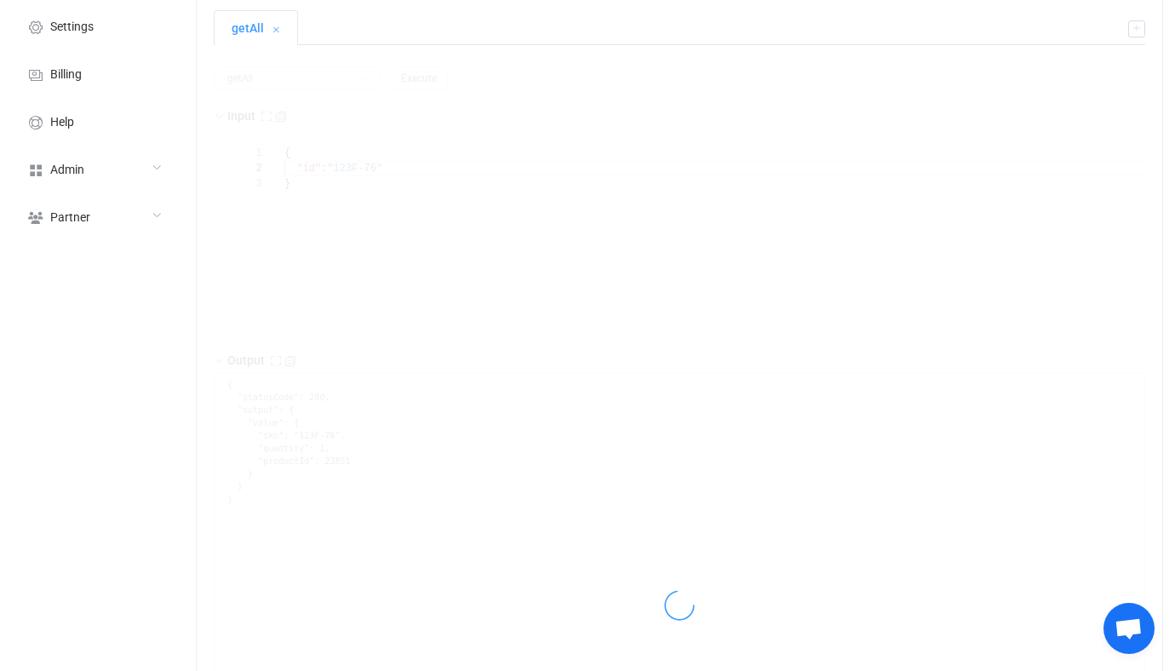
type textarea "{ "statusCode": 200, "output": { "nextSync": "2025-08-15T21:24:51.798Z", "entri…"
type textarea "Output saved to the file"
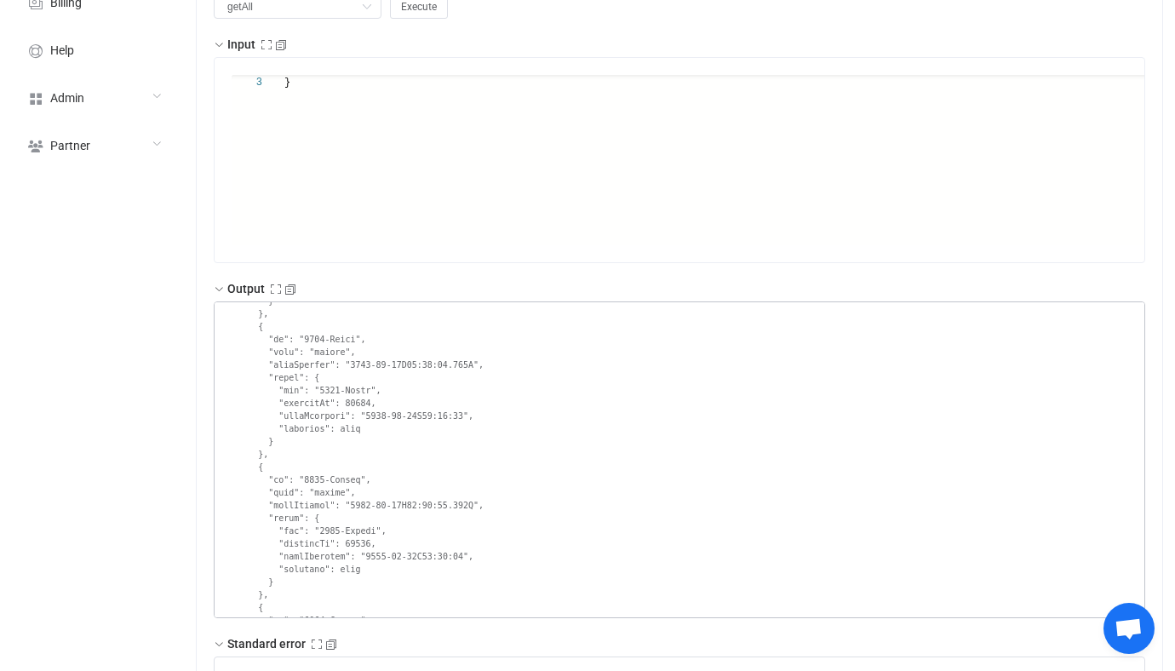
scroll to position [3501, 0]
click at [308, 478] on textarea at bounding box center [679, 459] width 931 height 317
drag, startPoint x: 308, startPoint y: 477, endPoint x: 353, endPoint y: 478, distance: 45.1
click at [353, 478] on textarea at bounding box center [679, 459] width 931 height 317
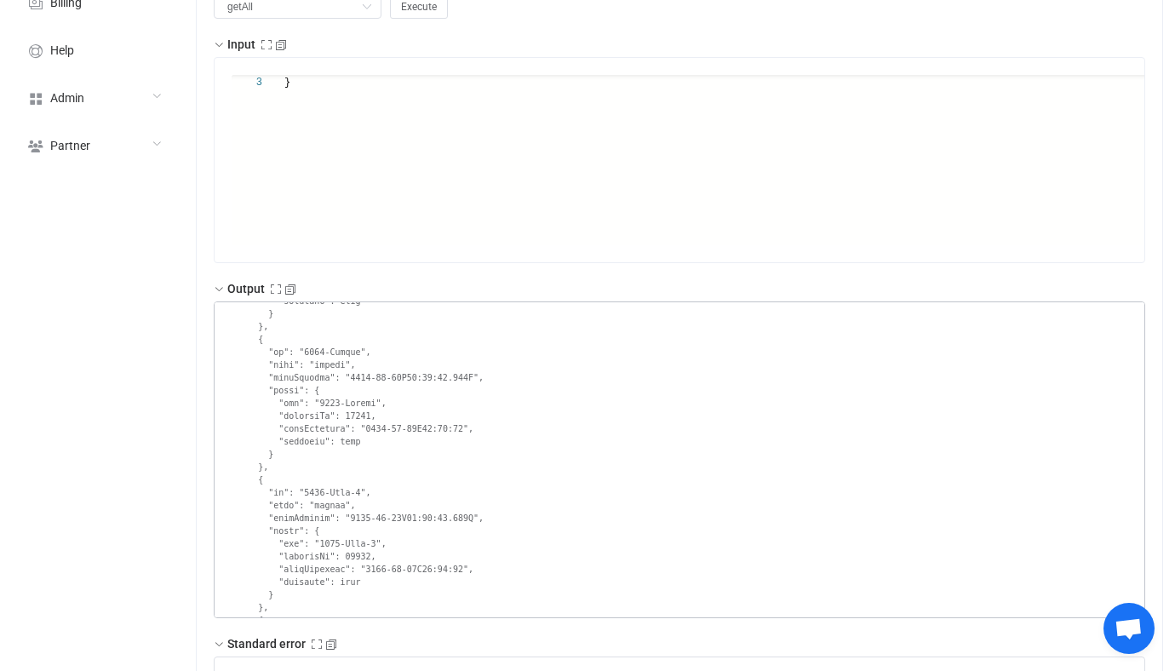
scroll to position [4294, 0]
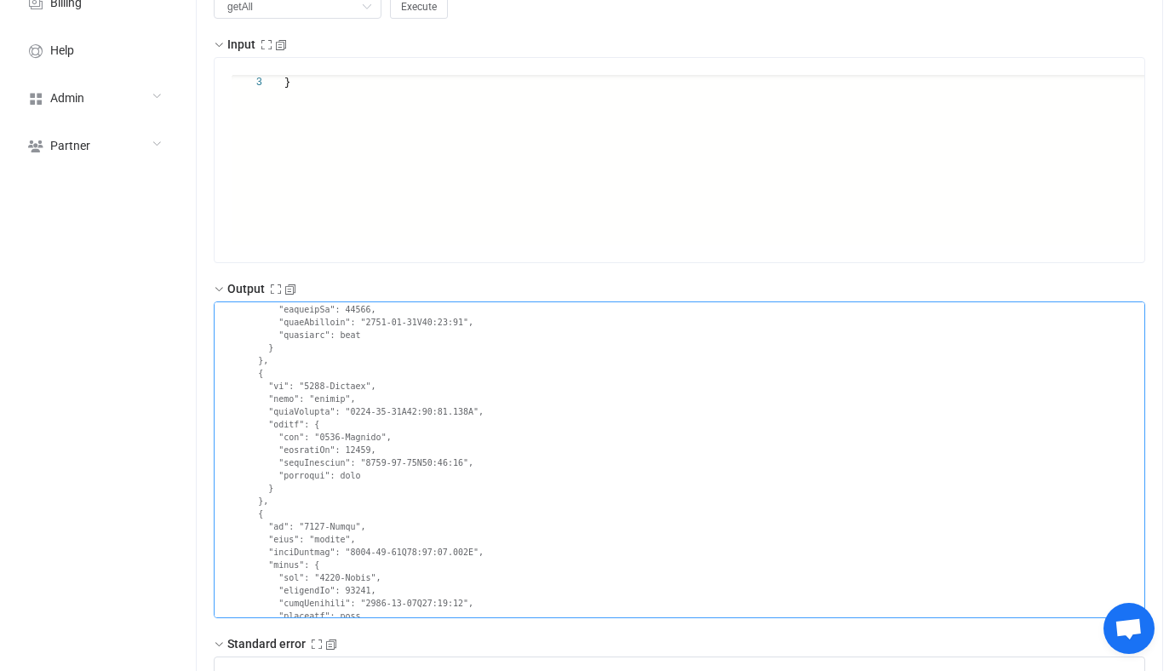
click at [319, 379] on textarea at bounding box center [679, 459] width 931 height 317
drag, startPoint x: 319, startPoint y: 379, endPoint x: 352, endPoint y: 379, distance: 32.3
click at [352, 379] on textarea at bounding box center [679, 459] width 931 height 317
click at [352, 389] on textarea at bounding box center [679, 459] width 931 height 317
drag, startPoint x: 352, startPoint y: 389, endPoint x: 301, endPoint y: 389, distance: 51.1
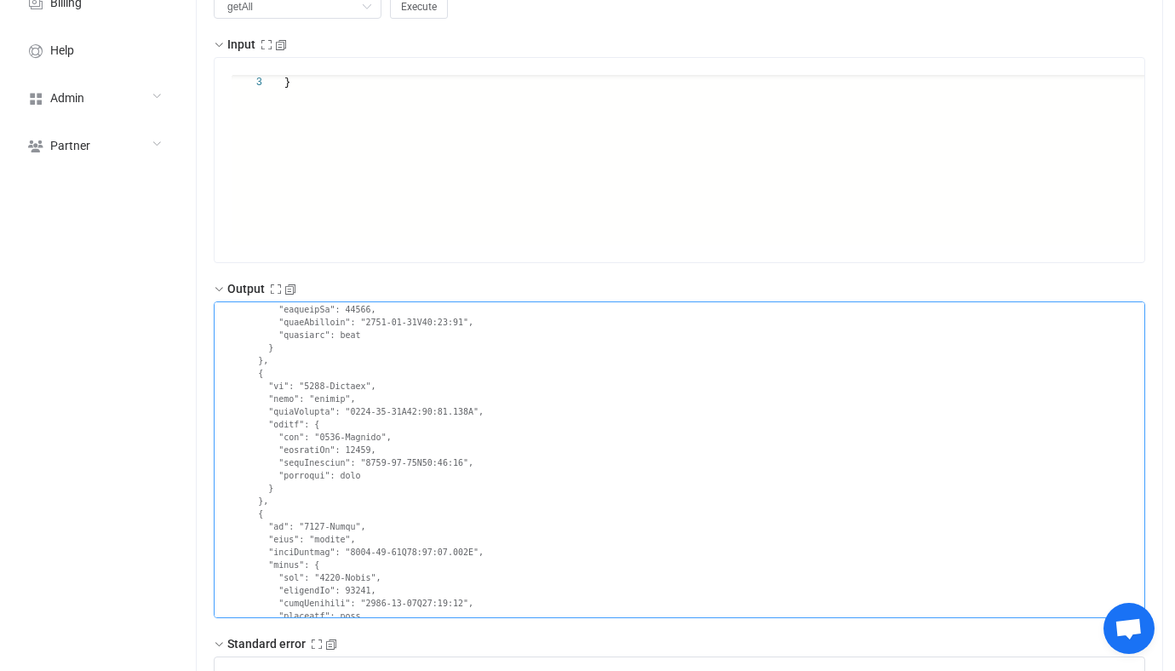
click at [301, 389] on textarea at bounding box center [679, 459] width 931 height 317
click at [318, 389] on textarea at bounding box center [679, 459] width 931 height 317
drag, startPoint x: 318, startPoint y: 389, endPoint x: 346, endPoint y: 389, distance: 28.1
click at [346, 389] on textarea at bounding box center [679, 459] width 931 height 317
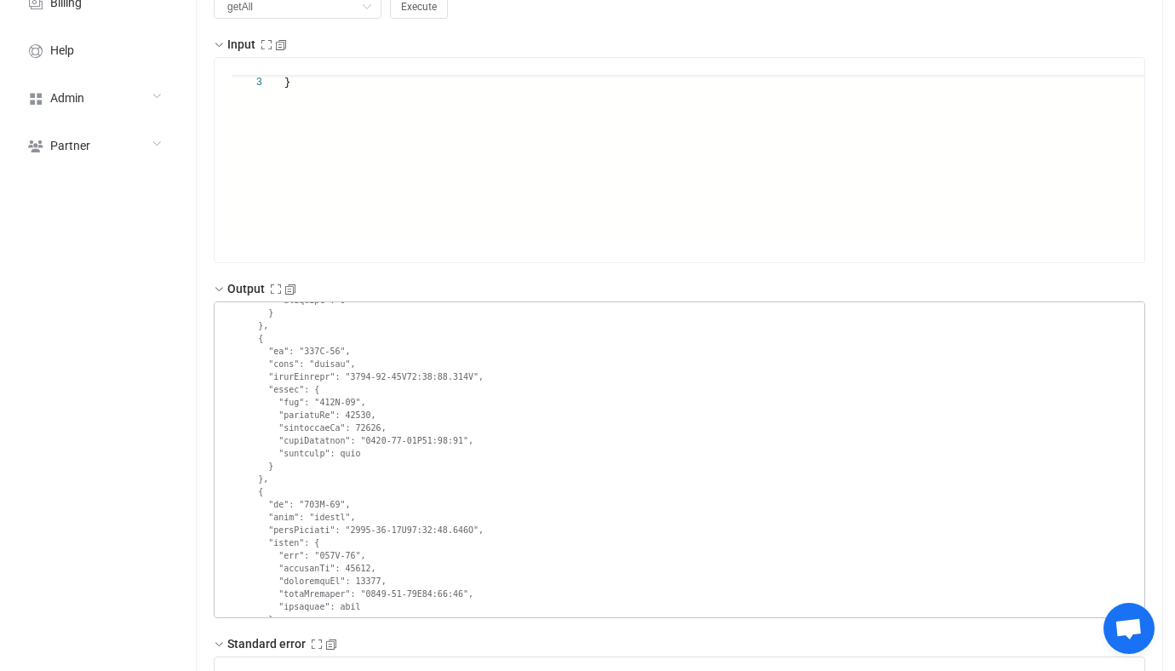
scroll to position [181, 0]
click at [320, 498] on textarea at bounding box center [679, 459] width 931 height 317
drag, startPoint x: 320, startPoint y: 498, endPoint x: 334, endPoint y: 499, distance: 13.6
click at [334, 499] on textarea at bounding box center [679, 459] width 931 height 317
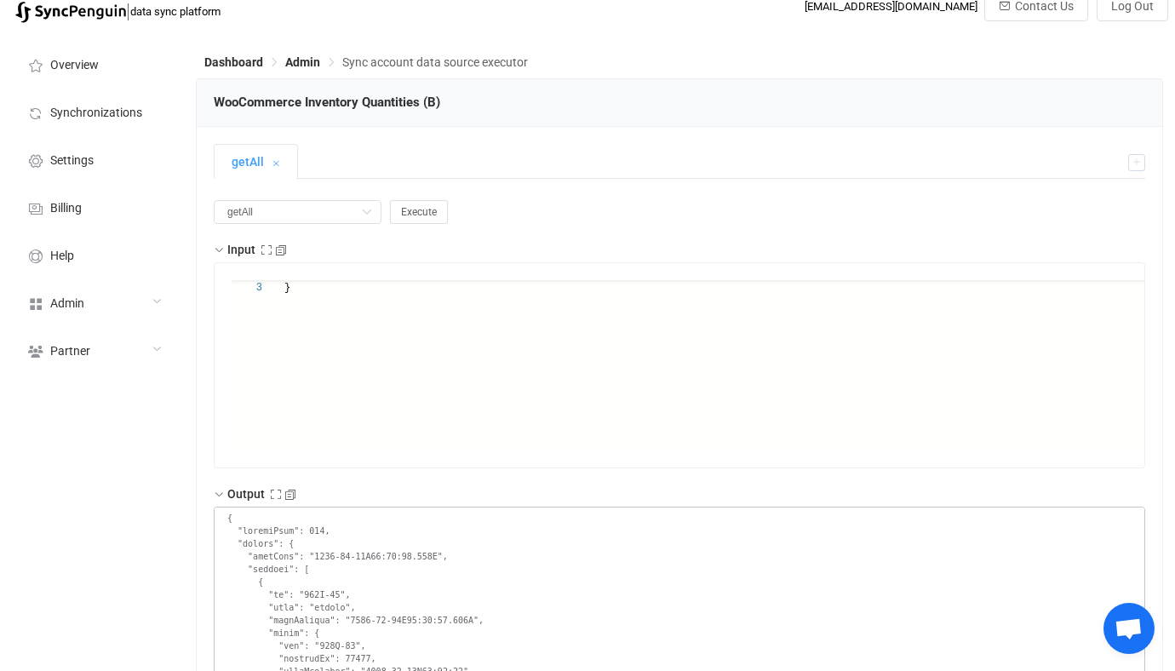
scroll to position [14, 0]
click at [269, 217] on input "getAll" at bounding box center [298, 214] width 168 height 24
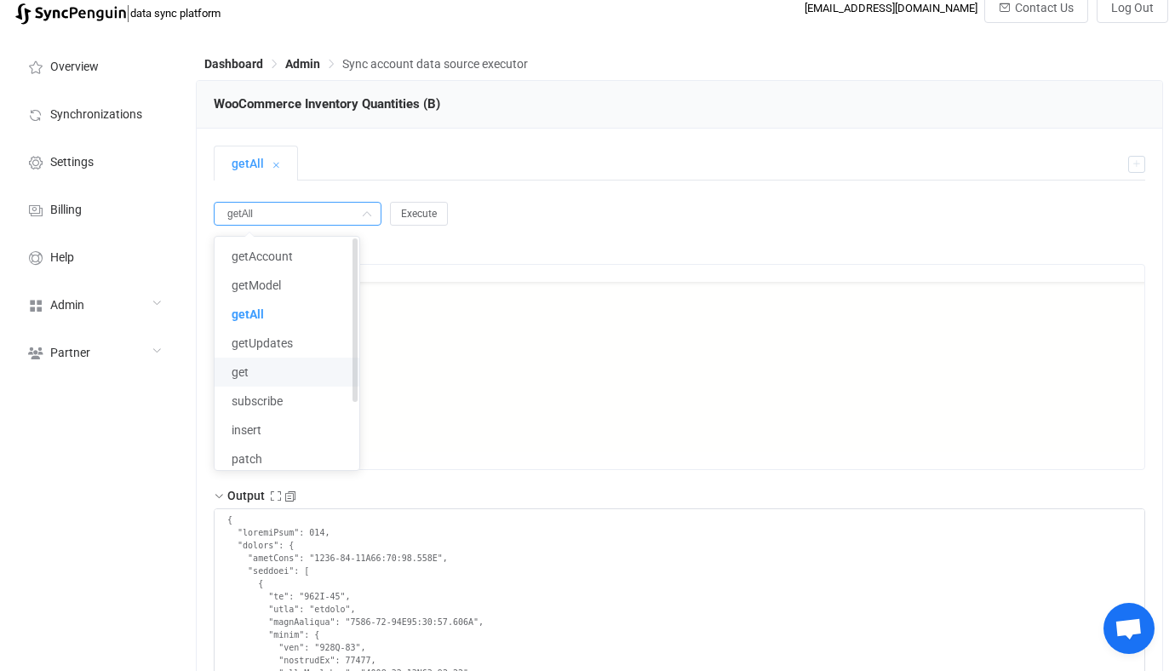
click at [270, 363] on li "get" at bounding box center [287, 372] width 145 height 29
type input "get"
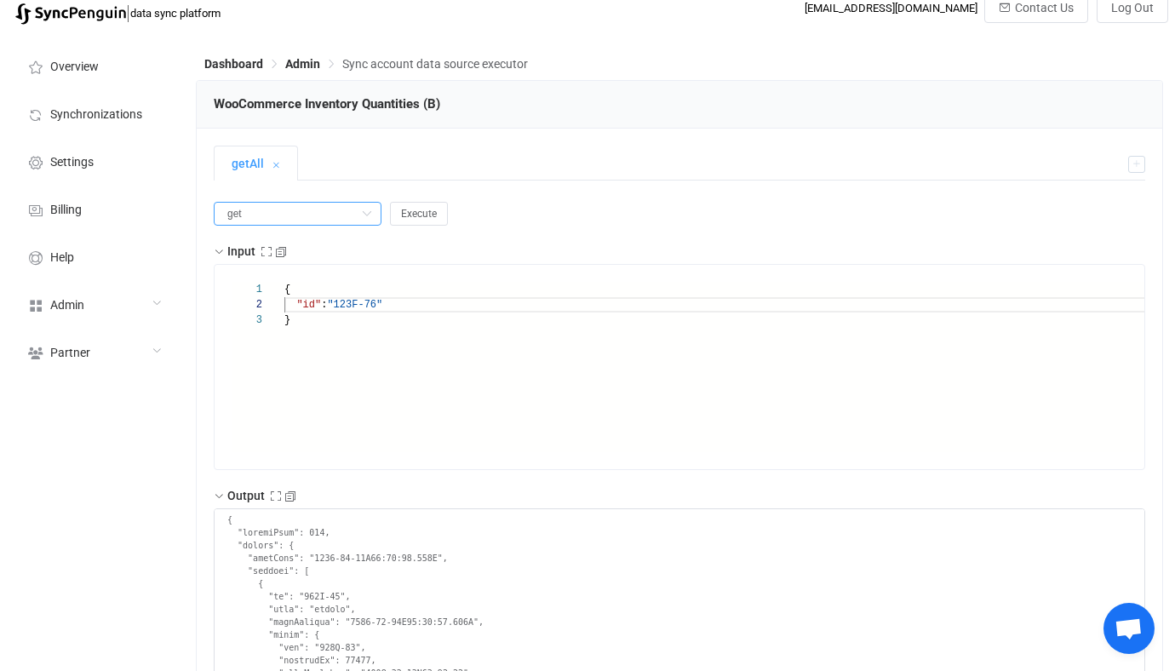
scroll to position [0, 0]
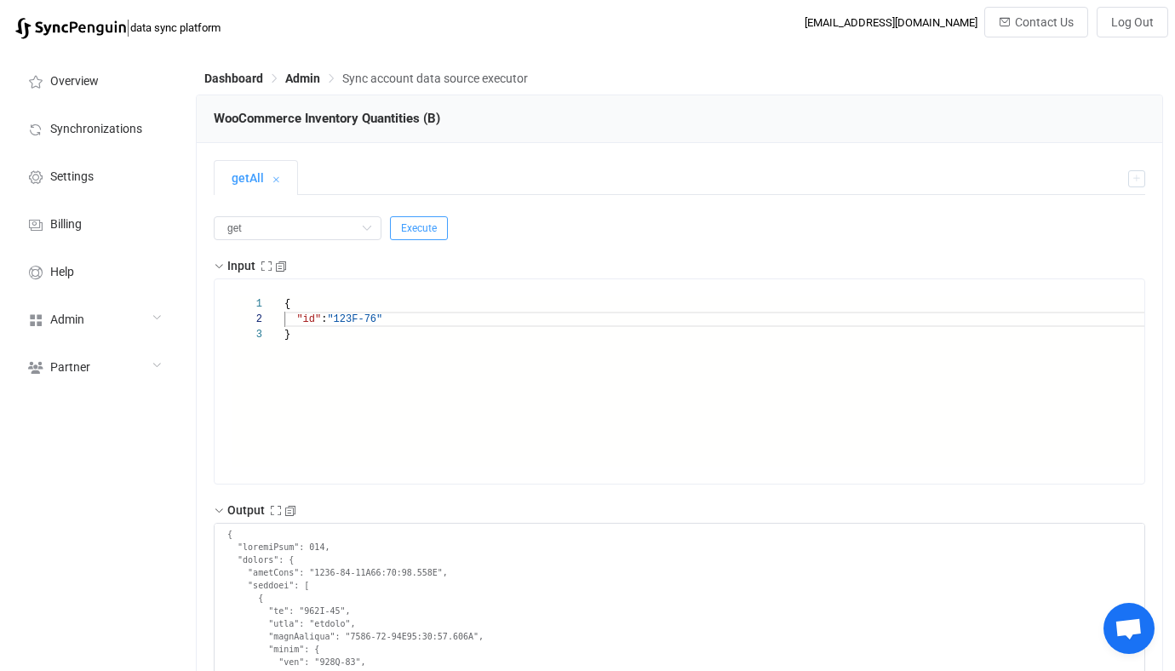
click at [401, 230] on span "Execute" at bounding box center [419, 228] width 36 height 12
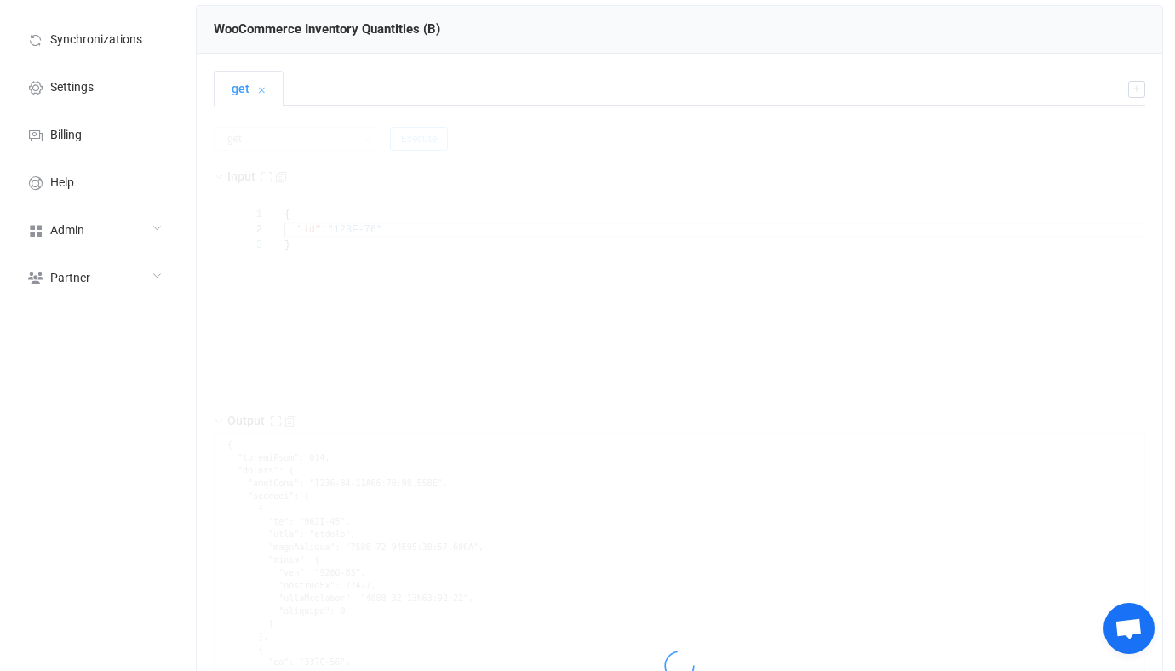
scroll to position [94, 0]
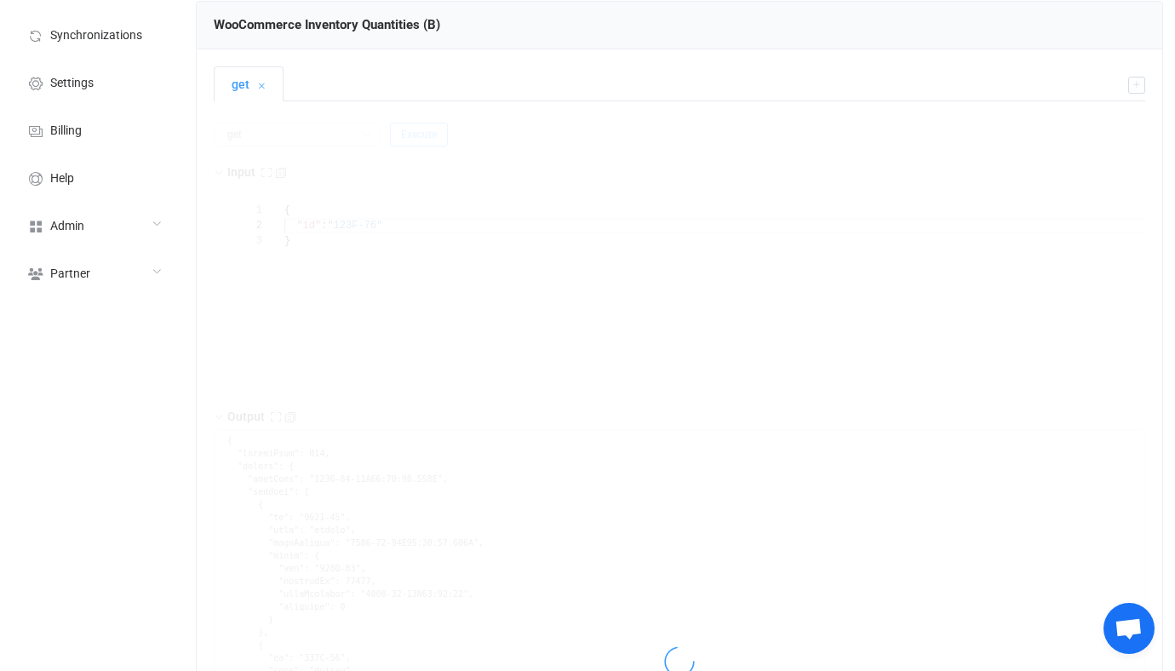
type textarea "{ "statusCode": 200, "output": { "value": { "sku": "123F-76", "quantity": 1, "p…"
type textarea "Output saved to the file"
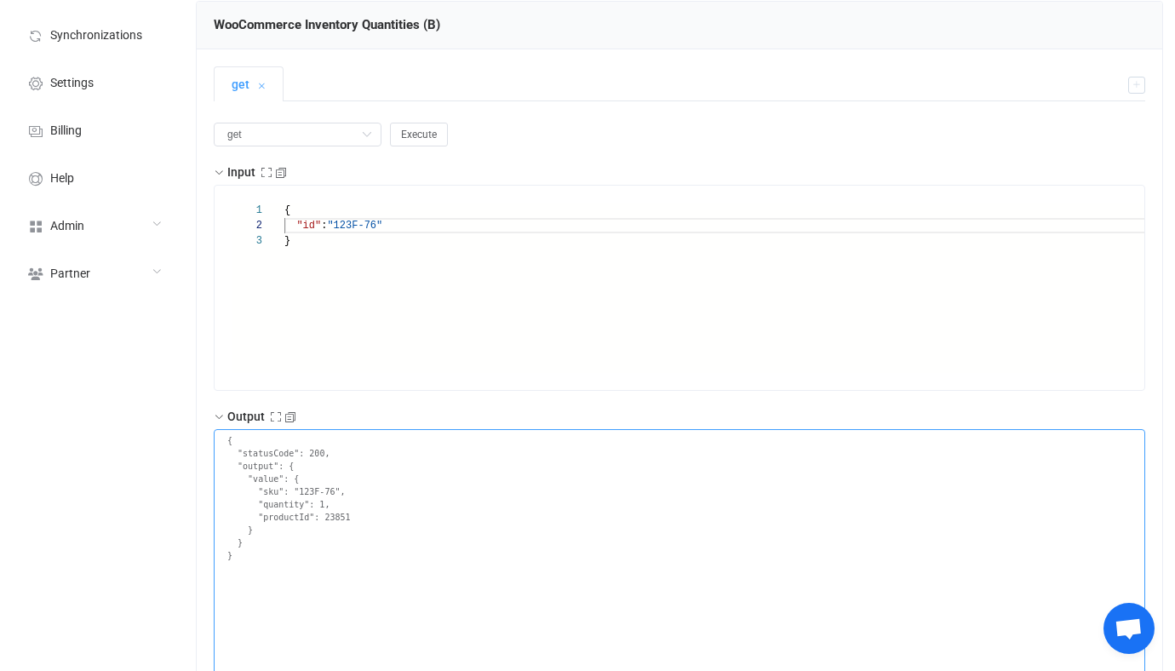
click at [335, 525] on textarea "{ "statusCode": 200, "output": { "value": { "sku": "123F-76", "quantity": 1, "p…" at bounding box center [679, 587] width 931 height 317
click at [335, 513] on textarea "{ "statusCode": 200, "output": { "value": { "sku": "123F-76", "quantity": 1, "p…" at bounding box center [679, 587] width 931 height 317
click at [448, 310] on div "} "id" : "123F-76" {" at bounding box center [735, 303] width 902 height 201
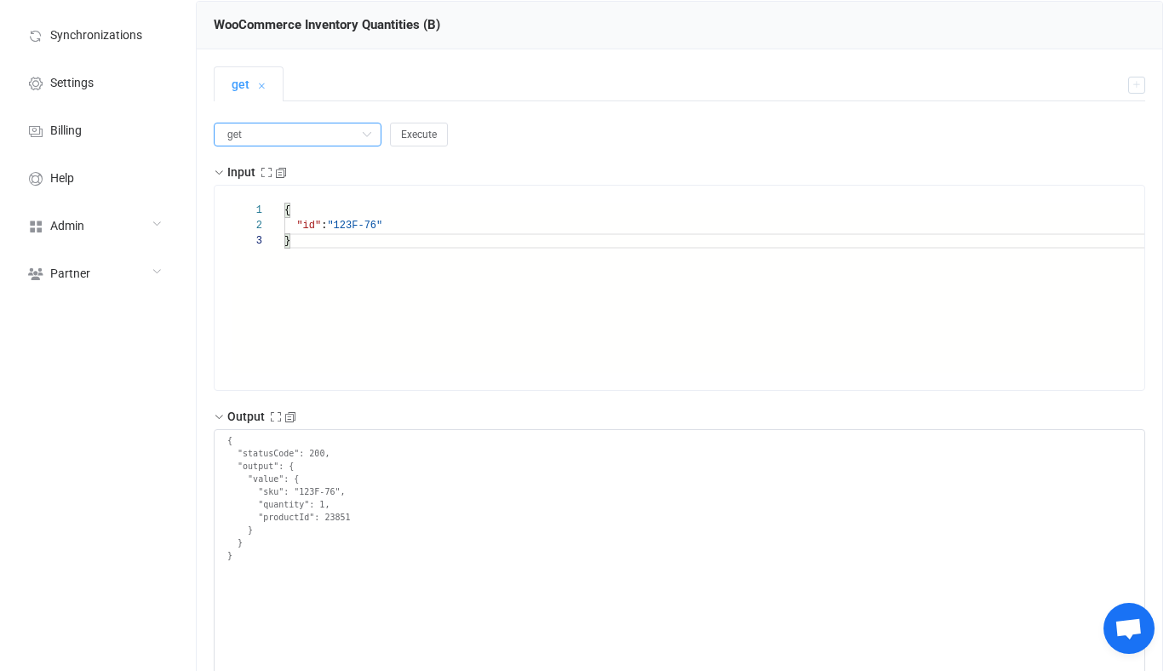
click at [321, 143] on input "get" at bounding box center [298, 135] width 168 height 24
click at [303, 229] on li "getAll" at bounding box center [287, 234] width 145 height 29
type input "getAll"
click at [415, 124] on button "Execute" at bounding box center [419, 135] width 58 height 24
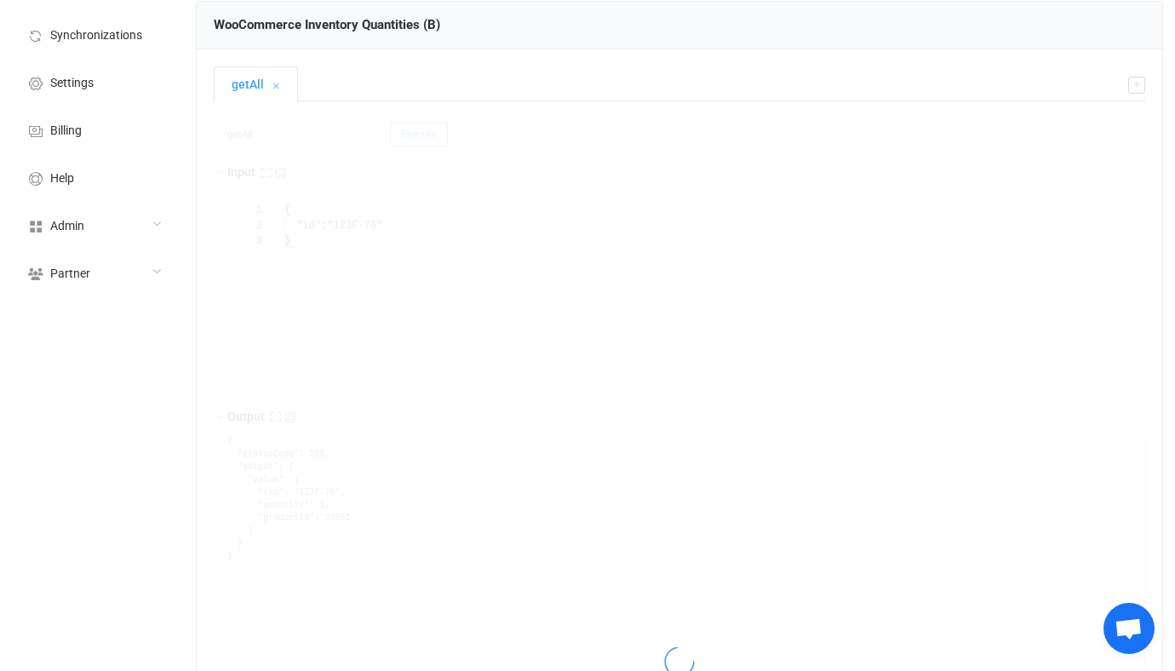
type textarea "{ "statusCode": 200, "output": { "nextSync": "2025-08-15T21:26:07.002Z", "entri…"
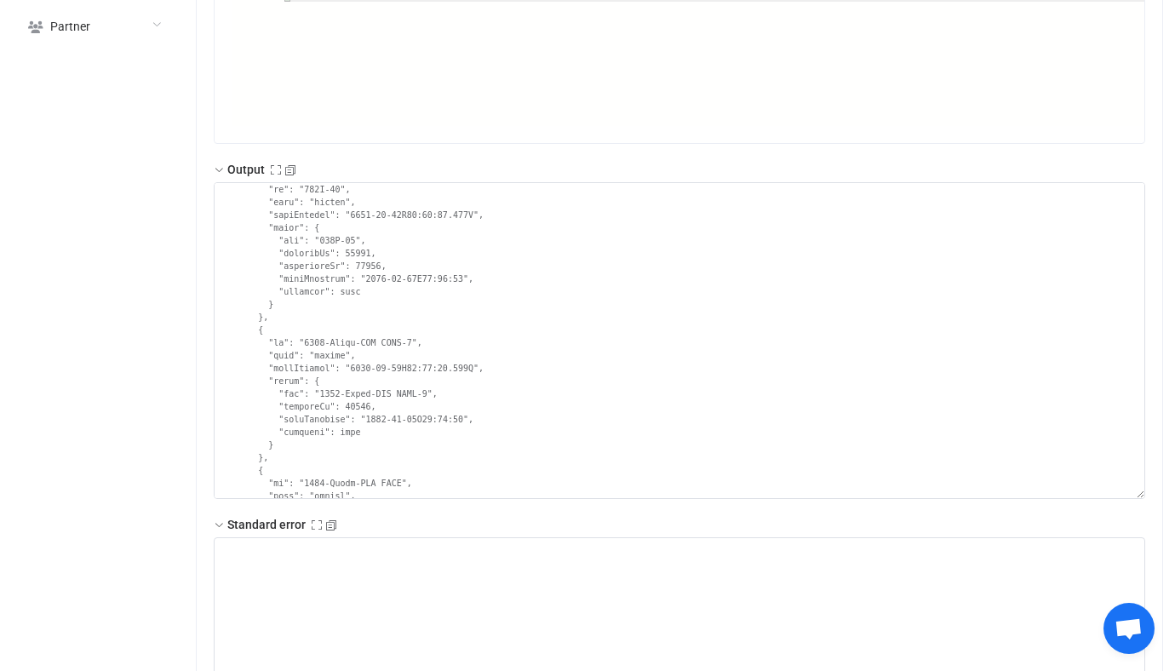
scroll to position [0, 0]
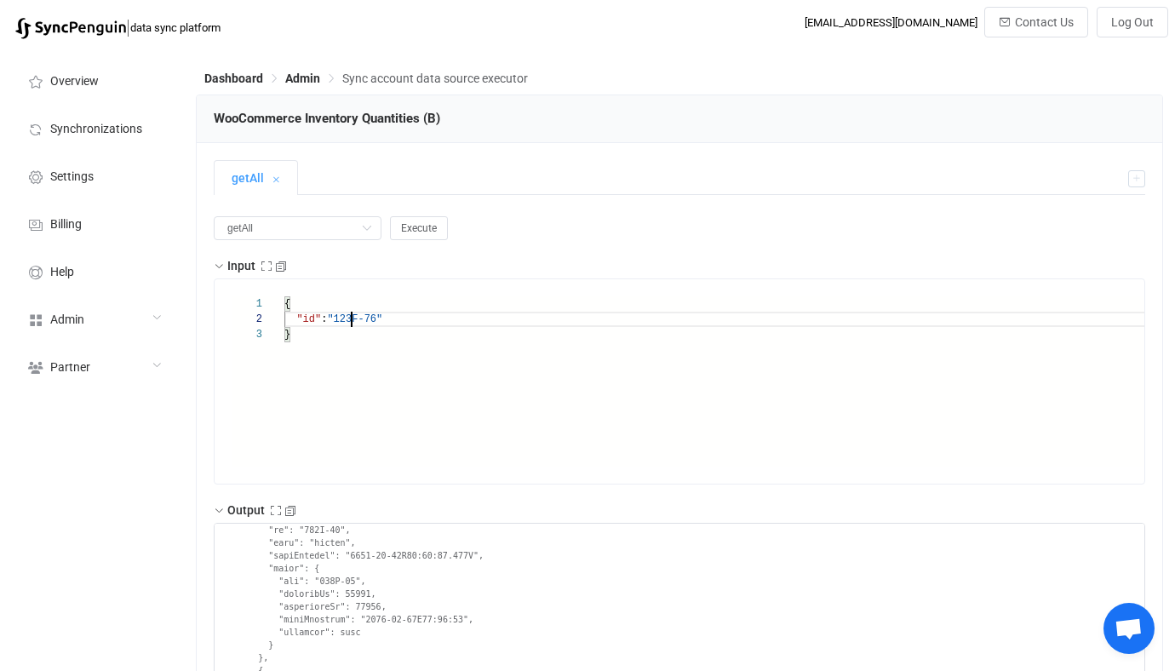
click at [349, 319] on span ""123F-76"" at bounding box center [354, 319] width 55 height 12
drag, startPoint x: 349, startPoint y: 319, endPoint x: 378, endPoint y: 318, distance: 29.0
click at [378, 318] on span ""123F-76"" at bounding box center [354, 319] width 55 height 12
type input "1107-Cream-ONE SIZE"
click at [613, 390] on div "} "id" : "123F-76" {" at bounding box center [735, 396] width 902 height 201
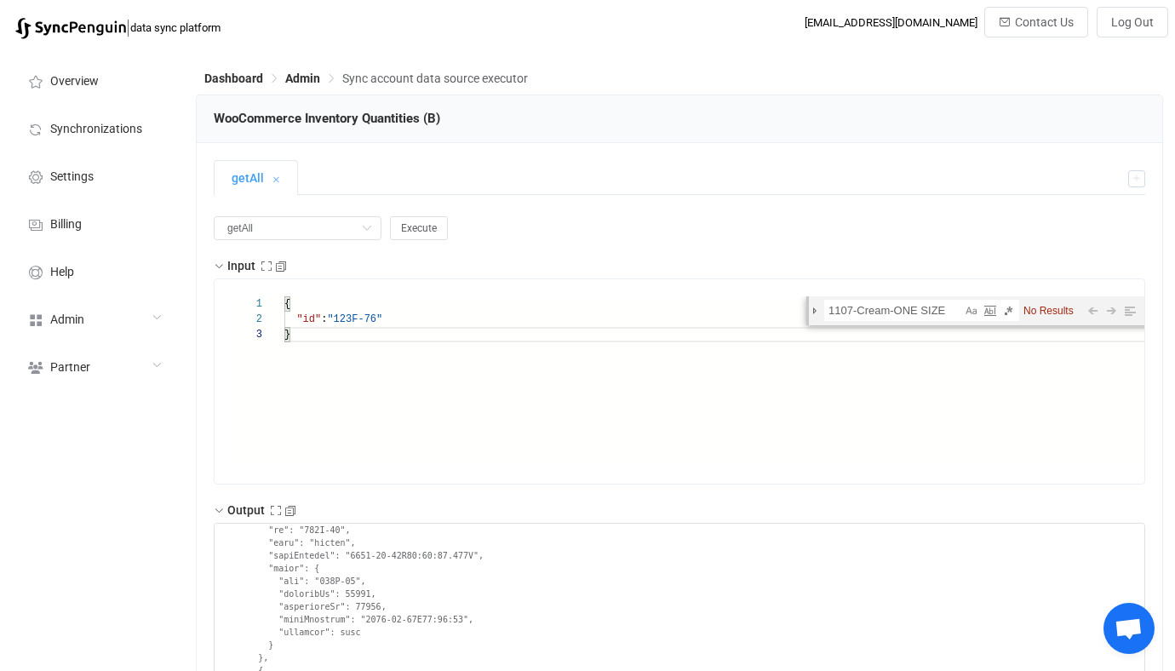
click at [701, 179] on div "getAll" at bounding box center [667, 177] width 906 height 35
click at [298, 535] on textarea at bounding box center [679, 681] width 931 height 317
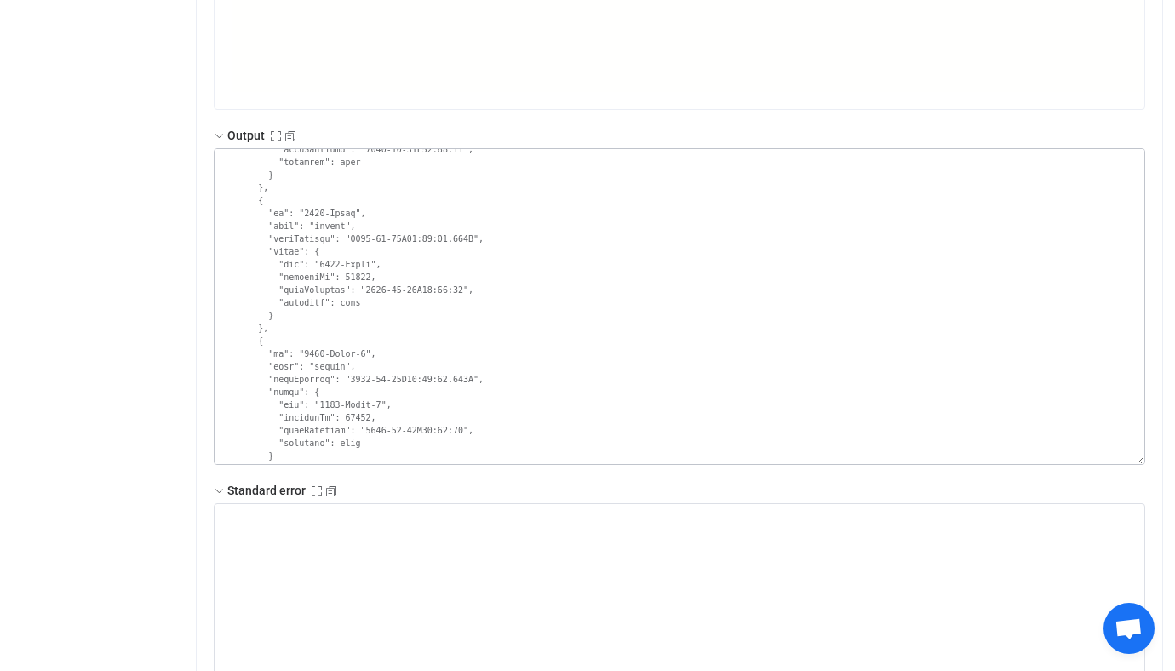
scroll to position [5720, 0]
click at [322, 215] on textarea at bounding box center [679, 306] width 931 height 317
drag, startPoint x: 322, startPoint y: 215, endPoint x: 351, endPoint y: 214, distance: 29.0
click at [352, 214] on textarea at bounding box center [679, 306] width 931 height 317
click at [351, 214] on textarea at bounding box center [679, 306] width 931 height 317
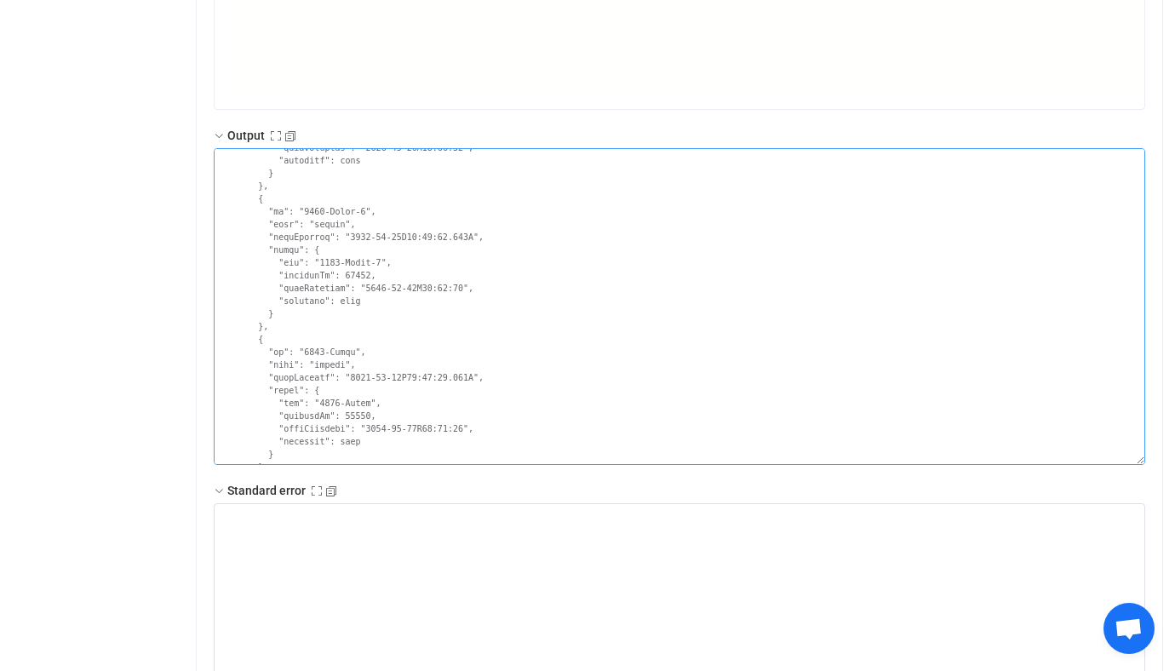
drag, startPoint x: 351, startPoint y: 214, endPoint x: 323, endPoint y: 214, distance: 28.1
click at [323, 214] on textarea at bounding box center [679, 306] width 931 height 317
click at [312, 212] on textarea at bounding box center [679, 306] width 931 height 317
drag, startPoint x: 312, startPoint y: 212, endPoint x: 358, endPoint y: 210, distance: 46.0
click at [357, 210] on textarea at bounding box center [679, 306] width 931 height 317
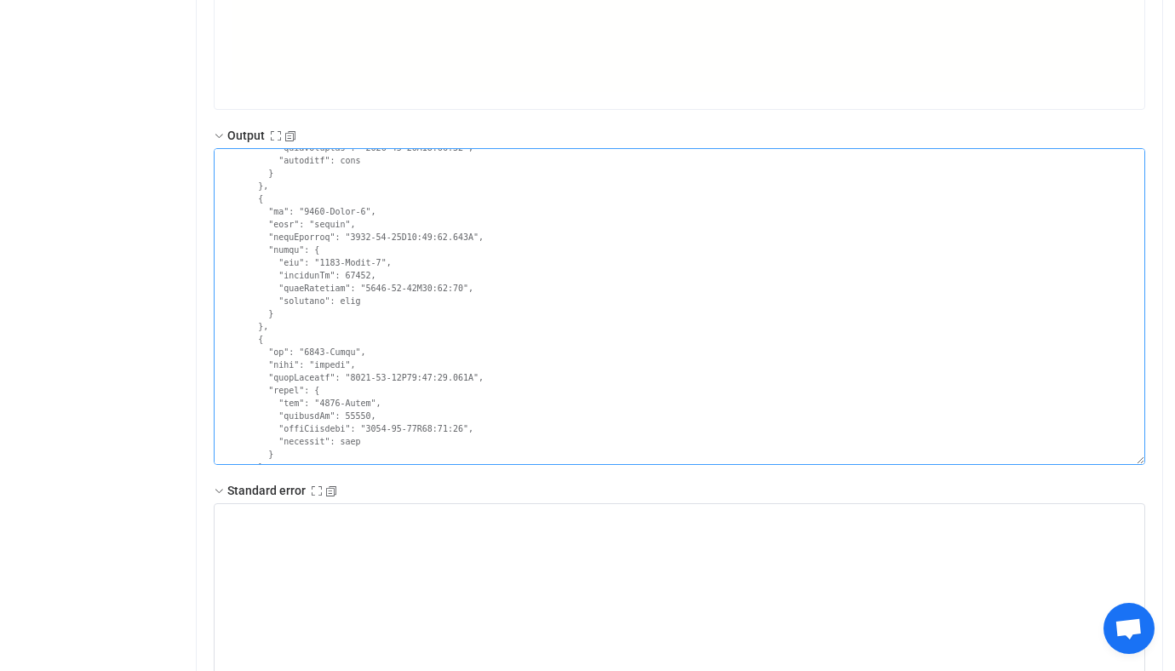
click at [362, 234] on textarea at bounding box center [679, 306] width 931 height 317
click at [325, 215] on textarea at bounding box center [679, 306] width 931 height 317
drag, startPoint x: 325, startPoint y: 215, endPoint x: 363, endPoint y: 215, distance: 37.5
click at [363, 215] on textarea at bounding box center [679, 306] width 931 height 317
click at [378, 212] on textarea at bounding box center [679, 306] width 931 height 317
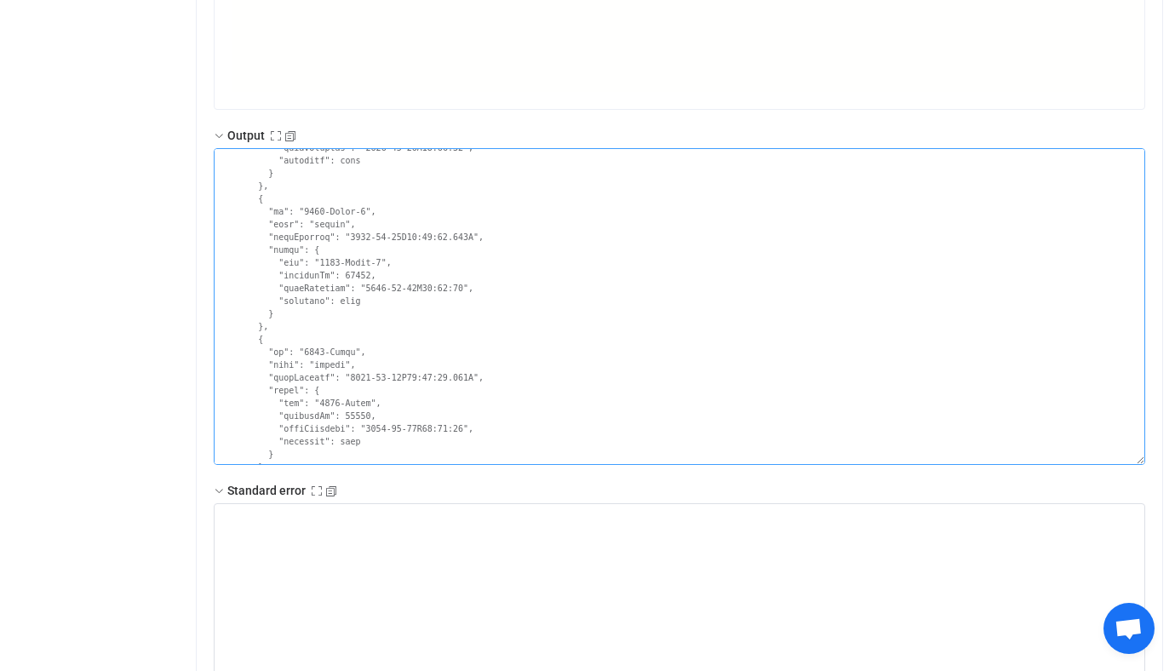
drag, startPoint x: 363, startPoint y: 212, endPoint x: 303, endPoint y: 210, distance: 59.6
click at [303, 210] on textarea at bounding box center [679, 306] width 931 height 317
click at [348, 215] on textarea at bounding box center [679, 306] width 931 height 317
drag, startPoint x: 348, startPoint y: 215, endPoint x: 360, endPoint y: 215, distance: 11.9
click at [360, 215] on textarea at bounding box center [679, 306] width 931 height 317
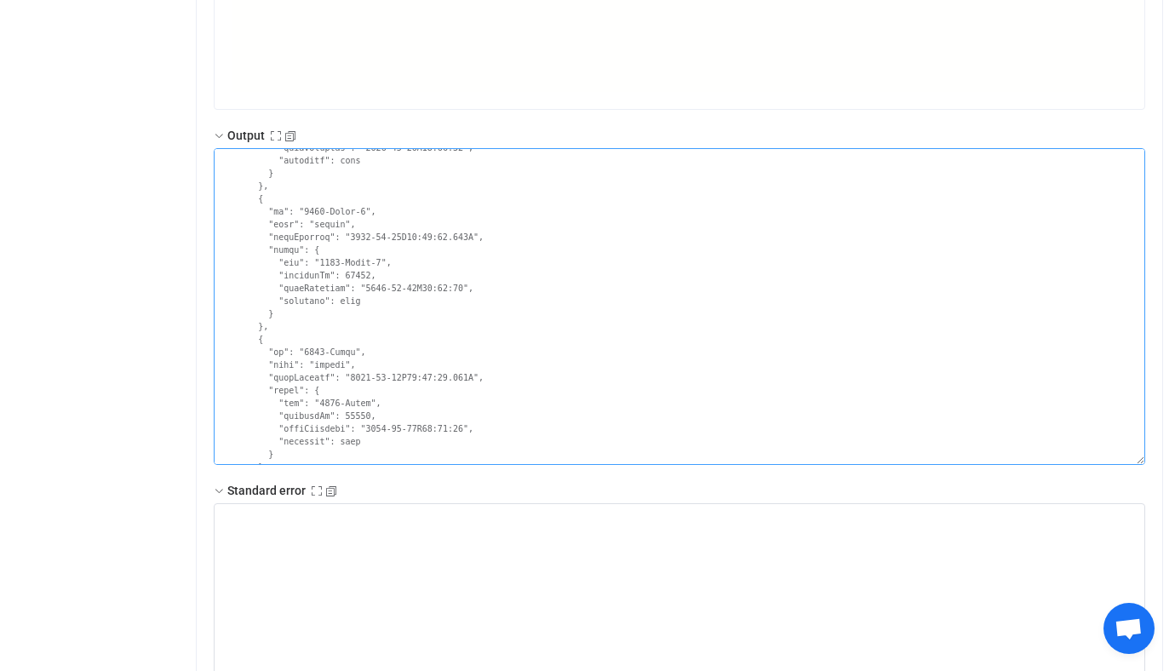
click at [319, 218] on textarea at bounding box center [679, 306] width 931 height 317
click at [327, 218] on textarea at bounding box center [679, 306] width 931 height 317
click at [318, 215] on textarea at bounding box center [679, 306] width 931 height 317
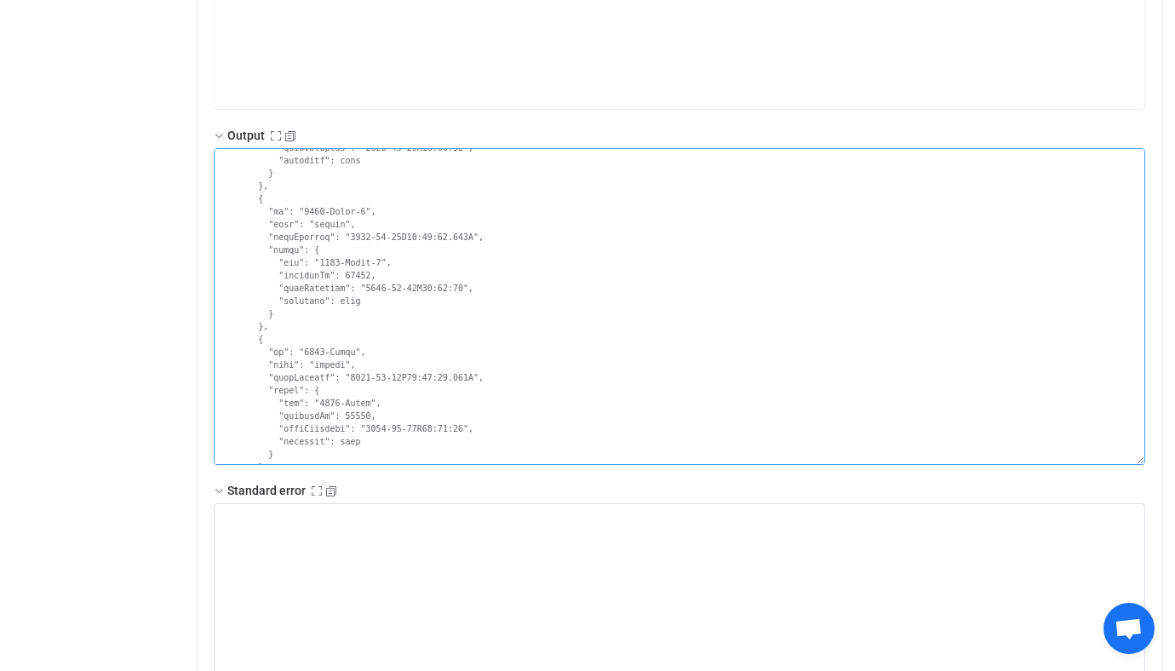
drag, startPoint x: 318, startPoint y: 215, endPoint x: 363, endPoint y: 215, distance: 44.3
click at [363, 215] on textarea at bounding box center [679, 306] width 931 height 317
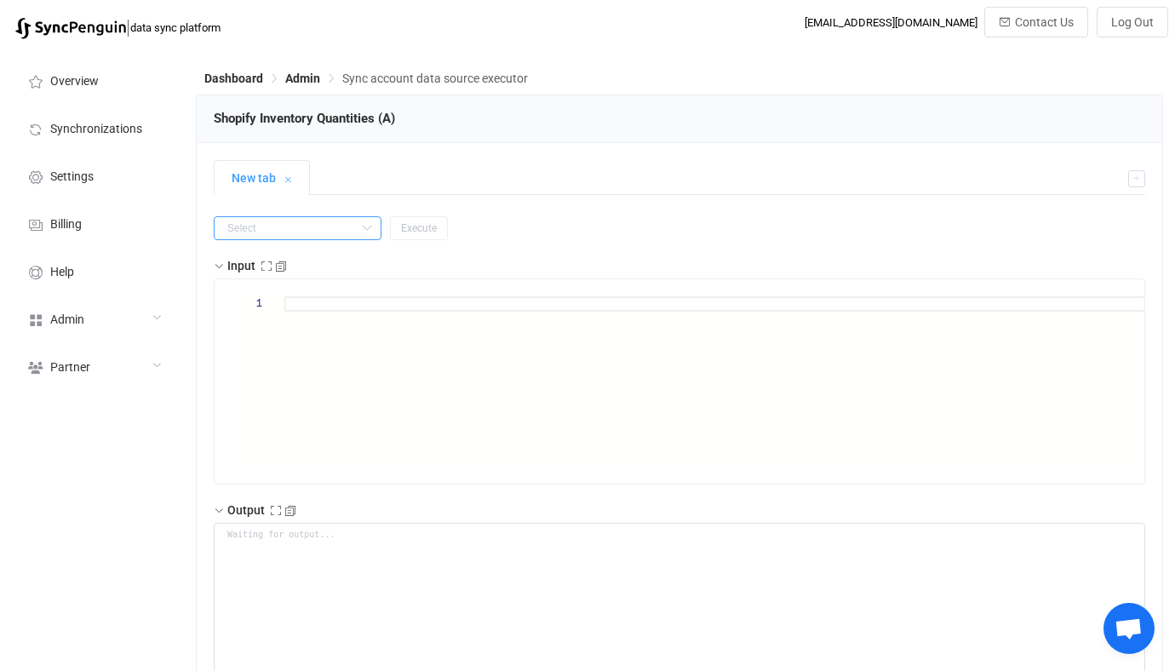
click at [298, 234] on input "text" at bounding box center [298, 228] width 168 height 24
click at [260, 386] on li "get" at bounding box center [287, 386] width 145 height 29
type input "get"
click at [335, 320] on span """" at bounding box center [333, 319] width 12 height 12
paste textarea "123F-76"
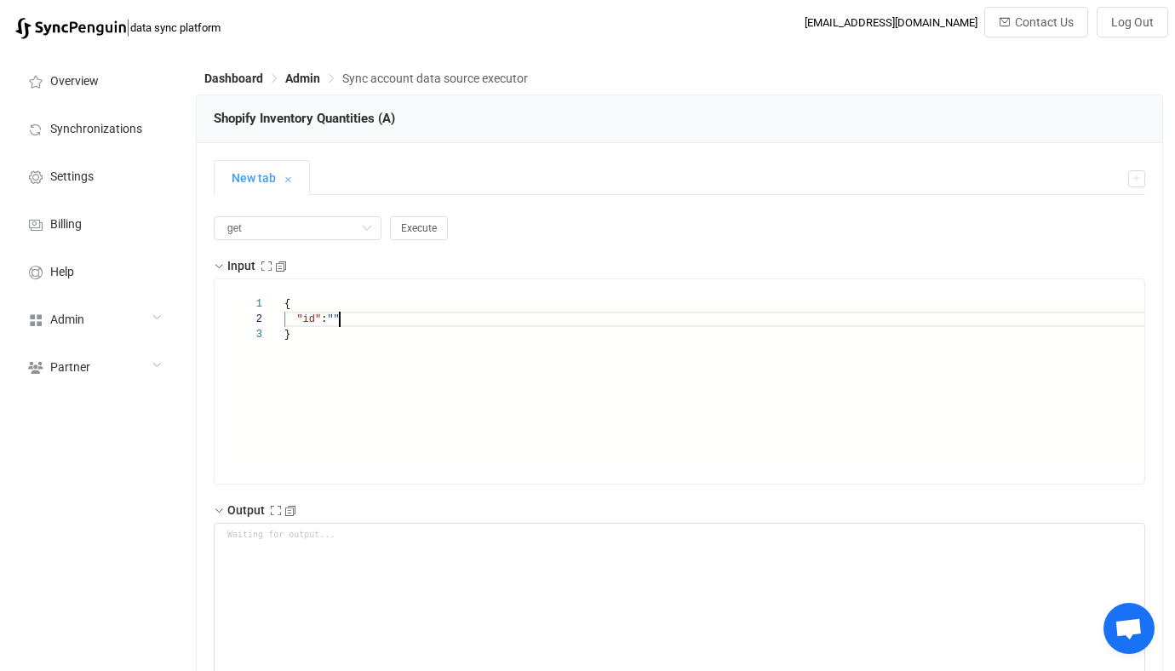
type textarea "{ "id": "123F-76" }"
click at [401, 226] on span "Execute" at bounding box center [419, 228] width 36 height 12
type textarea "{ "statusCode": 404, "output": {}, "errors": [ { "message": "Unable to retrive …"
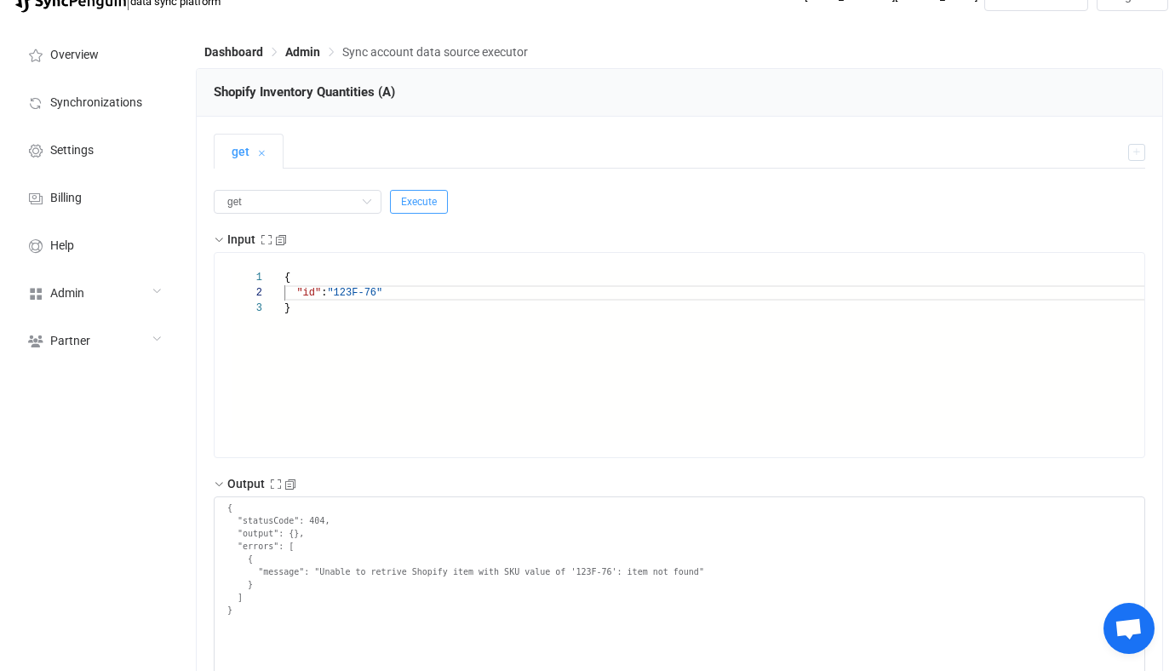
scroll to position [28, 0]
click at [330, 197] on input "get" at bounding box center [298, 200] width 168 height 24
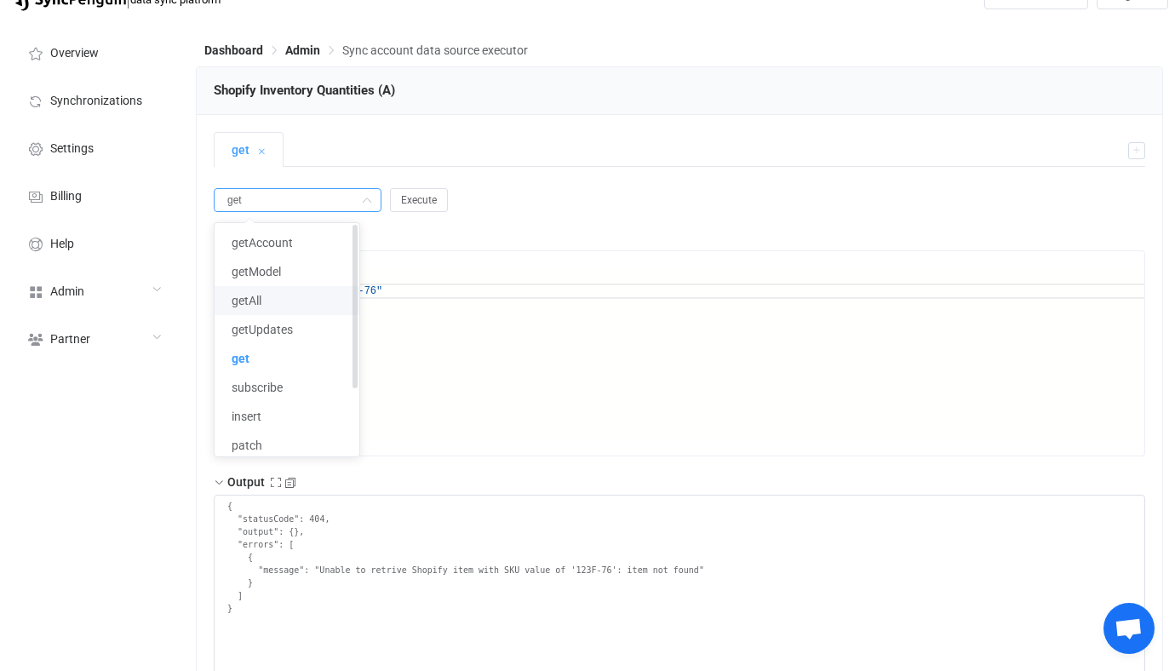
click at [292, 300] on li "getAll" at bounding box center [287, 300] width 145 height 29
type input "getAll"
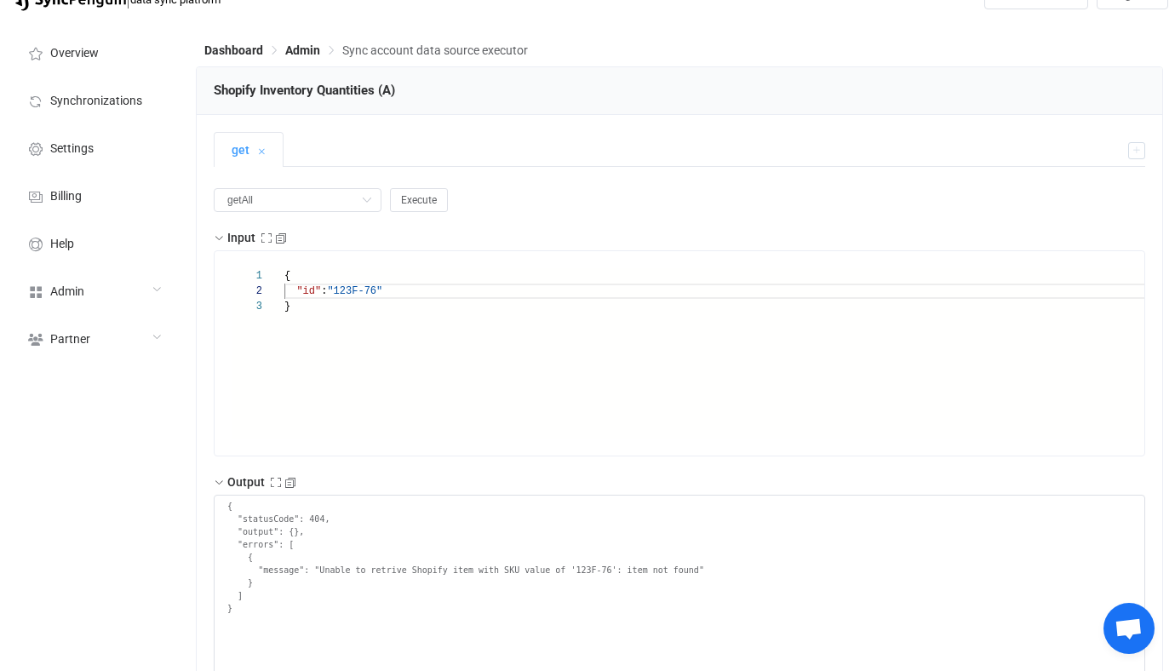
click at [404, 191] on button "Execute" at bounding box center [419, 200] width 58 height 24
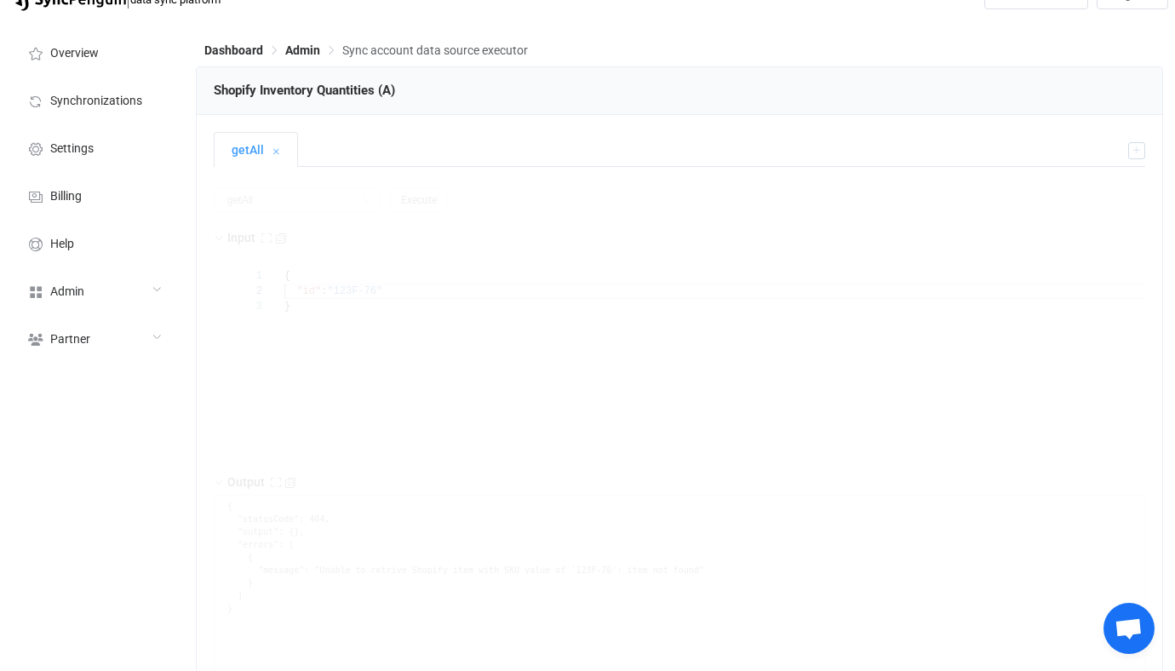
type textarea "{ "statusCode": 200, "output": { "nextSync": "[DATE]T21:24:55.400Z", "entries":…"
type textarea "Output saved to the file"
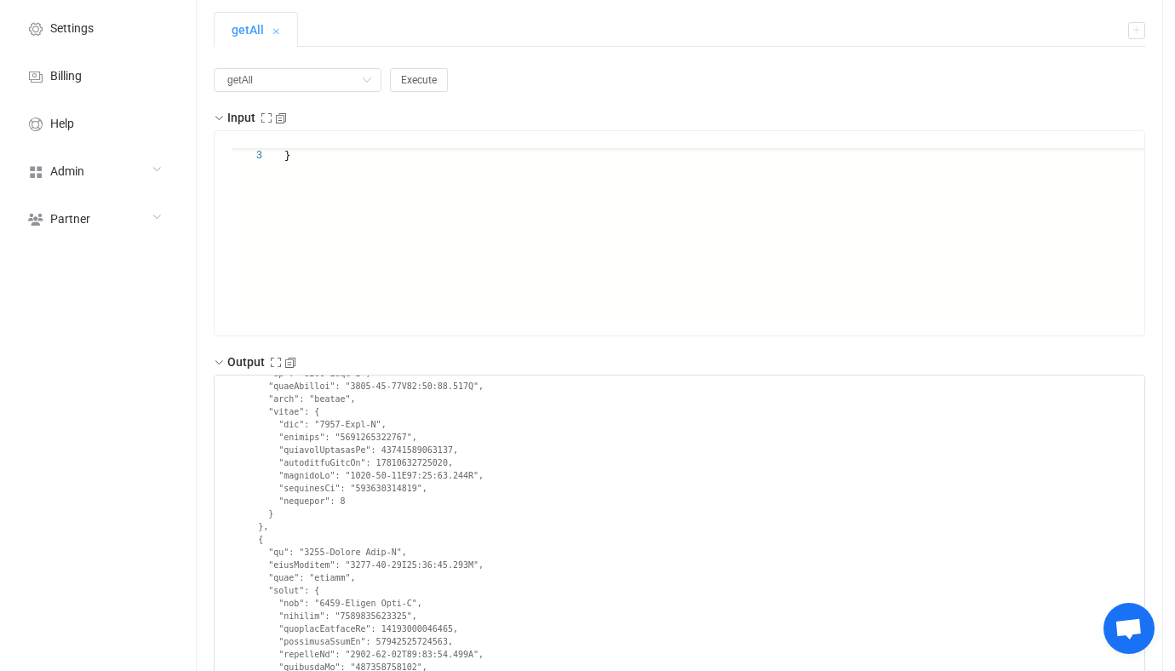
scroll to position [0, 8]
click at [356, 254] on div "}" at bounding box center [735, 217] width 902 height 201
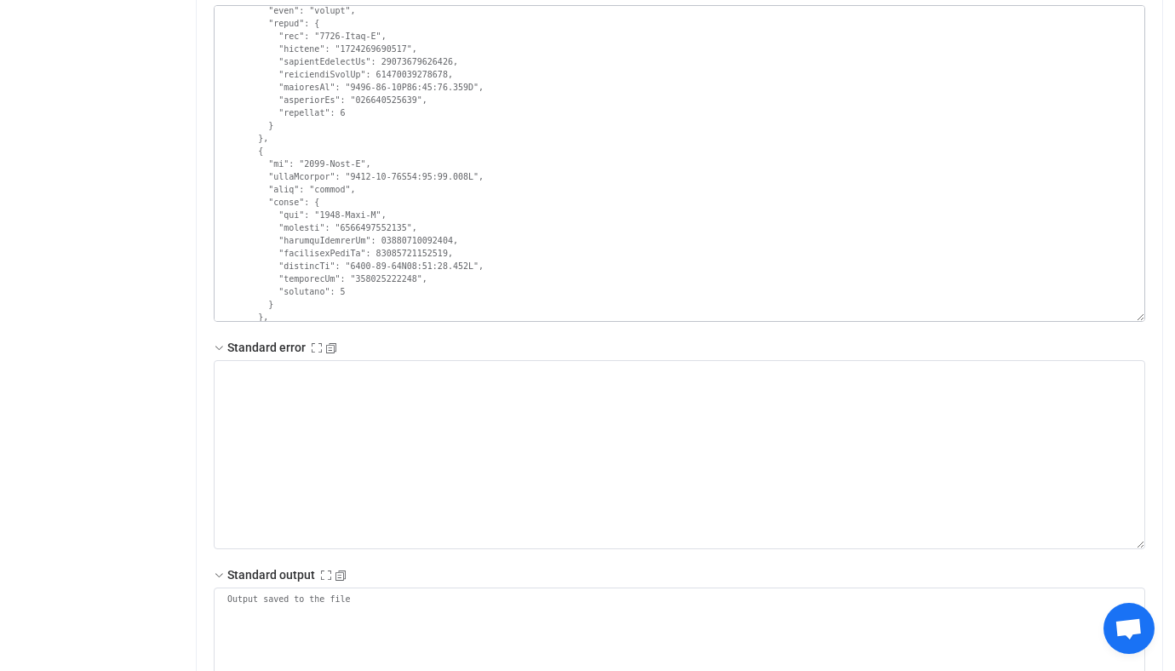
scroll to position [2697, 0]
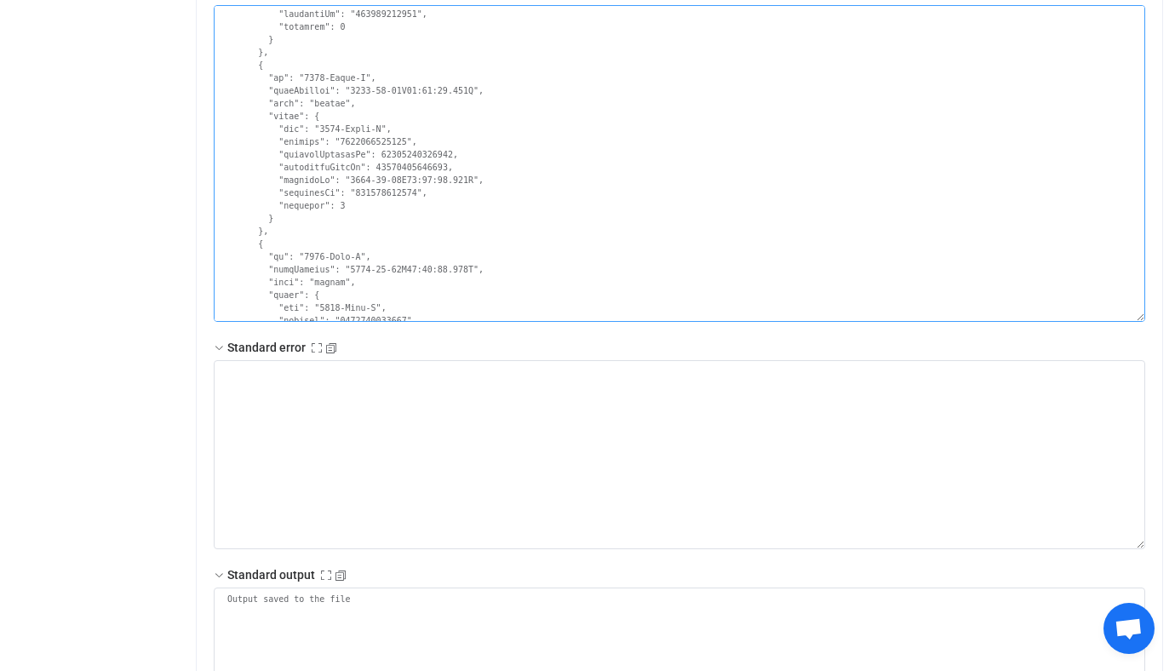
click at [314, 79] on textarea at bounding box center [679, 163] width 931 height 317
drag, startPoint x: 314, startPoint y: 79, endPoint x: 363, endPoint y: 77, distance: 48.6
click at [363, 77] on textarea at bounding box center [679, 163] width 931 height 317
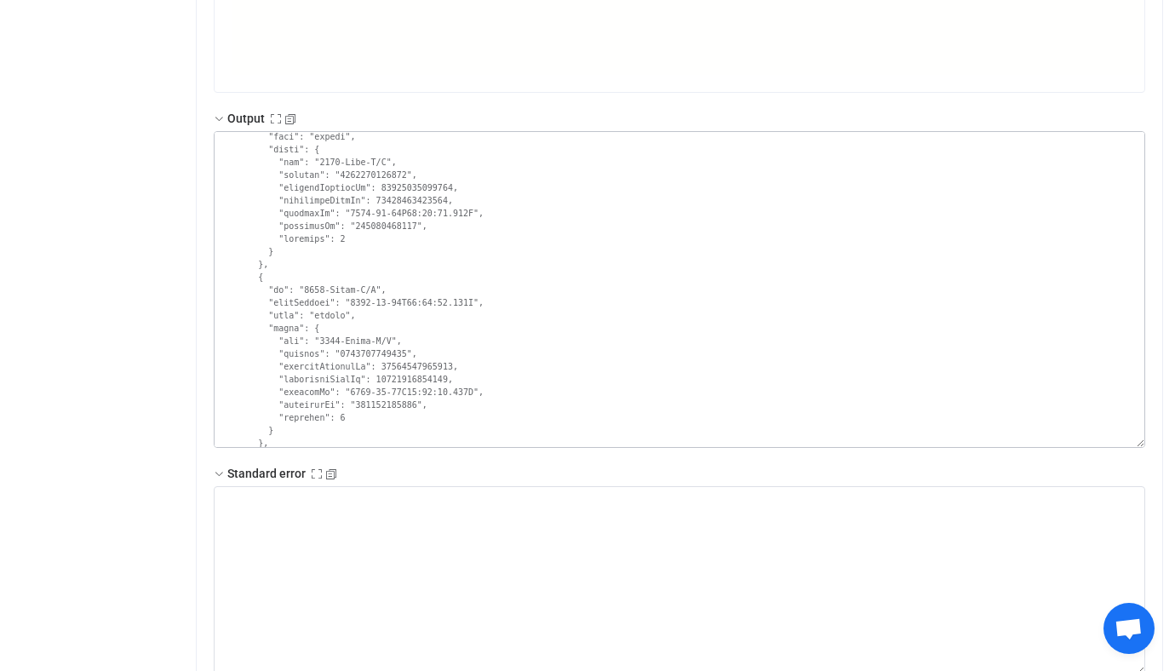
scroll to position [20130, 0]
click at [313, 289] on textarea at bounding box center [679, 289] width 931 height 317
drag, startPoint x: 313, startPoint y: 289, endPoint x: 369, endPoint y: 285, distance: 55.4
click at [369, 285] on textarea at bounding box center [679, 289] width 931 height 317
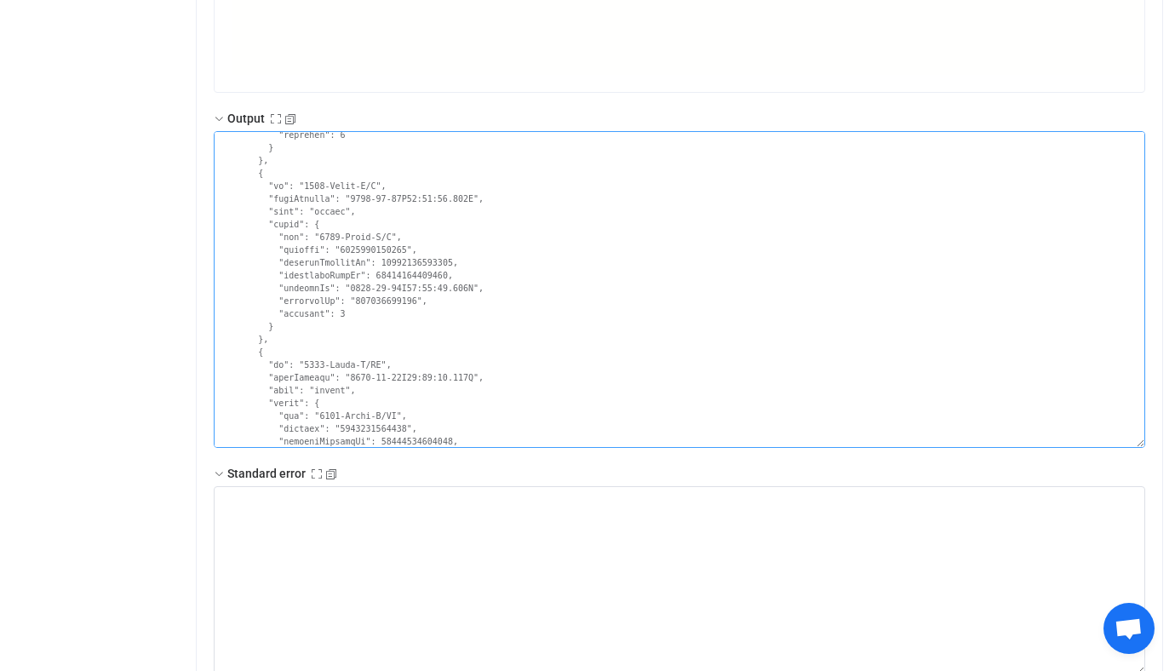
scroll to position [20259, 0]
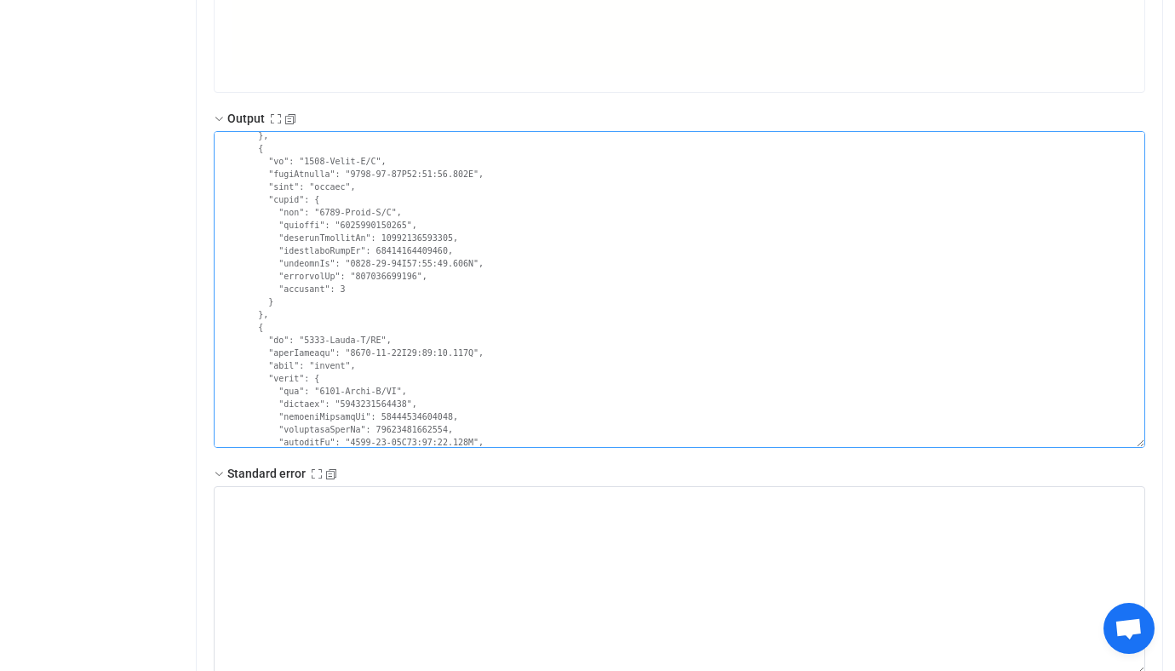
click at [315, 346] on textarea at bounding box center [679, 289] width 931 height 317
click at [318, 345] on textarea at bounding box center [679, 289] width 931 height 317
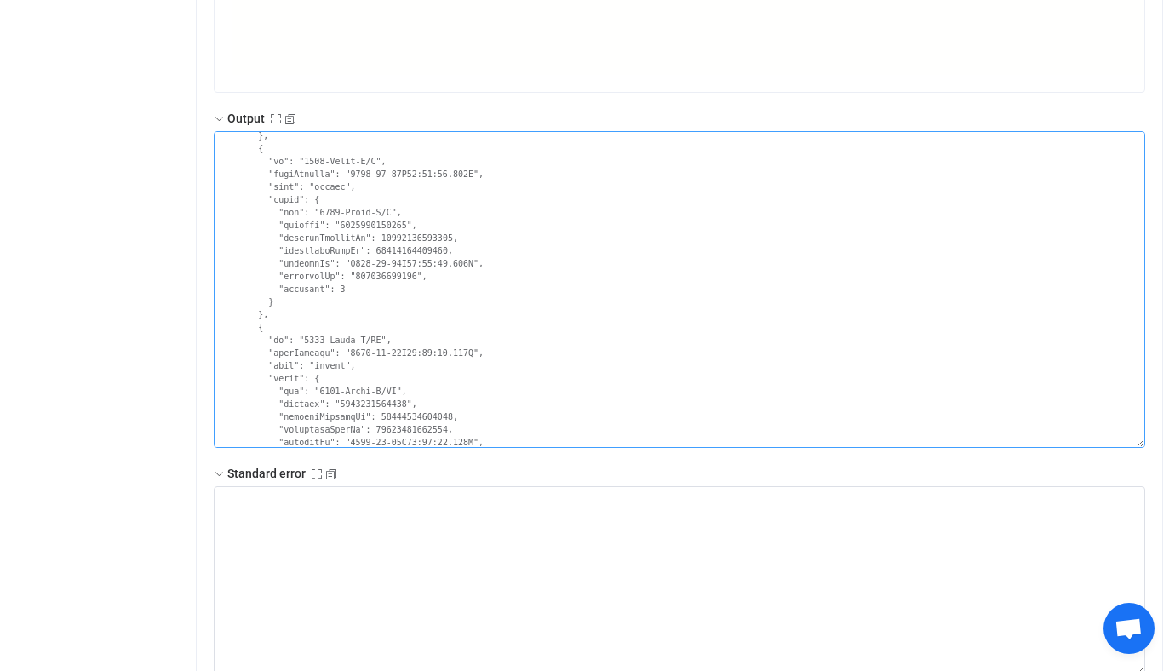
drag, startPoint x: 318, startPoint y: 345, endPoint x: 378, endPoint y: 343, distance: 60.5
click at [378, 343] on textarea at bounding box center [679, 289] width 931 height 317
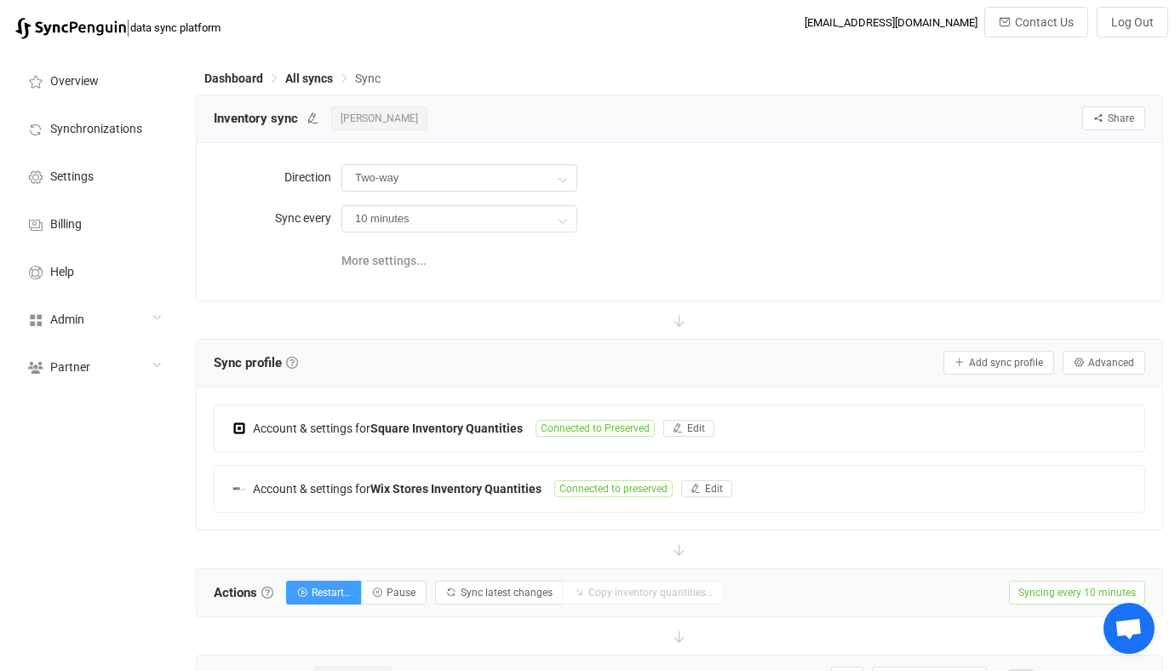
scroll to position [510, 0]
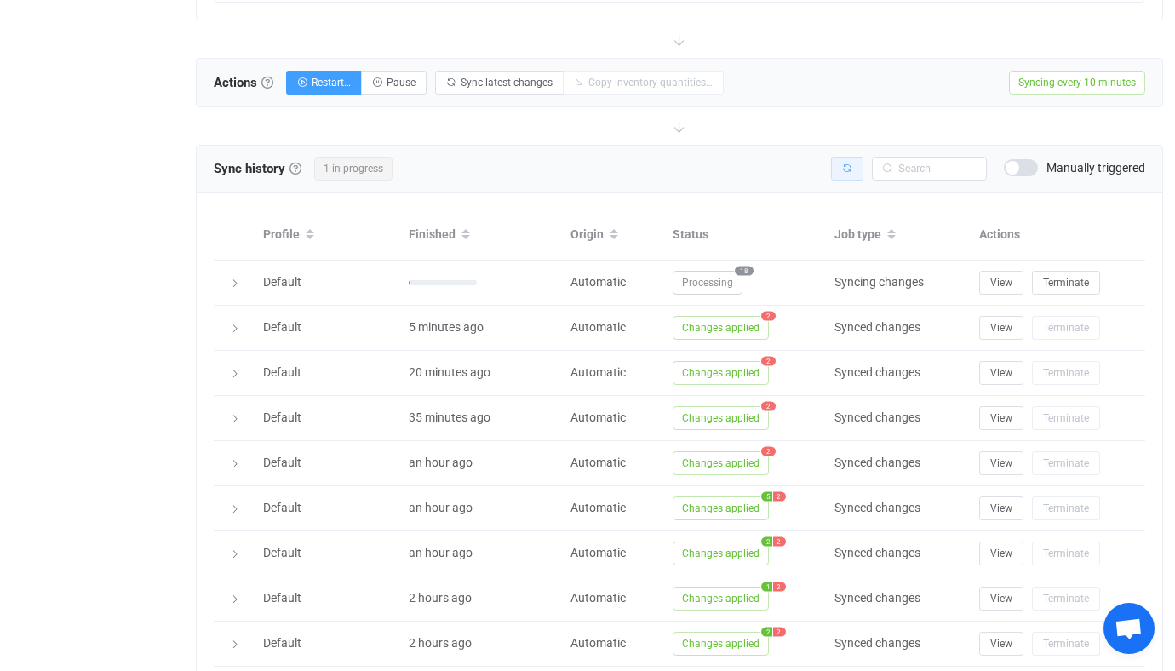
click at [859, 177] on button "button" at bounding box center [847, 169] width 32 height 24
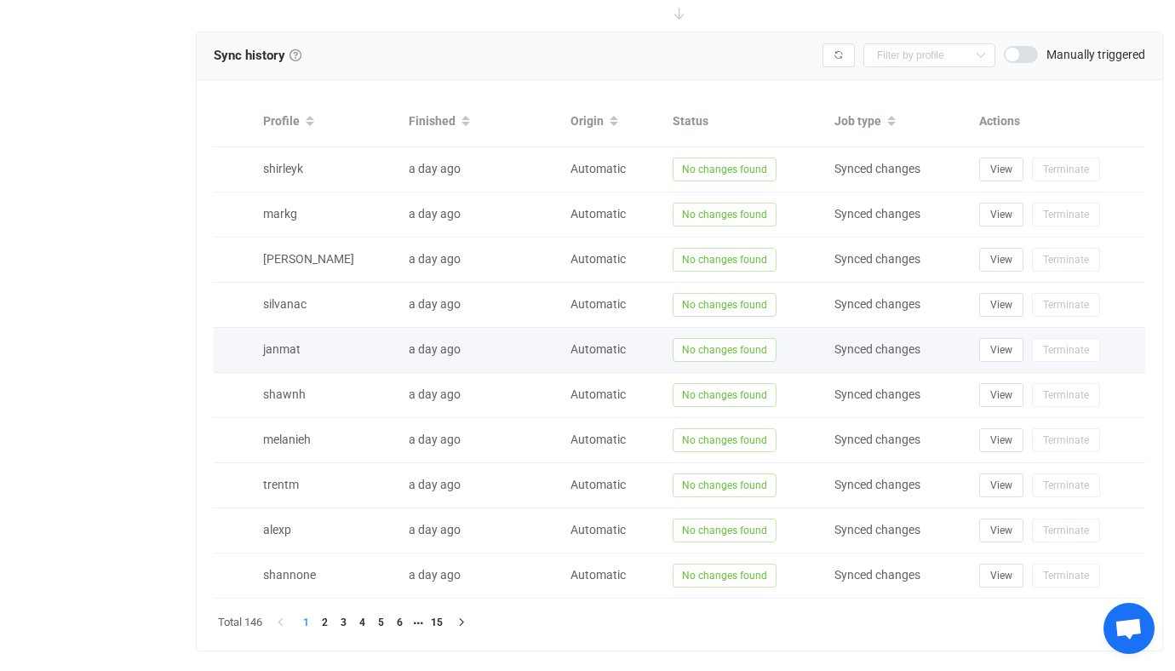
scroll to position [1245, 0]
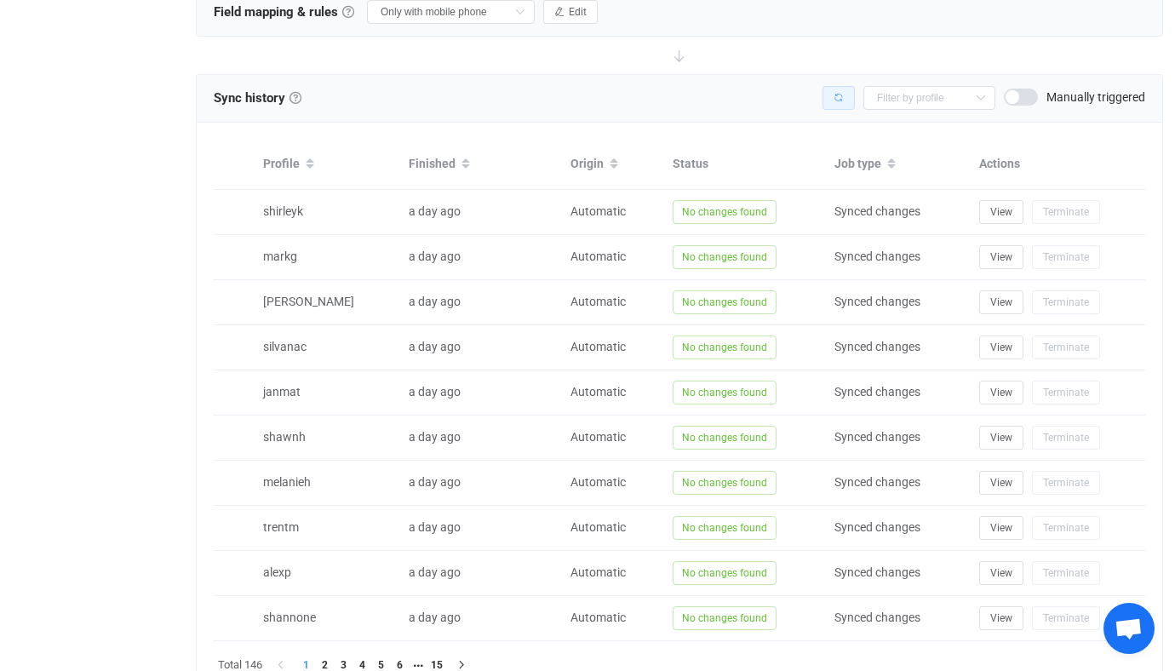
click at [843, 100] on button "button" at bounding box center [838, 98] width 32 height 24
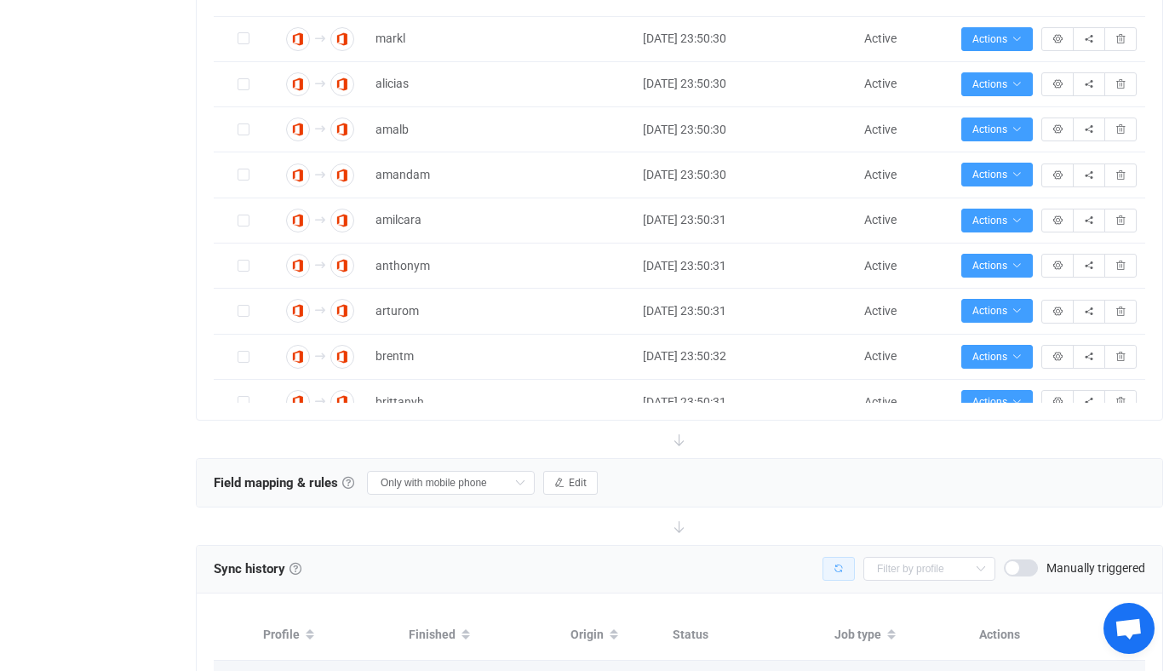
scroll to position [535, 0]
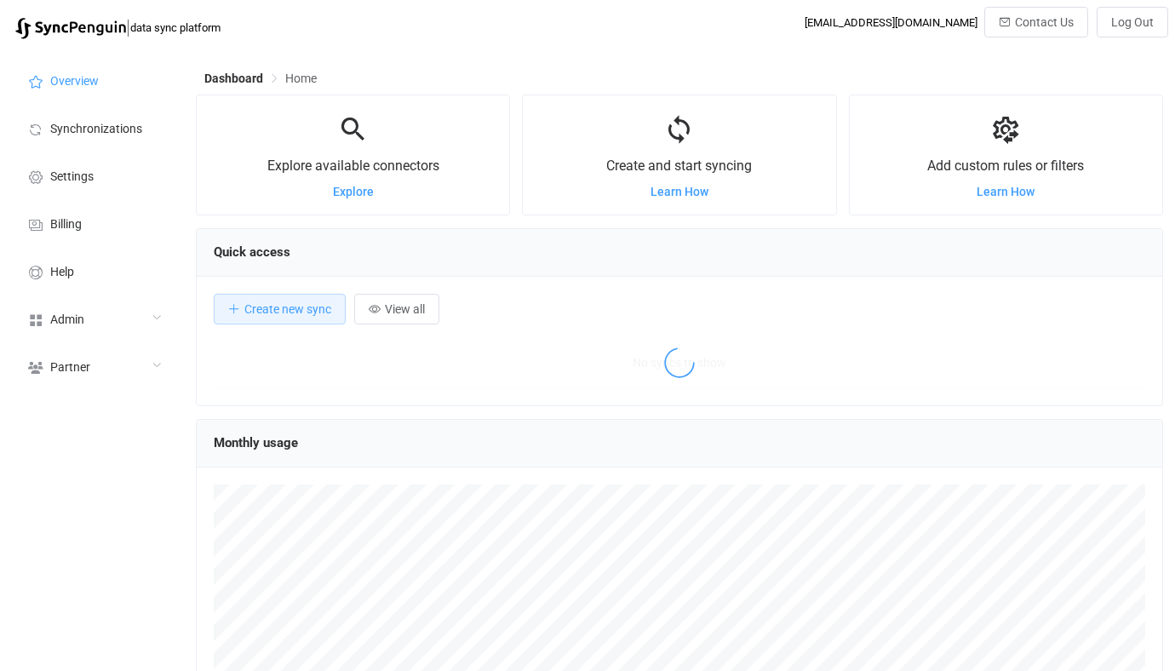
scroll to position [330, 967]
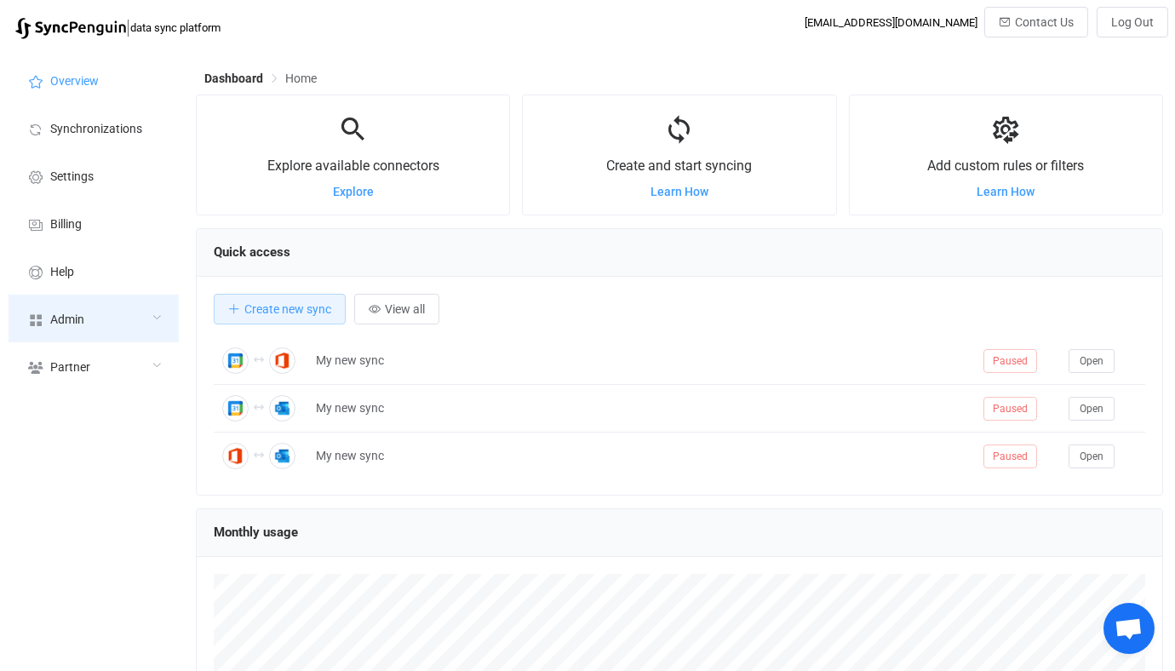
click at [117, 316] on div "Admin" at bounding box center [94, 319] width 170 height 48
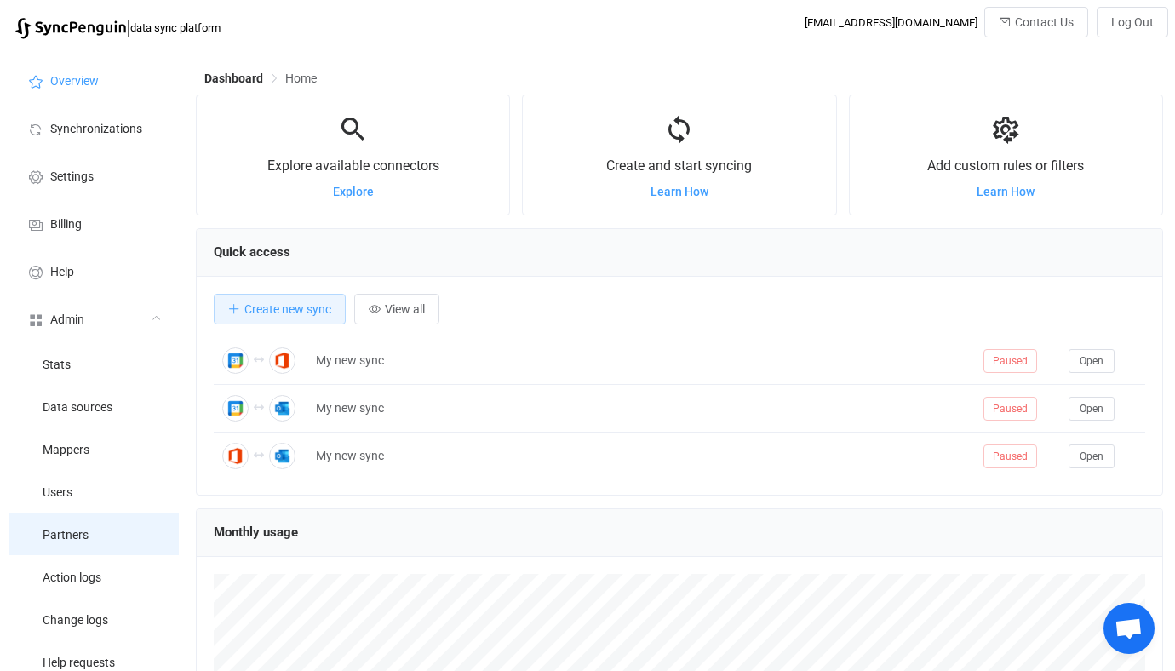
click at [100, 524] on li "Partners" at bounding box center [94, 533] width 170 height 43
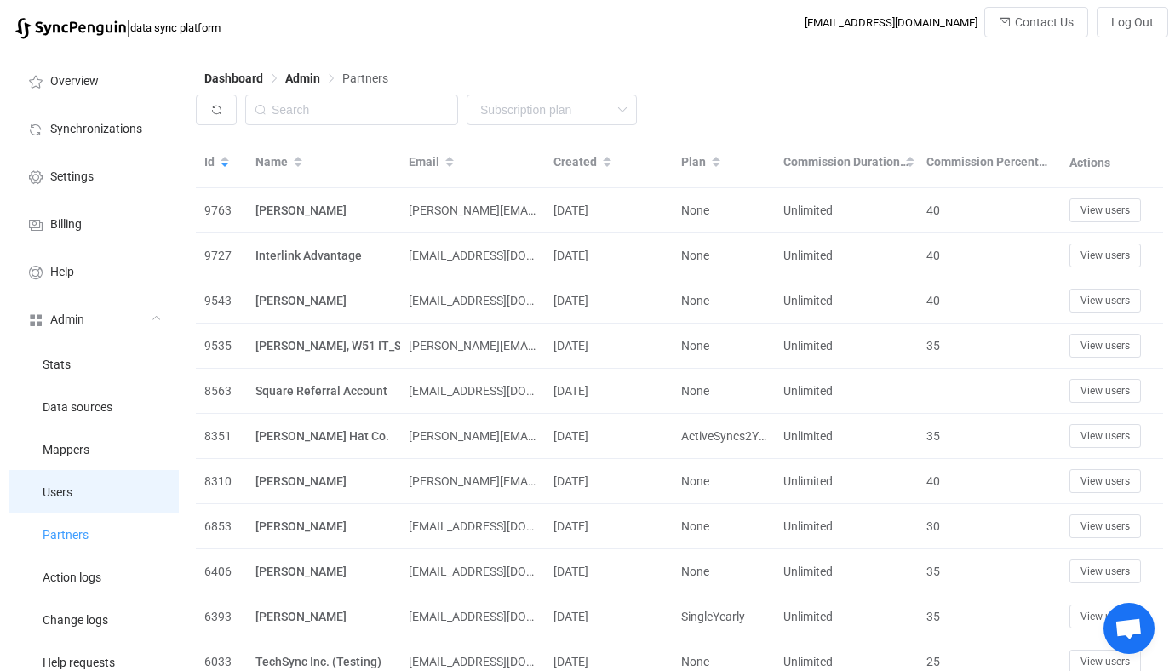
click at [87, 492] on li "Users" at bounding box center [94, 491] width 170 height 43
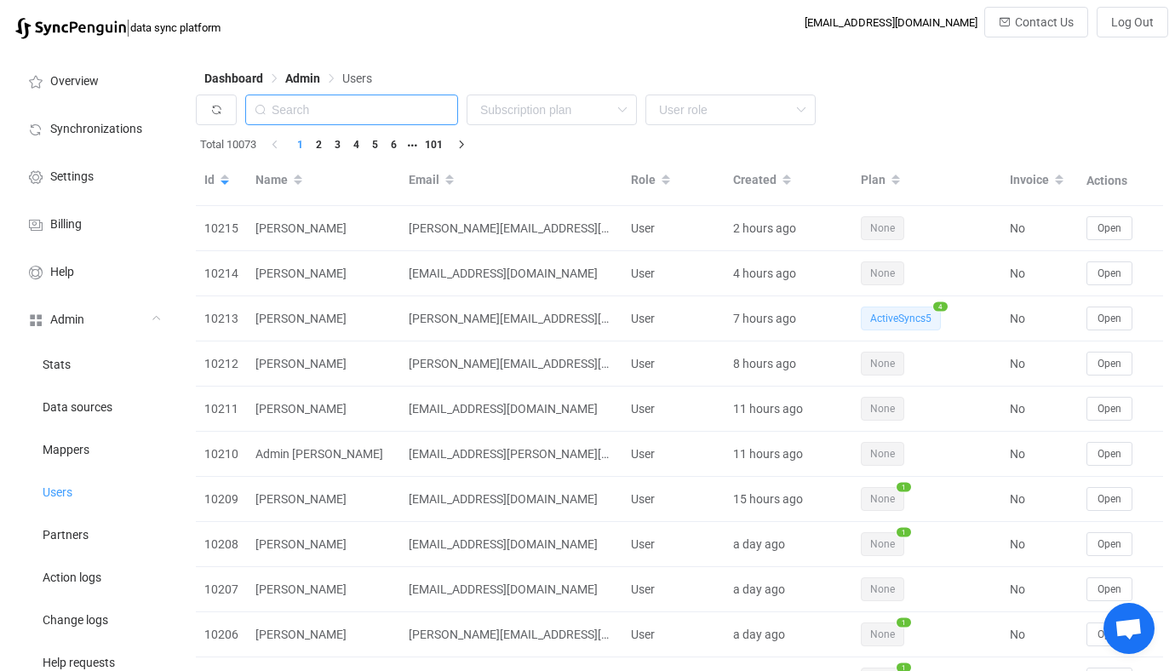
click at [400, 98] on input "text" at bounding box center [351, 109] width 213 height 31
paste input "grahammedia"
type input "grahammedia"
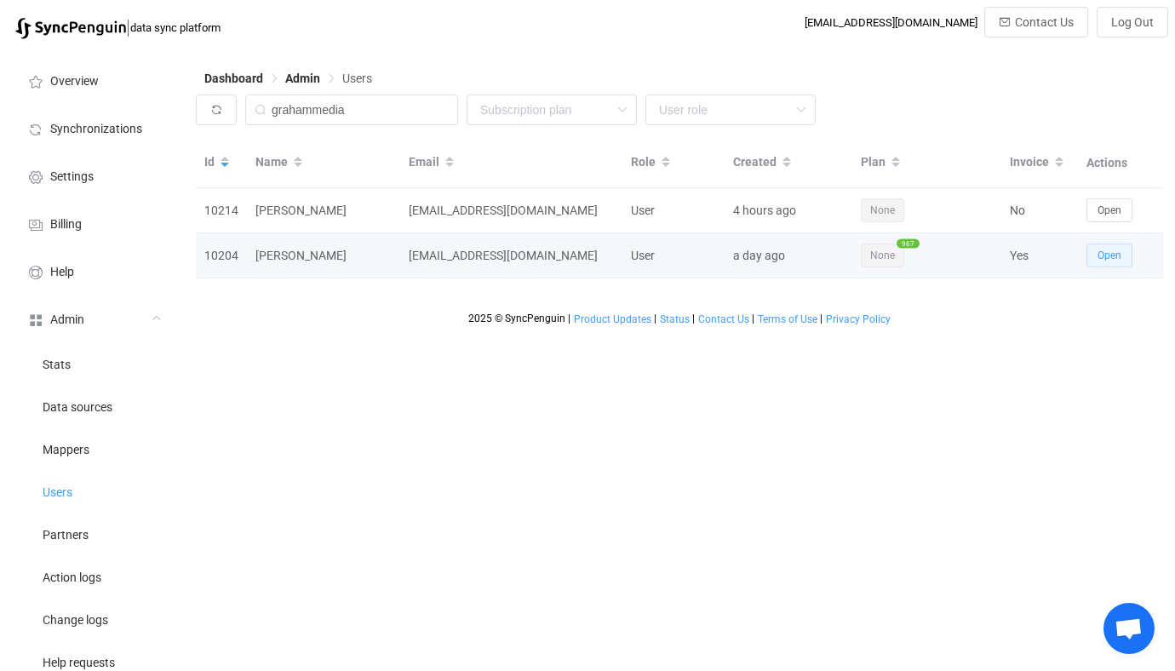
click at [1120, 255] on span "Open" at bounding box center [1109, 255] width 24 height 12
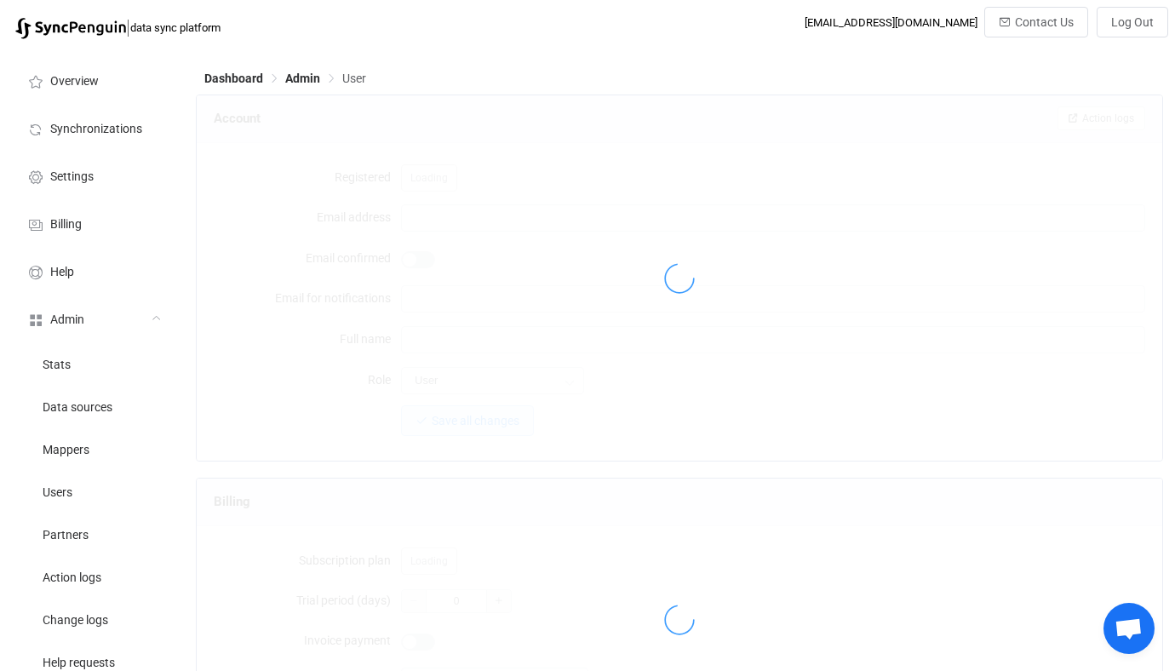
type input "[EMAIL_ADDRESS][DOMAIN_NAME]"
type input "[PERSON_NAME]"
type input "14"
type input "[DATE]"
type input "1000"
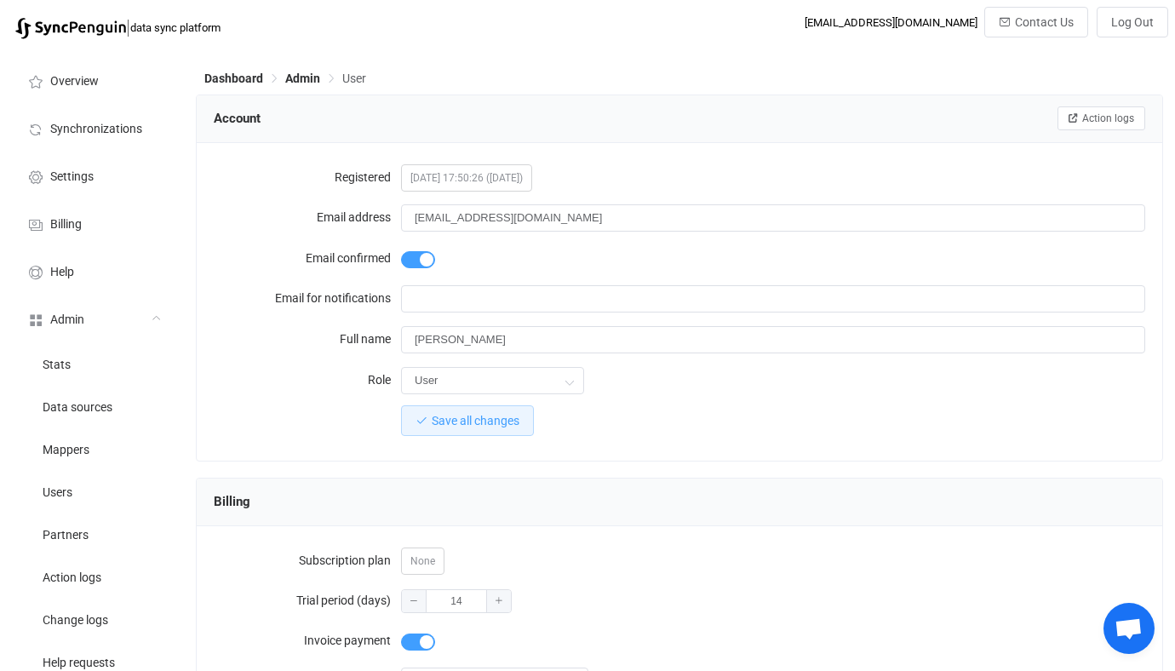
scroll to position [1754, 0]
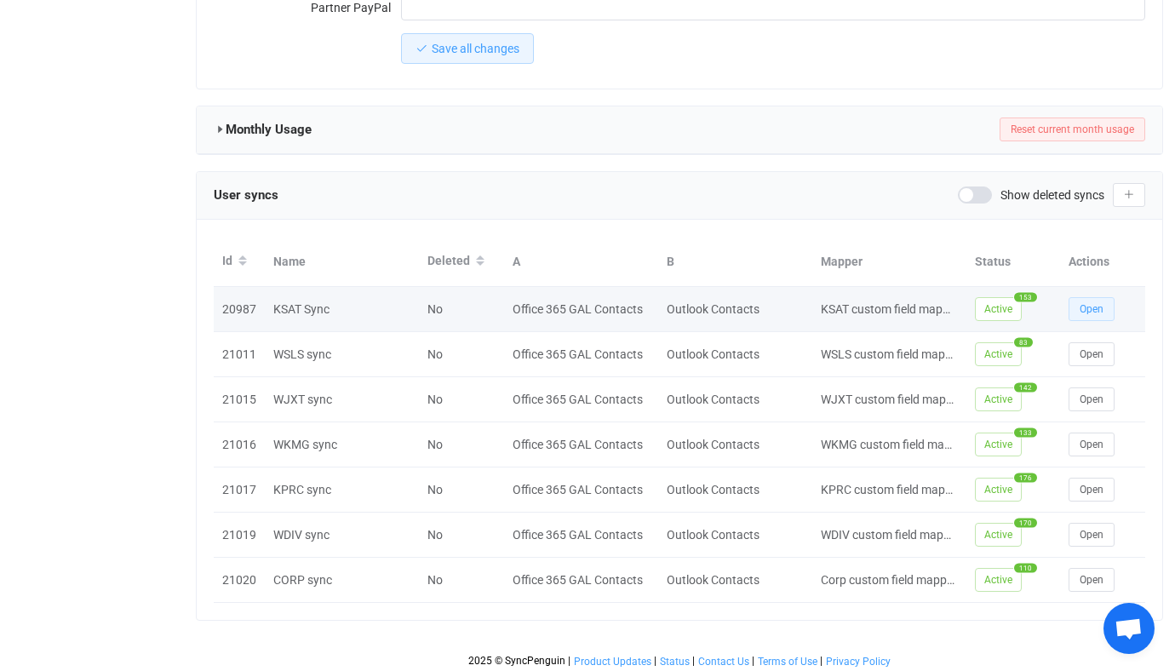
click at [1085, 303] on span "Open" at bounding box center [1091, 309] width 24 height 12
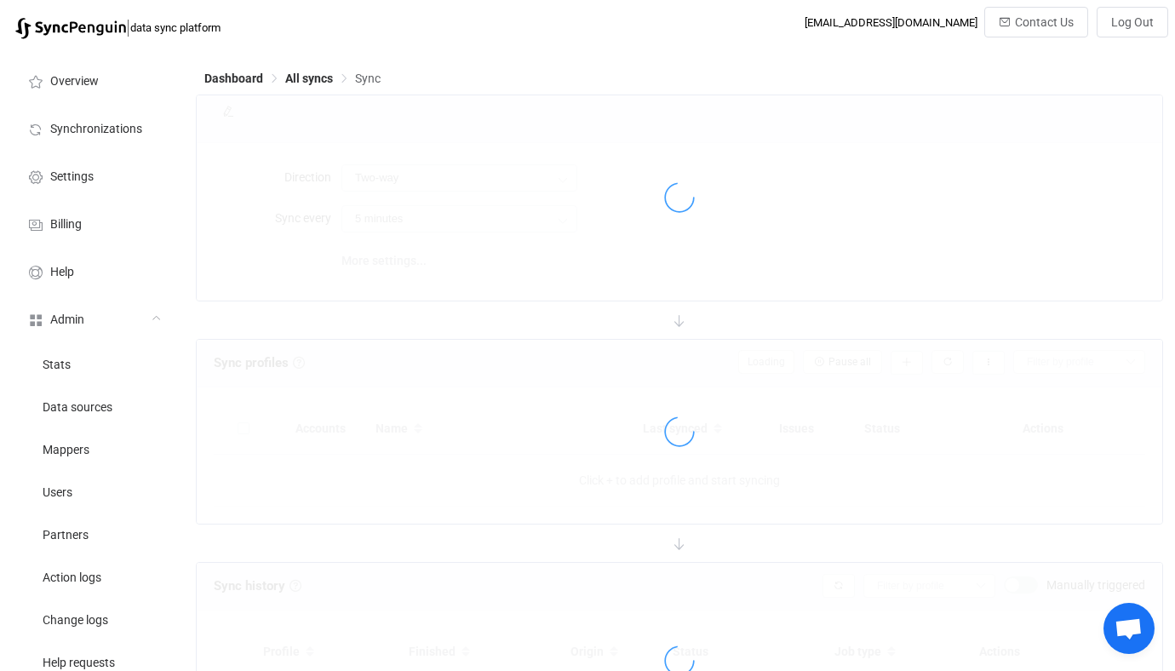
type input "Office 365 GAL → Outlook (one to many)"
type input "24 hours"
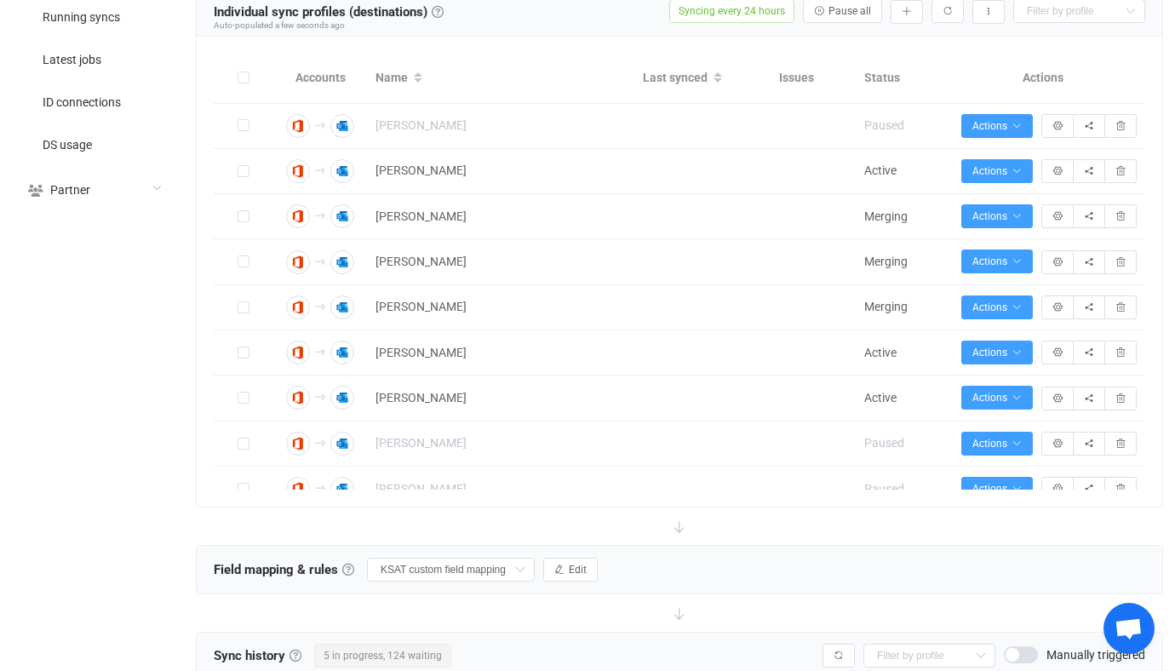
scroll to position [163, 0]
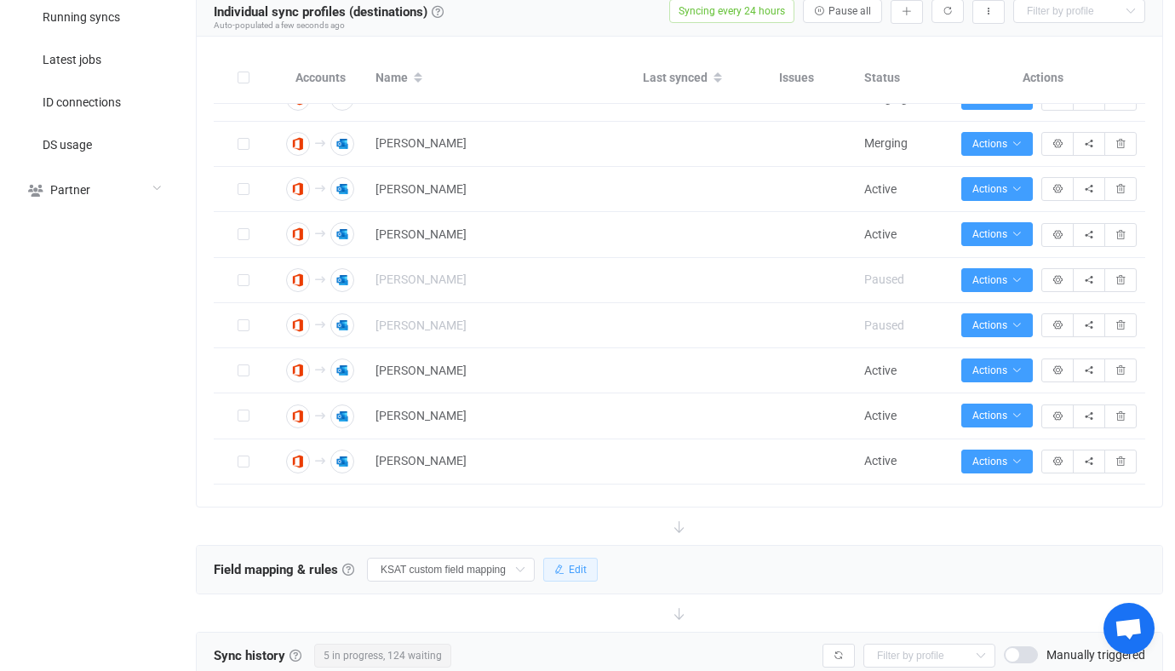
click at [569, 566] on span "Edit" at bounding box center [578, 570] width 18 height 12
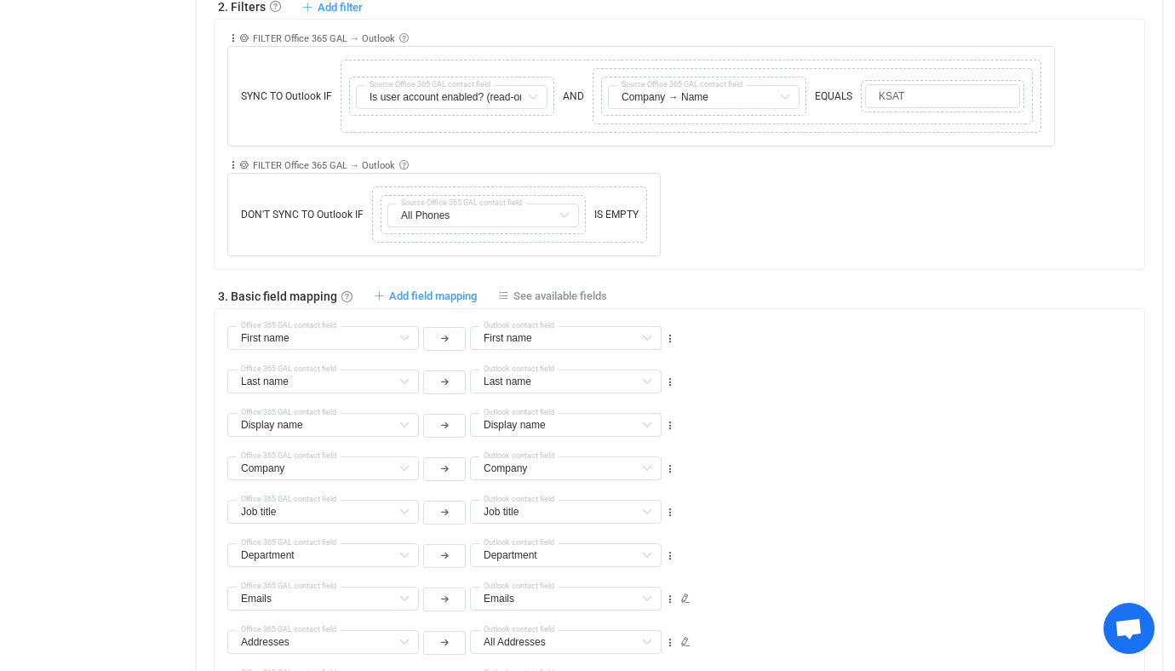
scroll to position [1380, 0]
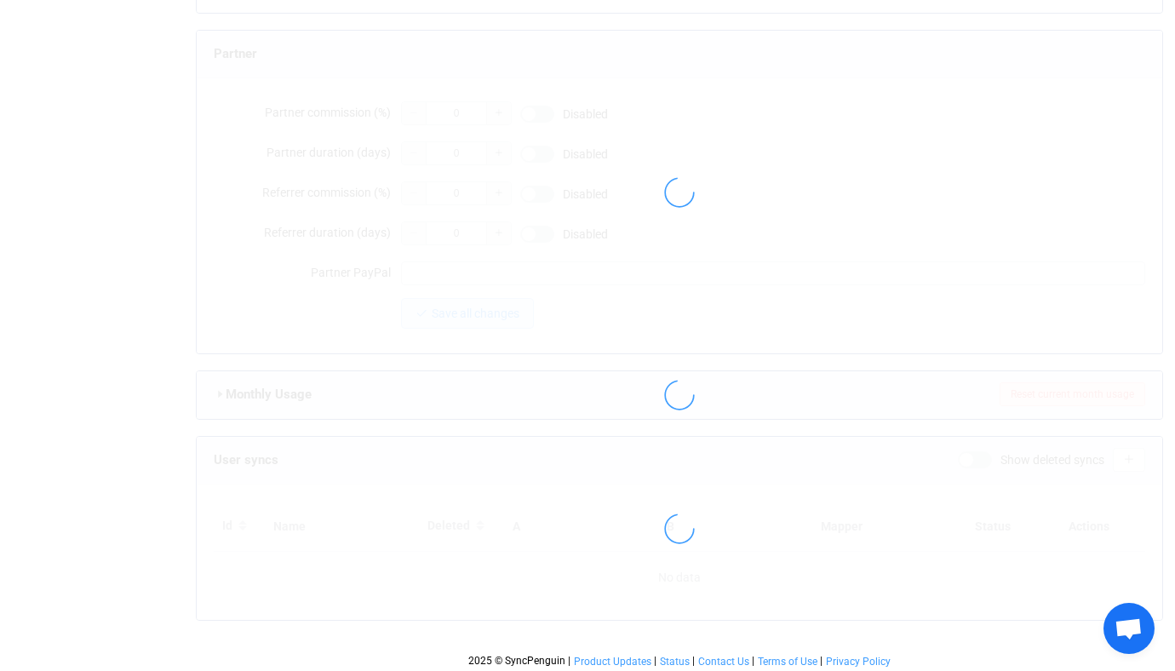
type input "[EMAIL_ADDRESS][DOMAIN_NAME]"
type input "[PERSON_NAME]"
type input "14"
type input "[DATE]"
type input "1000"
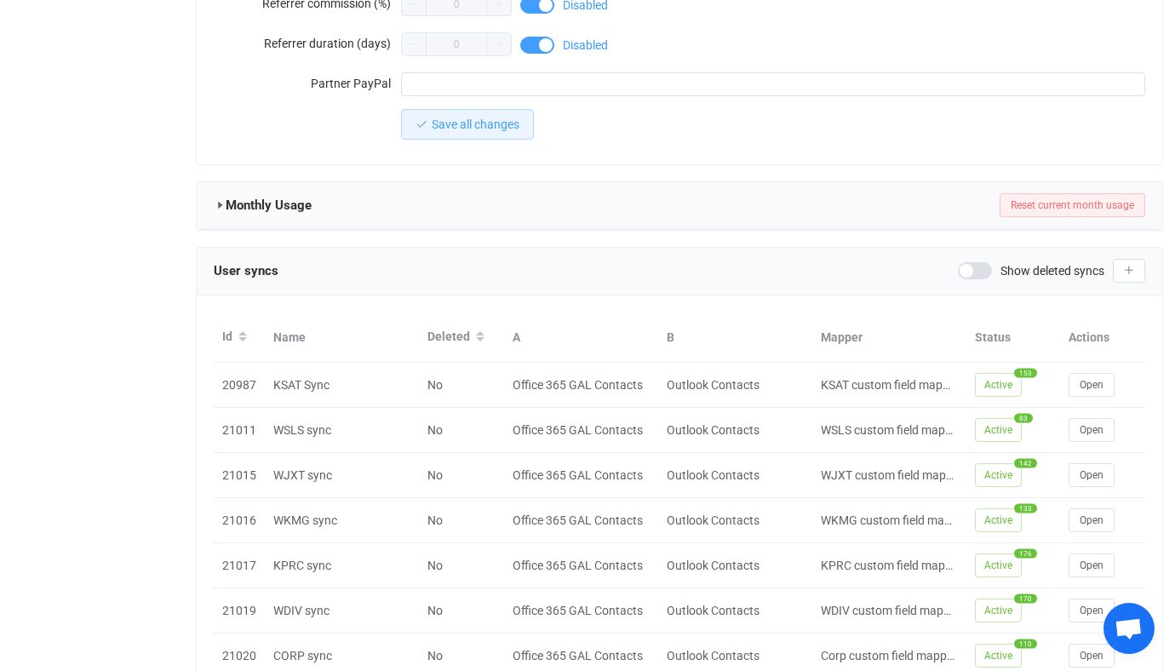
scroll to position [1754, 0]
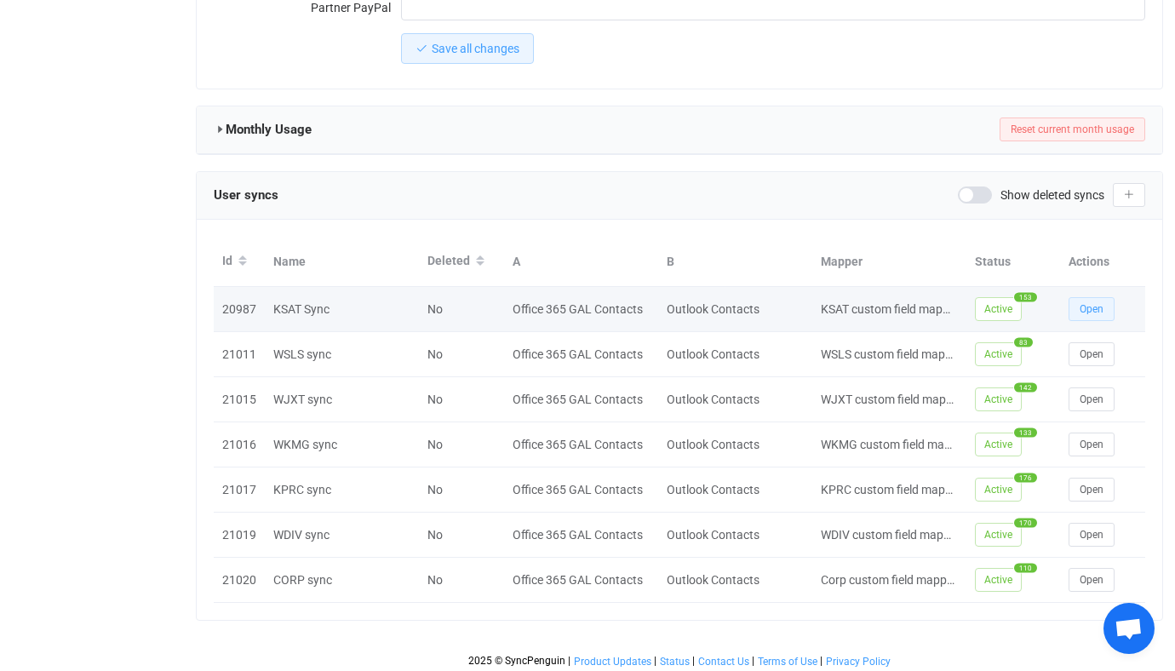
click at [1072, 304] on button "Open" at bounding box center [1091, 309] width 46 height 24
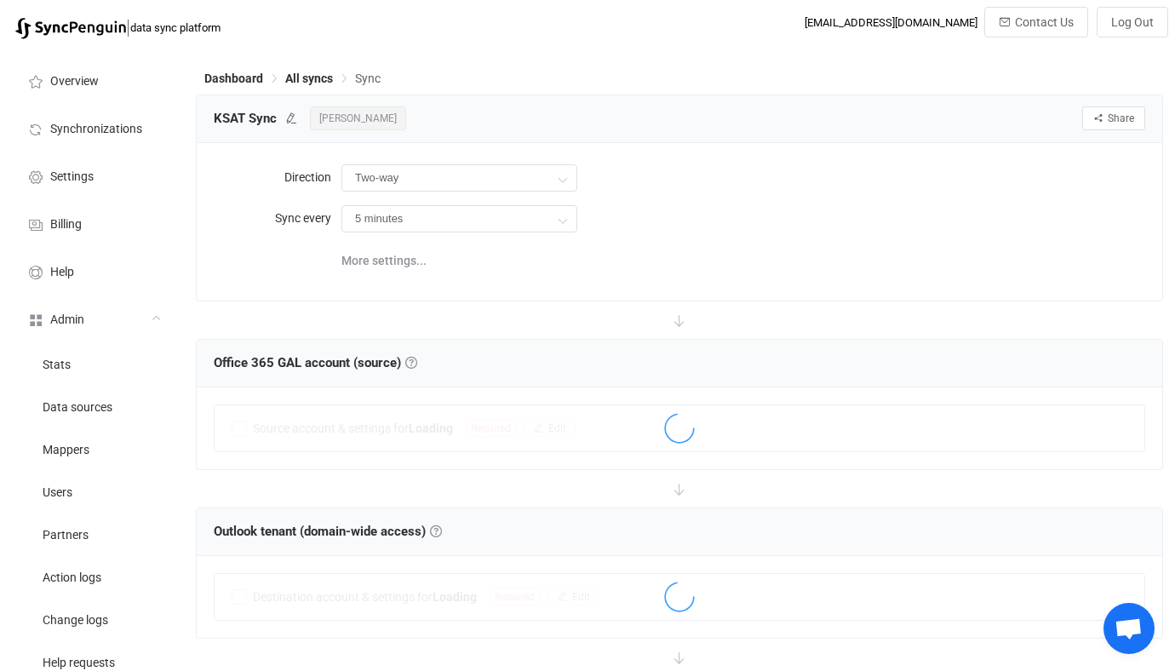
type input "Office 365 GAL → Outlook (one to many)"
type input "24 hours"
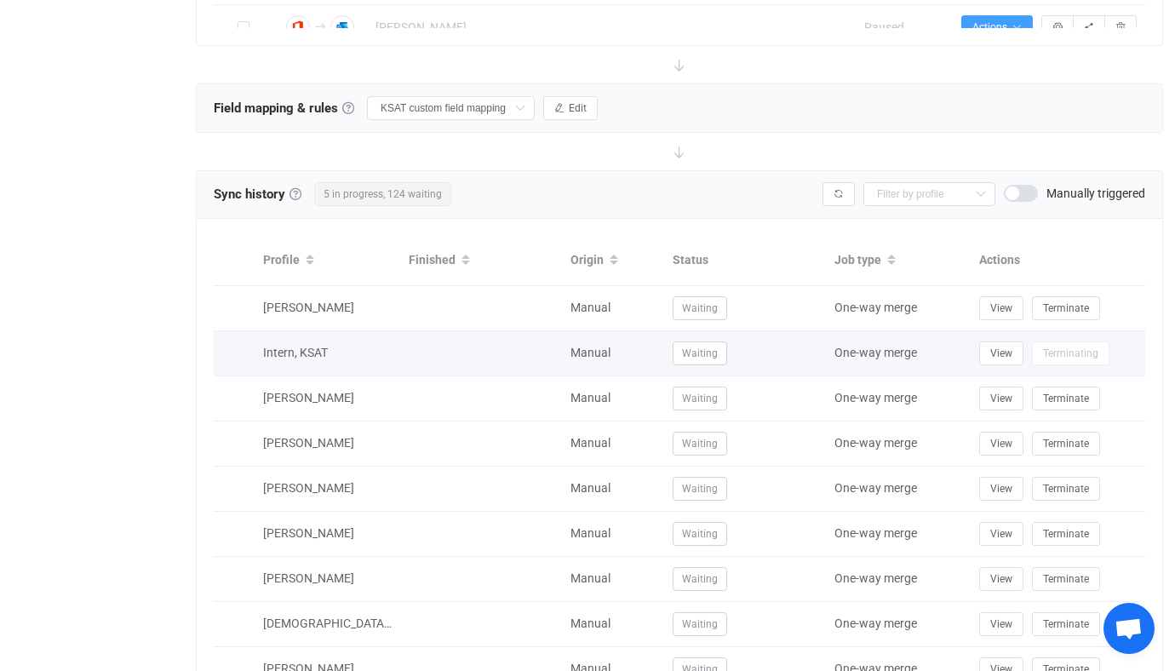
scroll to position [1044, 0]
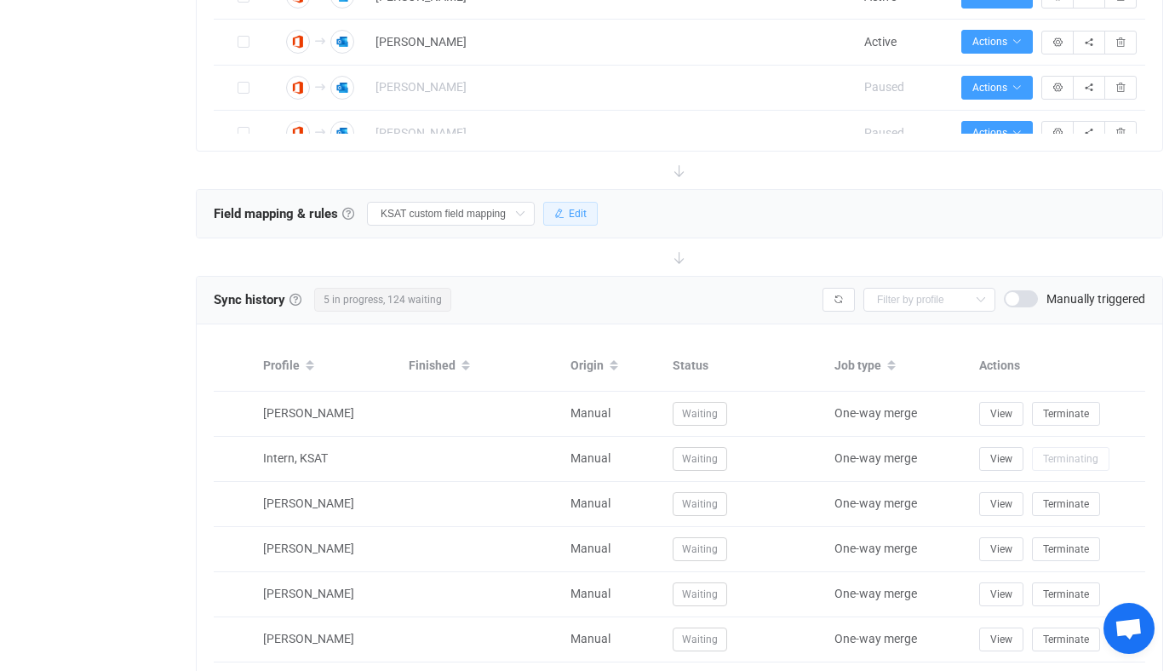
click at [569, 214] on span "Edit" at bounding box center [578, 214] width 18 height 12
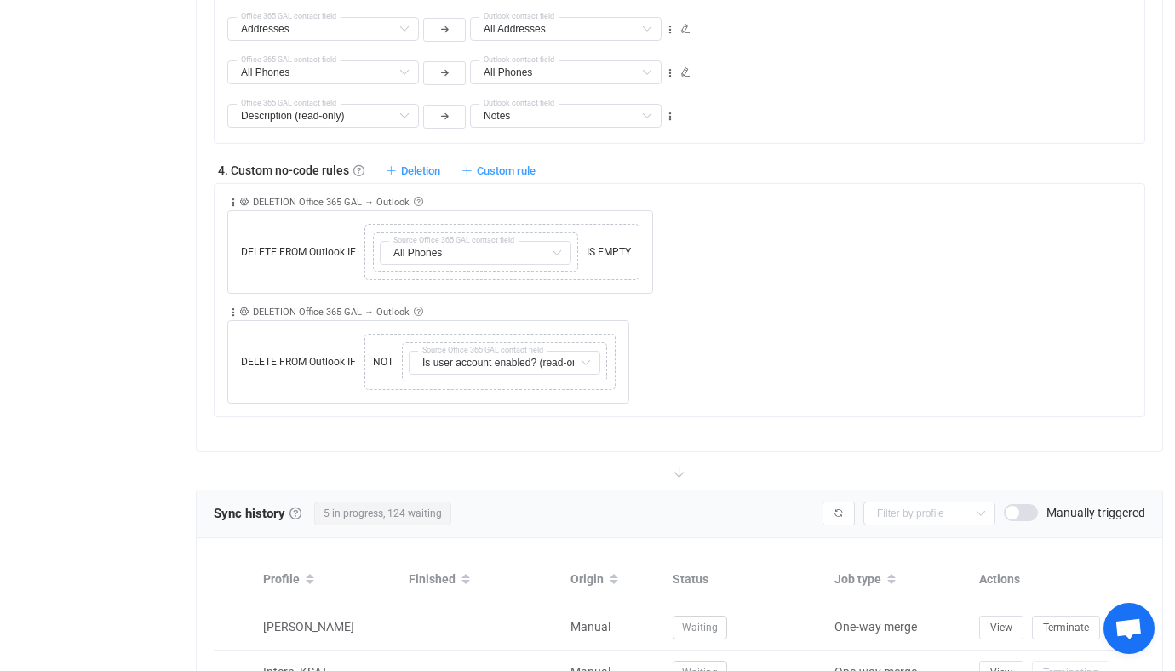
scroll to position [2074, 0]
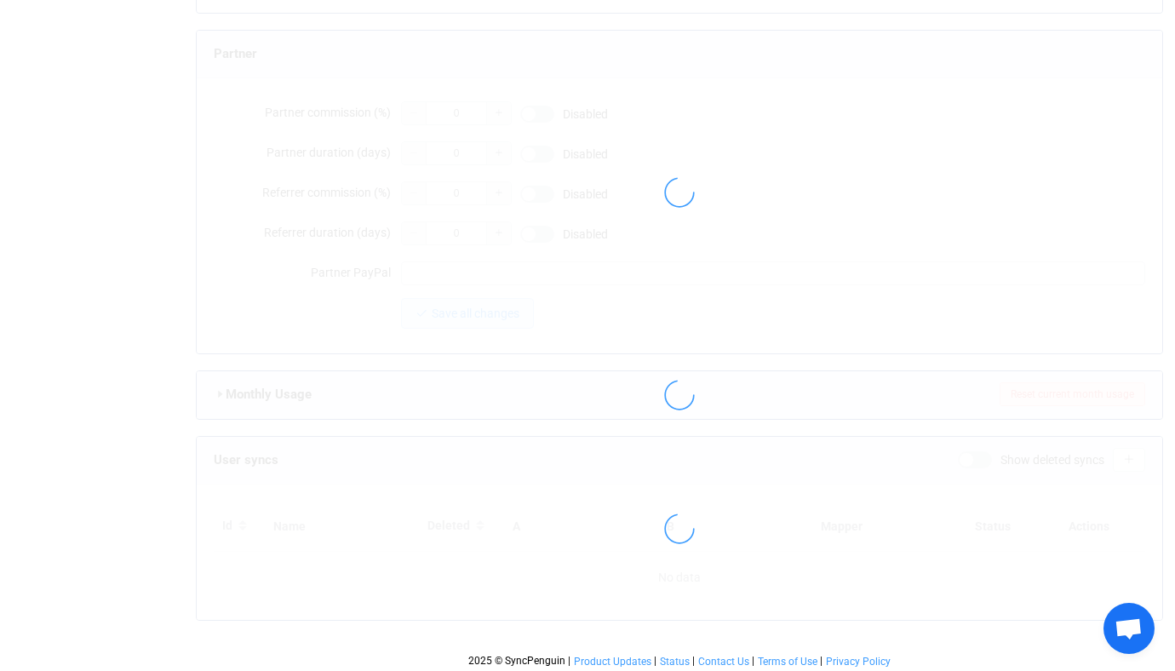
type input "[EMAIL_ADDRESS][DOMAIN_NAME]"
type input "[PERSON_NAME]"
type input "14"
type input "[DATE]"
type input "1000"
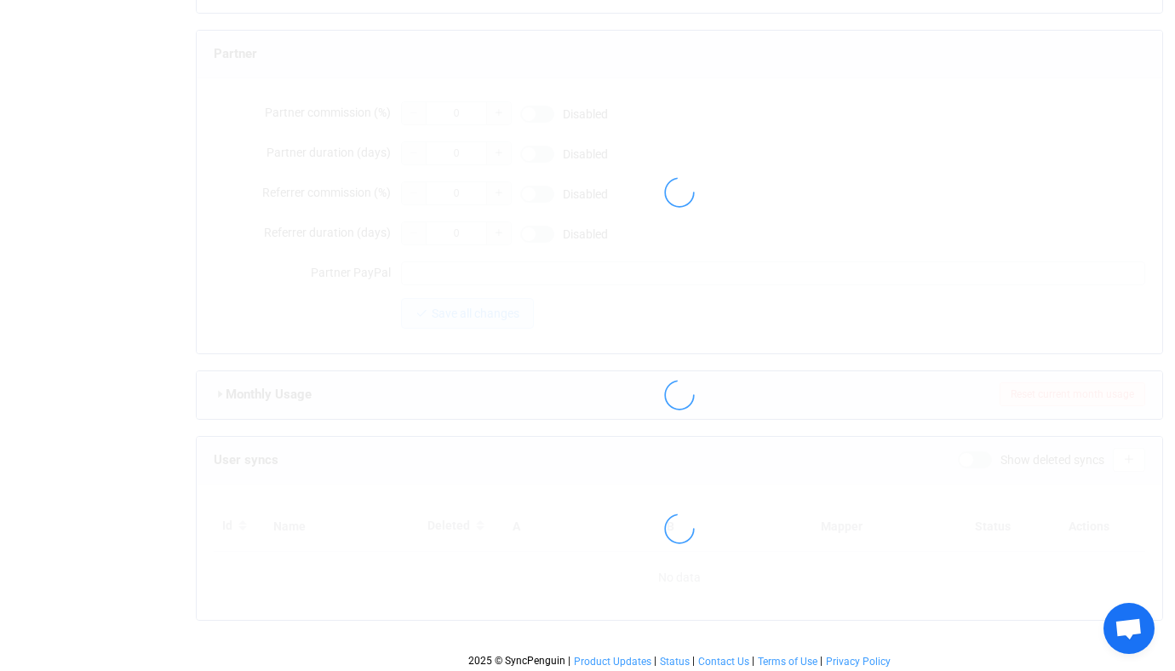
scroll to position [1754, 0]
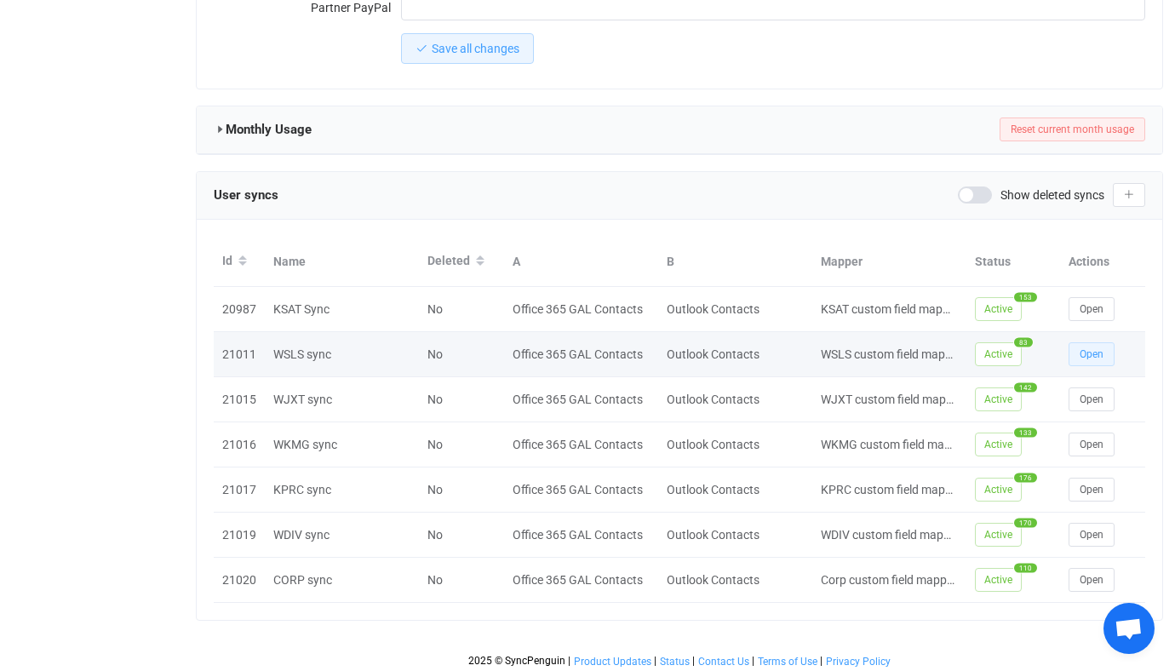
click at [1096, 348] on span "Open" at bounding box center [1091, 354] width 24 height 12
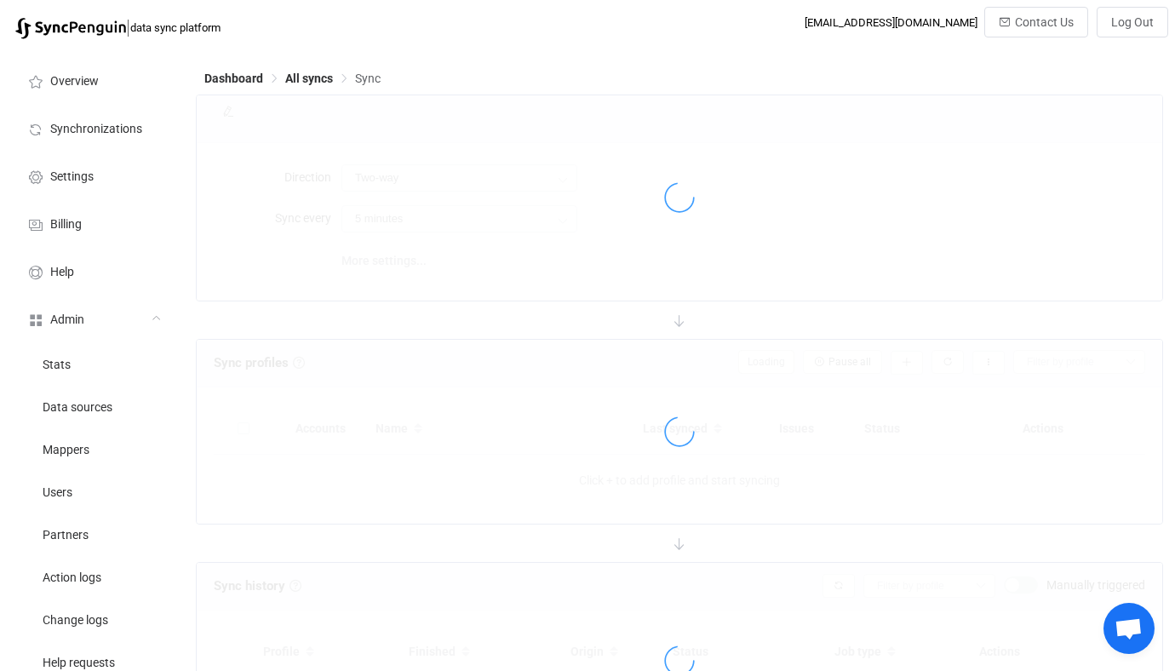
type input "Office 365 GAL → Outlook (one to many)"
type input "24 hours"
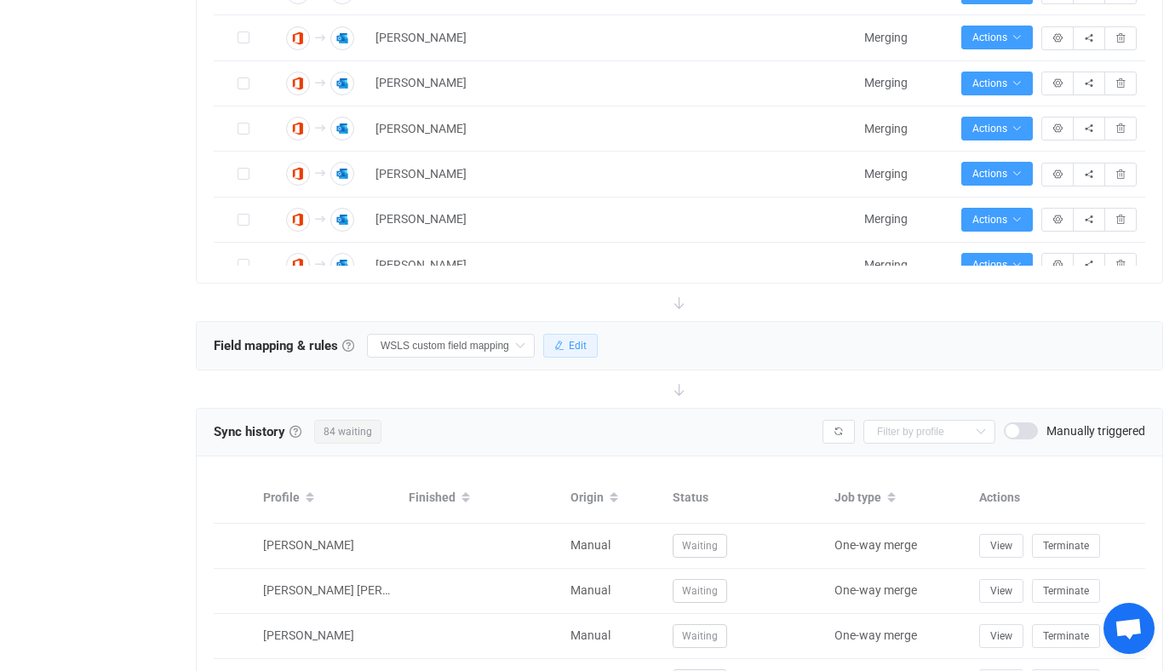
click at [543, 348] on button "Edit" at bounding box center [570, 346] width 54 height 24
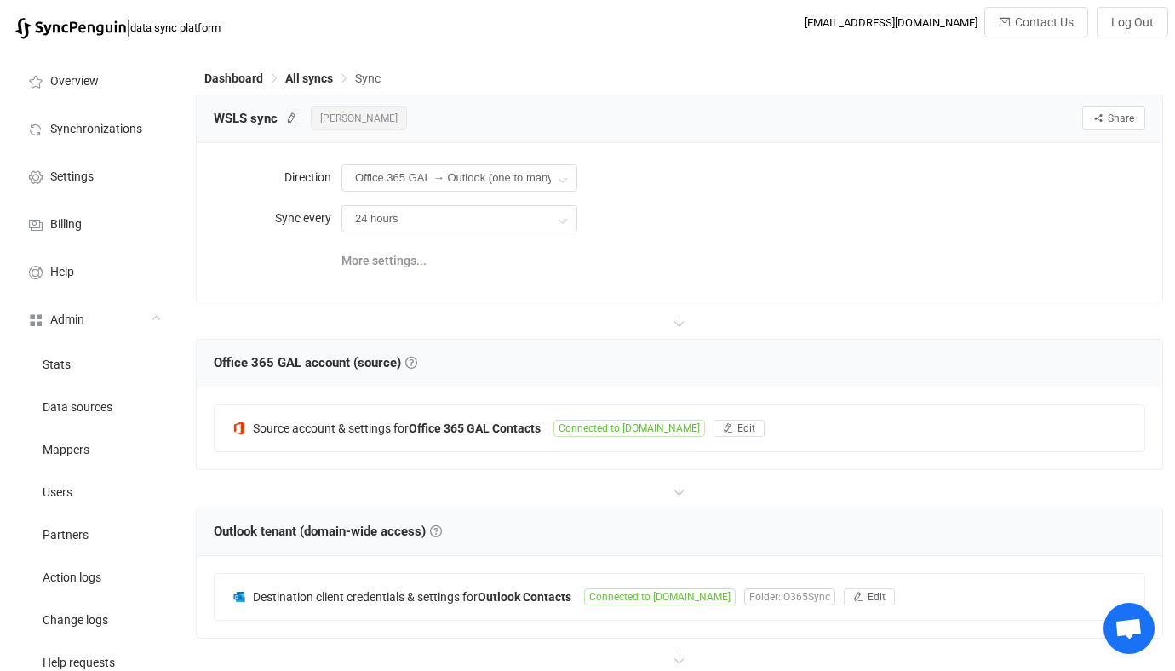
click at [604, 135] on div "WSLS sync Jorge Carranco Share Sync sharing" at bounding box center [679, 119] width 965 height 48
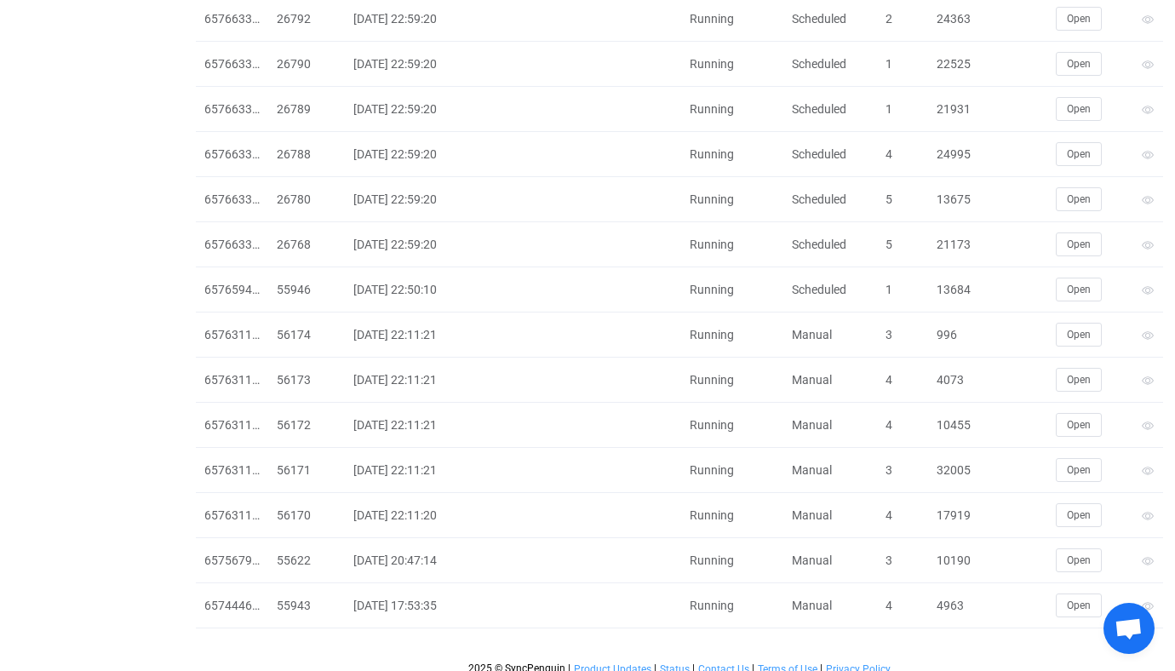
scroll to position [4072, 0]
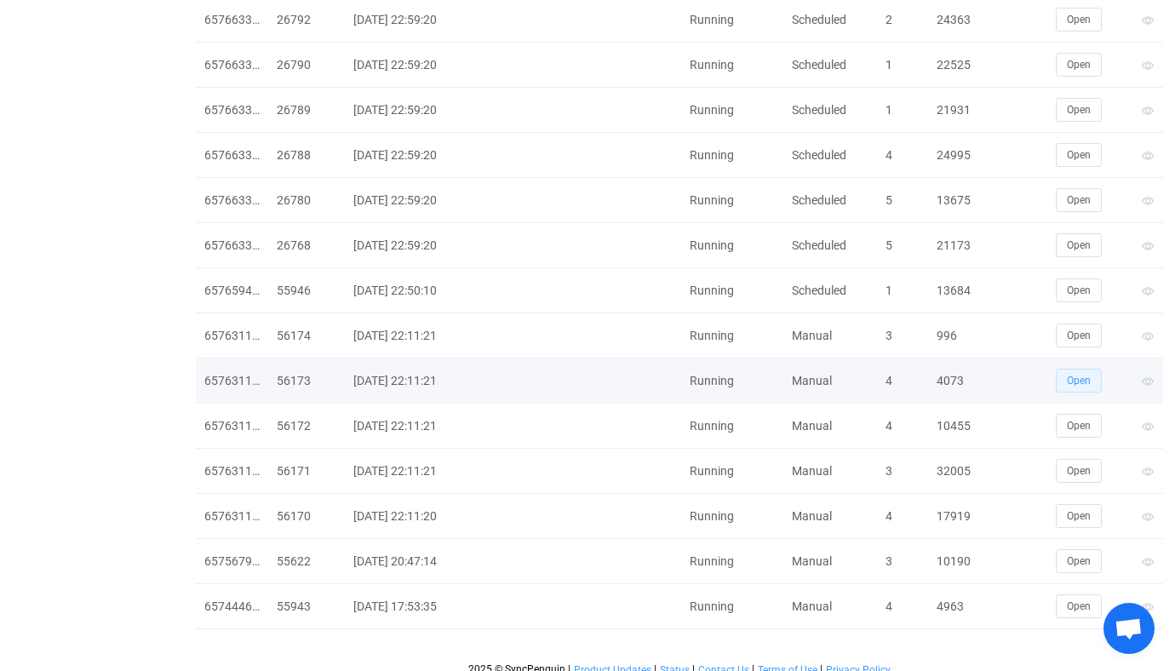
click at [1063, 383] on button "Open" at bounding box center [1079, 381] width 46 height 24
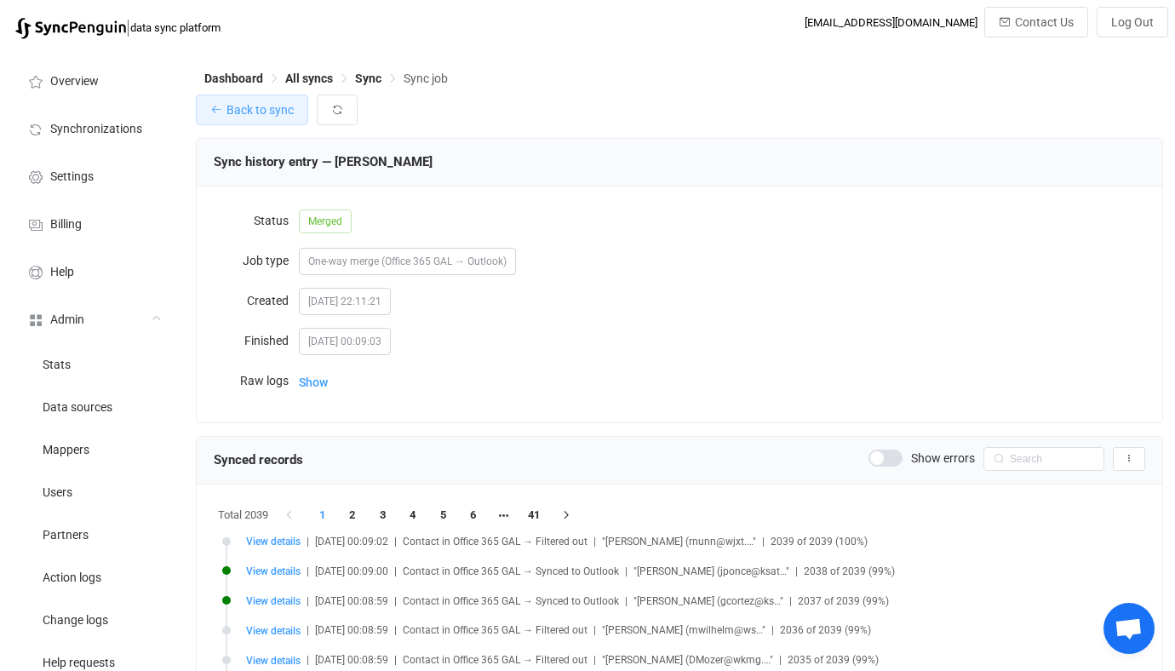
click at [275, 117] on span "Back to sync" at bounding box center [259, 110] width 67 height 14
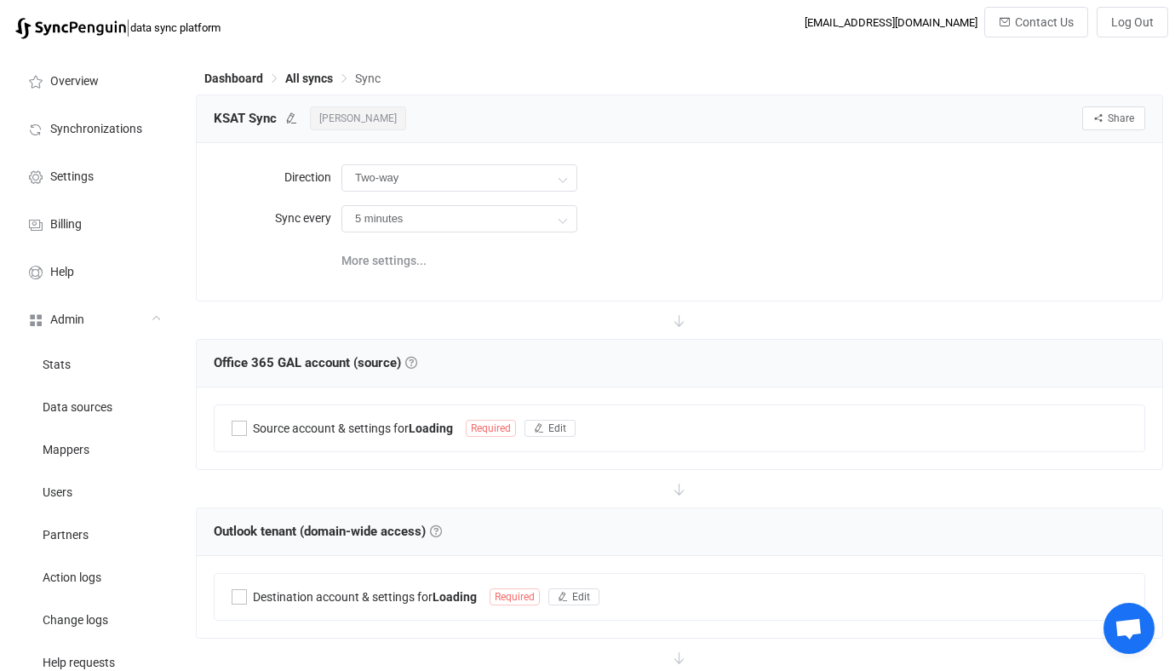
type input "Office 365 GAL → Outlook (one to many)"
type input "24 hours"
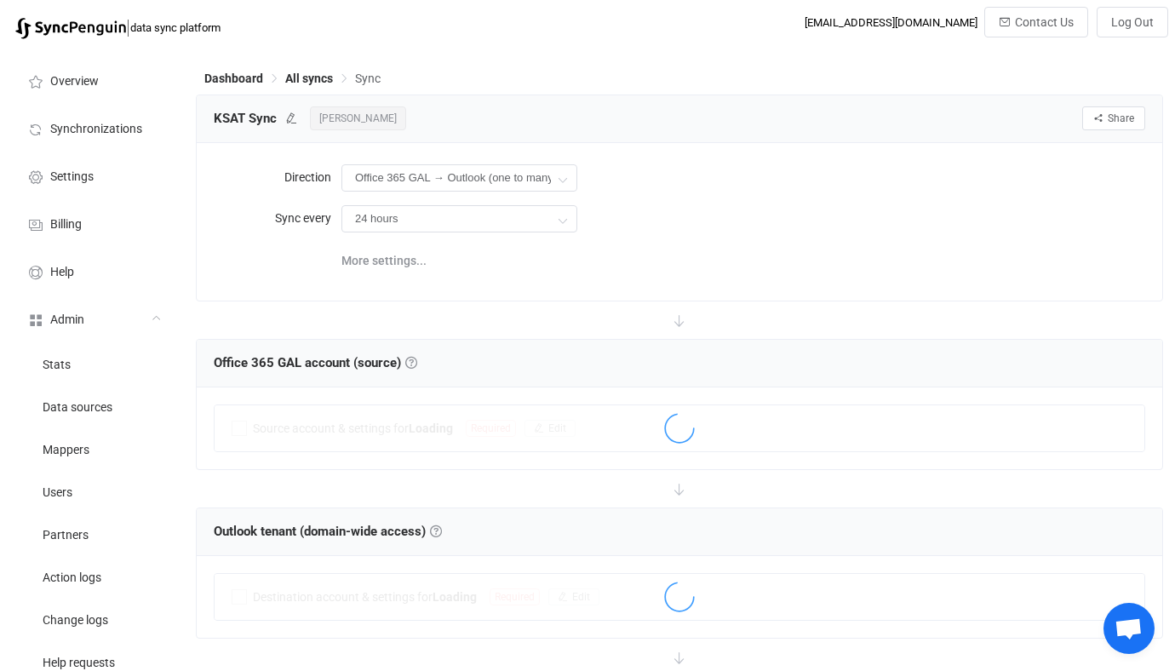
click at [376, 119] on span "[PERSON_NAME]" at bounding box center [358, 118] width 96 height 24
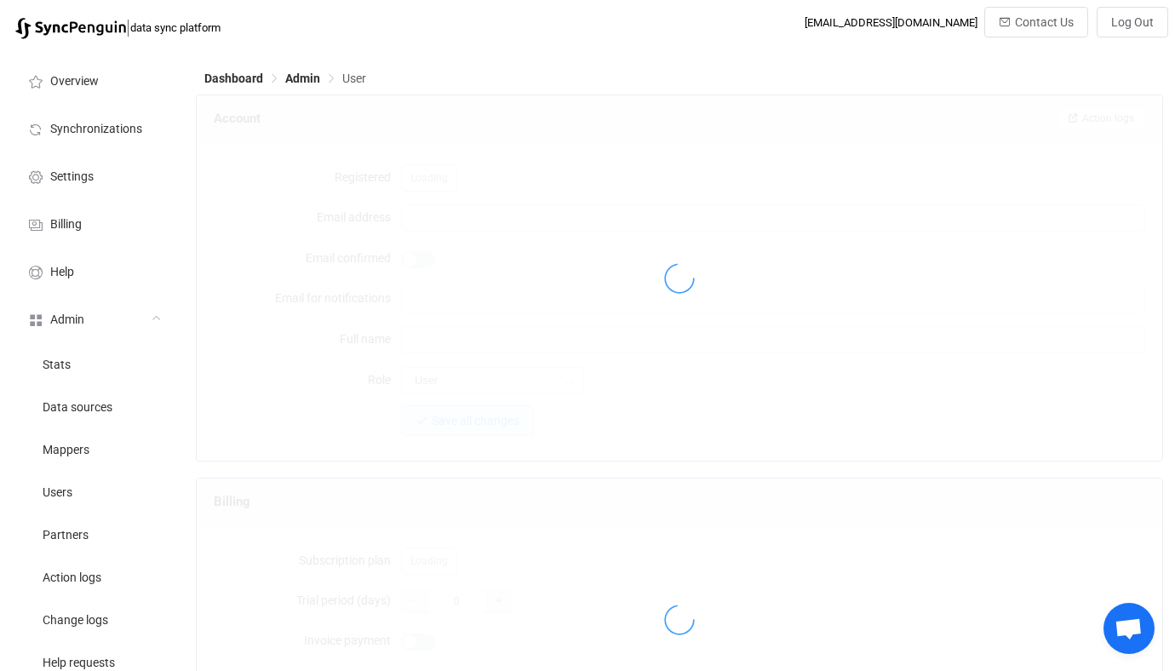
type input "[EMAIL_ADDRESS][DOMAIN_NAME]"
type input "[PERSON_NAME]"
type input "14"
type input "[DATE]"
type input "1000"
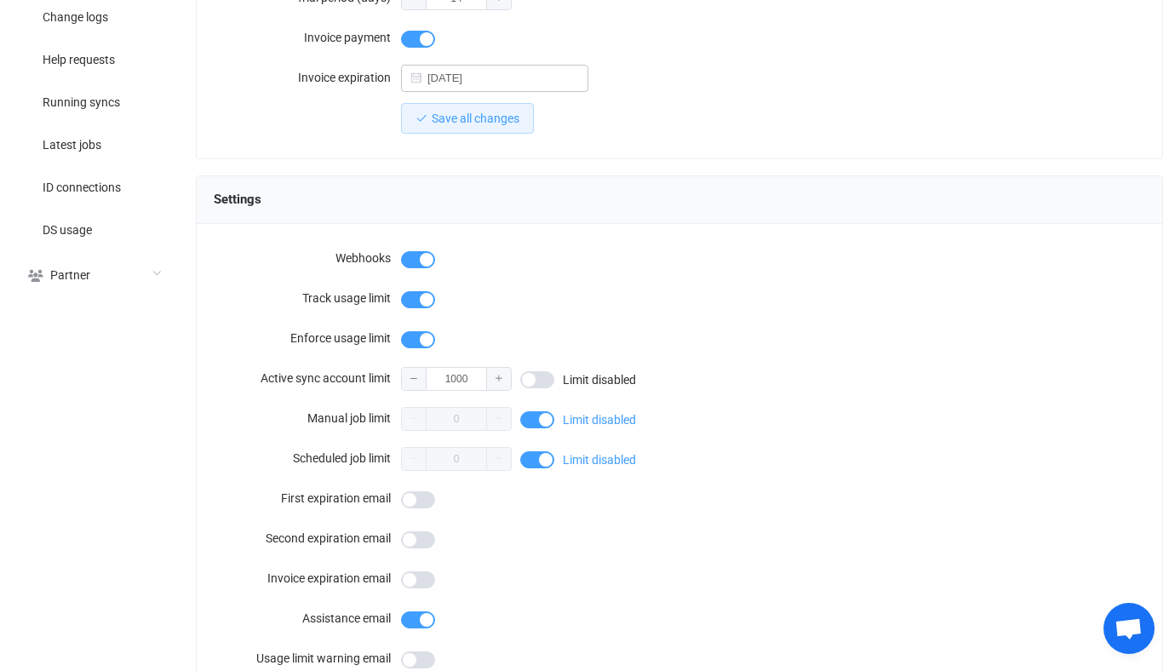
scroll to position [601, 0]
click at [540, 414] on span at bounding box center [537, 421] width 34 height 17
click at [474, 410] on input "0" at bounding box center [456, 421] width 111 height 24
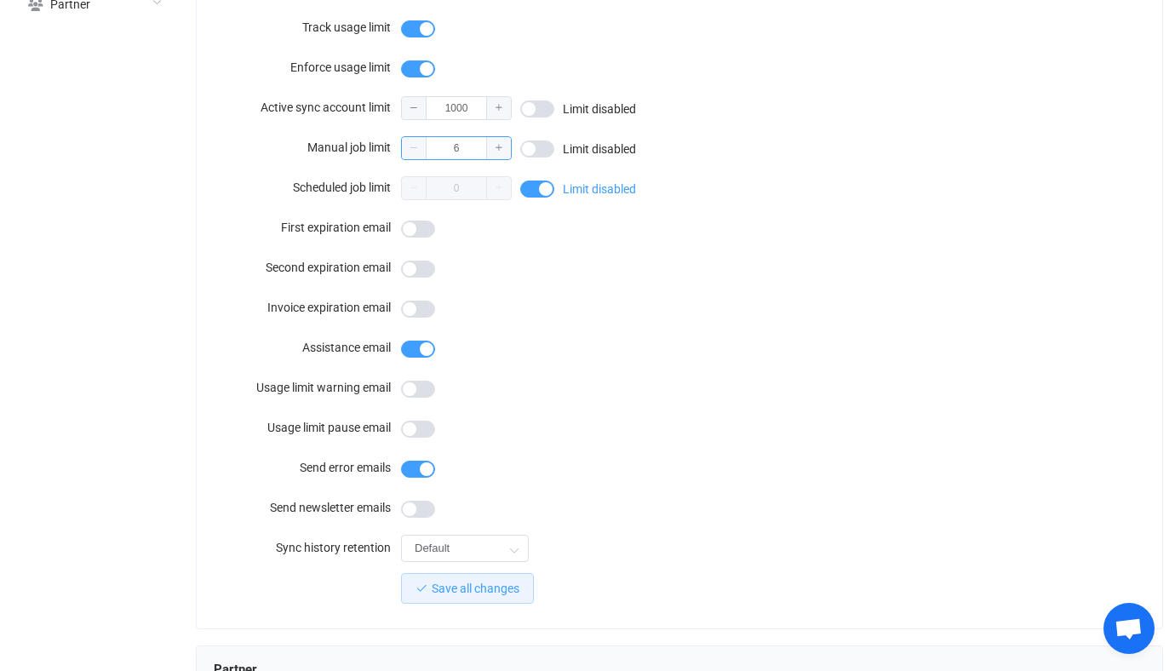
scroll to position [942, 0]
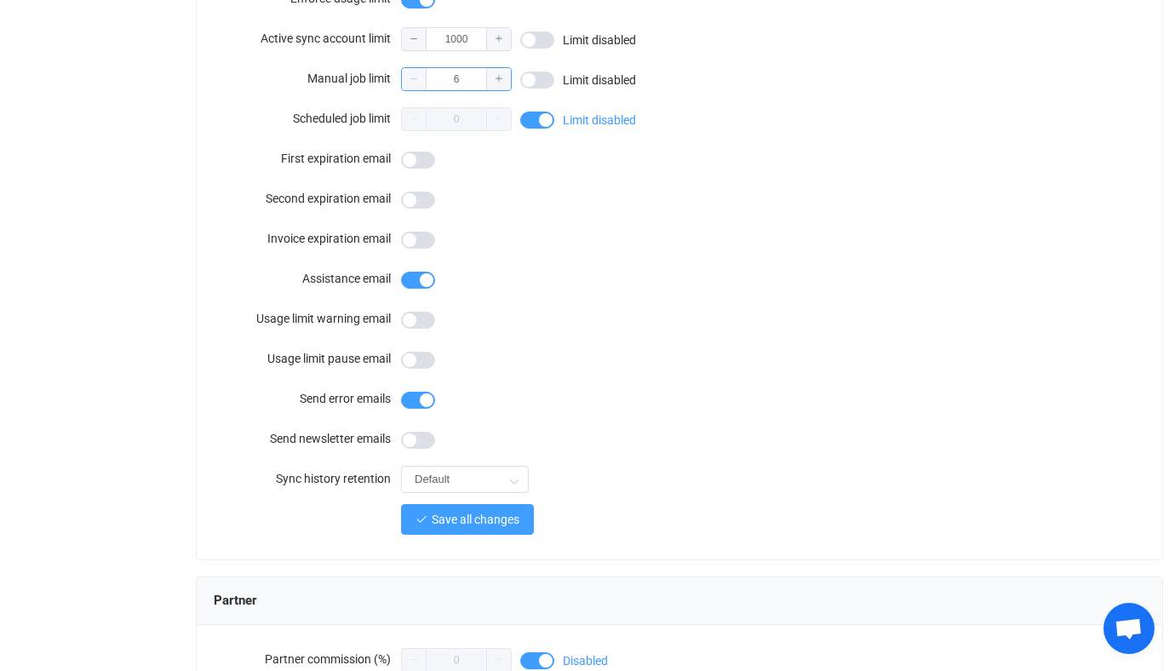
type input "6"
click at [486, 512] on span "Save all changes" at bounding box center [476, 519] width 88 height 14
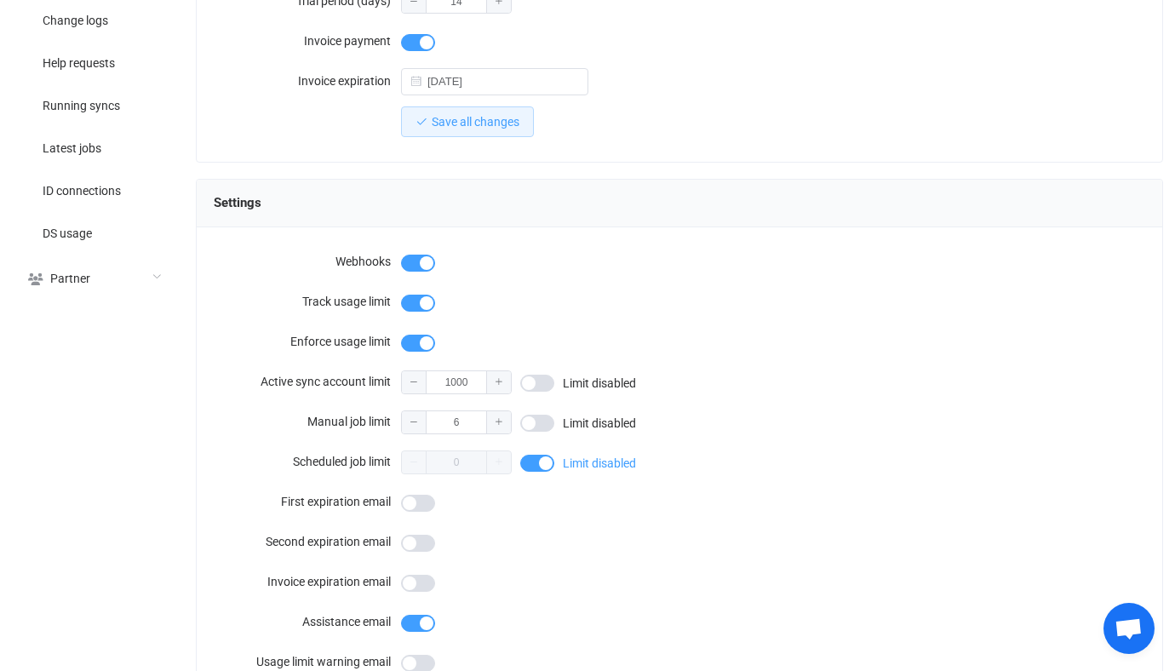
scroll to position [605, 0]
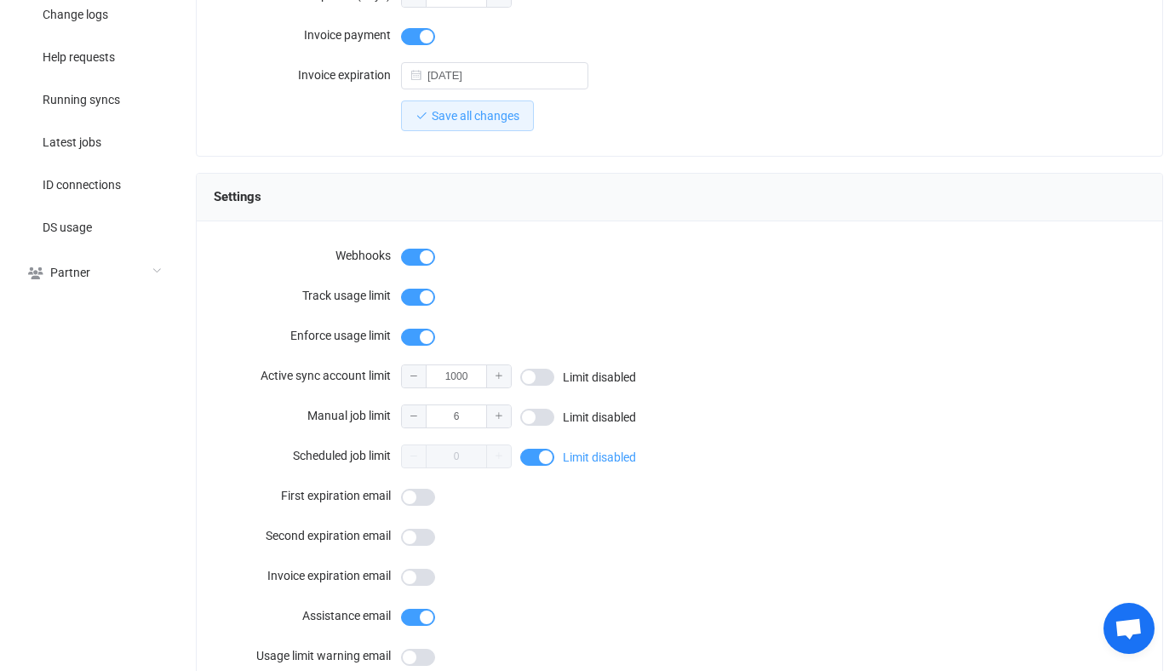
click at [647, 278] on div at bounding box center [773, 295] width 744 height 34
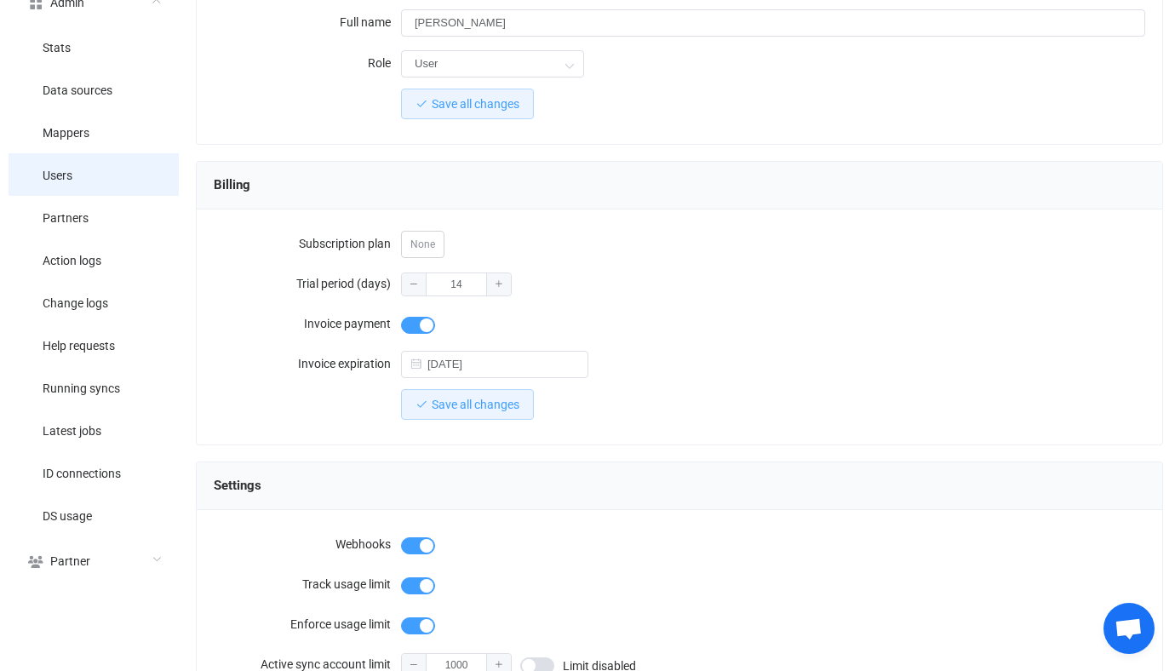
click at [66, 153] on li "Users" at bounding box center [94, 174] width 170 height 43
